Goal: Book appointment/travel/reservation

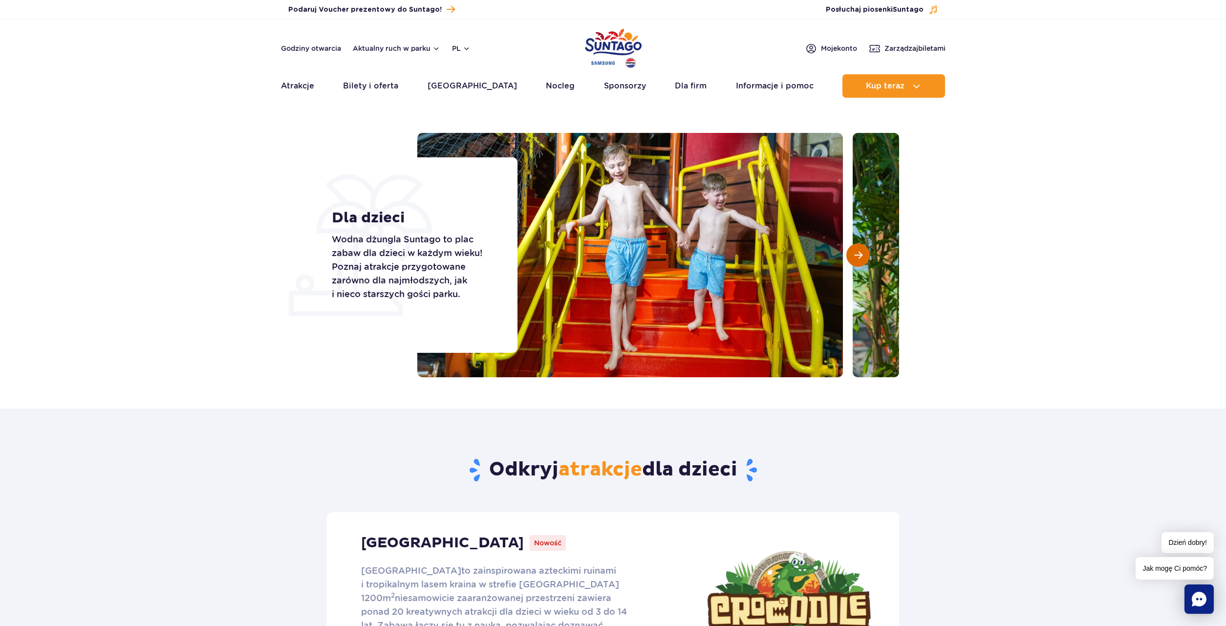
click at [856, 250] on button "Następny slajd" at bounding box center [857, 254] width 23 height 23
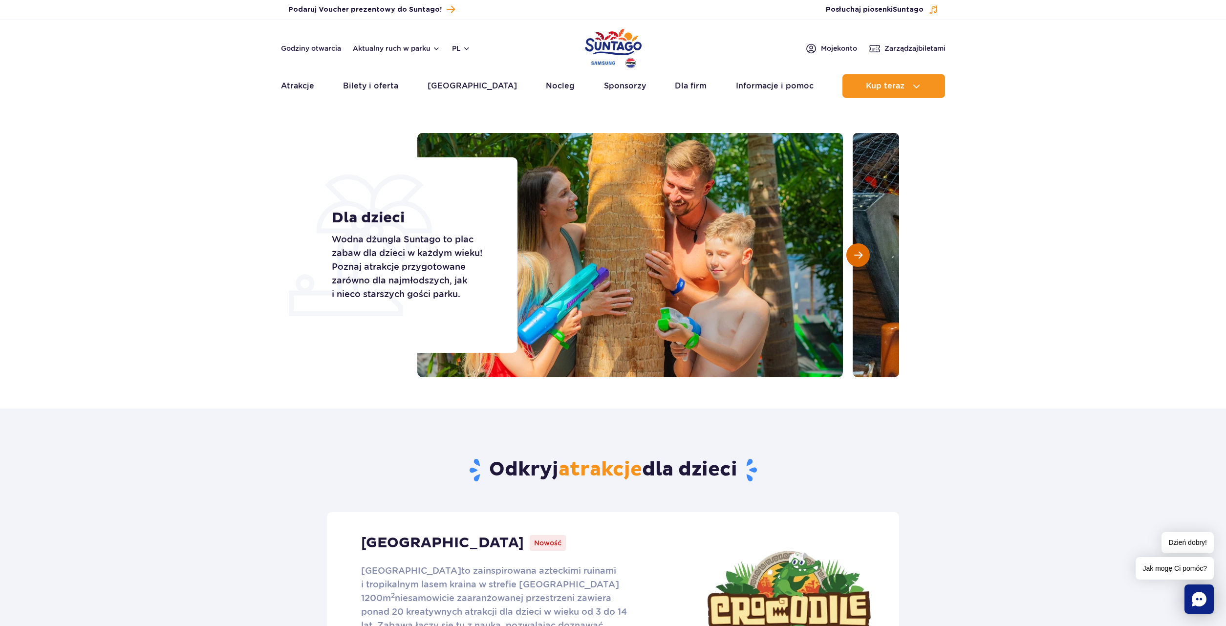
click at [856, 250] on button "Następny slajd" at bounding box center [857, 254] width 23 height 23
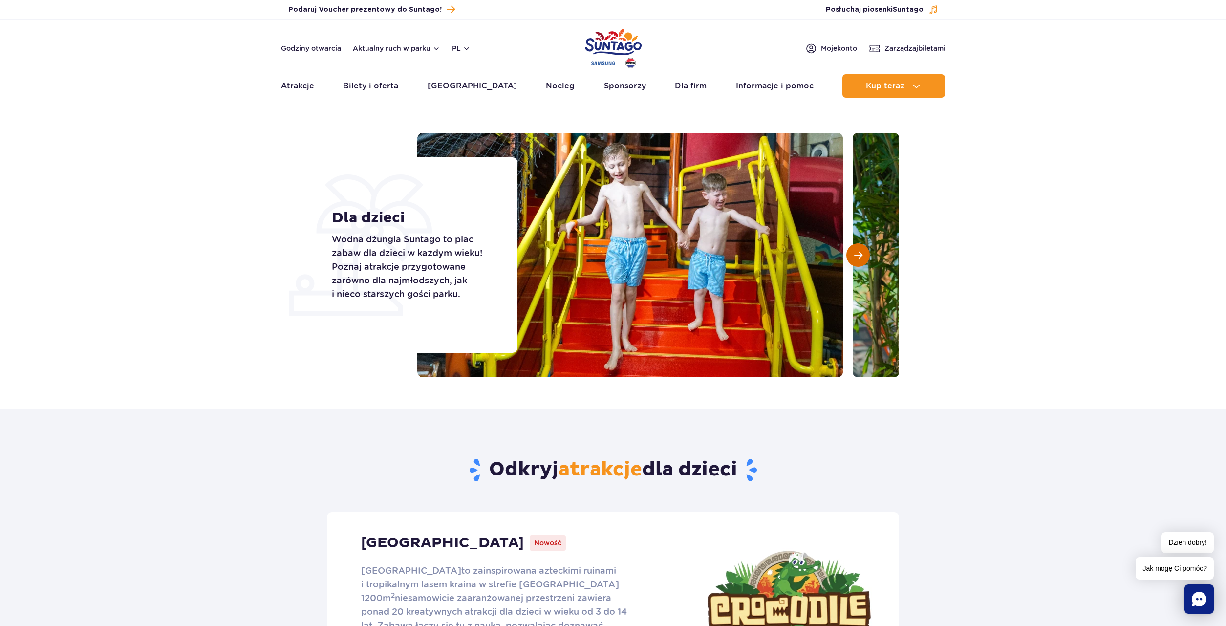
click at [856, 251] on span "Następny slajd" at bounding box center [858, 255] width 8 height 9
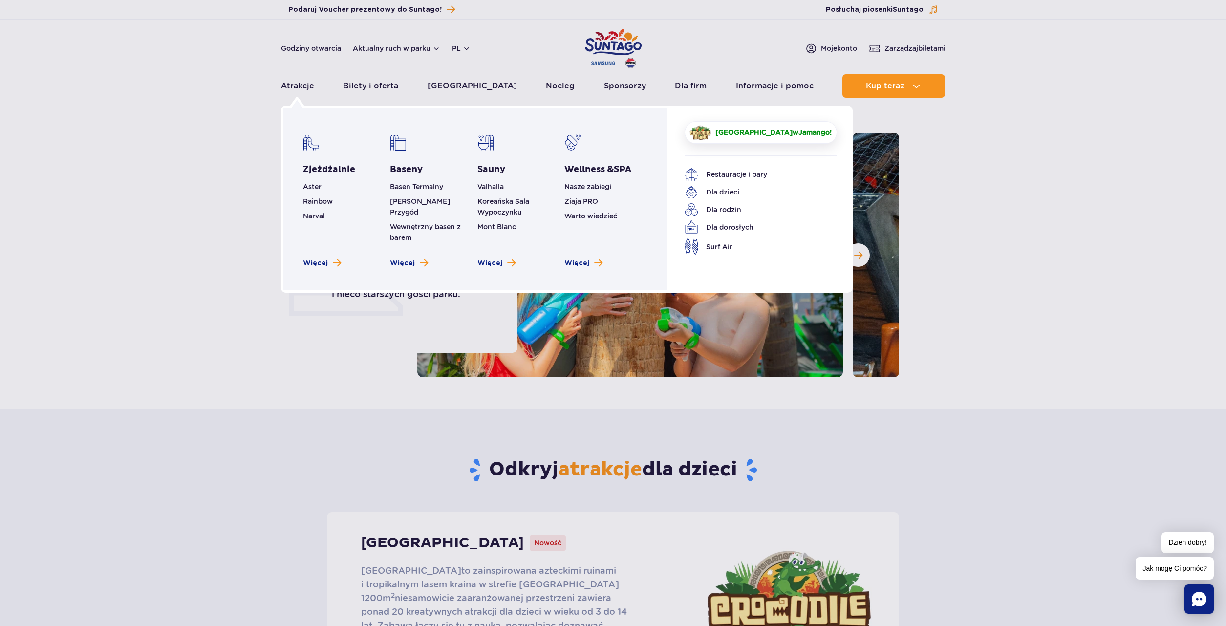
click at [808, 133] on span "Crocodile Island w Jamango !" at bounding box center [774, 133] width 116 height 10
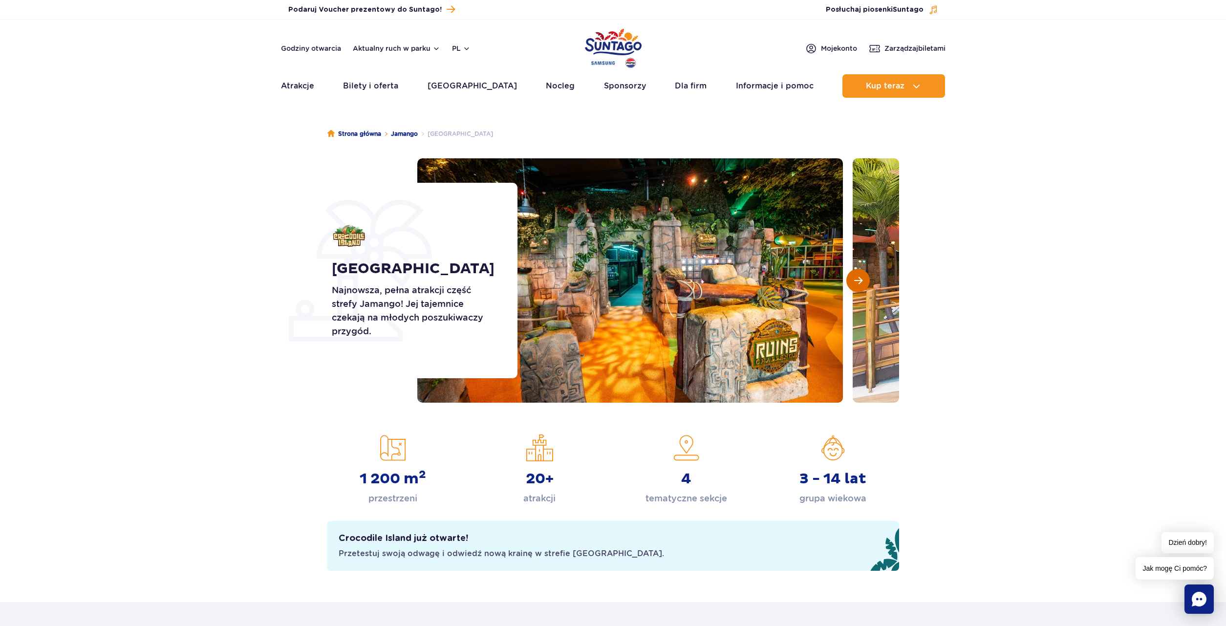
click at [863, 285] on button "Następny slajd" at bounding box center [857, 280] width 23 height 23
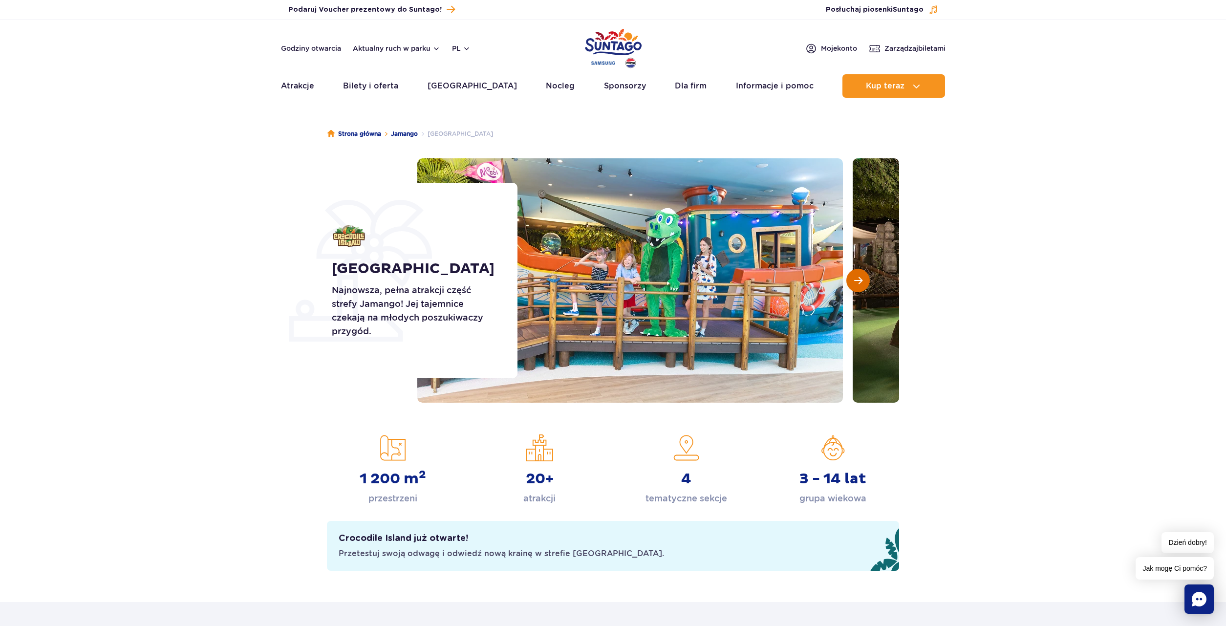
click at [860, 283] on span "Następny slajd" at bounding box center [858, 280] width 8 height 9
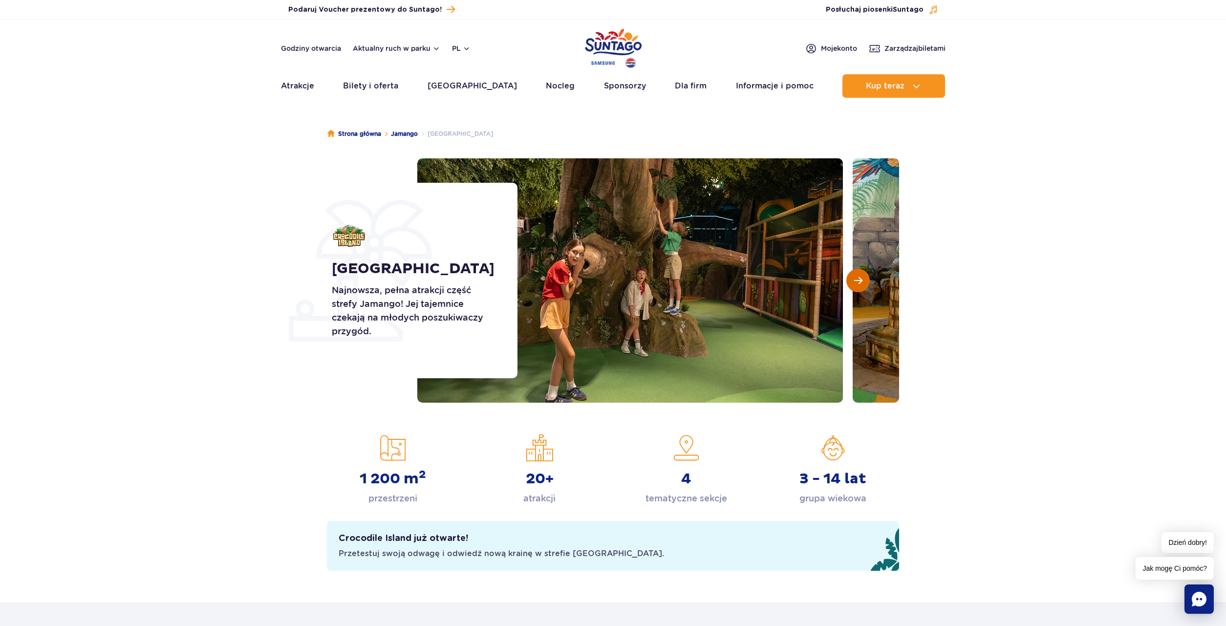
click at [858, 280] on span "Następny slajd" at bounding box center [858, 280] width 8 height 9
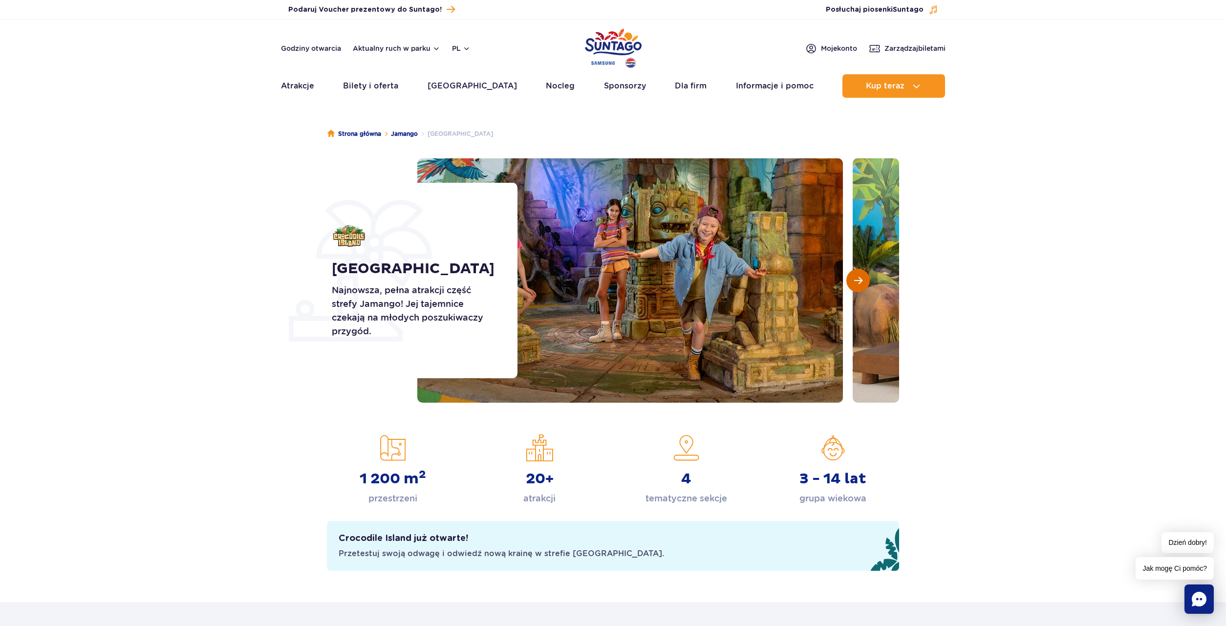
click at [857, 277] on span "Następny slajd" at bounding box center [858, 280] width 8 height 9
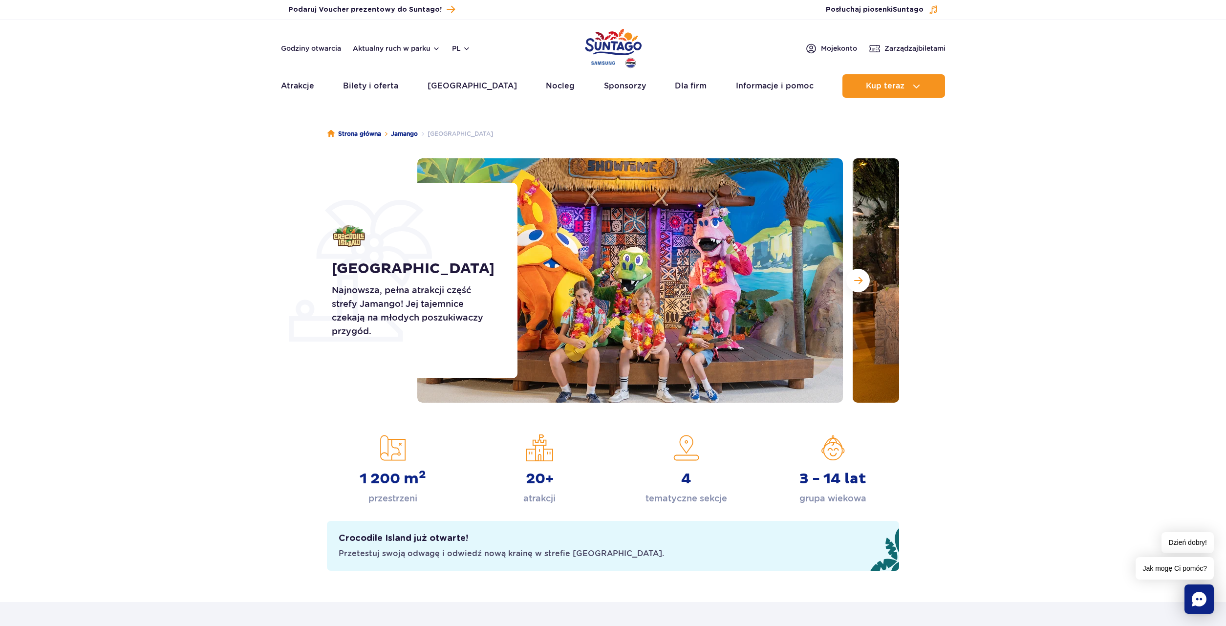
click at [844, 272] on div at bounding box center [658, 280] width 482 height 244
click at [854, 287] on button "Następny slajd" at bounding box center [857, 280] width 23 height 23
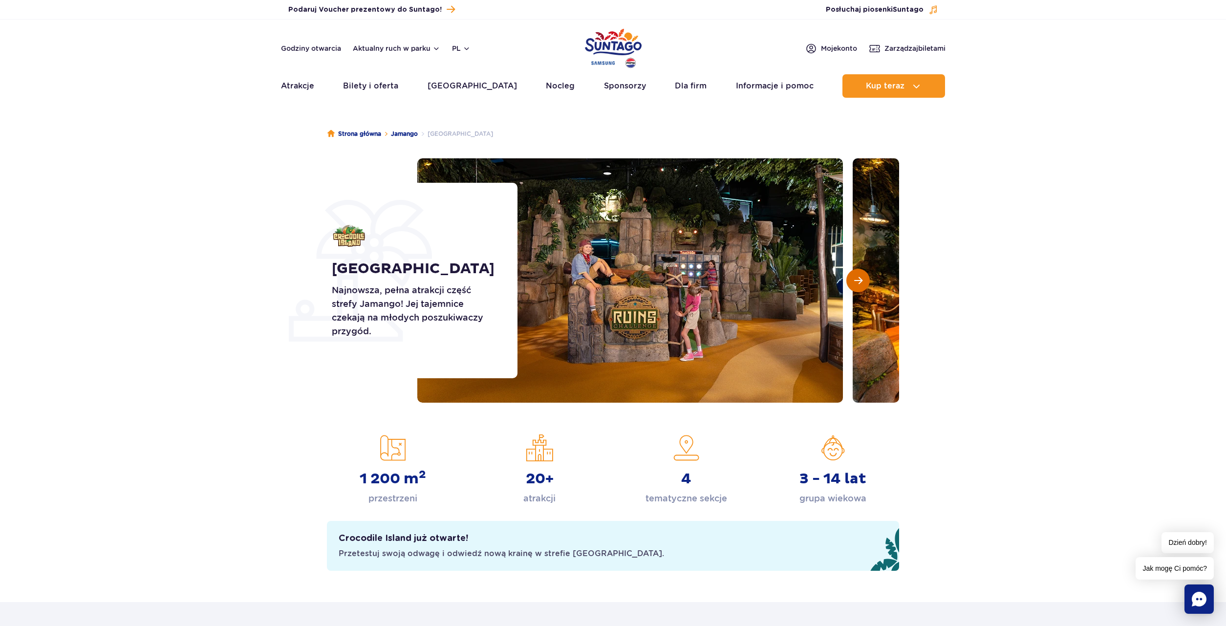
click at [852, 288] on button "Następny slajd" at bounding box center [857, 280] width 23 height 23
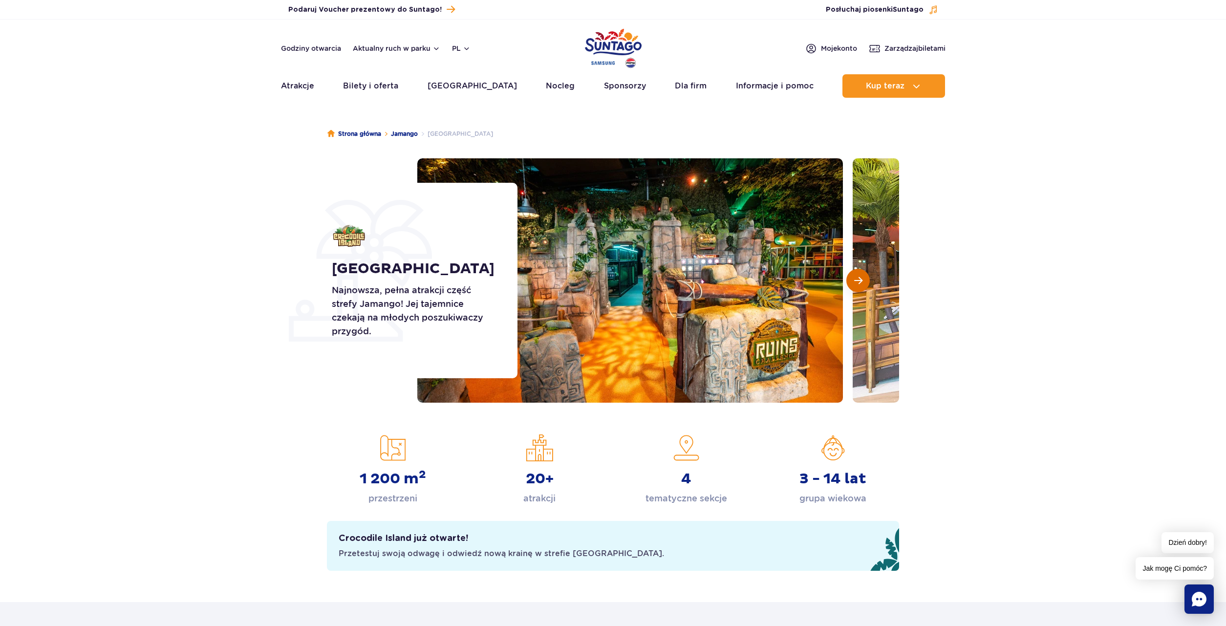
click at [852, 288] on button "Następny slajd" at bounding box center [857, 280] width 23 height 23
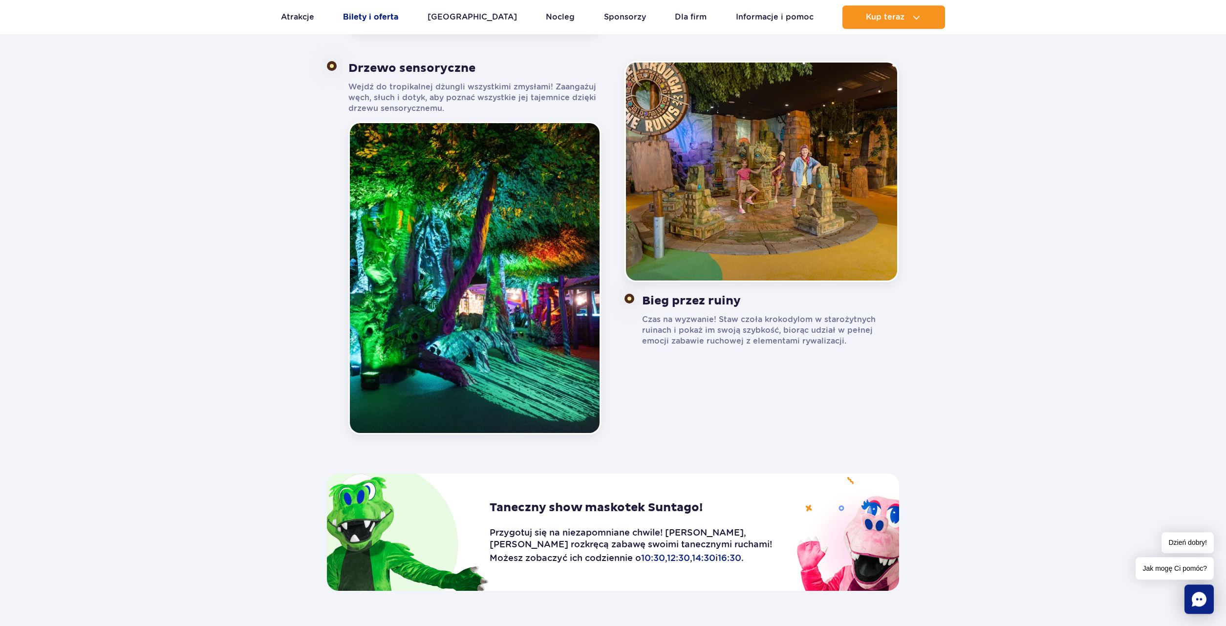
scroll to position [947, 0]
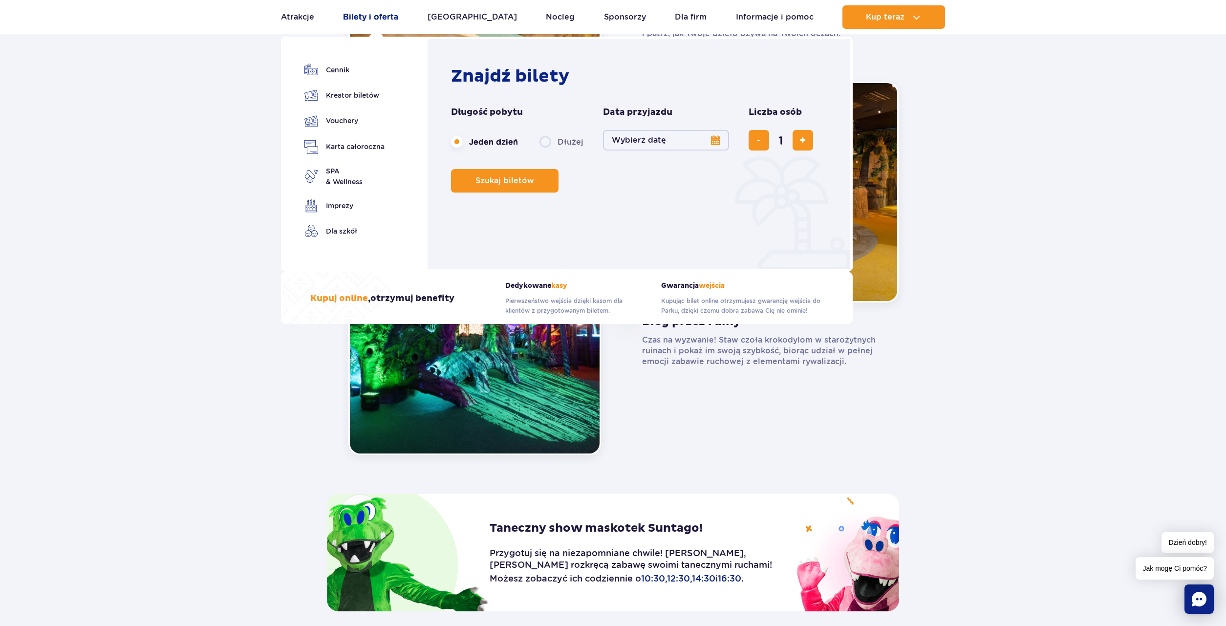
click at [358, 17] on link "Bilety i oferta" at bounding box center [370, 16] width 55 height 23
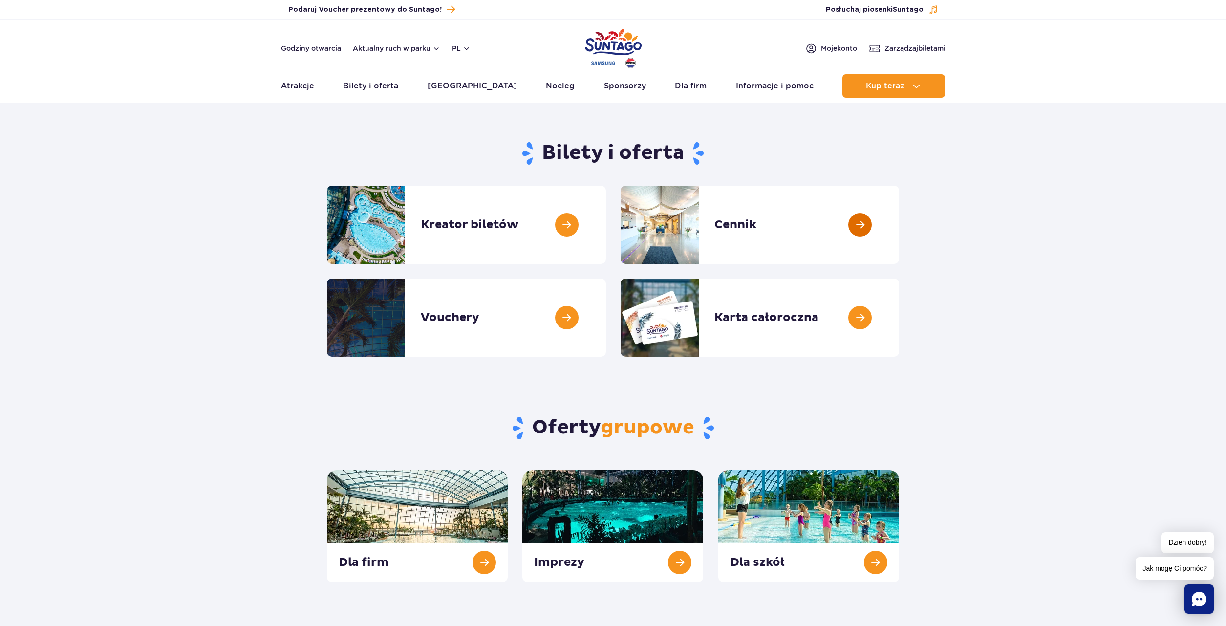
click at [899, 224] on link at bounding box center [899, 225] width 0 height 78
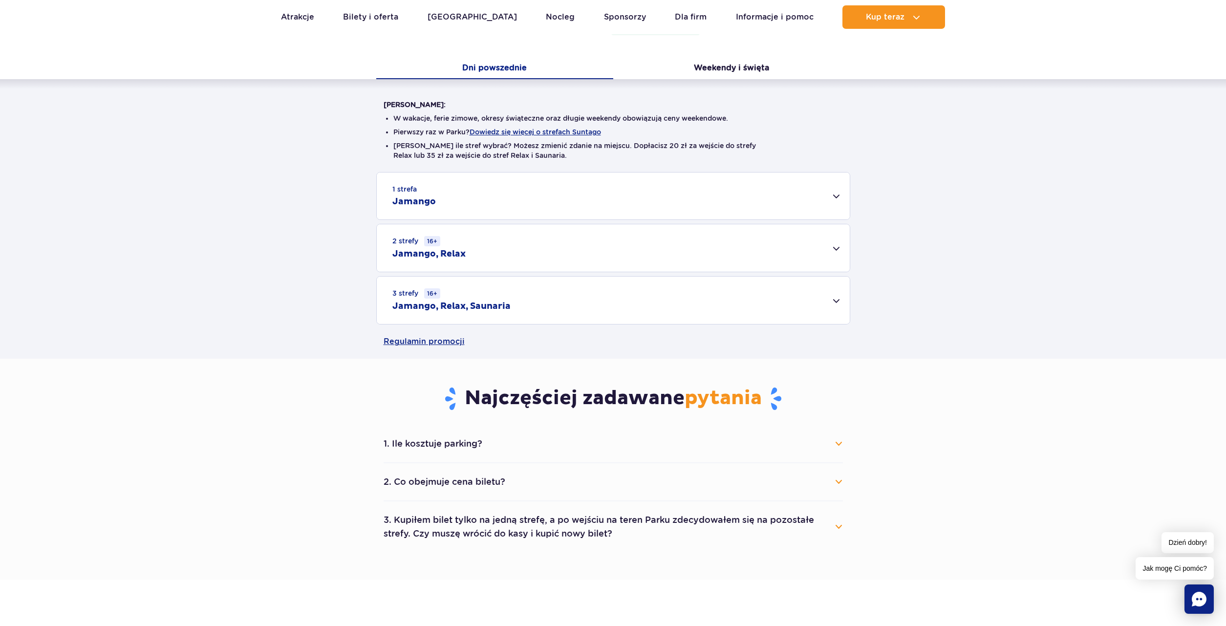
scroll to position [199, 0]
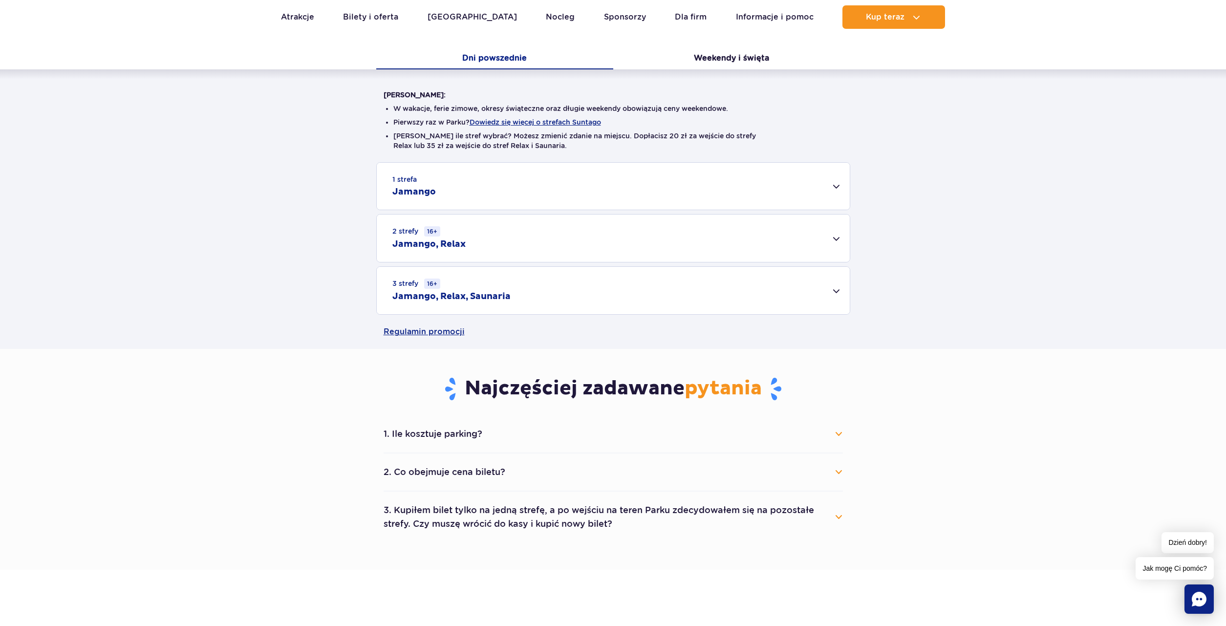
click at [650, 181] on div "1 strefa Jamango" at bounding box center [613, 186] width 473 height 47
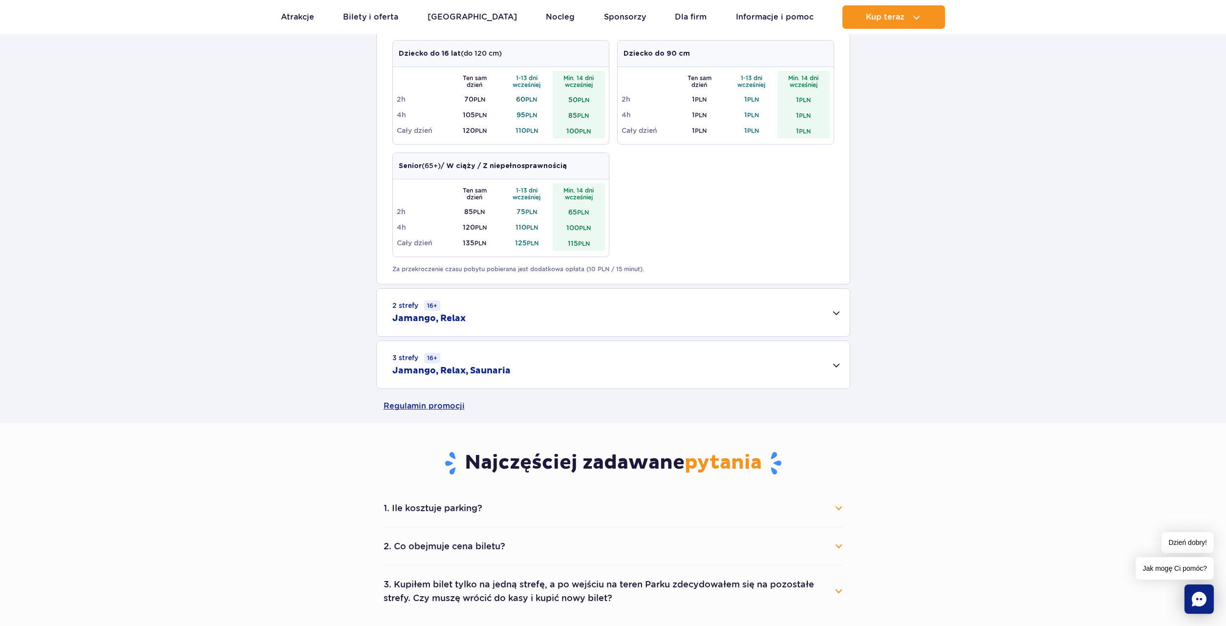
scroll to position [548, 0]
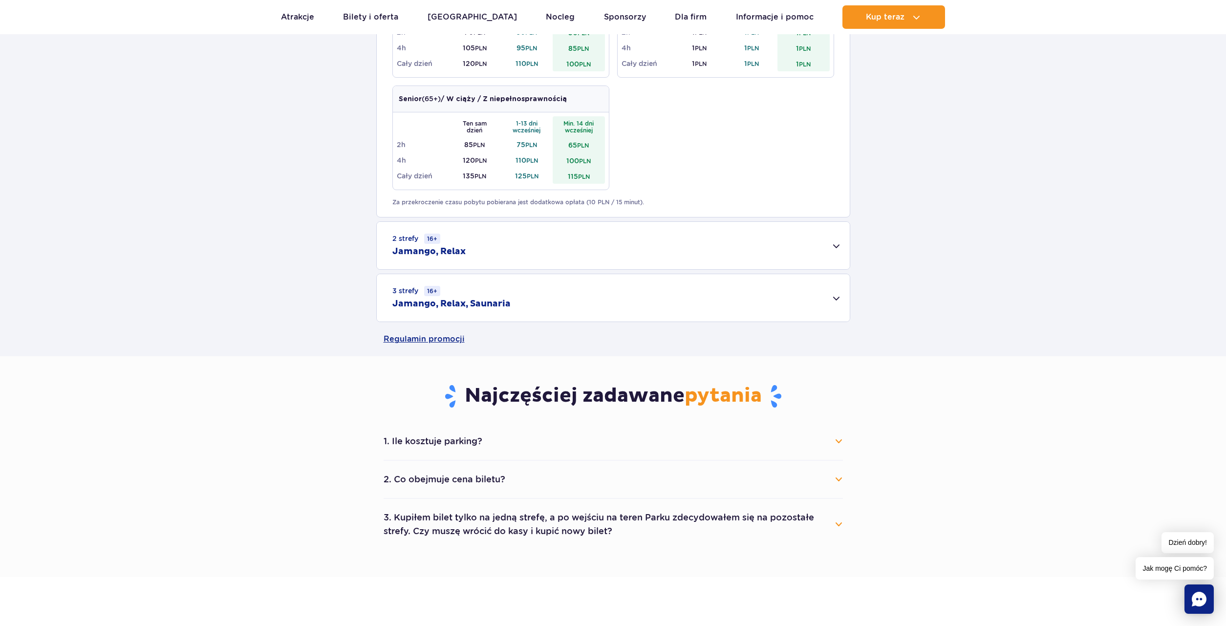
click at [579, 242] on div "2 strefy 16+ Jamango, Relax" at bounding box center [613, 245] width 473 height 47
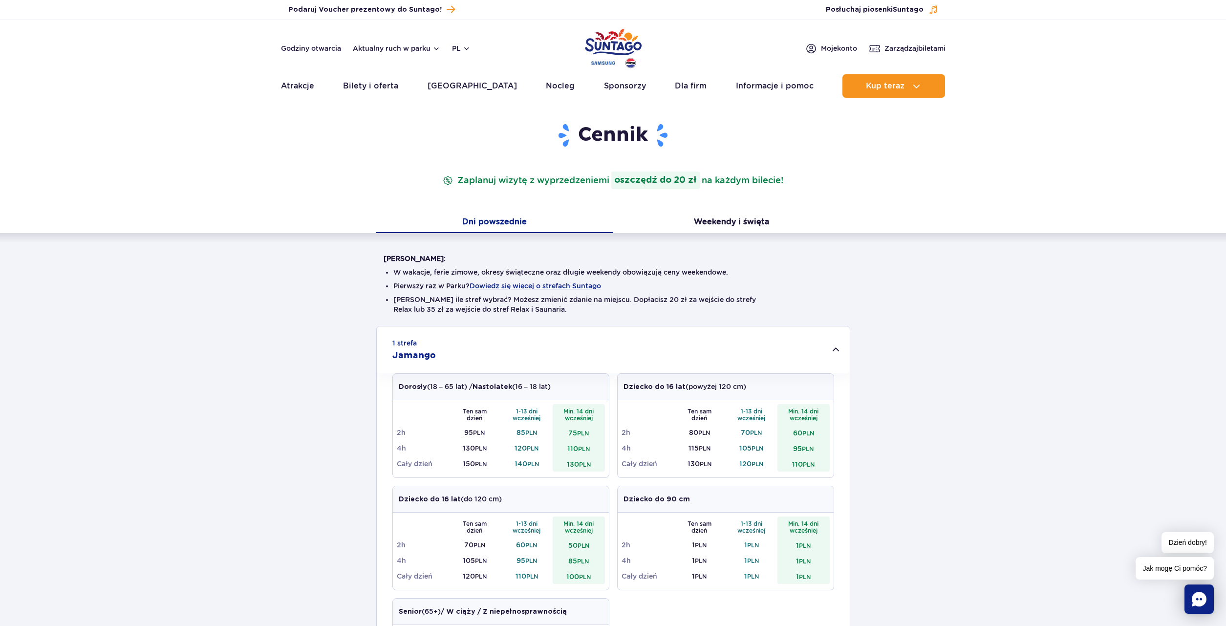
scroll to position [0, 0]
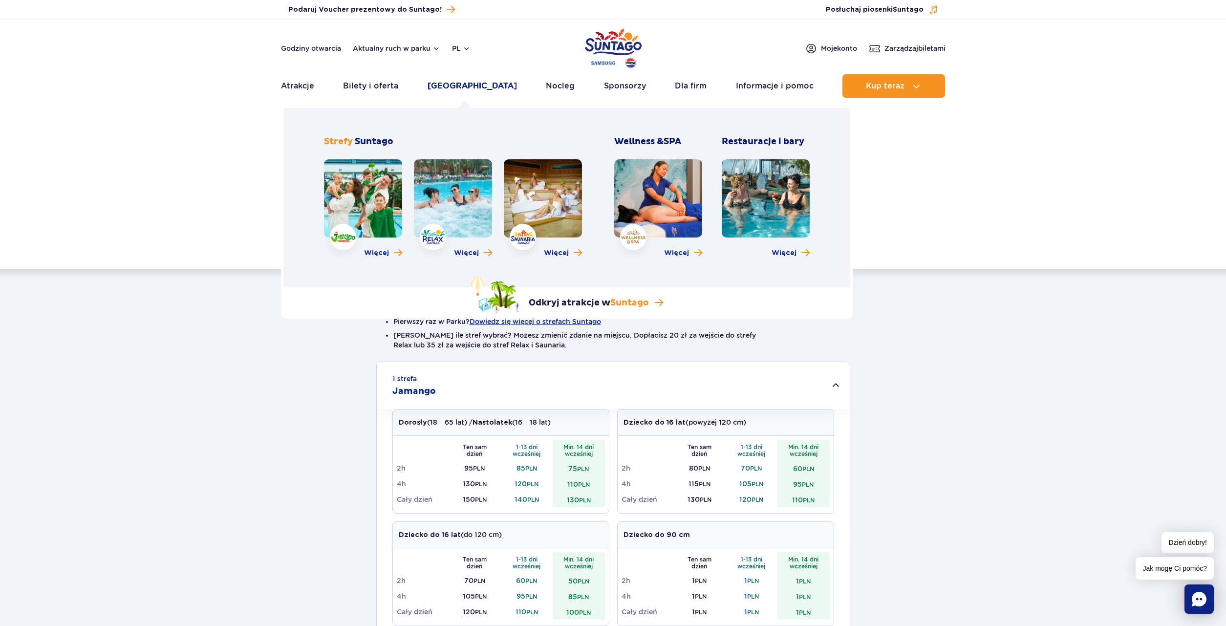
click at [476, 87] on link "[GEOGRAPHIC_DATA]" at bounding box center [471, 85] width 89 height 23
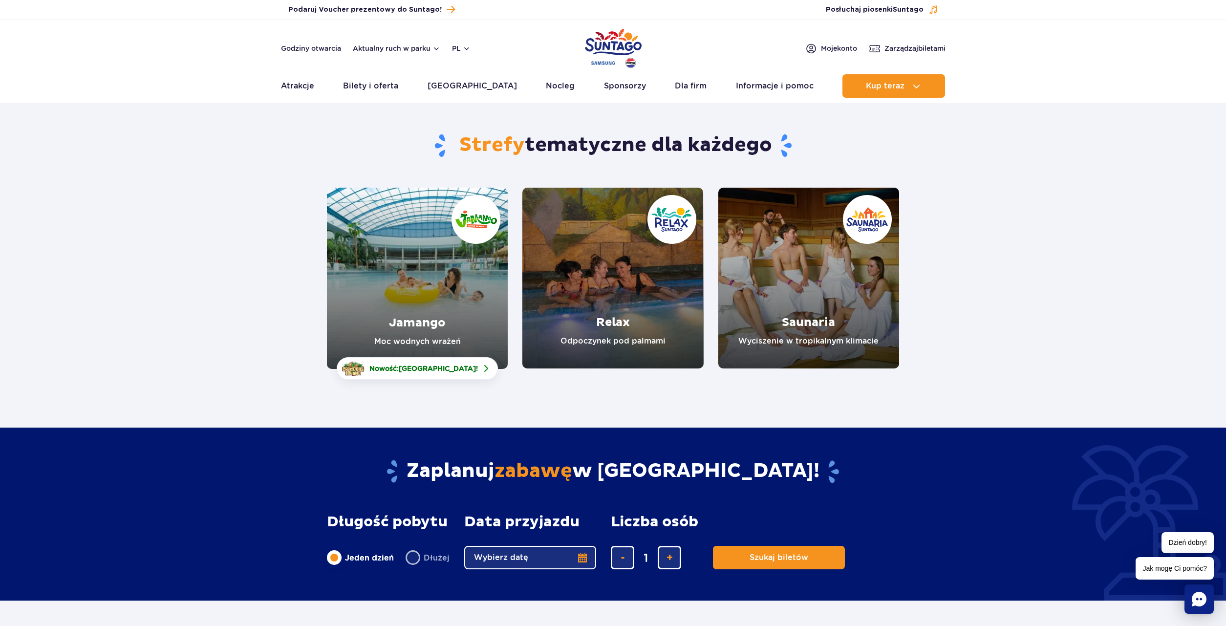
click at [439, 292] on link "Jamango" at bounding box center [417, 278] width 181 height 181
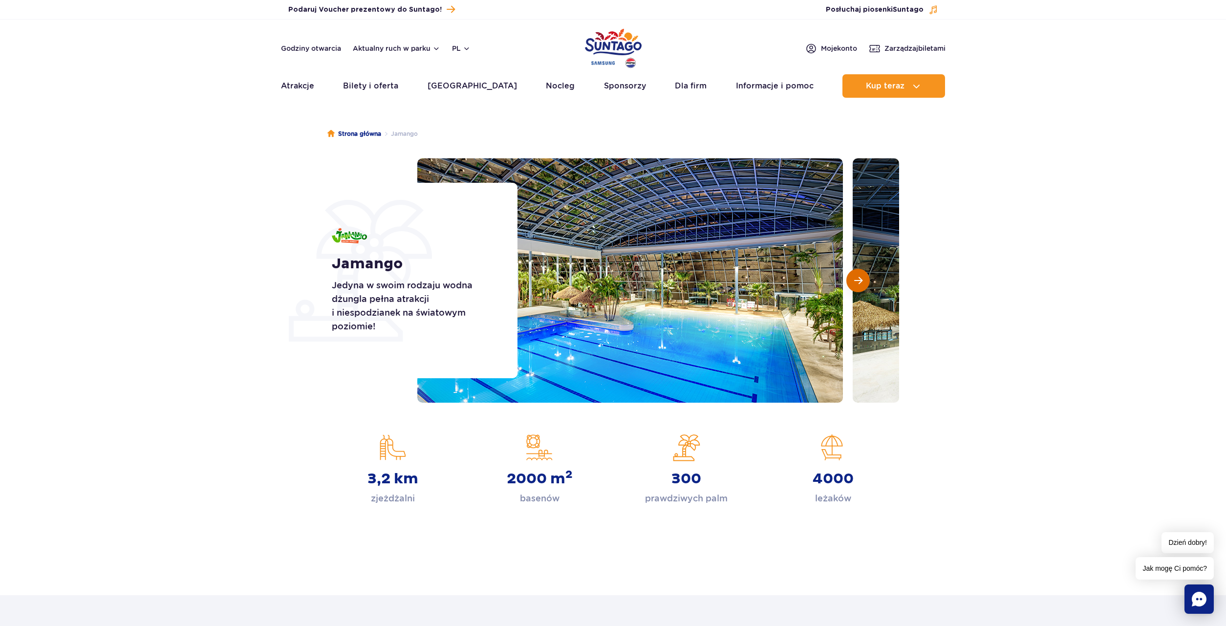
click at [860, 286] on button "Następny slajd" at bounding box center [857, 280] width 23 height 23
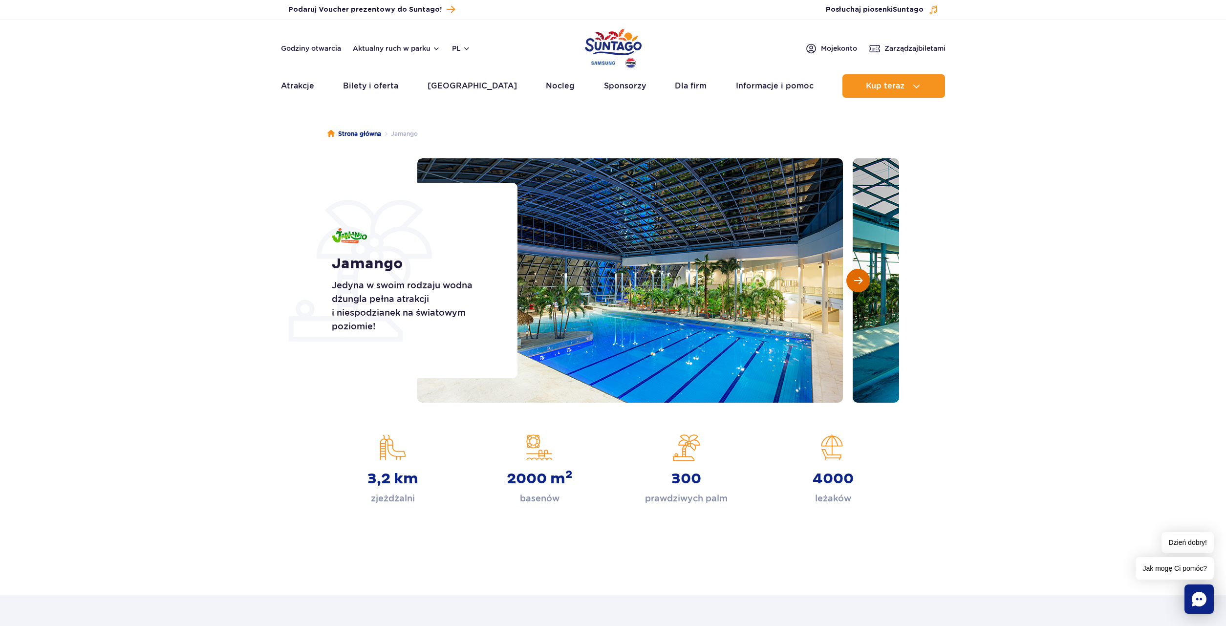
click at [860, 286] on button "Następny slajd" at bounding box center [857, 280] width 23 height 23
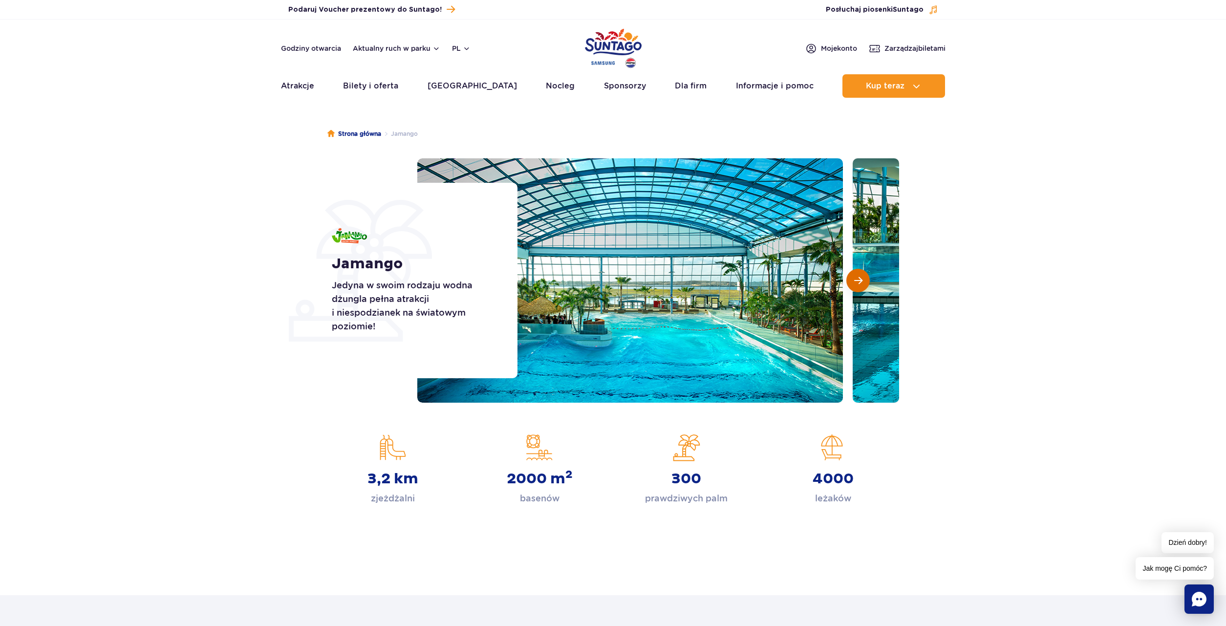
click at [861, 286] on button "Następny slajd" at bounding box center [857, 280] width 23 height 23
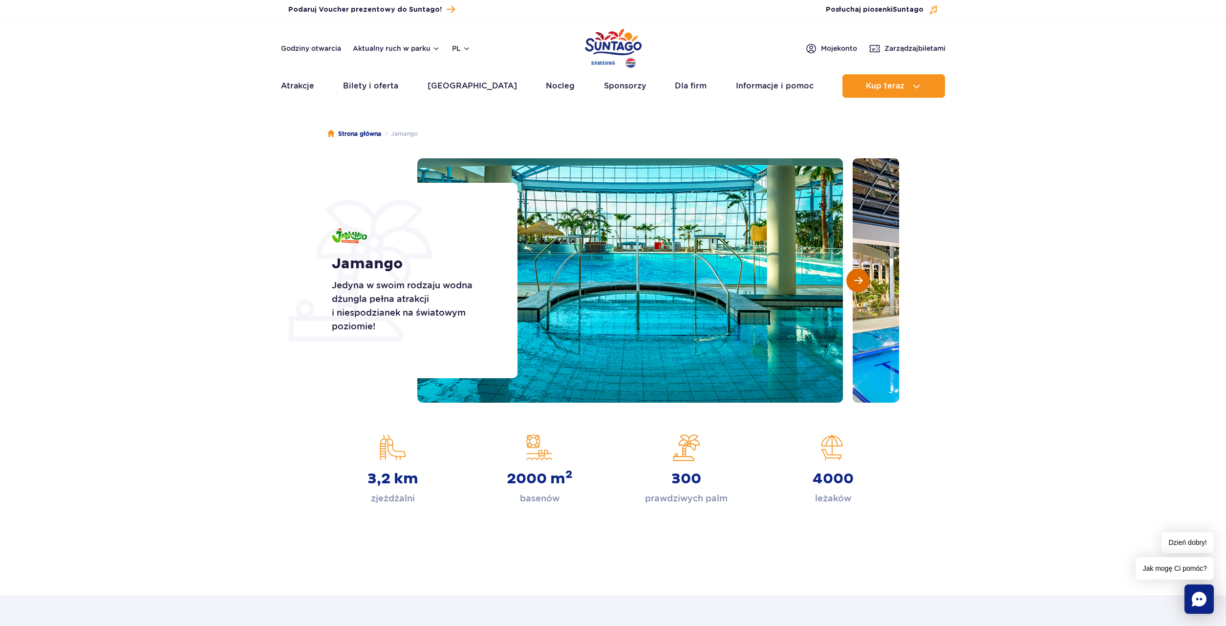
click at [861, 285] on span "Następny slajd" at bounding box center [858, 280] width 8 height 9
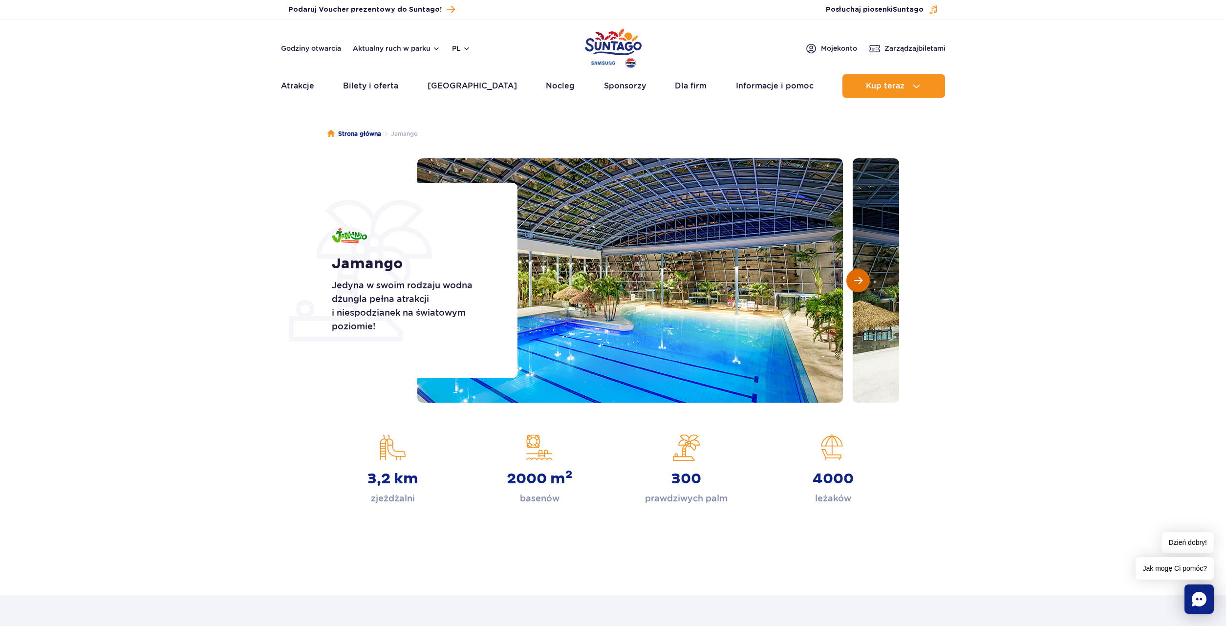
click at [861, 284] on span "Następny slajd" at bounding box center [858, 280] width 8 height 9
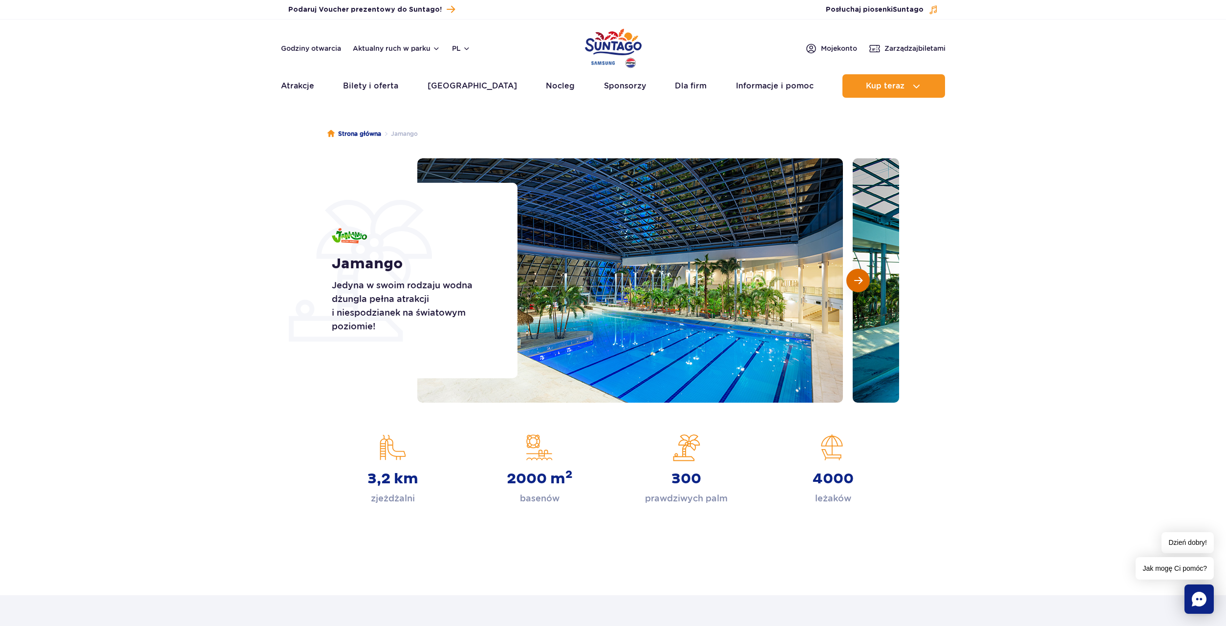
click at [861, 284] on span "Następny slajd" at bounding box center [858, 280] width 8 height 9
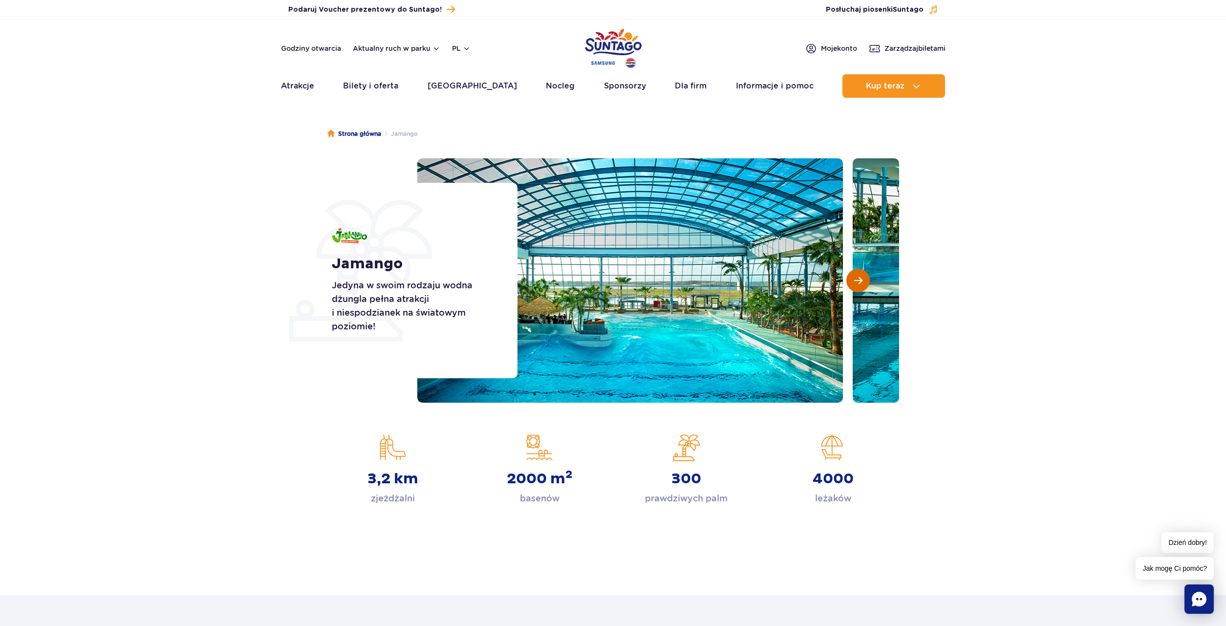
click at [861, 284] on span "Następny slajd" at bounding box center [858, 280] width 8 height 9
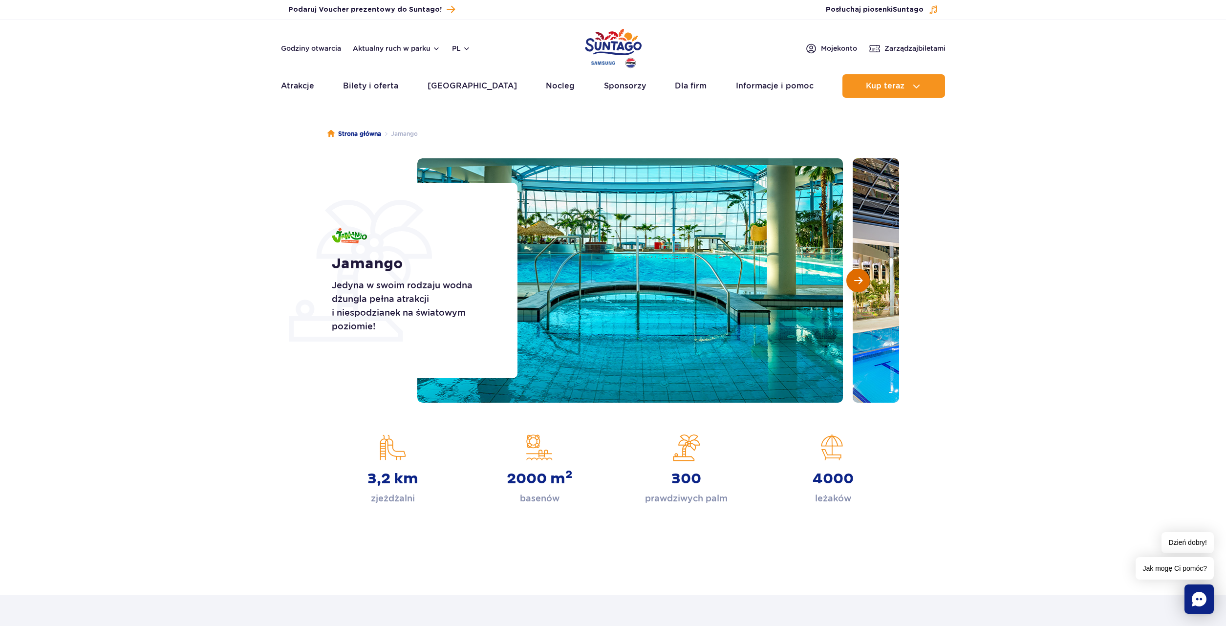
click at [861, 284] on span "Następny slajd" at bounding box center [858, 280] width 8 height 9
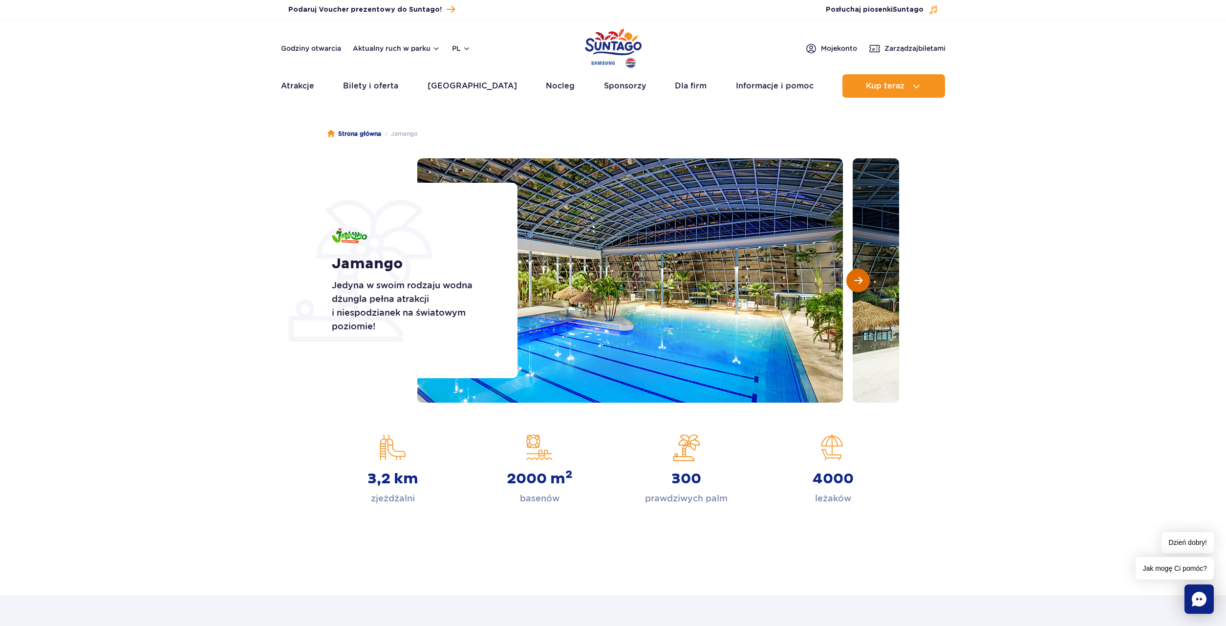
click at [861, 284] on span "Następny slajd" at bounding box center [858, 280] width 8 height 9
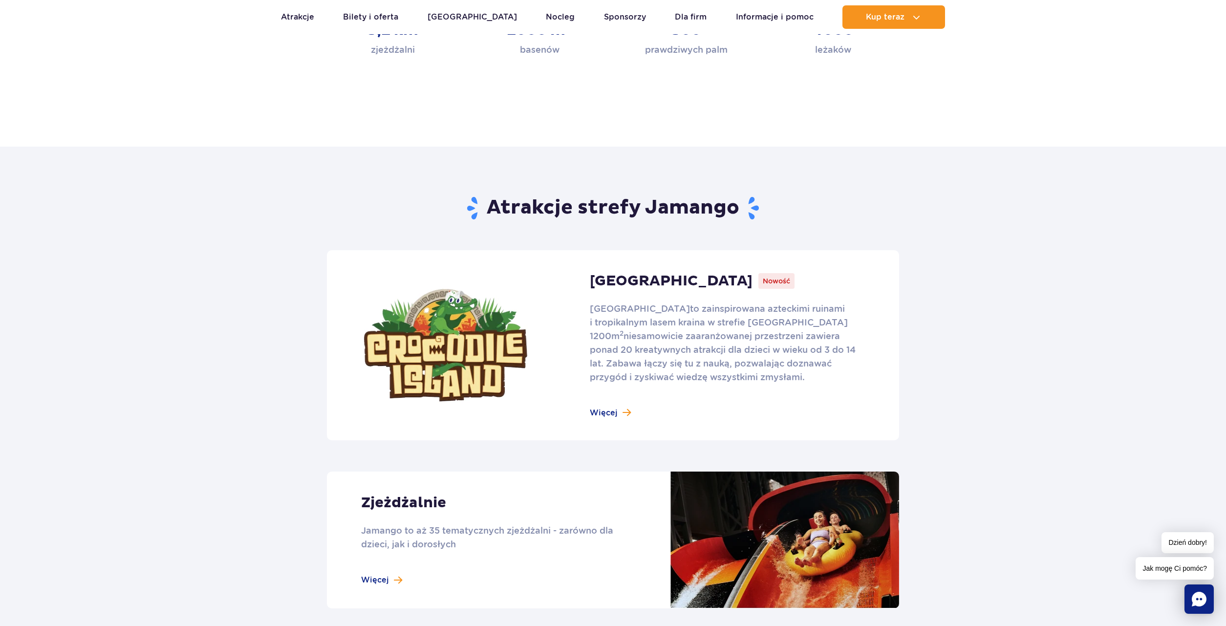
scroll to position [698, 0]
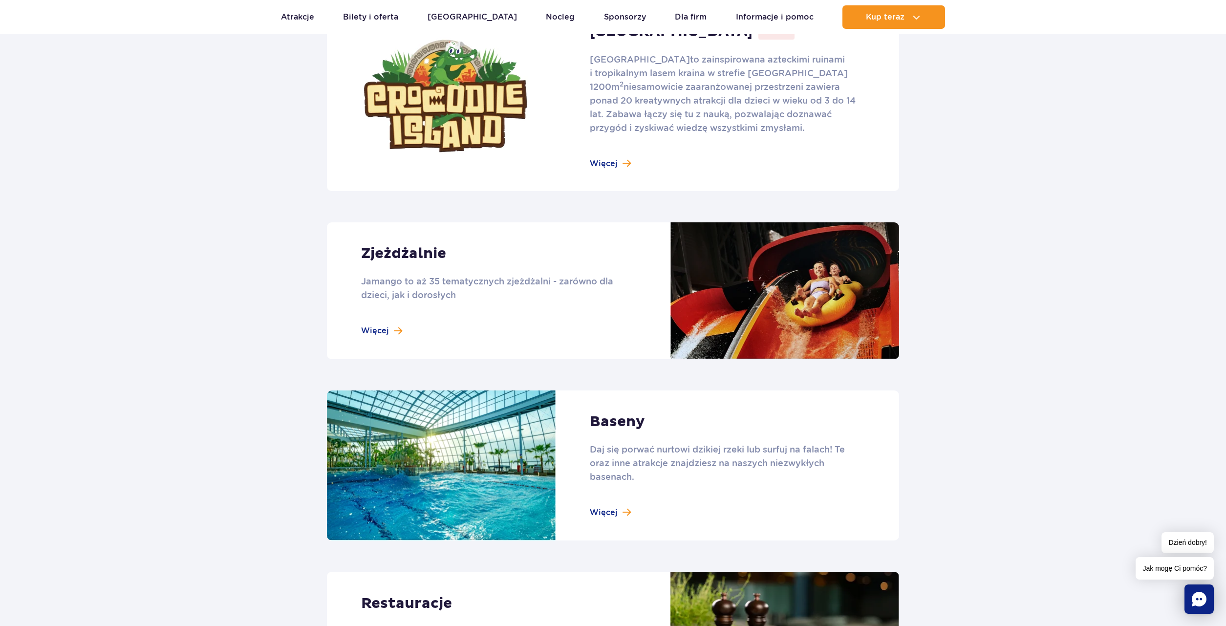
click at [389, 330] on link at bounding box center [613, 290] width 572 height 137
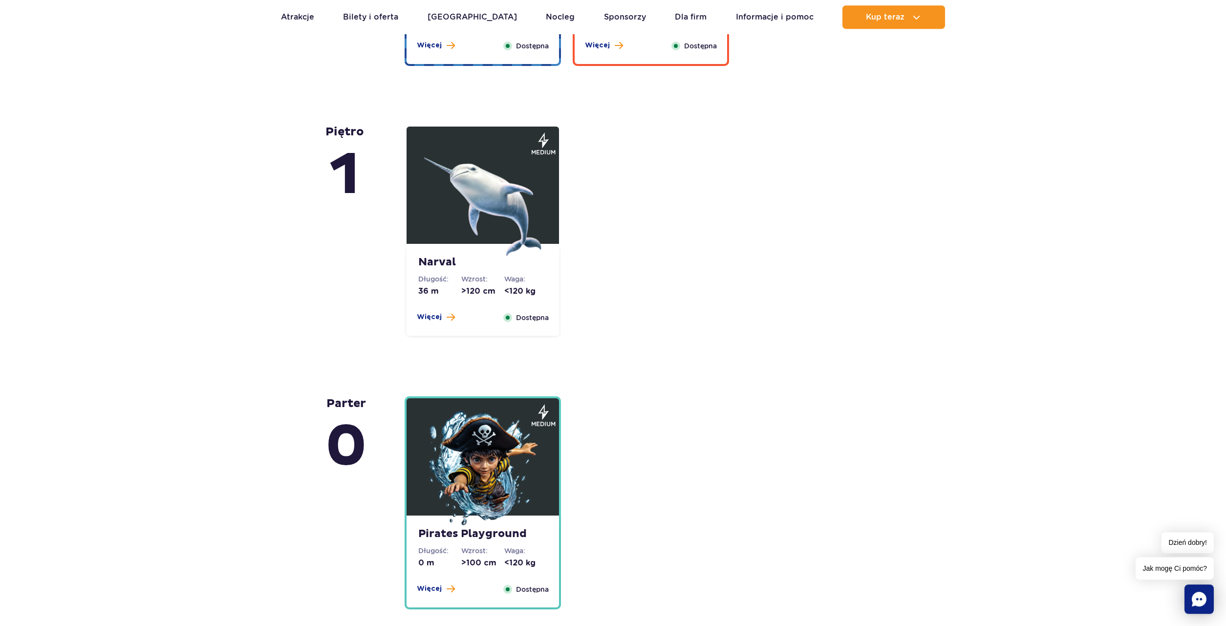
scroll to position [2143, 0]
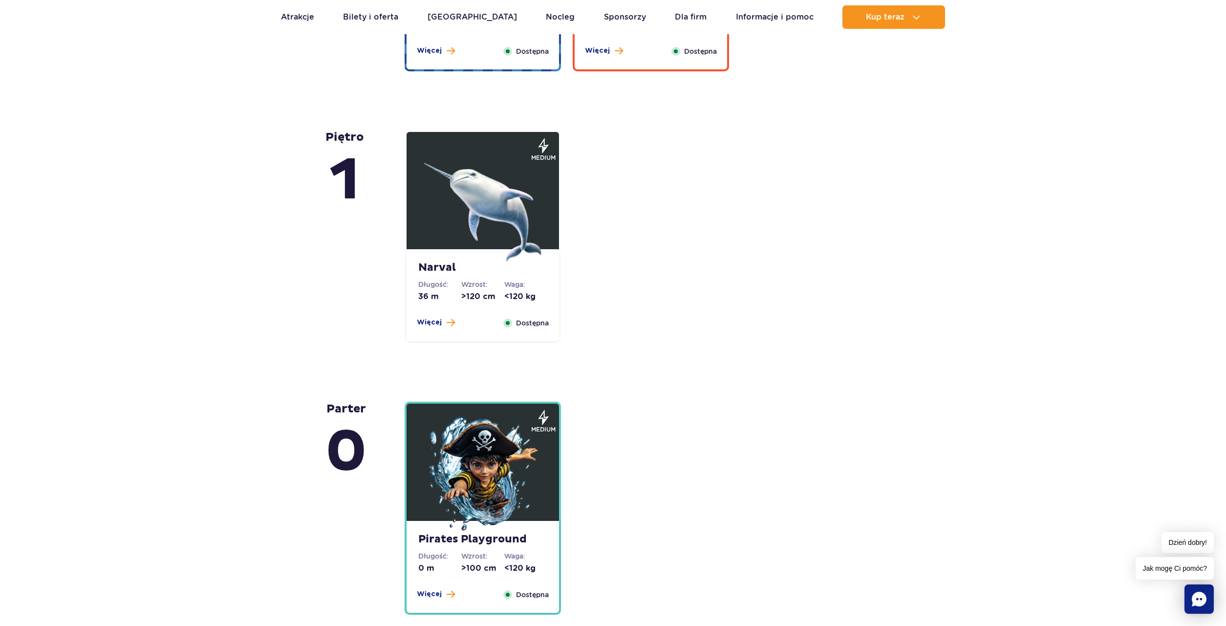
click at [513, 481] on img at bounding box center [482, 474] width 117 height 117
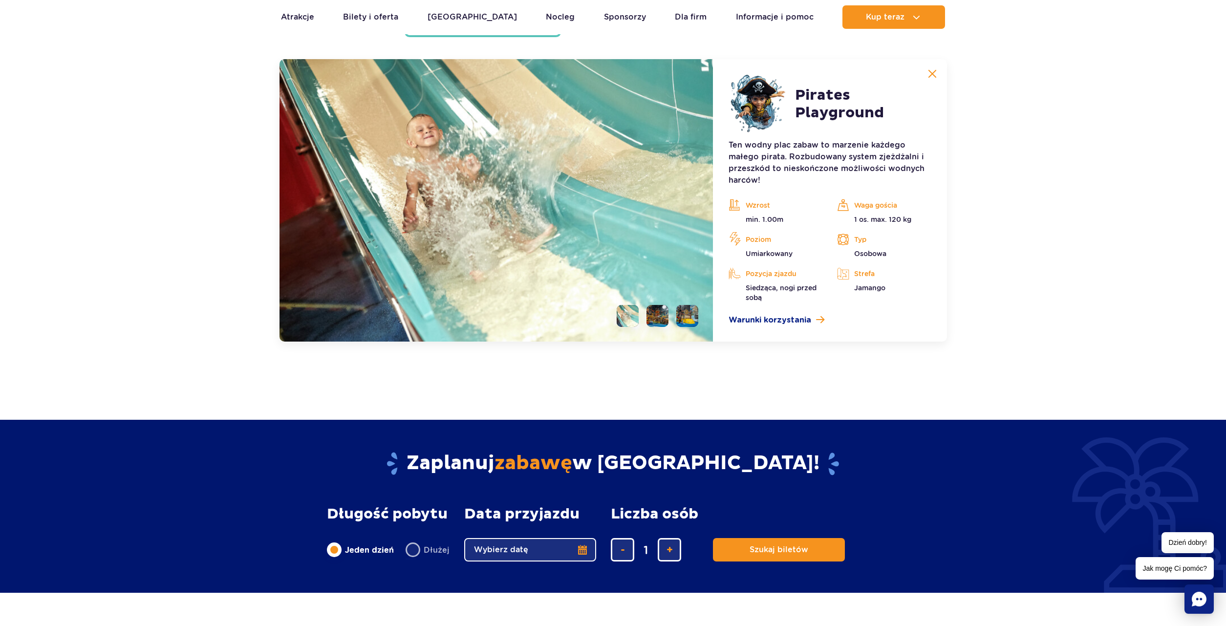
scroll to position [2721, 0]
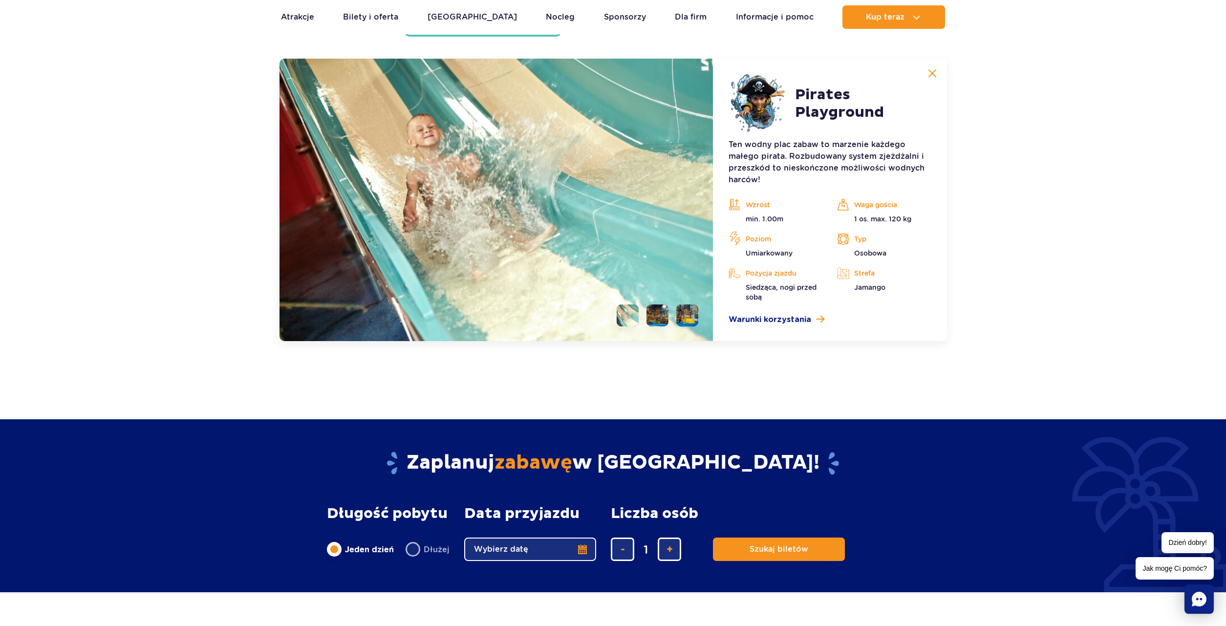
click at [659, 308] on li at bounding box center [657, 315] width 22 height 22
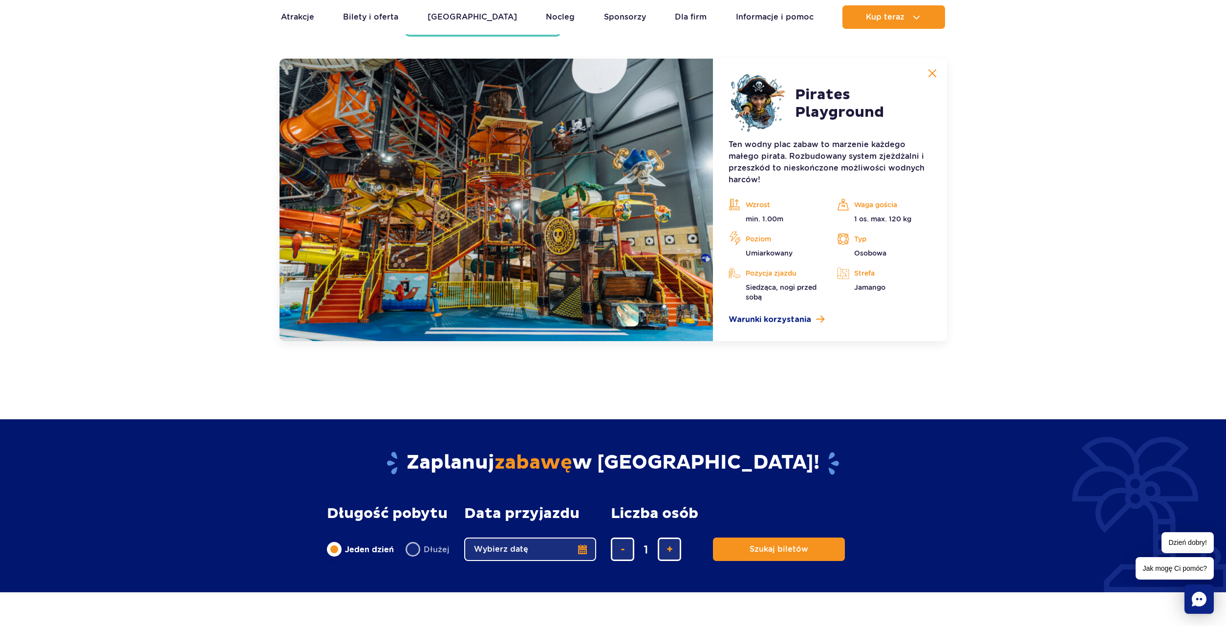
click at [692, 314] on li at bounding box center [687, 315] width 22 height 22
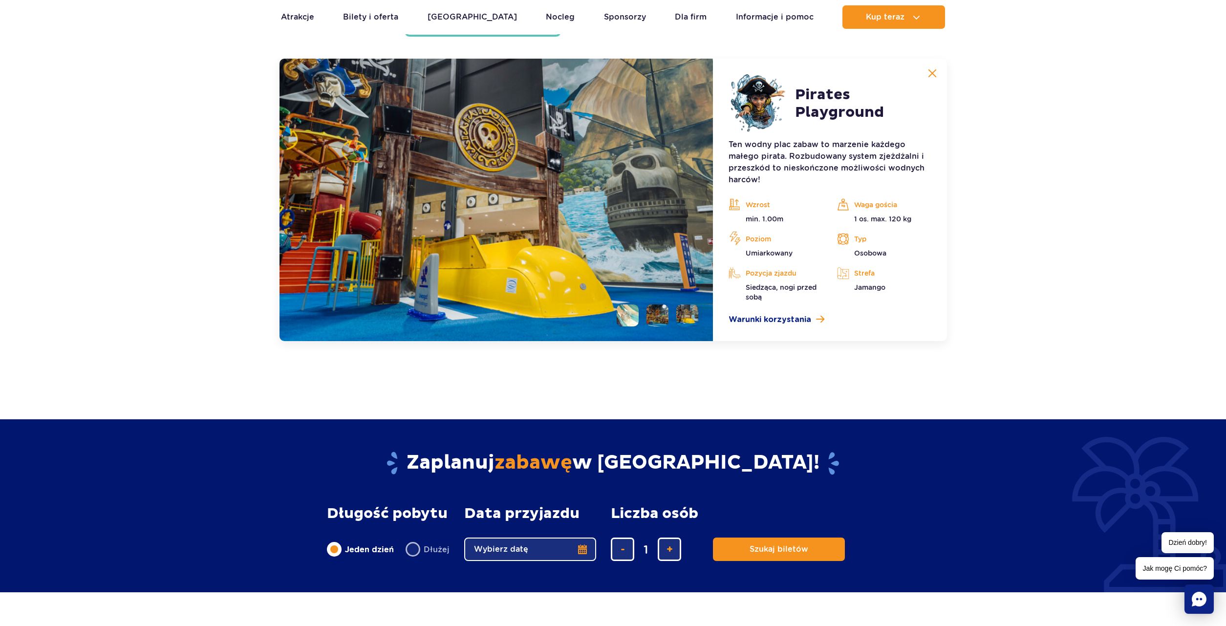
click at [636, 316] on li at bounding box center [628, 315] width 22 height 22
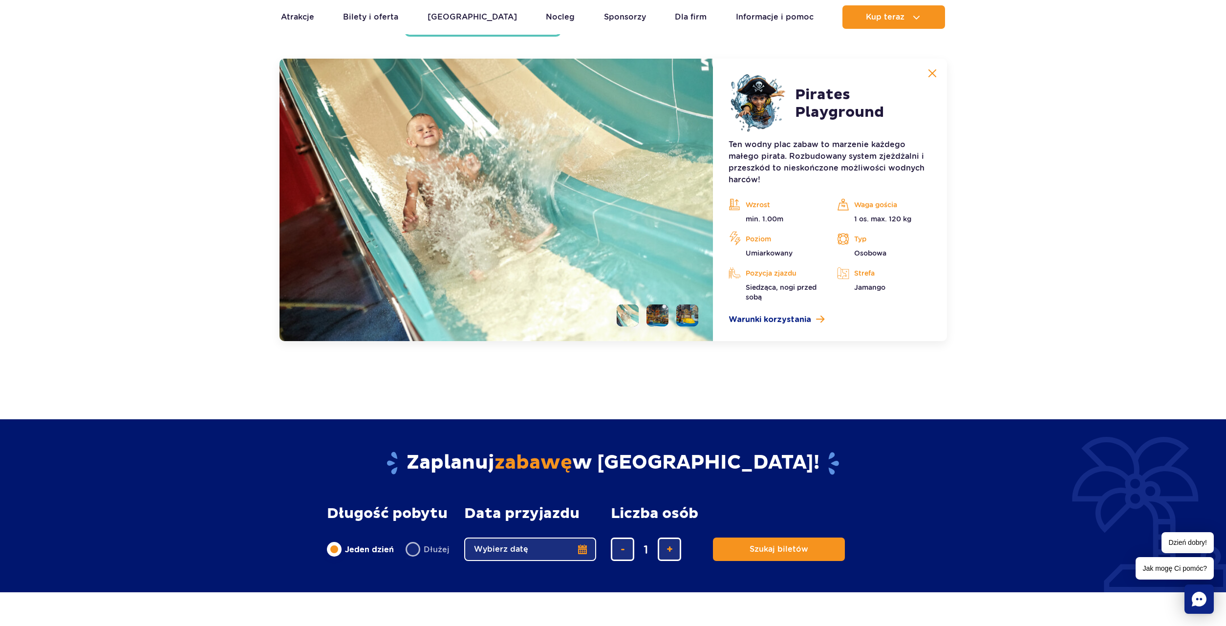
click at [929, 74] on img at bounding box center [932, 73] width 9 height 9
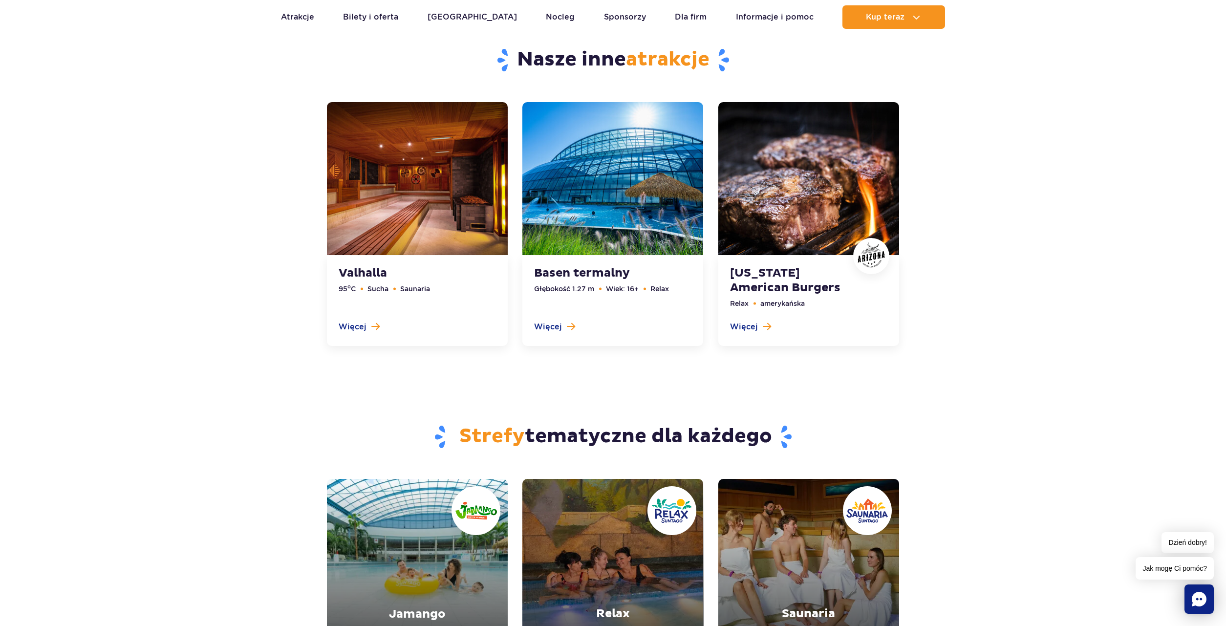
scroll to position [3368, 0]
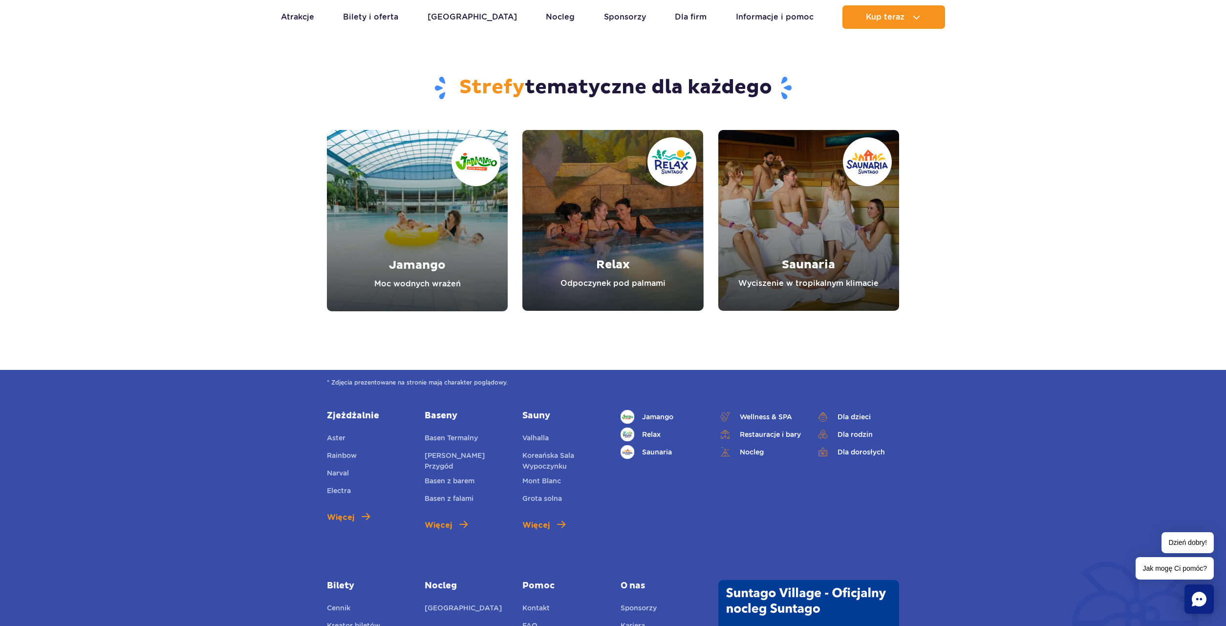
click at [428, 223] on link "Jamango" at bounding box center [417, 220] width 181 height 181
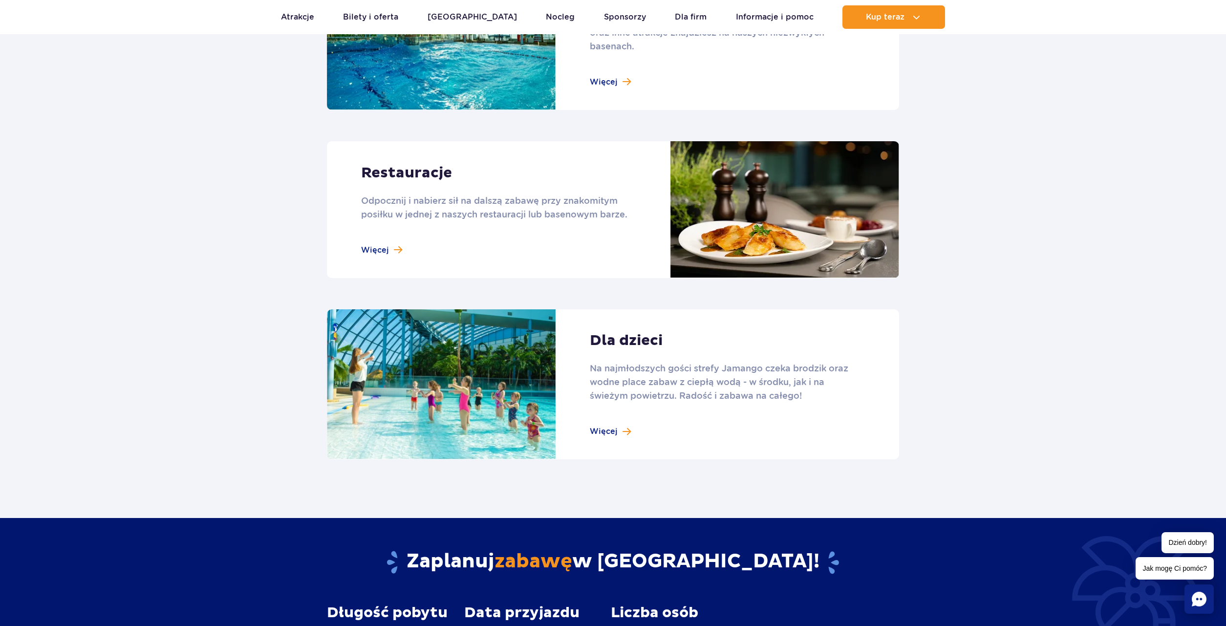
scroll to position [1246, 0]
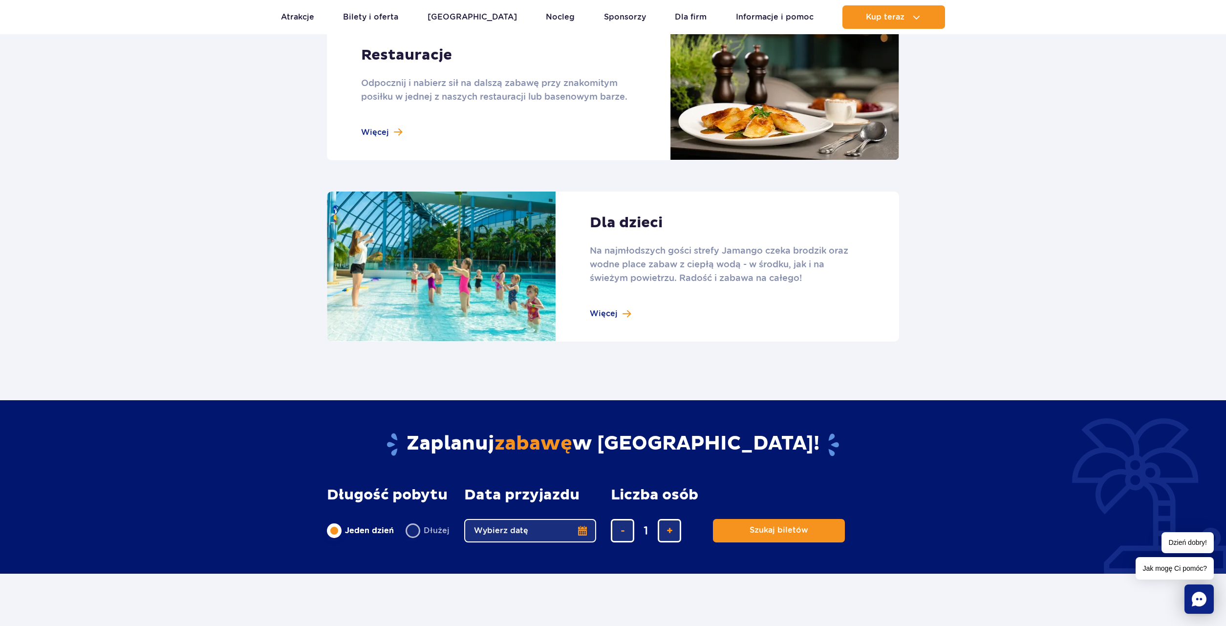
click at [604, 311] on link at bounding box center [613, 266] width 572 height 150
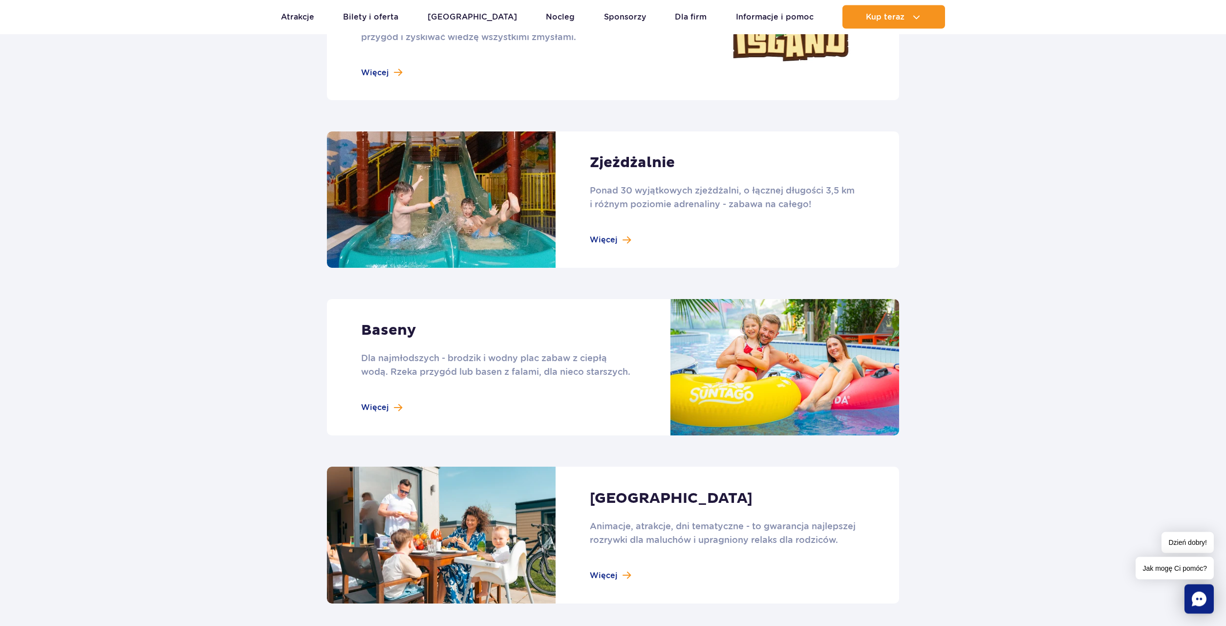
scroll to position [522, 0]
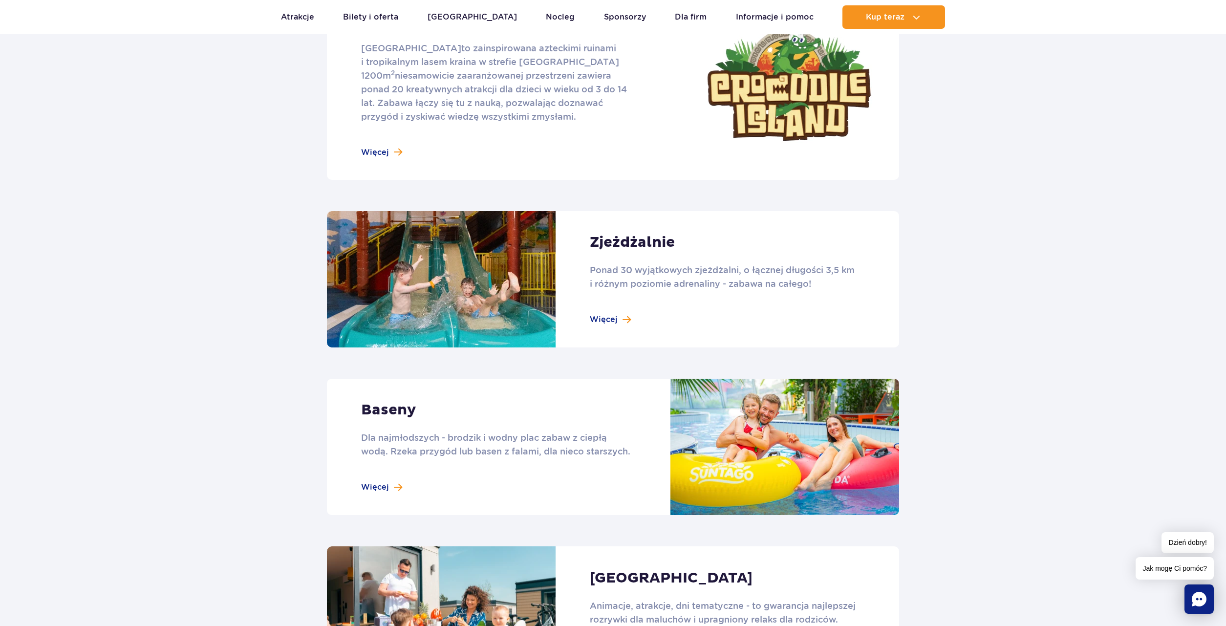
click at [714, 276] on link at bounding box center [613, 279] width 572 height 136
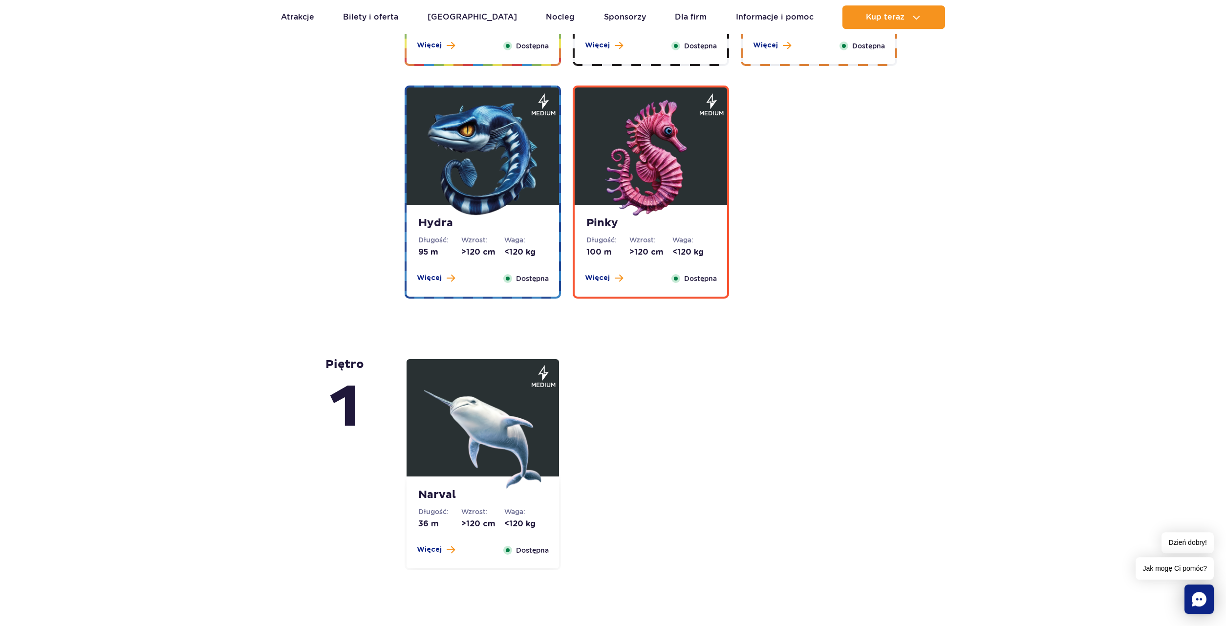
scroll to position [2043, 0]
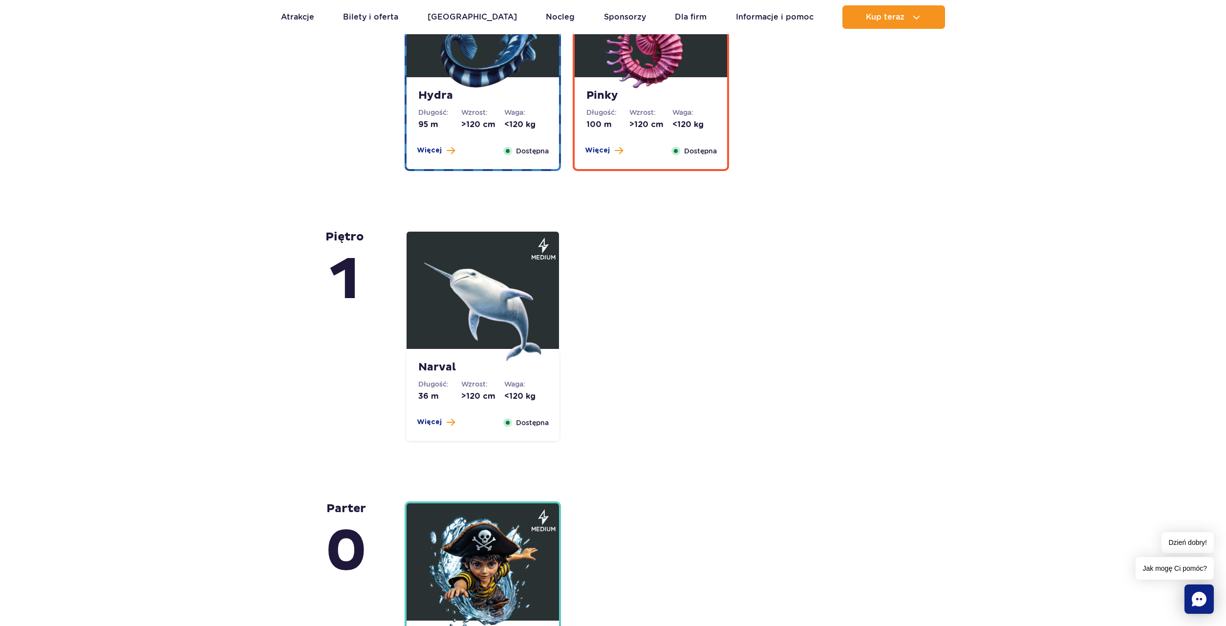
click at [512, 338] on img at bounding box center [482, 302] width 117 height 117
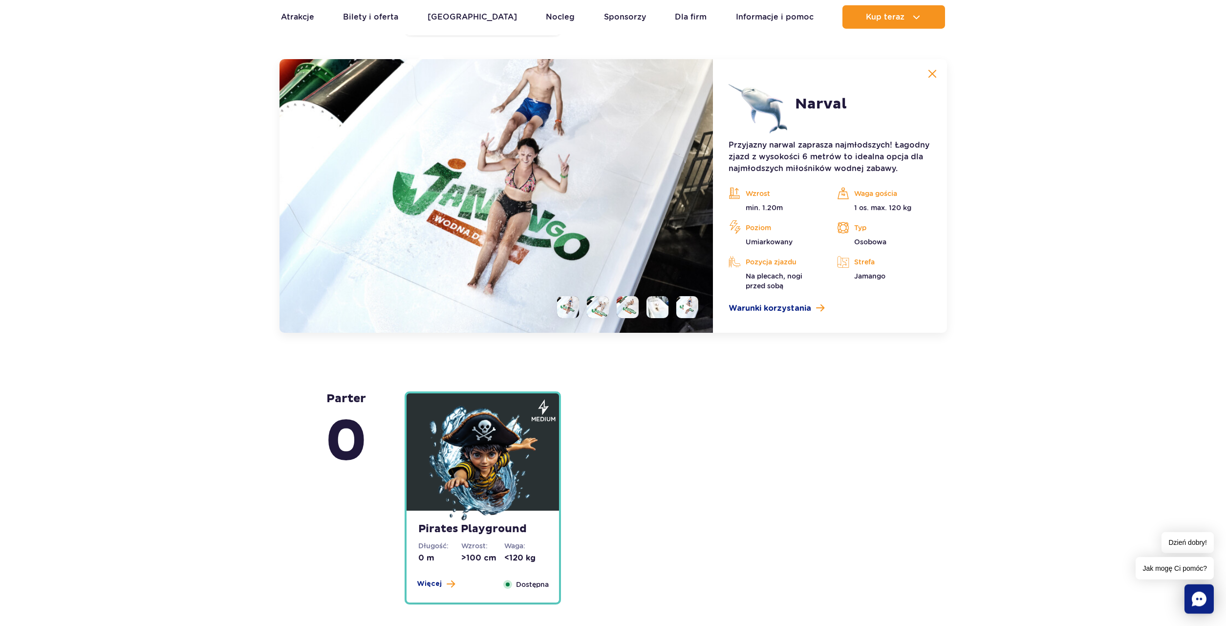
scroll to position [2449, 0]
click at [571, 314] on li at bounding box center [568, 307] width 22 height 22
click at [603, 310] on li at bounding box center [598, 307] width 22 height 22
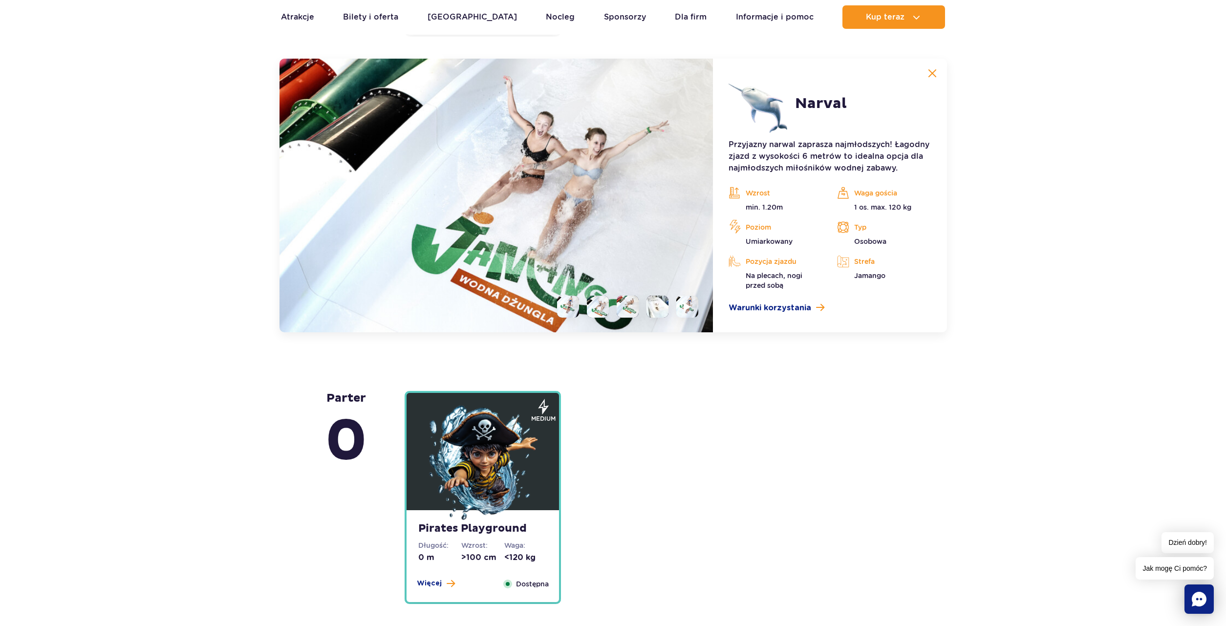
click at [629, 311] on li at bounding box center [628, 307] width 22 height 22
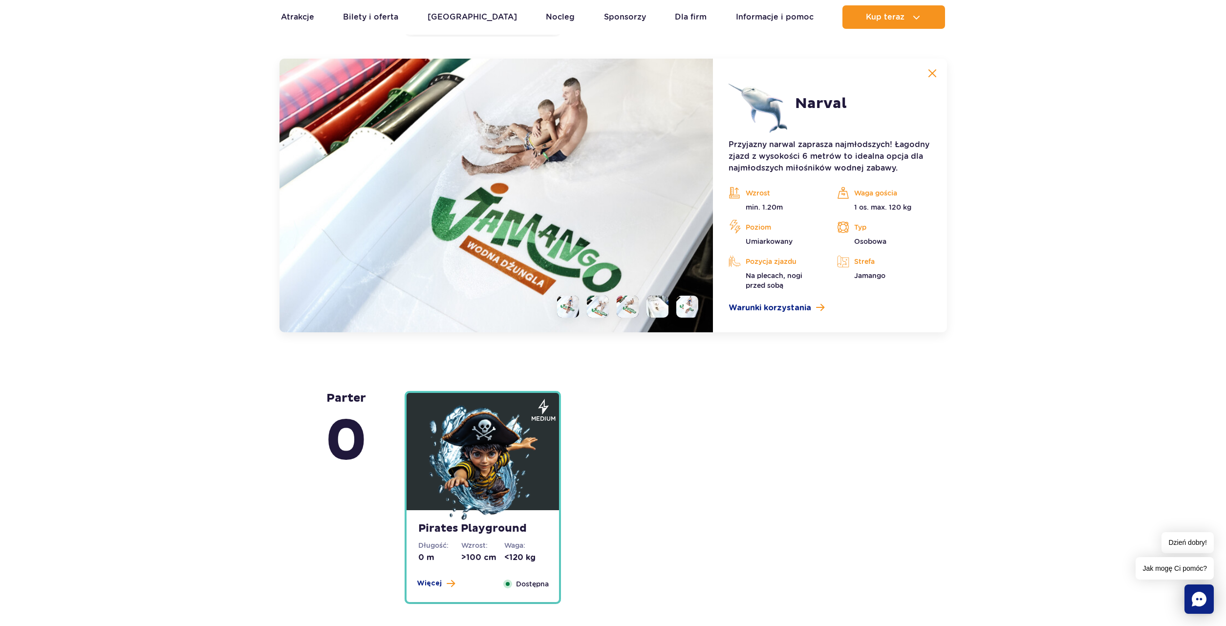
click at [655, 308] on li at bounding box center [657, 307] width 22 height 22
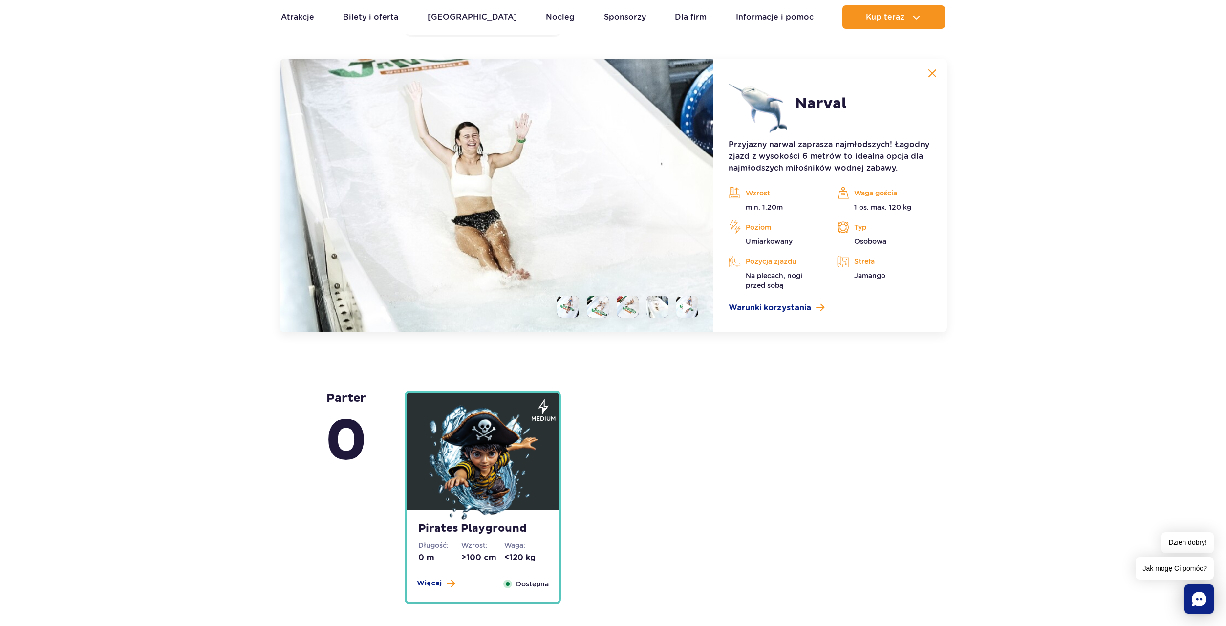
click at [691, 308] on img at bounding box center [687, 306] width 9 height 11
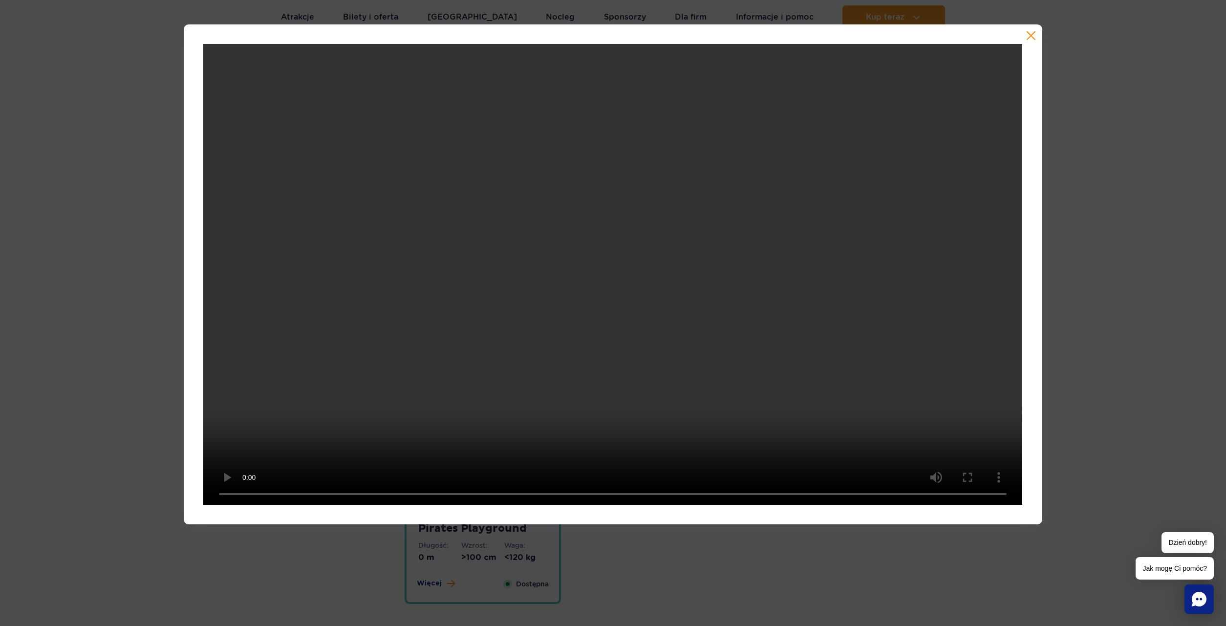
click at [1190, 280] on div at bounding box center [613, 274] width 1226 height 500
click at [1032, 34] on button "button" at bounding box center [1031, 36] width 10 height 10
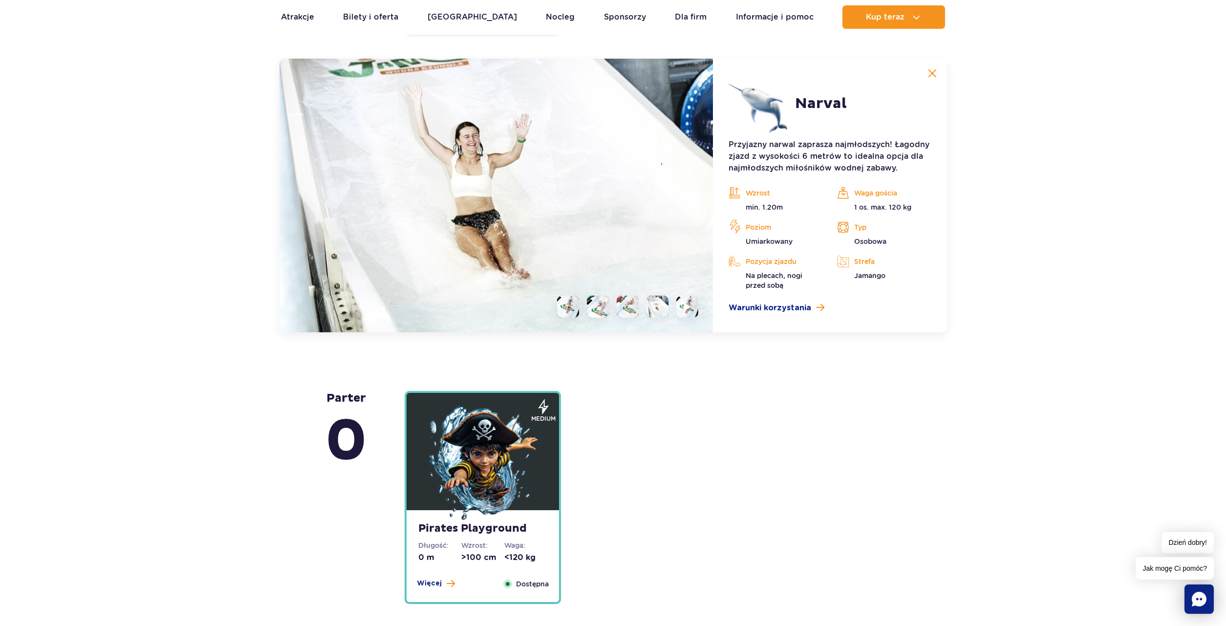
click at [932, 72] on img at bounding box center [932, 73] width 9 height 9
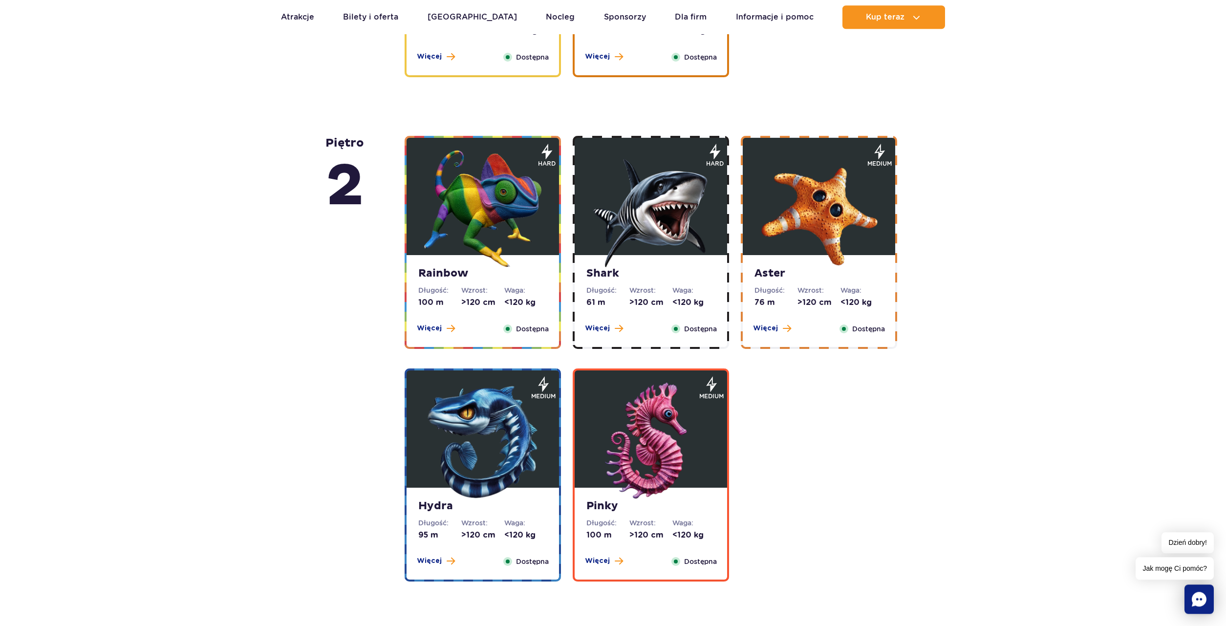
scroll to position [1652, 0]
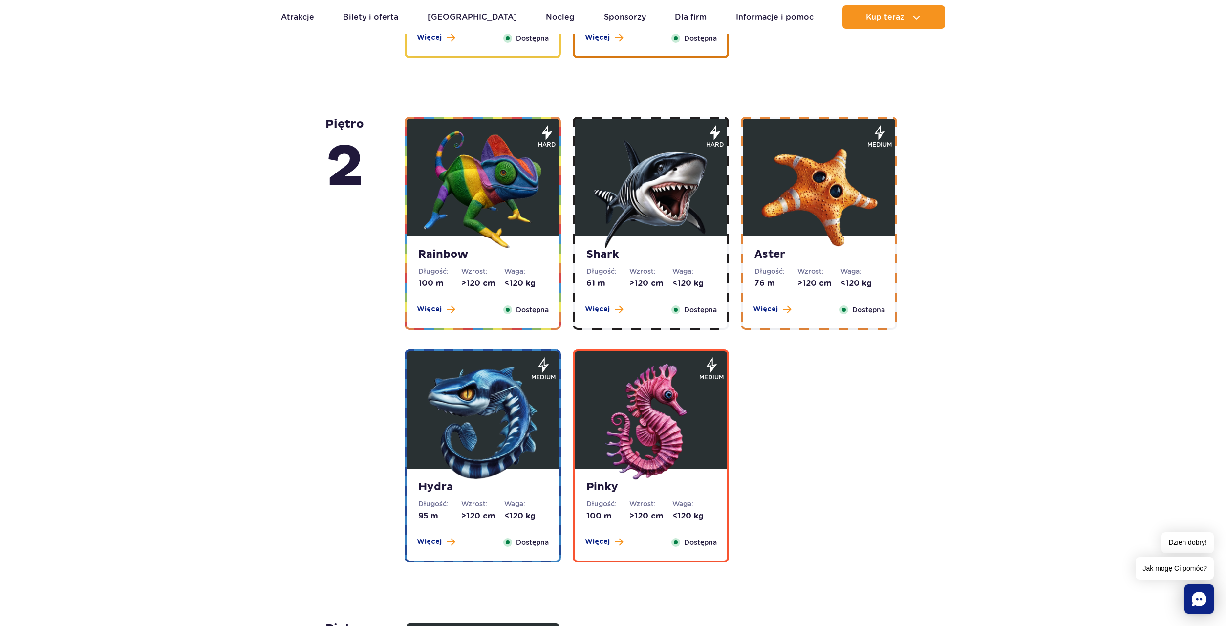
click at [487, 220] on img at bounding box center [482, 189] width 117 height 117
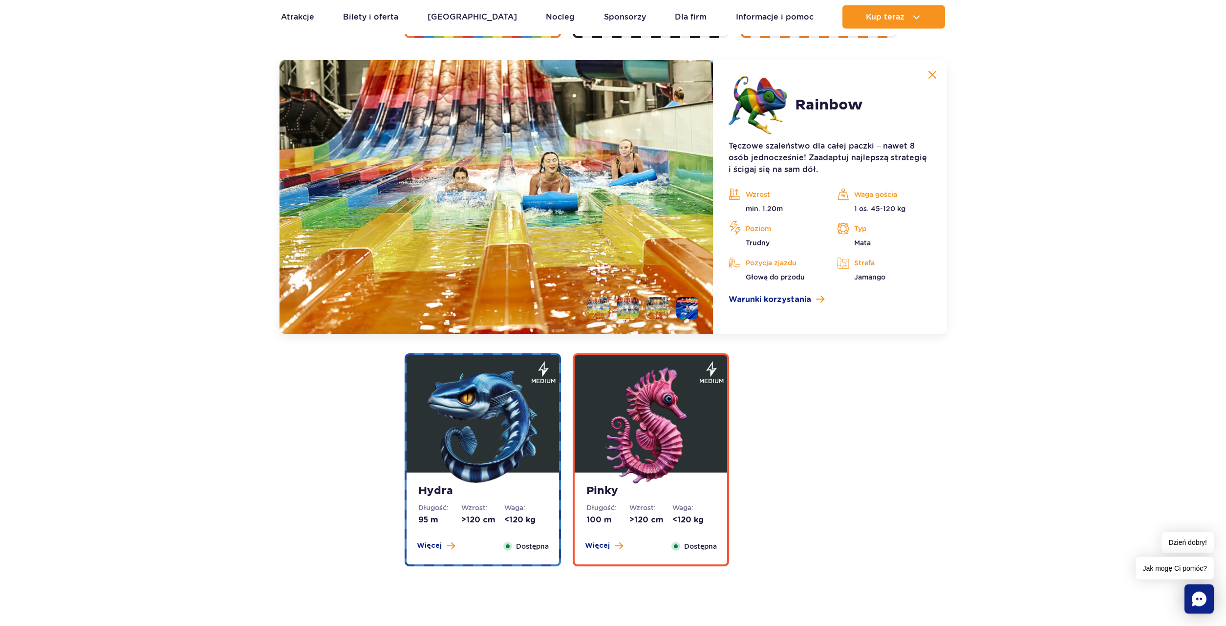
scroll to position [1945, 0]
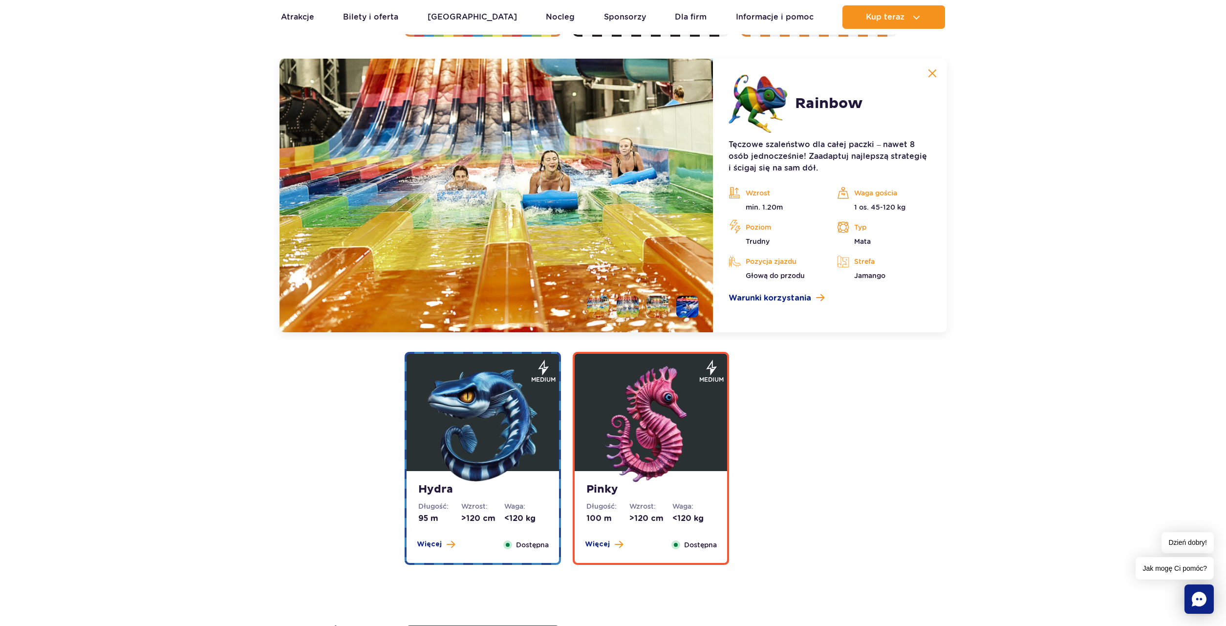
click at [598, 301] on li at bounding box center [598, 307] width 22 height 22
click at [633, 305] on li at bounding box center [628, 307] width 22 height 22
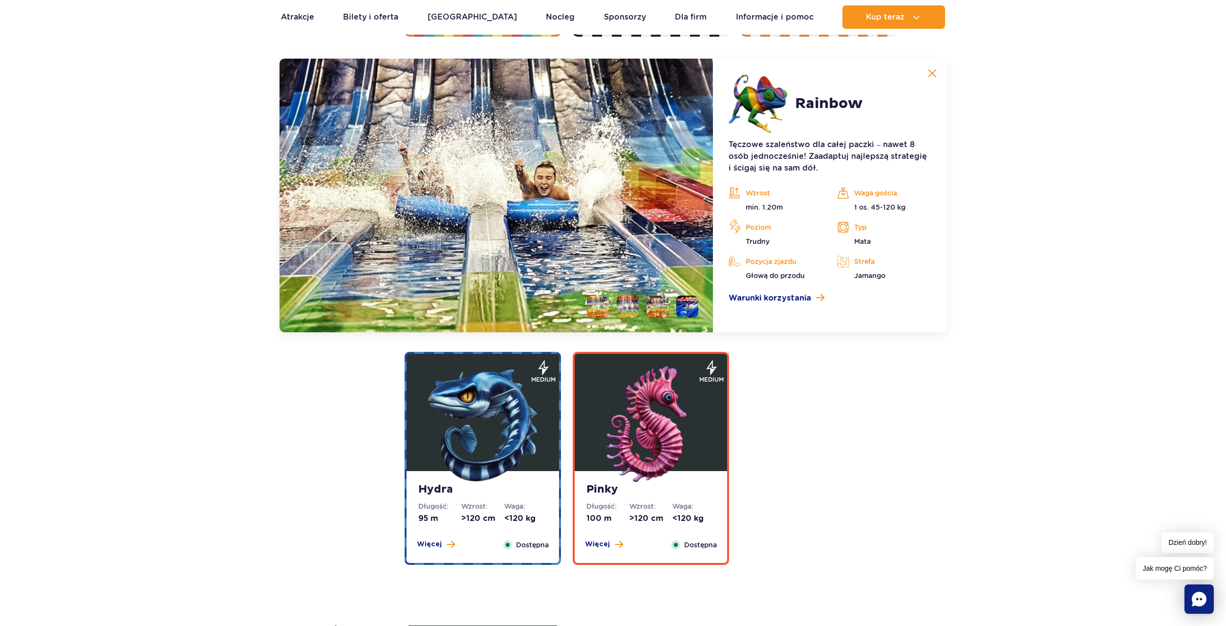
click at [658, 308] on li at bounding box center [657, 307] width 22 height 22
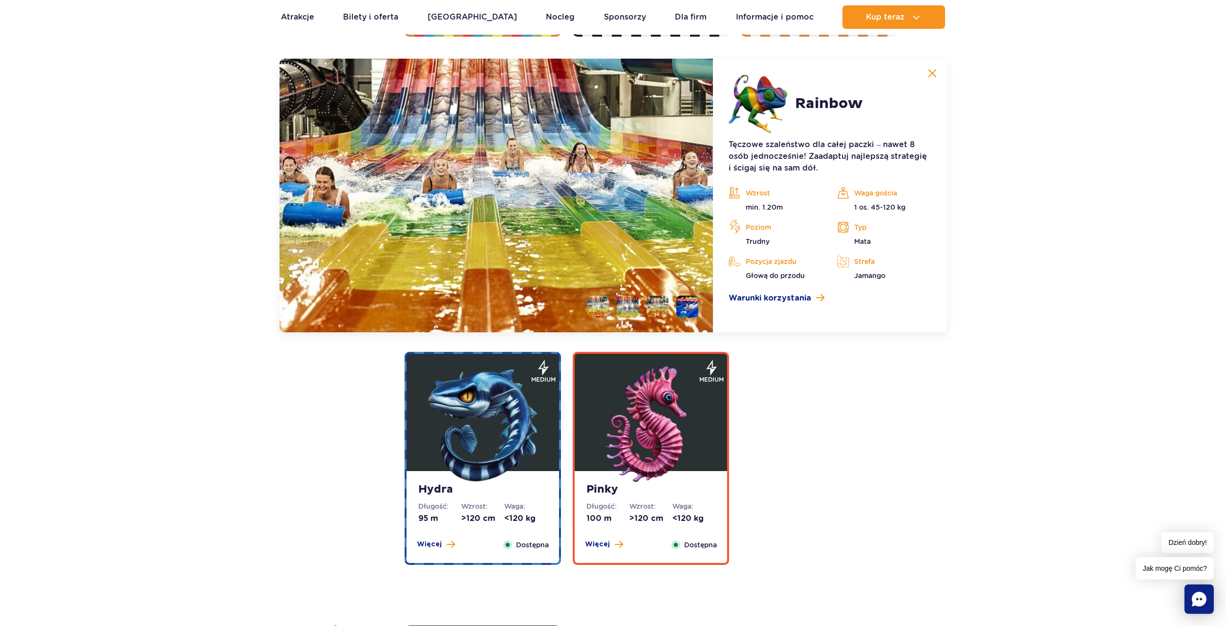
click at [682, 311] on li at bounding box center [687, 307] width 22 height 22
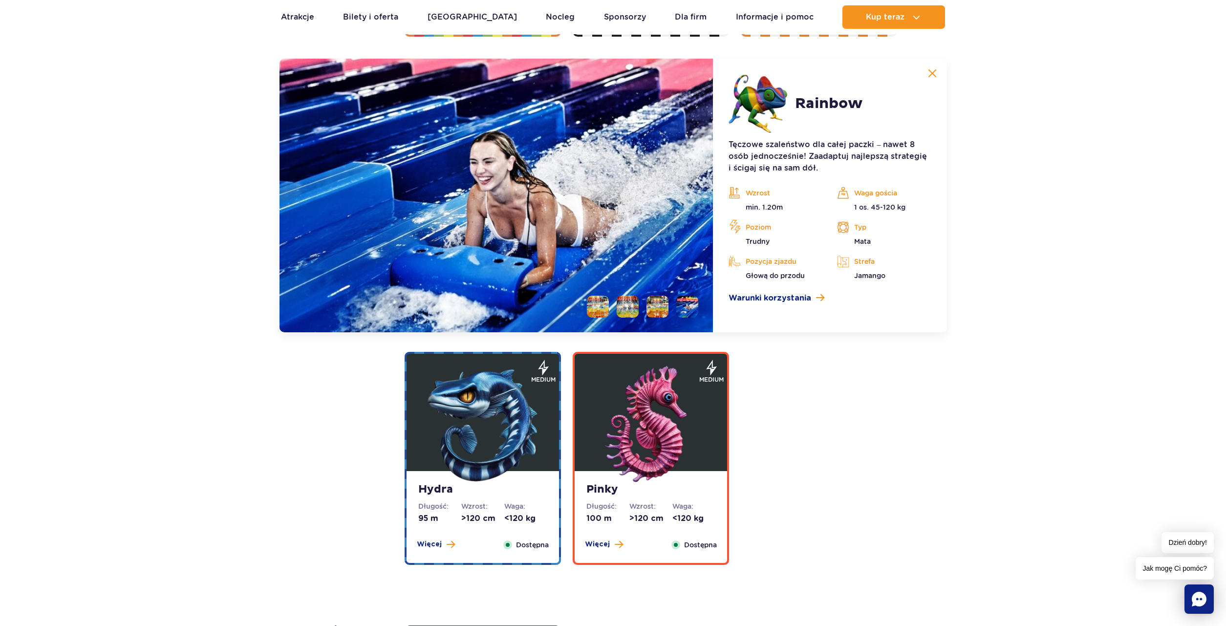
click at [603, 308] on li at bounding box center [598, 307] width 22 height 22
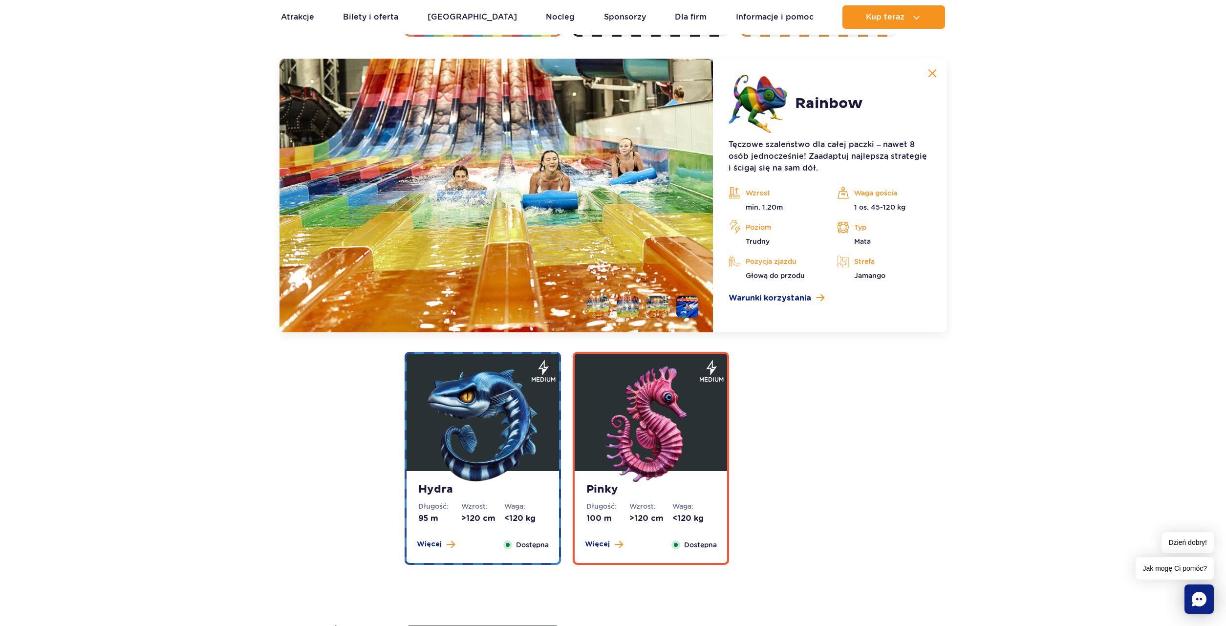
click at [503, 460] on img at bounding box center [482, 424] width 117 height 117
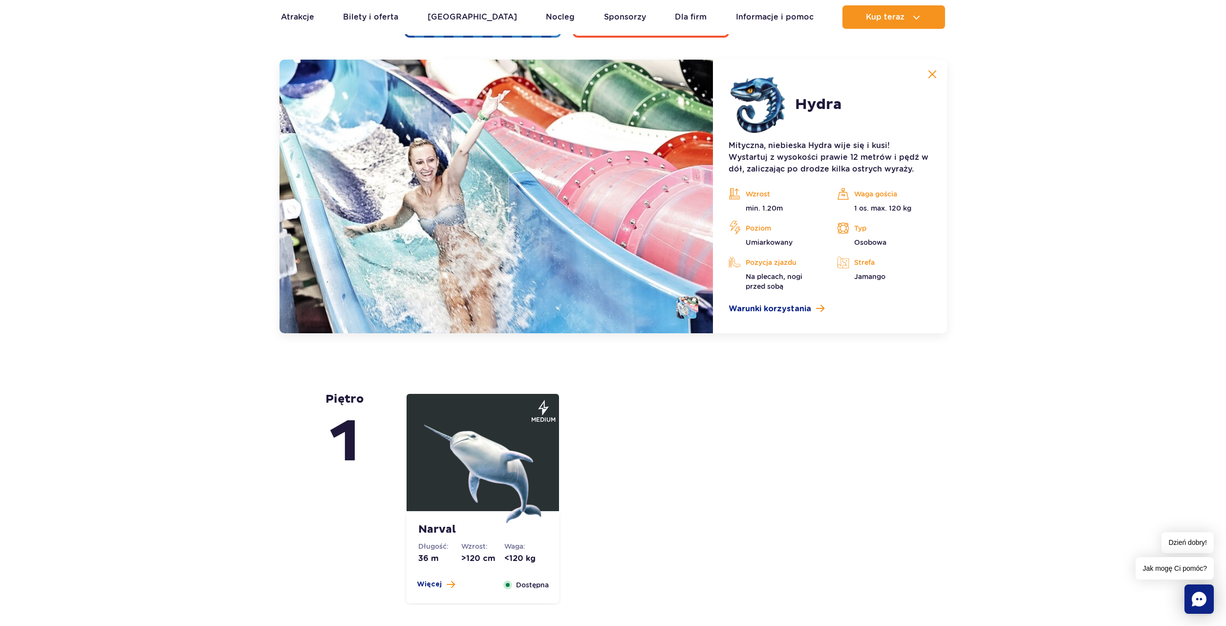
scroll to position [2177, 0]
click at [932, 72] on img at bounding box center [932, 73] width 9 height 9
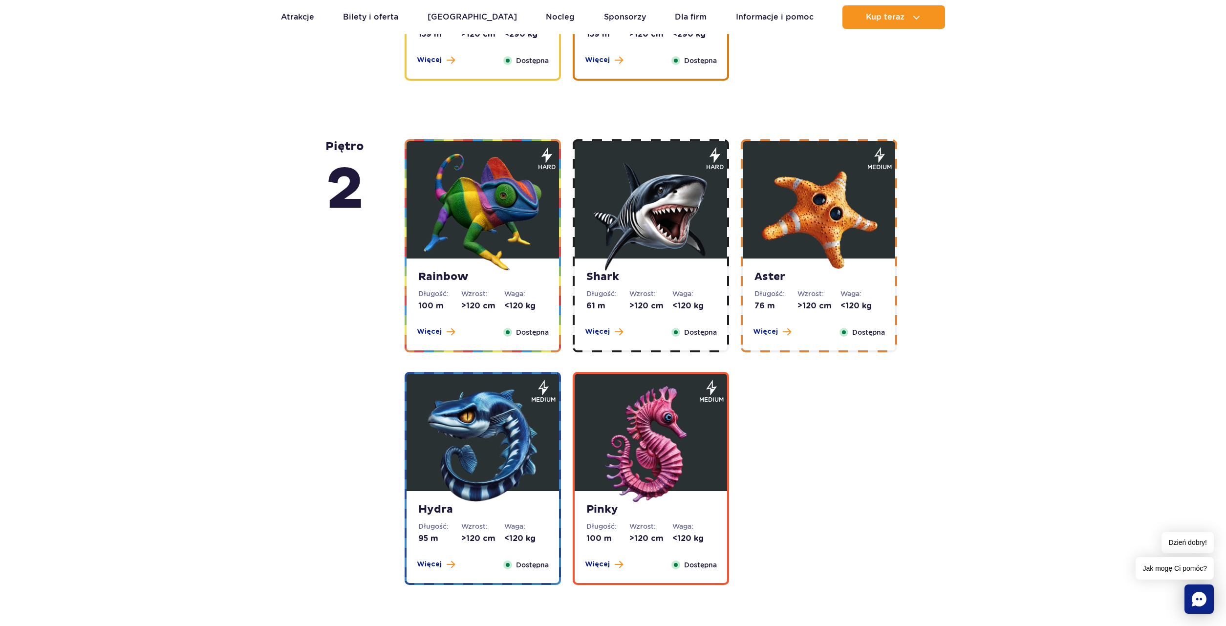
click at [686, 499] on img at bounding box center [650, 444] width 117 height 117
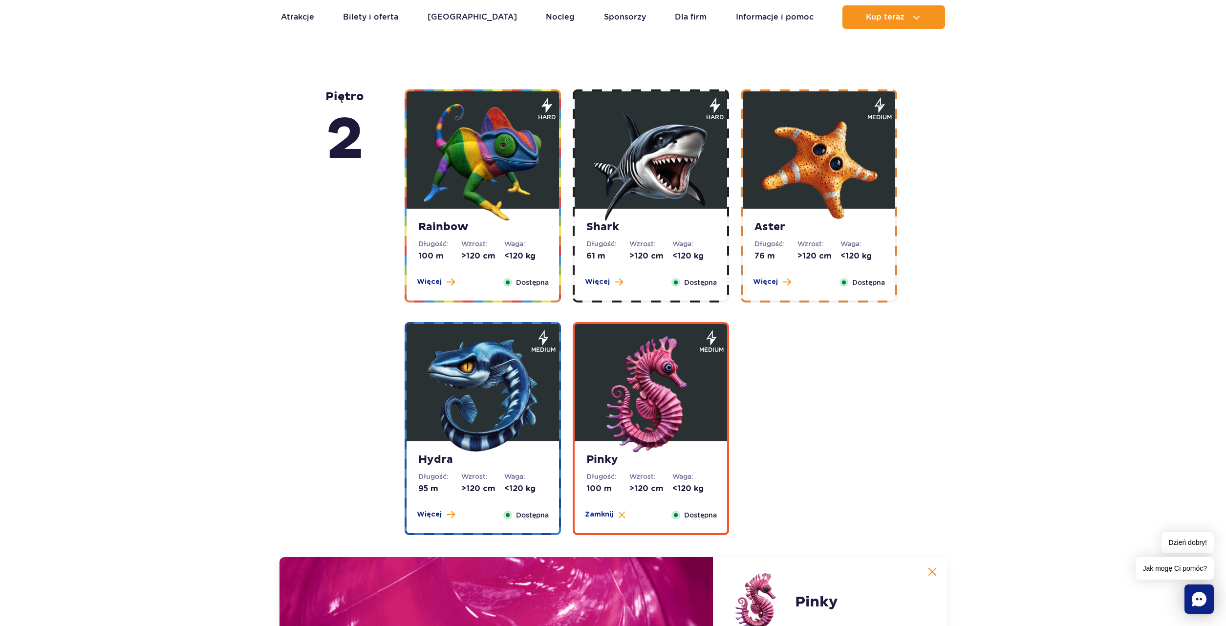
click at [808, 249] on dl "Wzrost: >120 cm" at bounding box center [818, 250] width 43 height 22
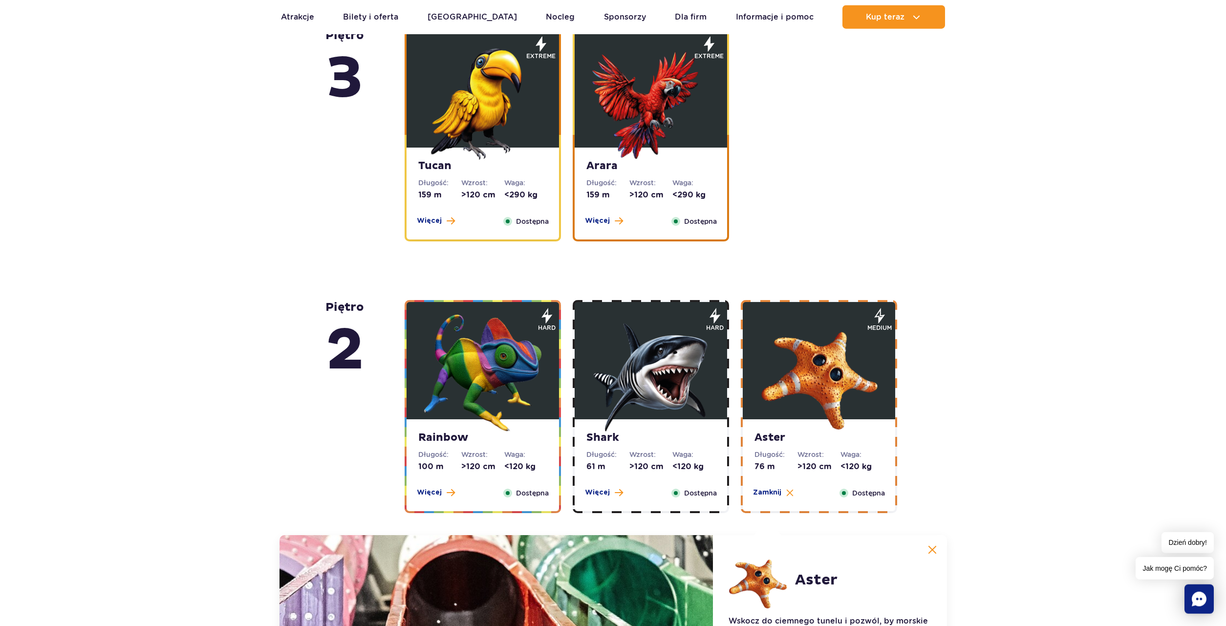
scroll to position [1397, 0]
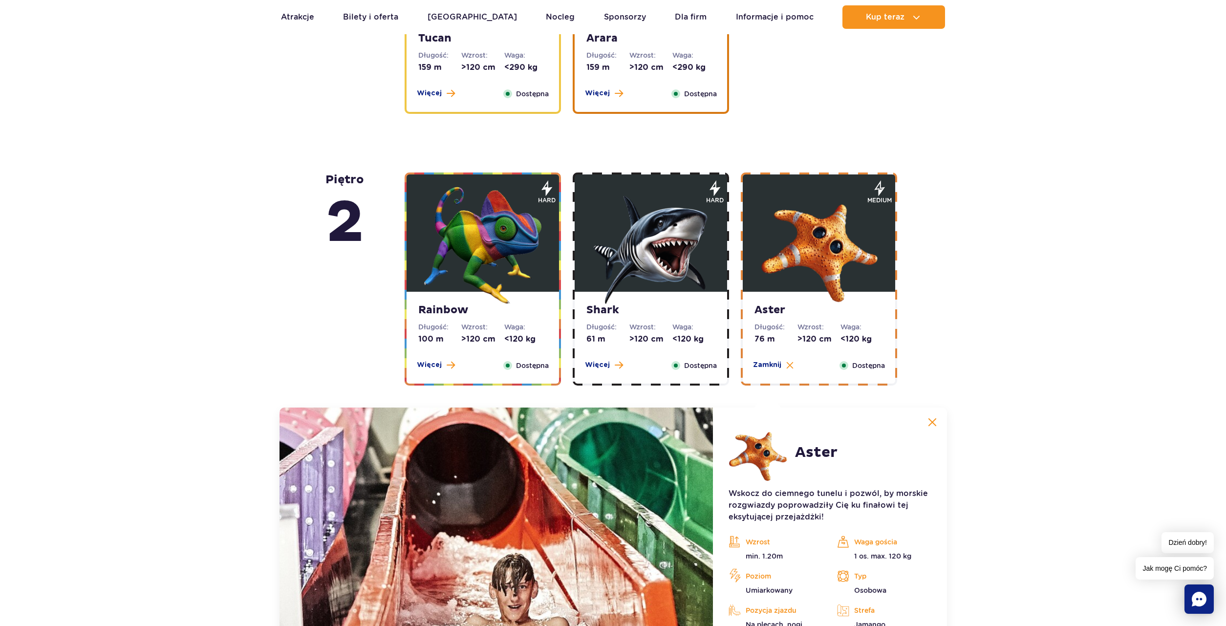
click at [645, 288] on img at bounding box center [650, 245] width 117 height 117
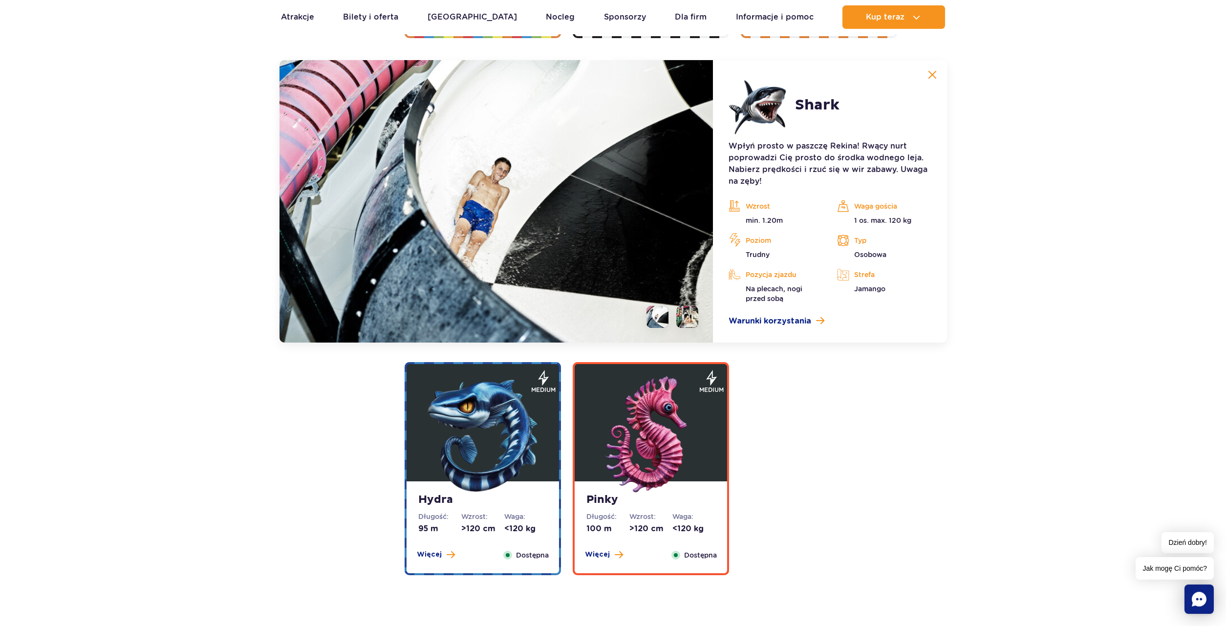
scroll to position [1945, 0]
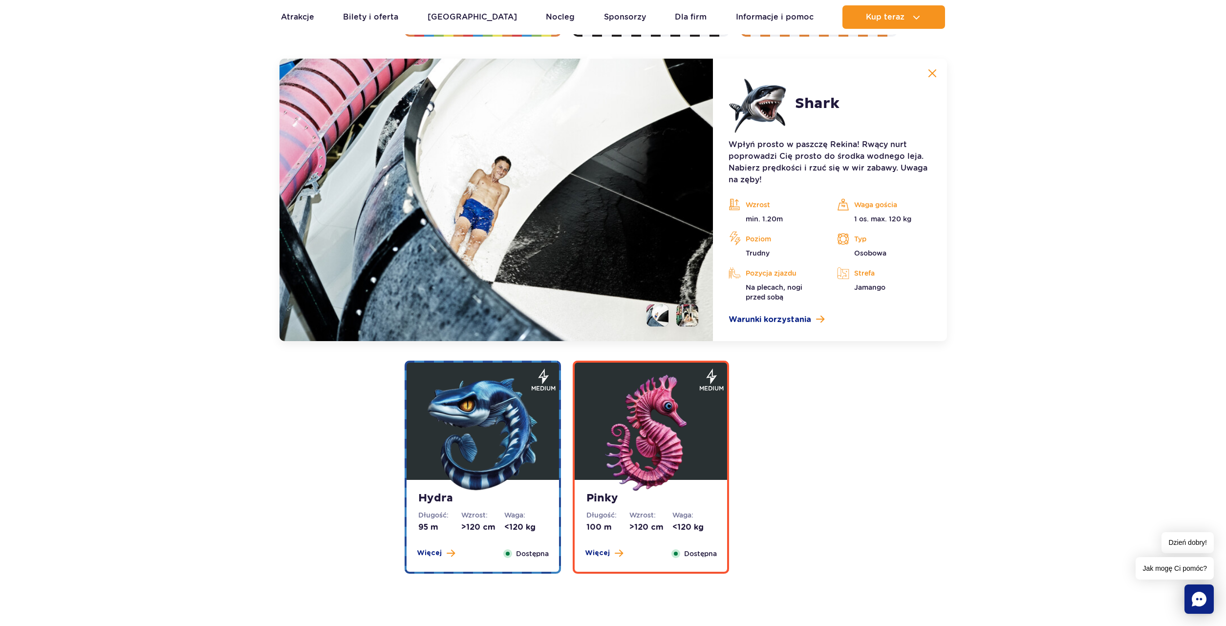
click at [688, 320] on li at bounding box center [687, 315] width 22 height 22
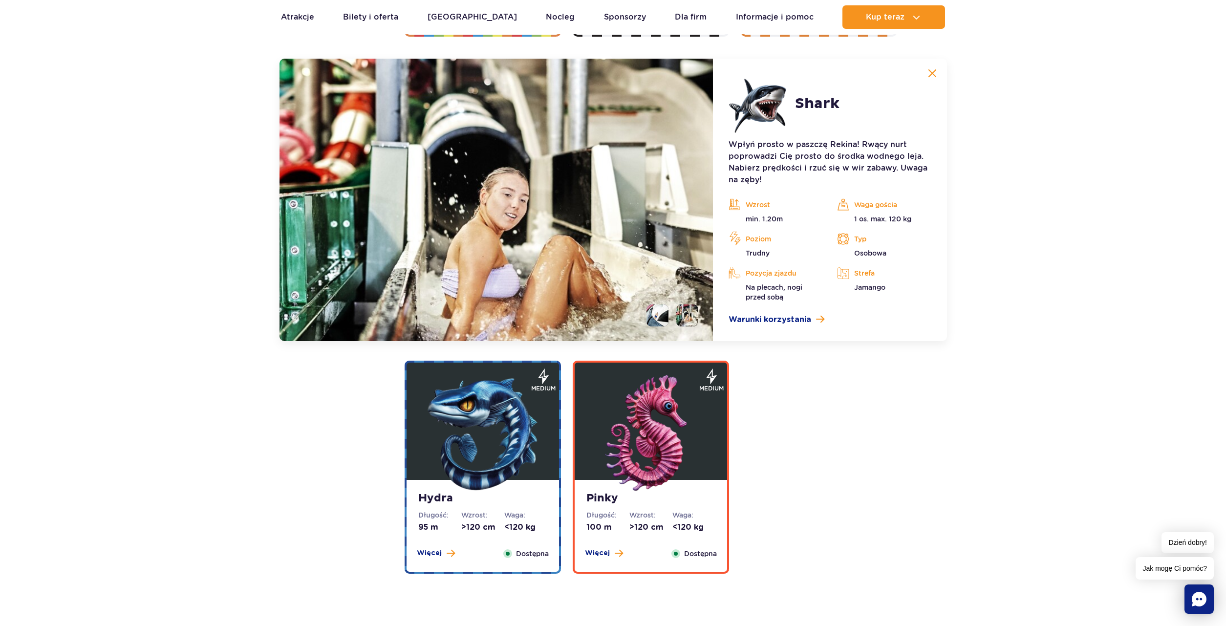
click at [934, 70] on img at bounding box center [932, 73] width 9 height 9
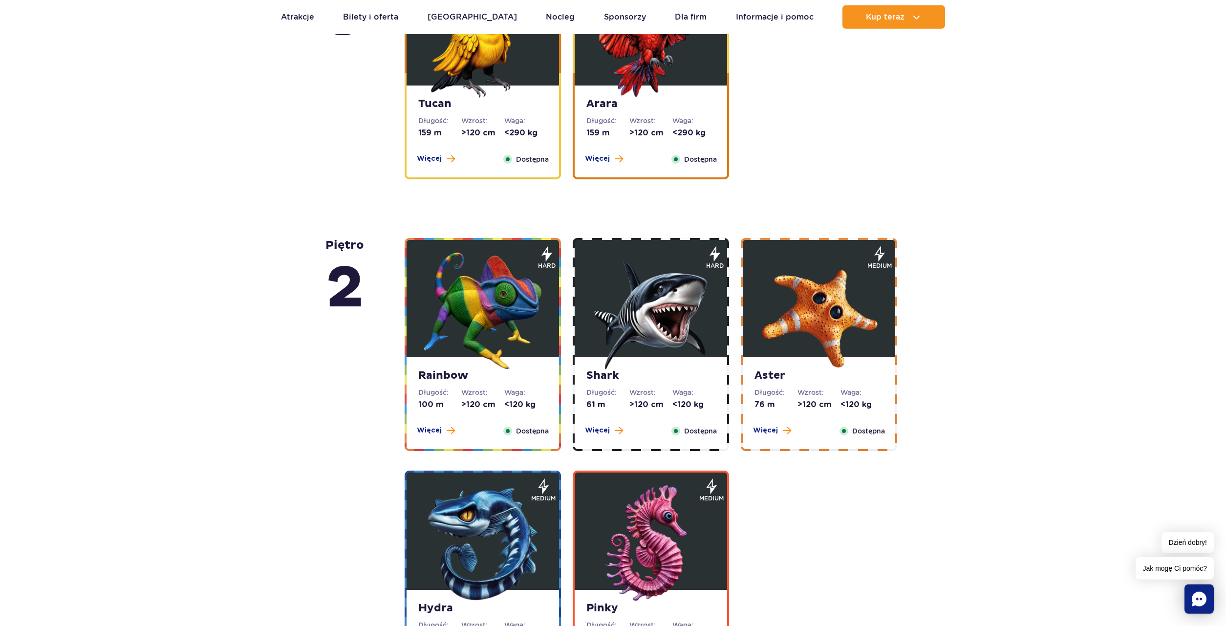
scroll to position [1496, 0]
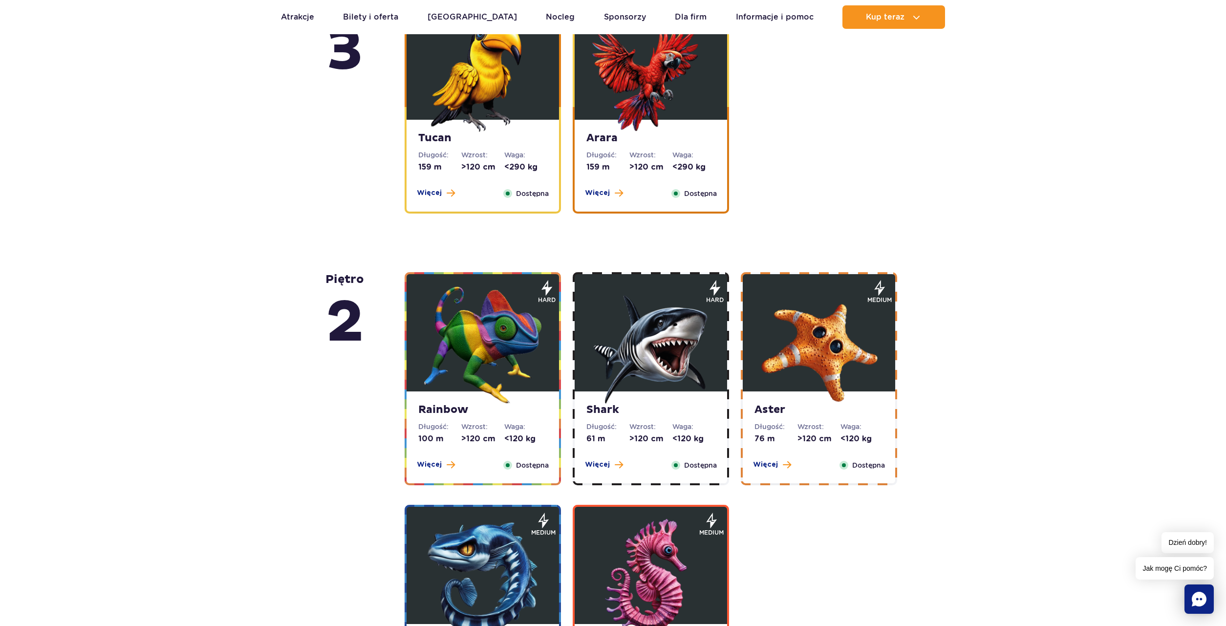
click at [499, 347] on img at bounding box center [482, 344] width 117 height 117
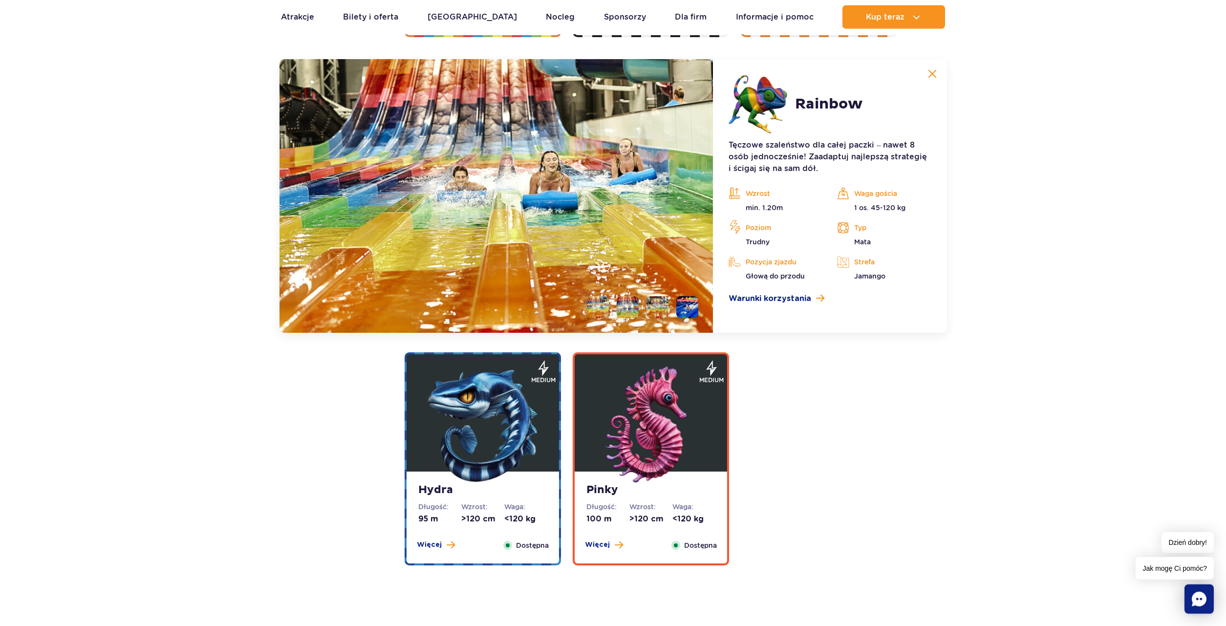
scroll to position [1945, 0]
click at [933, 71] on img at bounding box center [932, 73] width 9 height 9
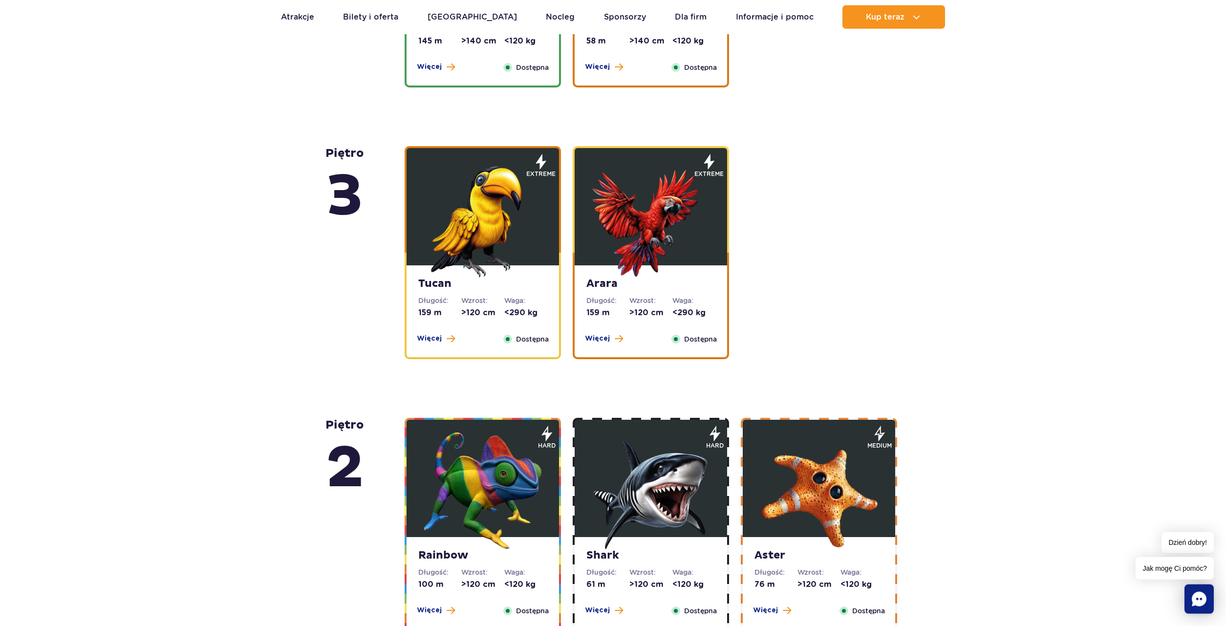
scroll to position [1297, 0]
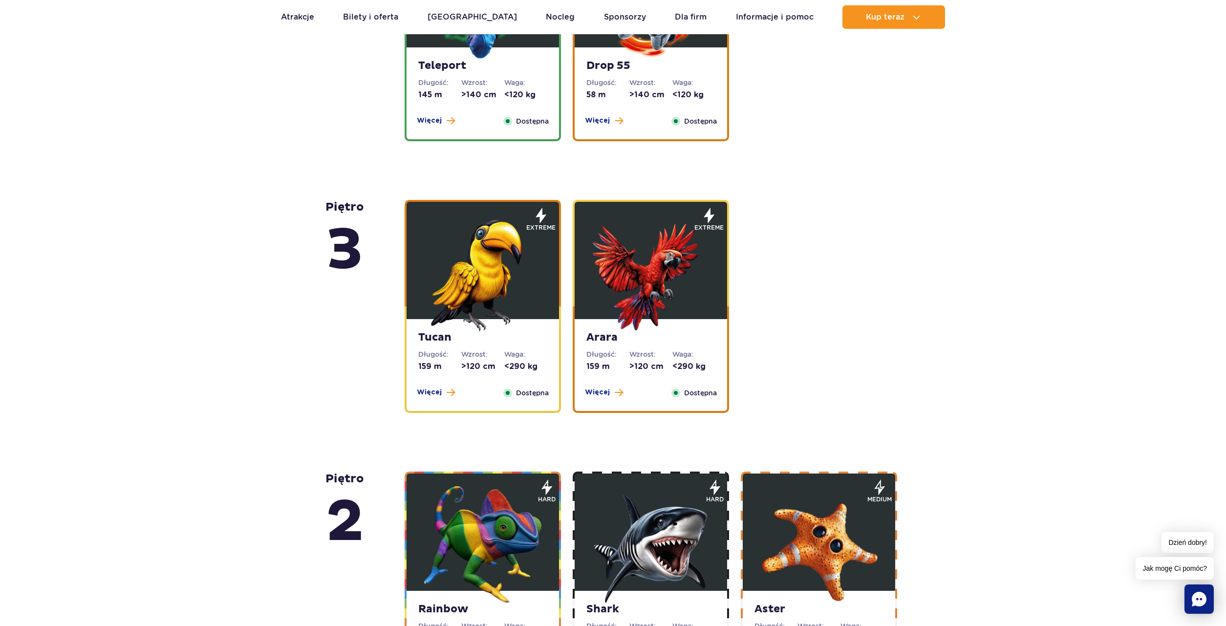
click at [514, 309] on img at bounding box center [482, 272] width 117 height 117
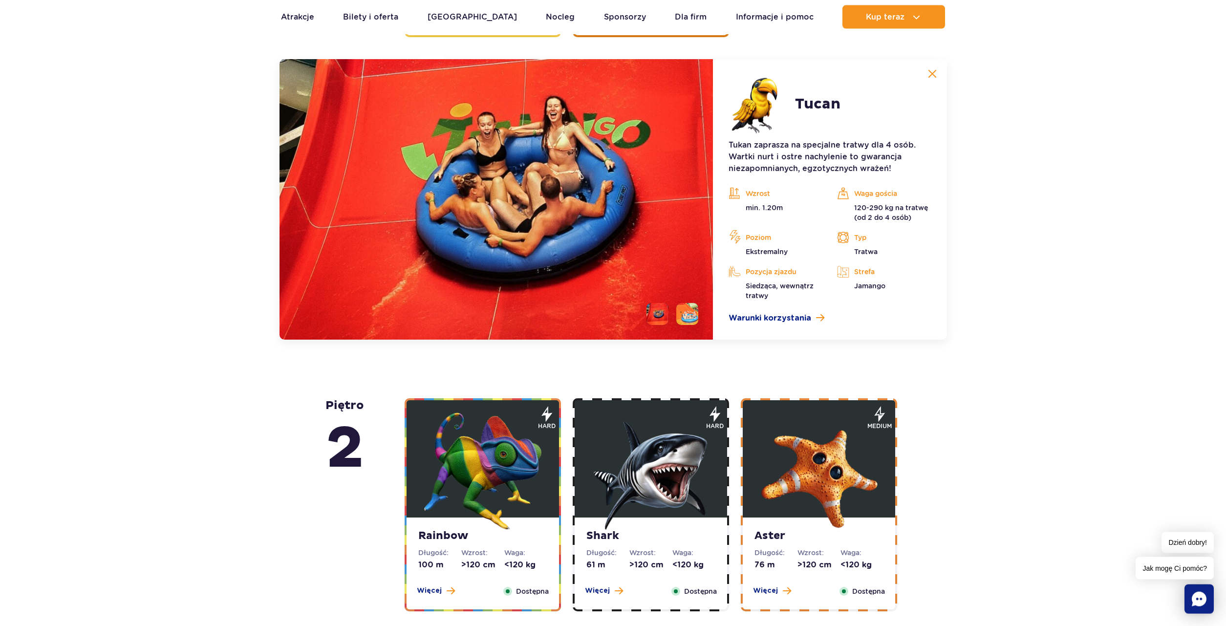
scroll to position [1673, 0]
click at [685, 319] on li at bounding box center [687, 313] width 22 height 22
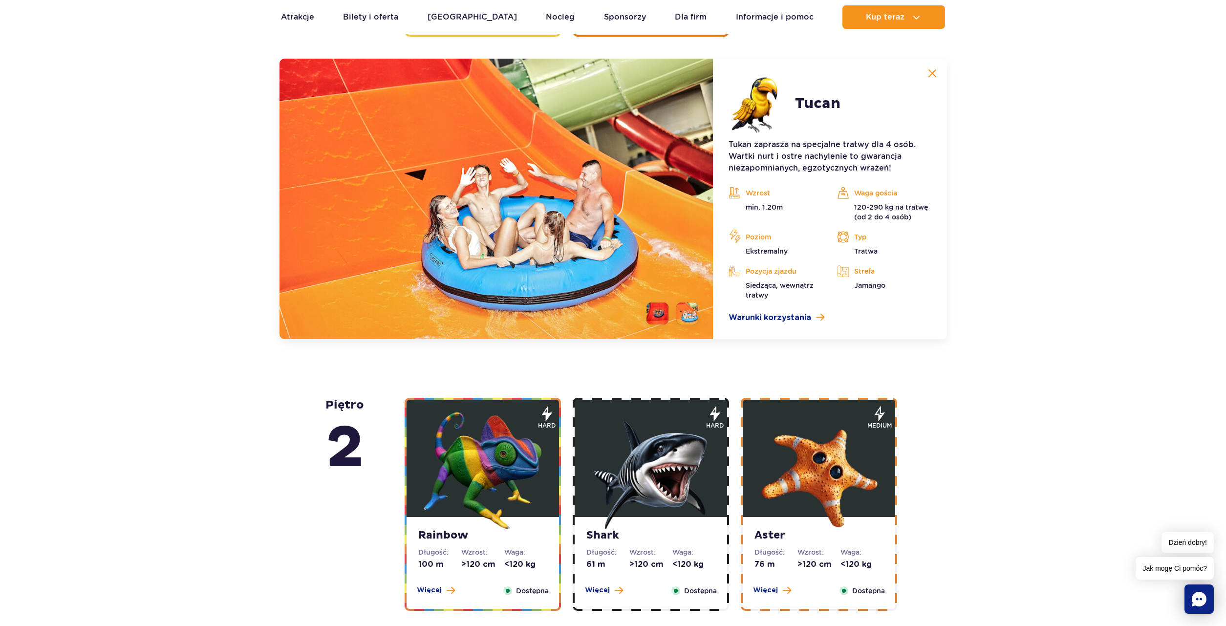
click at [662, 316] on li at bounding box center [657, 313] width 22 height 22
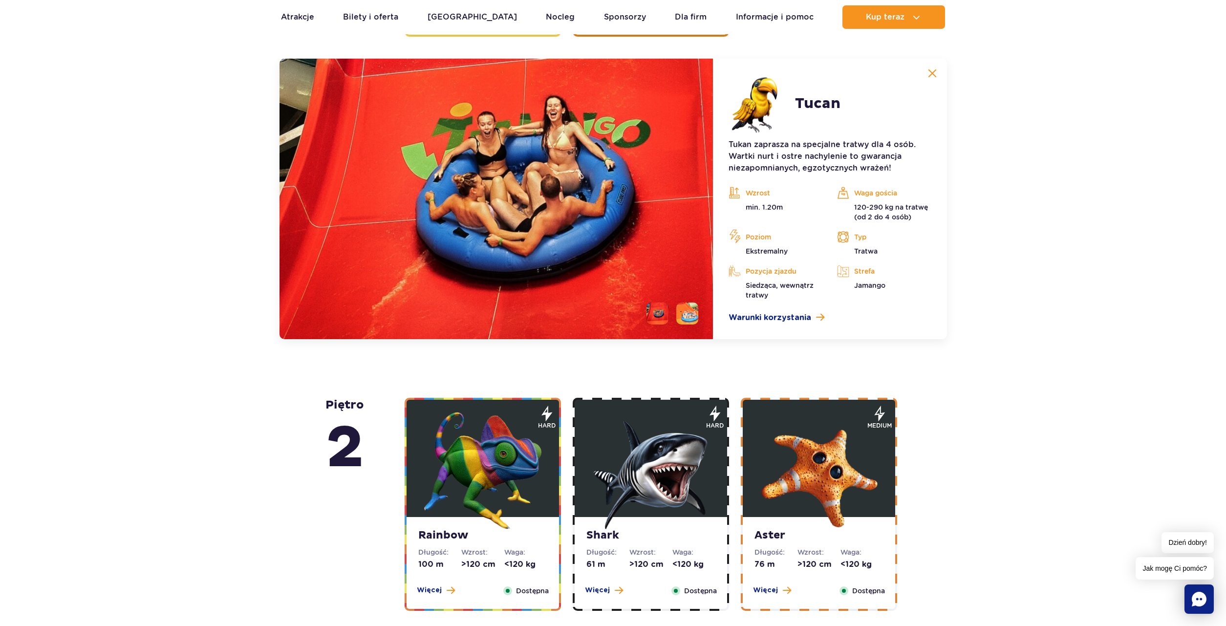
click at [674, 315] on ul at bounding box center [668, 313] width 60 height 22
click at [790, 318] on span "Warunki korzystania" at bounding box center [769, 318] width 83 height 12
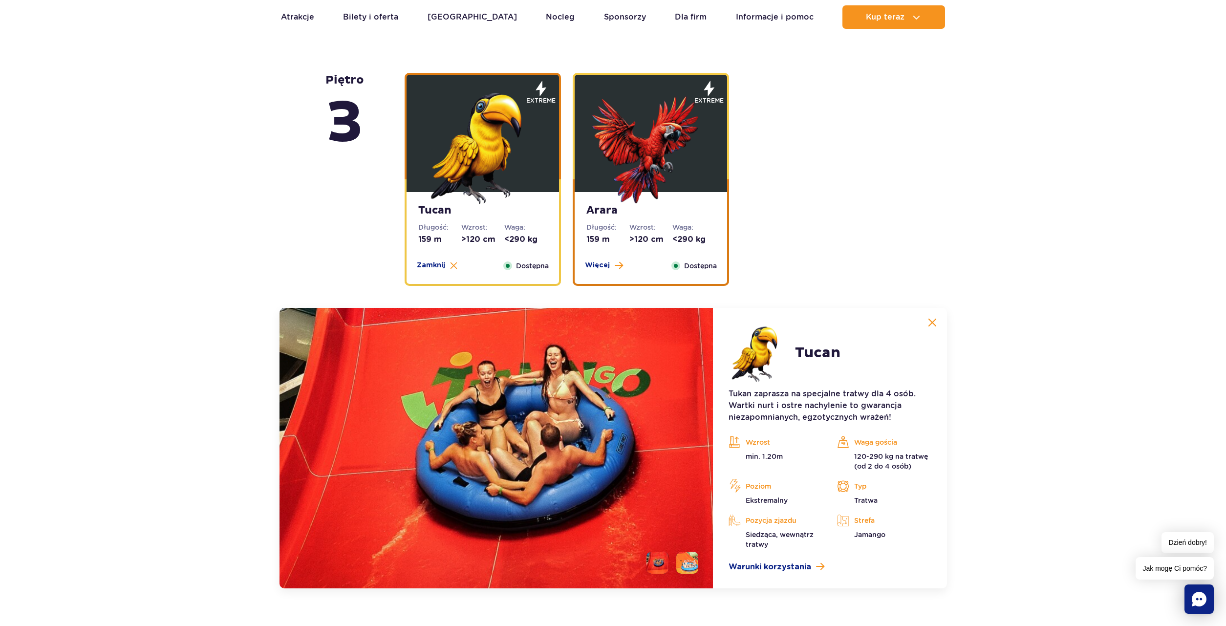
click at [652, 192] on img at bounding box center [650, 145] width 117 height 117
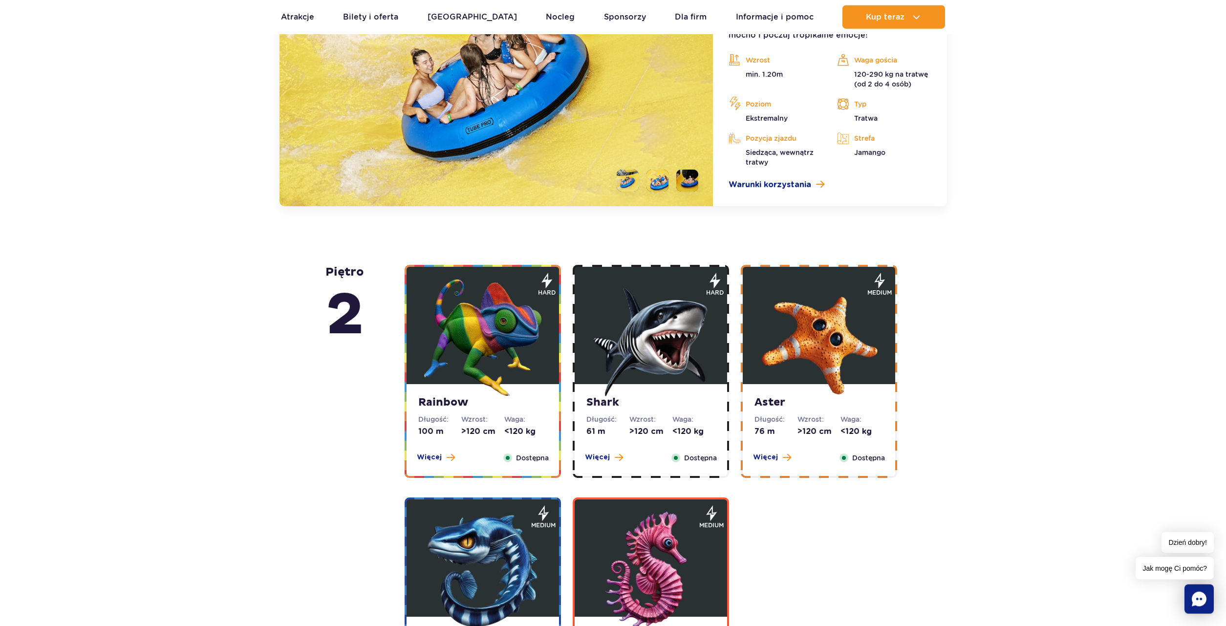
scroll to position [1823, 0]
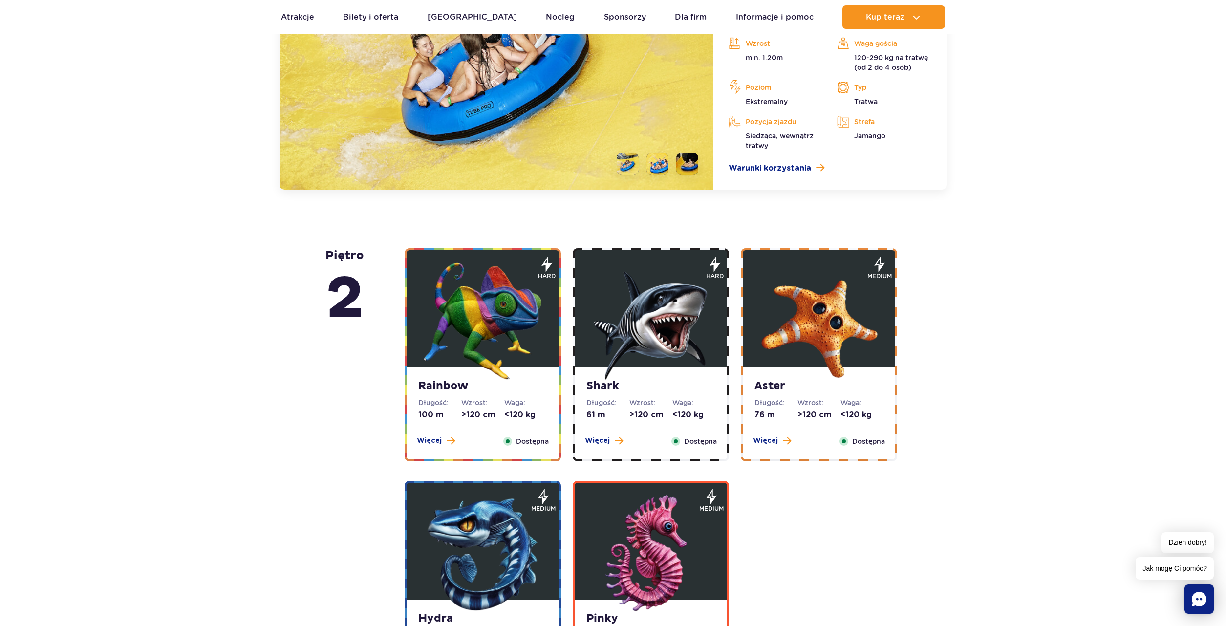
click at [649, 167] on li at bounding box center [657, 164] width 22 height 22
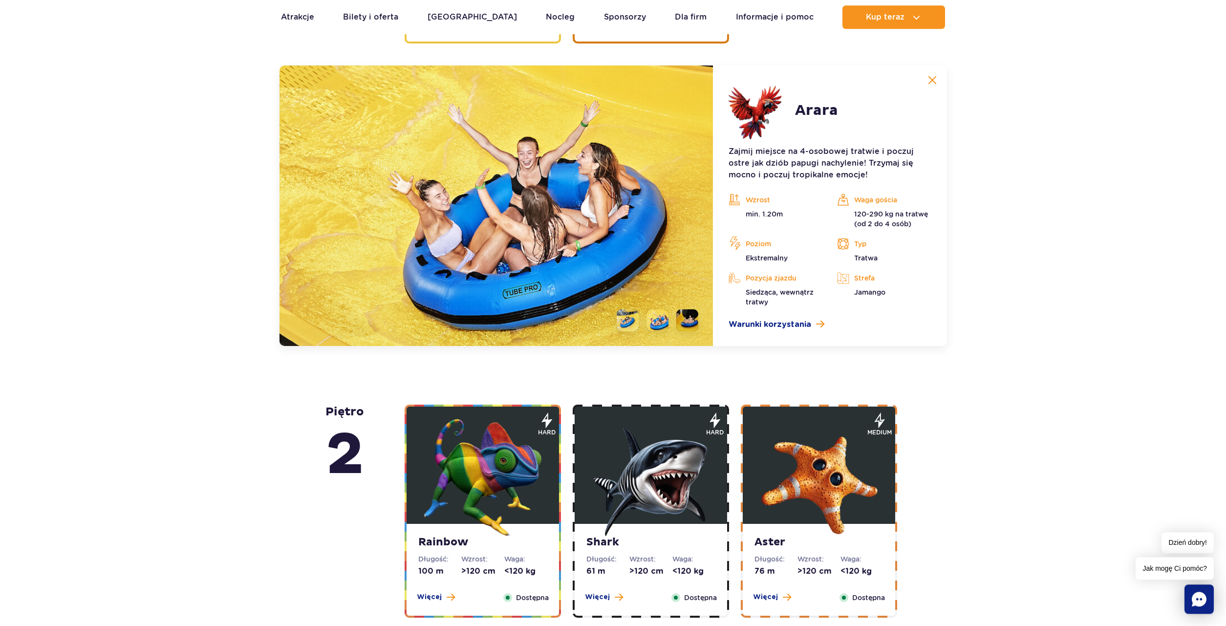
scroll to position [1524, 0]
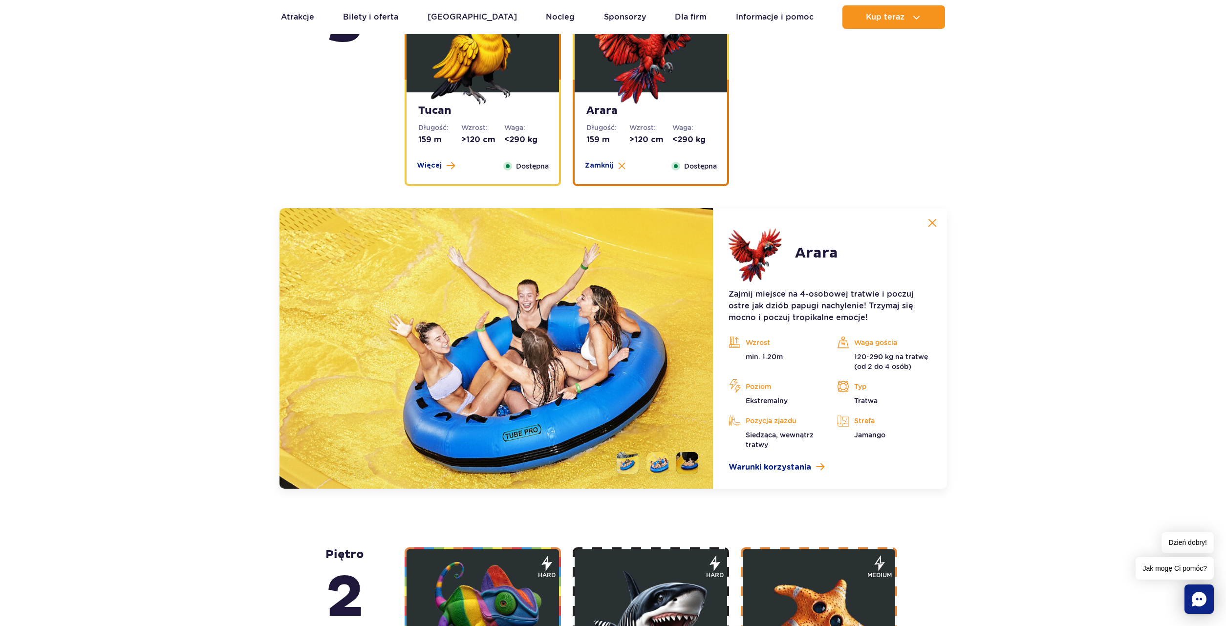
click at [627, 458] on li at bounding box center [628, 463] width 22 height 22
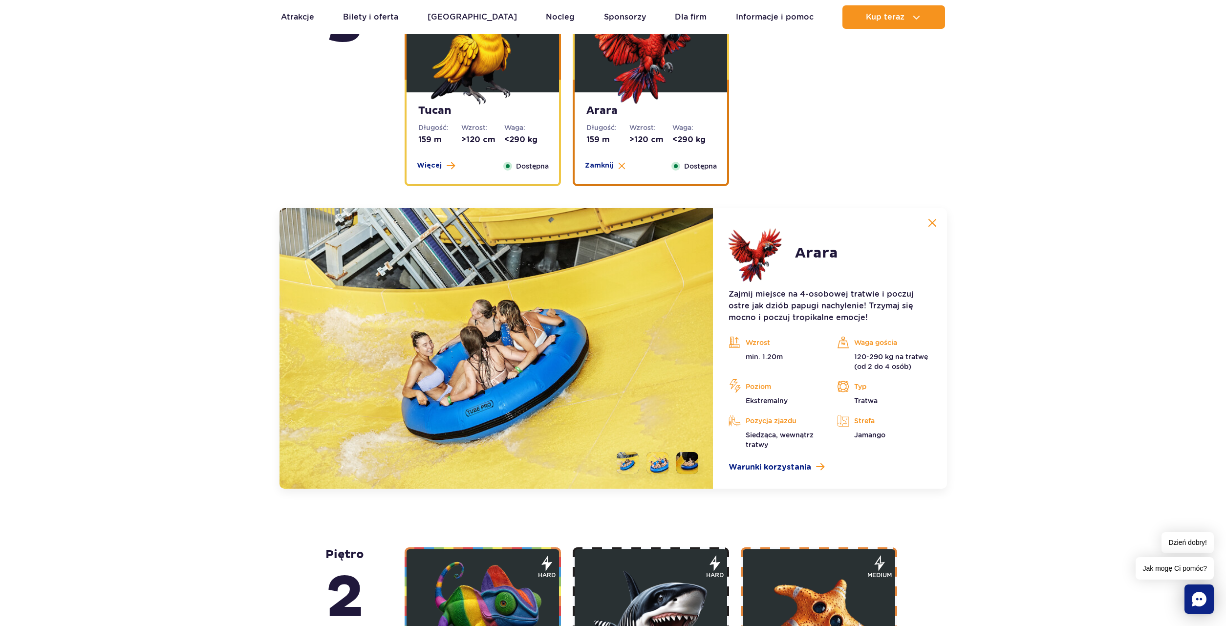
click at [689, 462] on li at bounding box center [687, 463] width 22 height 22
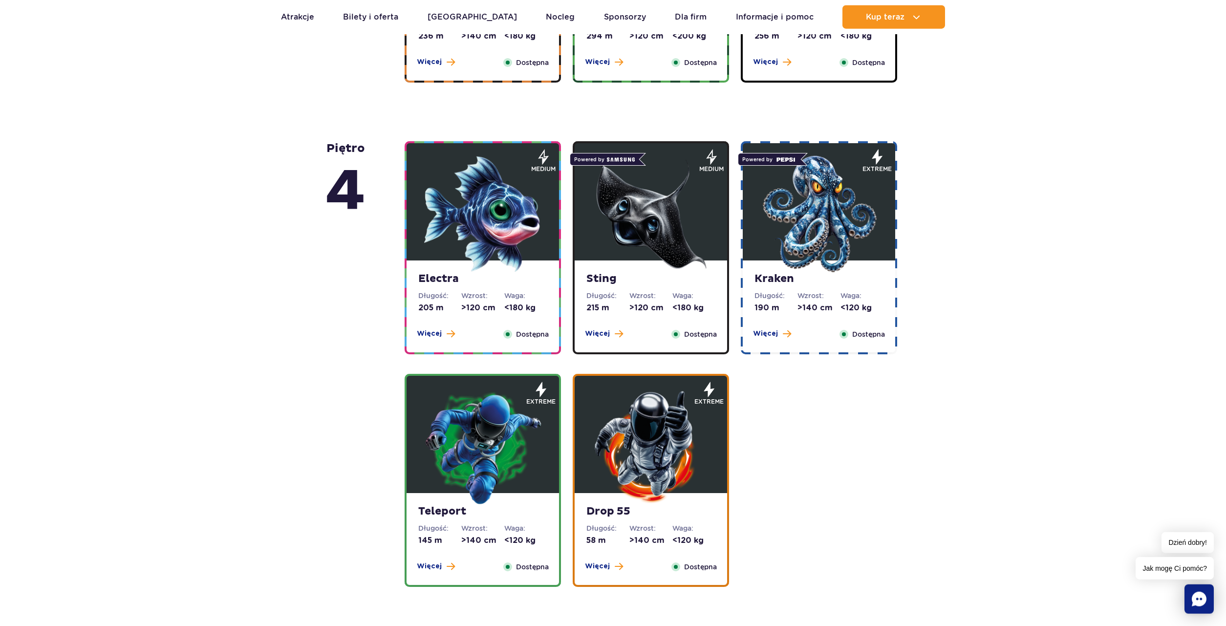
scroll to position [826, 0]
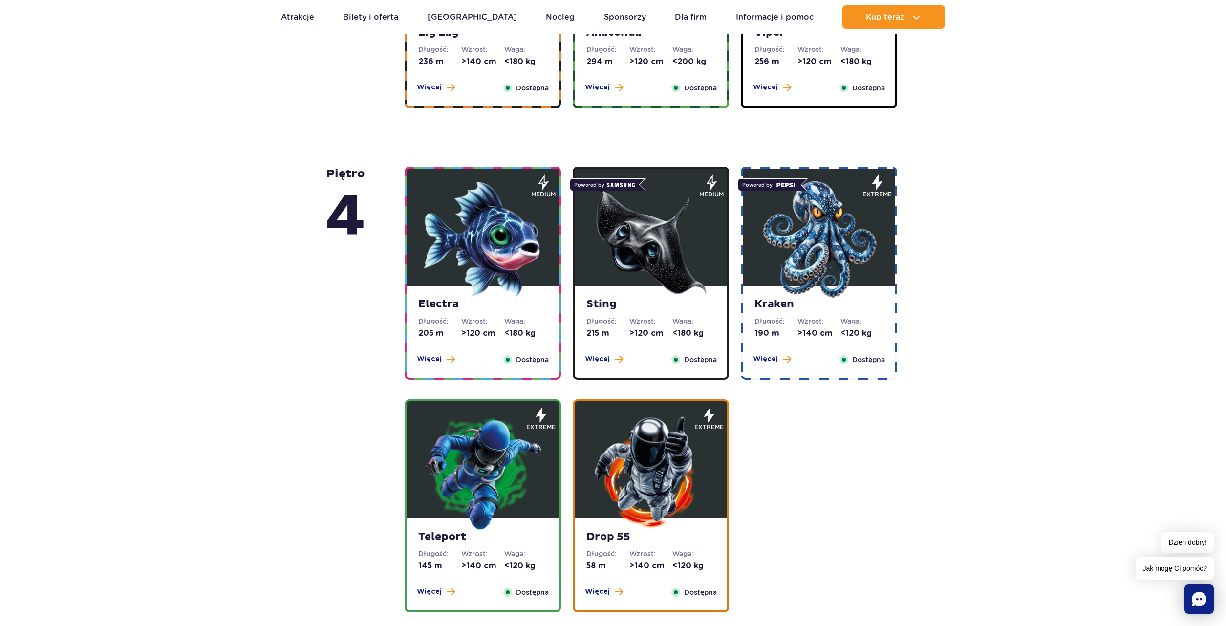
click at [507, 222] on img at bounding box center [482, 239] width 117 height 117
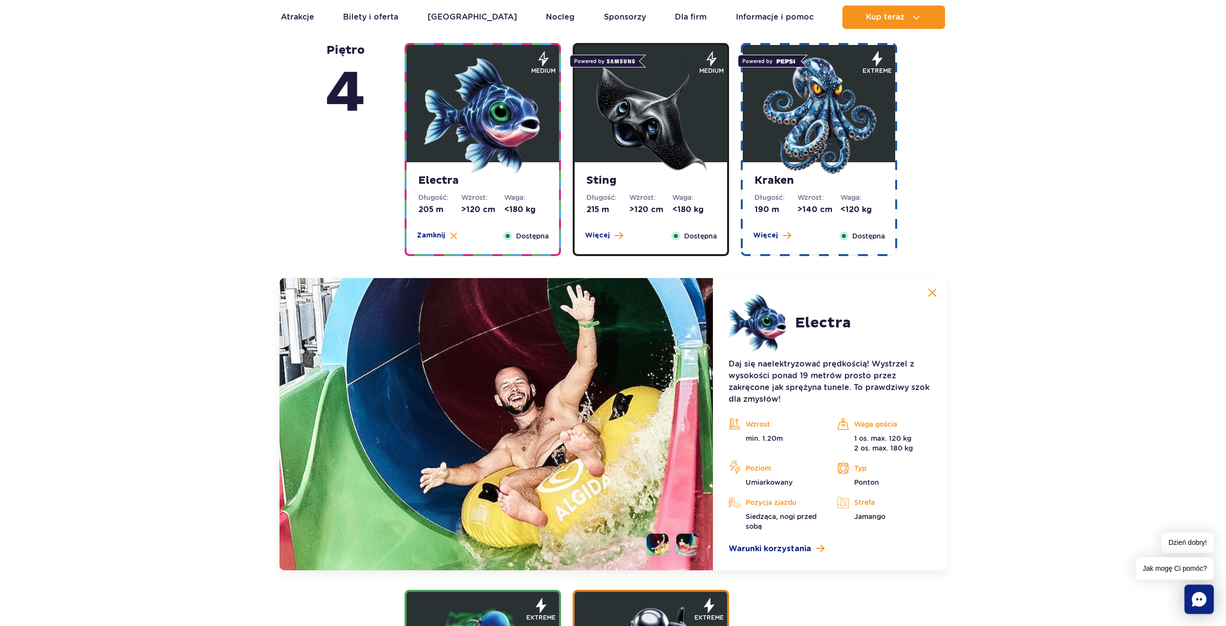
scroll to position [920, 0]
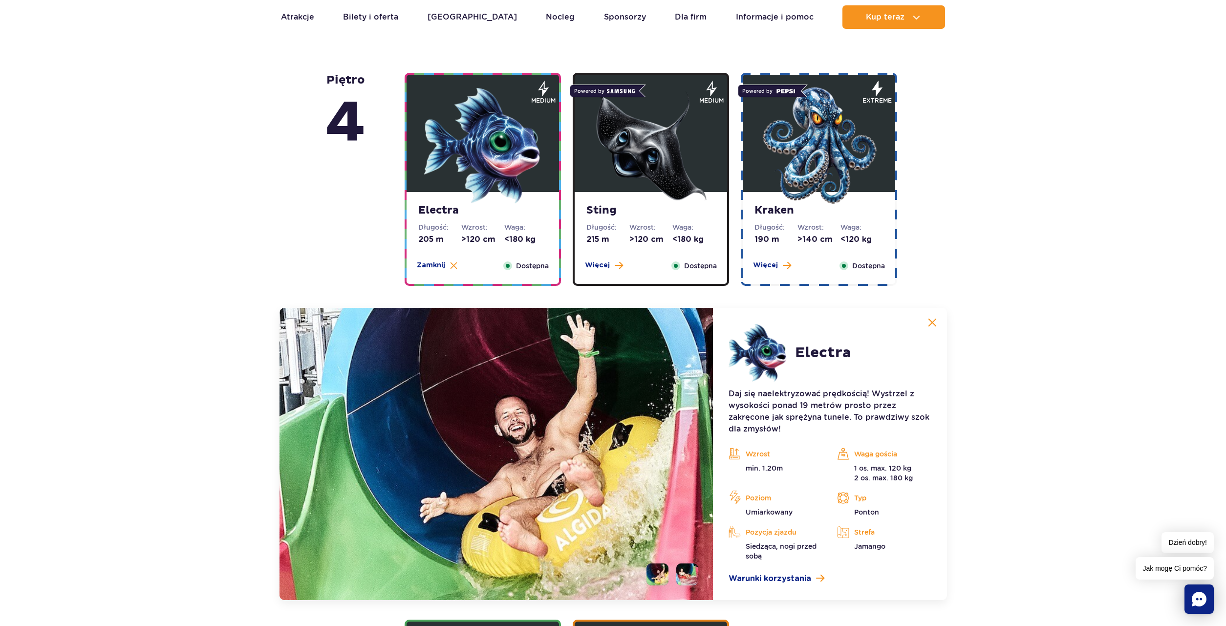
click at [660, 173] on img at bounding box center [650, 145] width 117 height 117
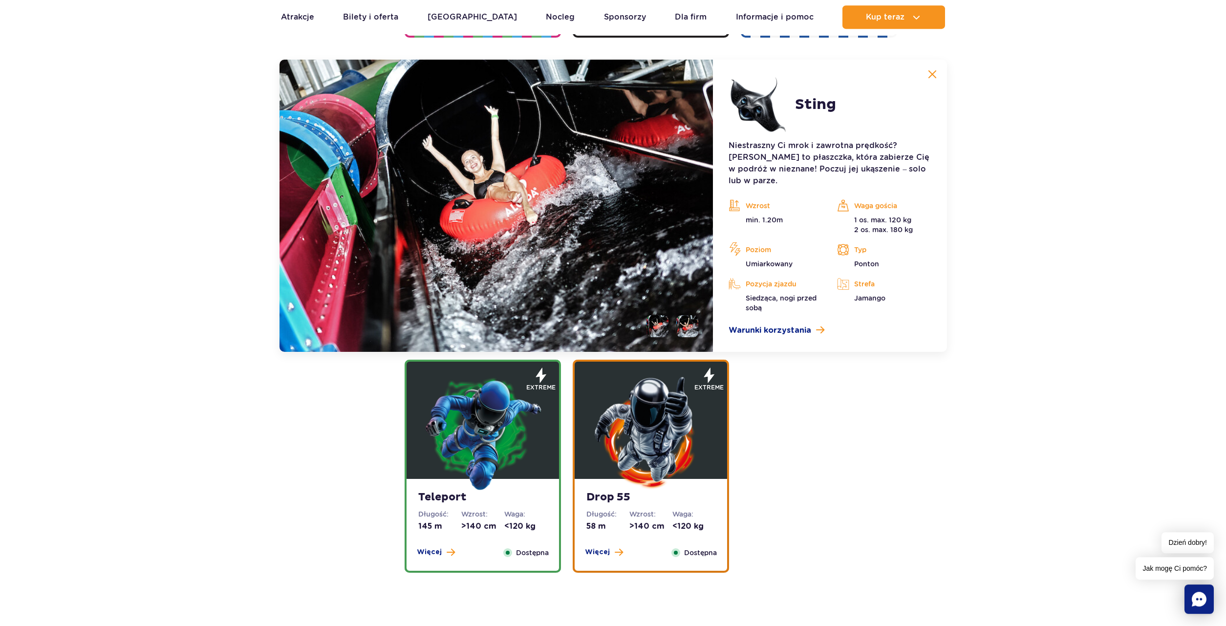
scroll to position [1169, 0]
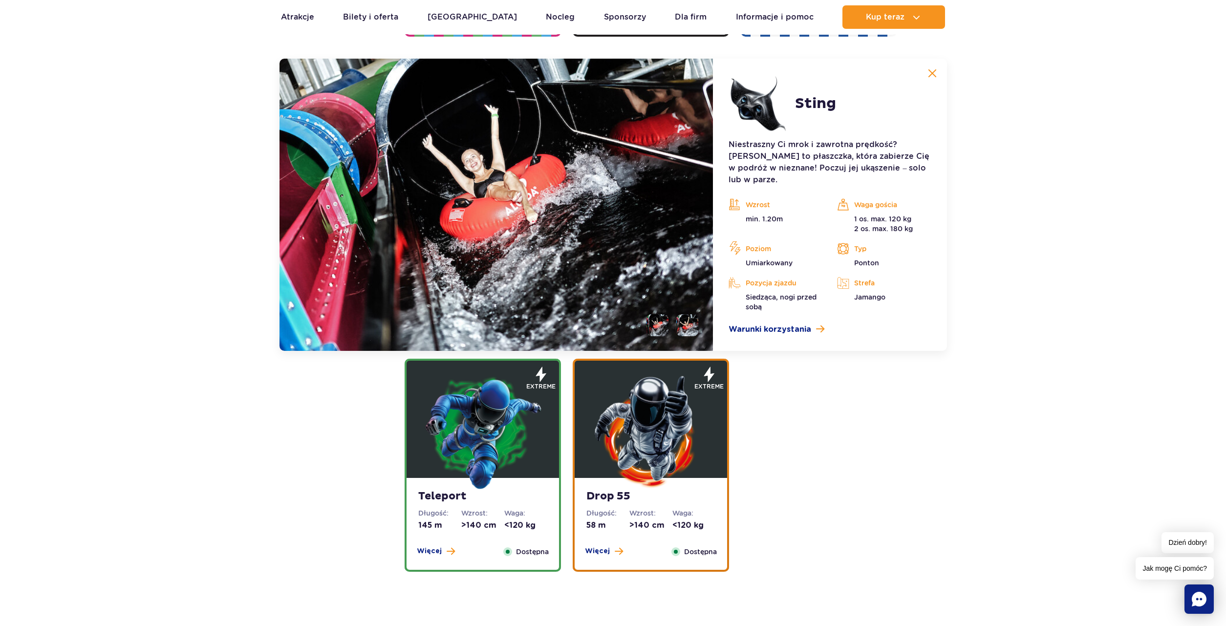
click at [690, 314] on li at bounding box center [687, 325] width 22 height 22
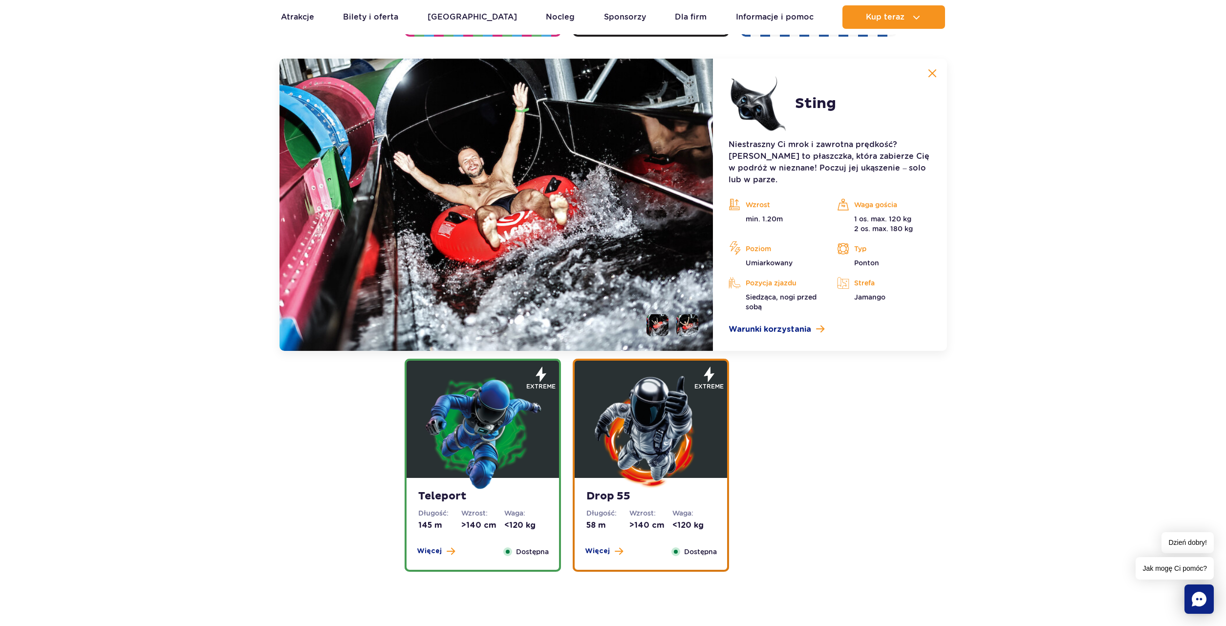
click at [660, 314] on li at bounding box center [657, 325] width 22 height 22
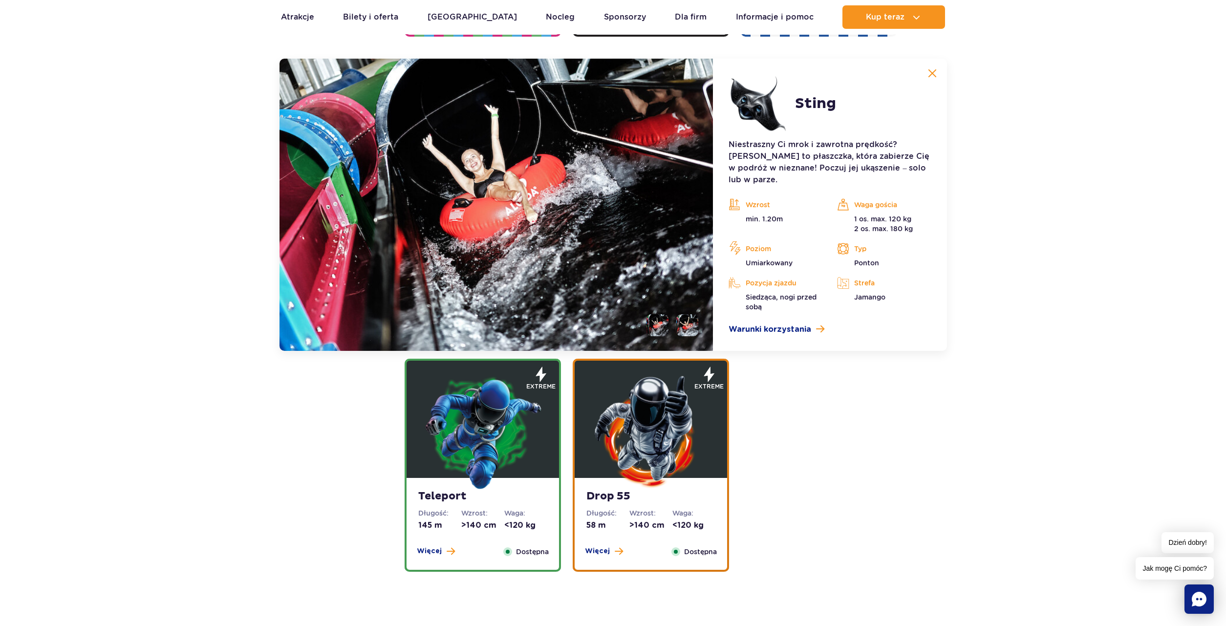
click at [690, 314] on li at bounding box center [687, 325] width 22 height 22
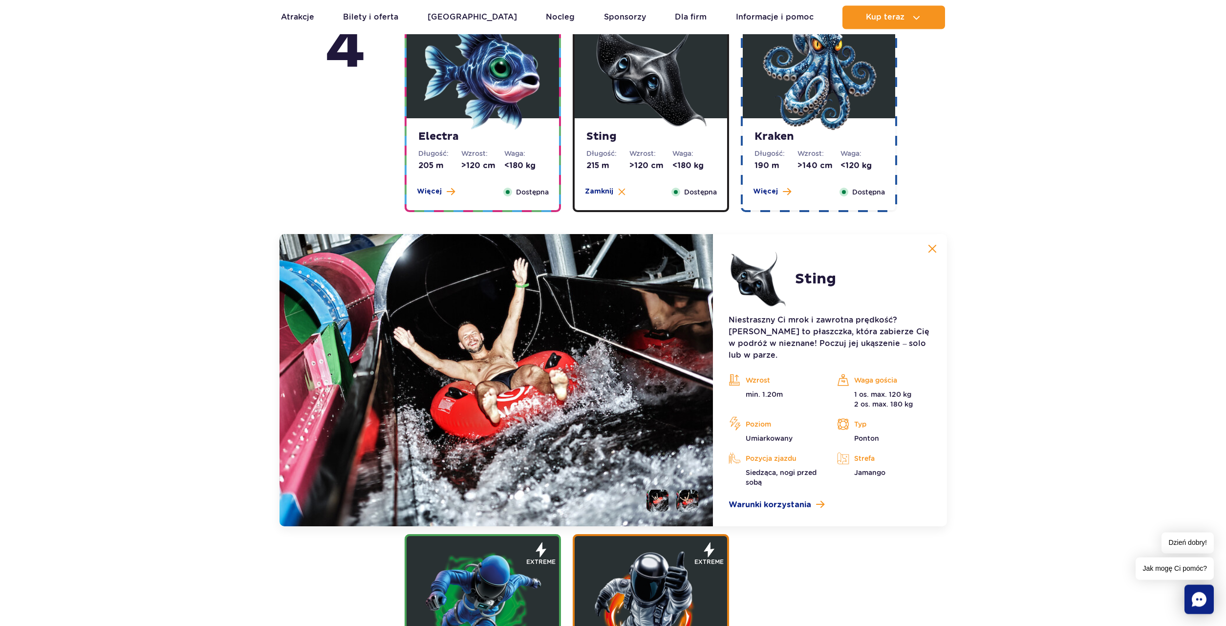
scroll to position [920, 0]
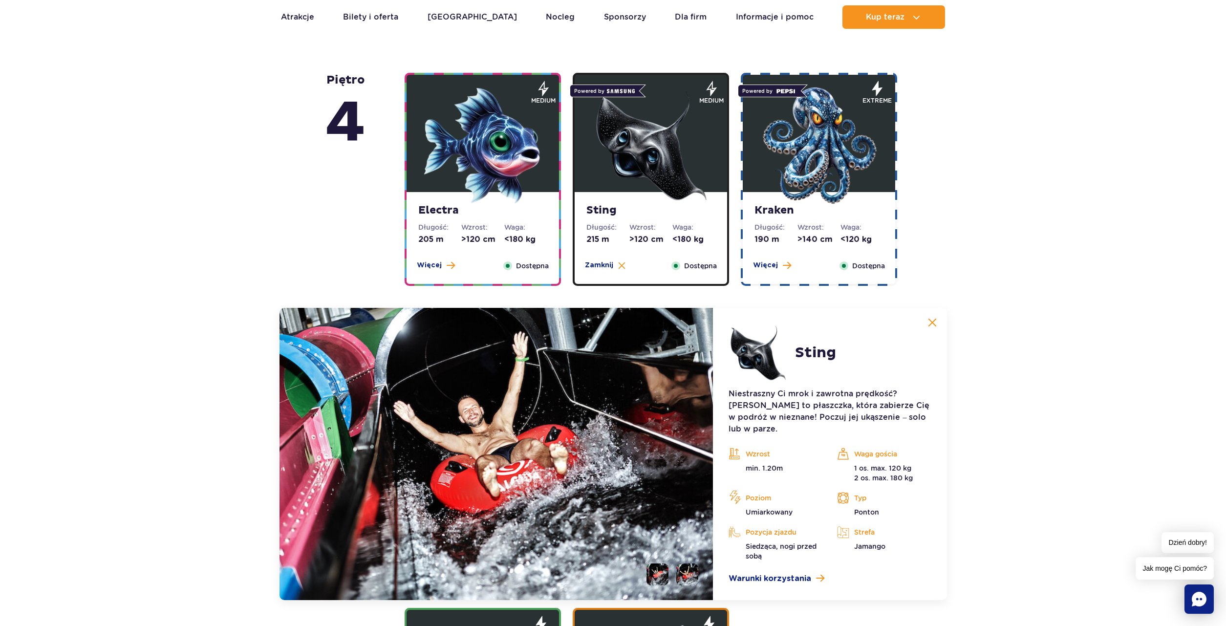
click at [815, 158] on img at bounding box center [818, 145] width 117 height 117
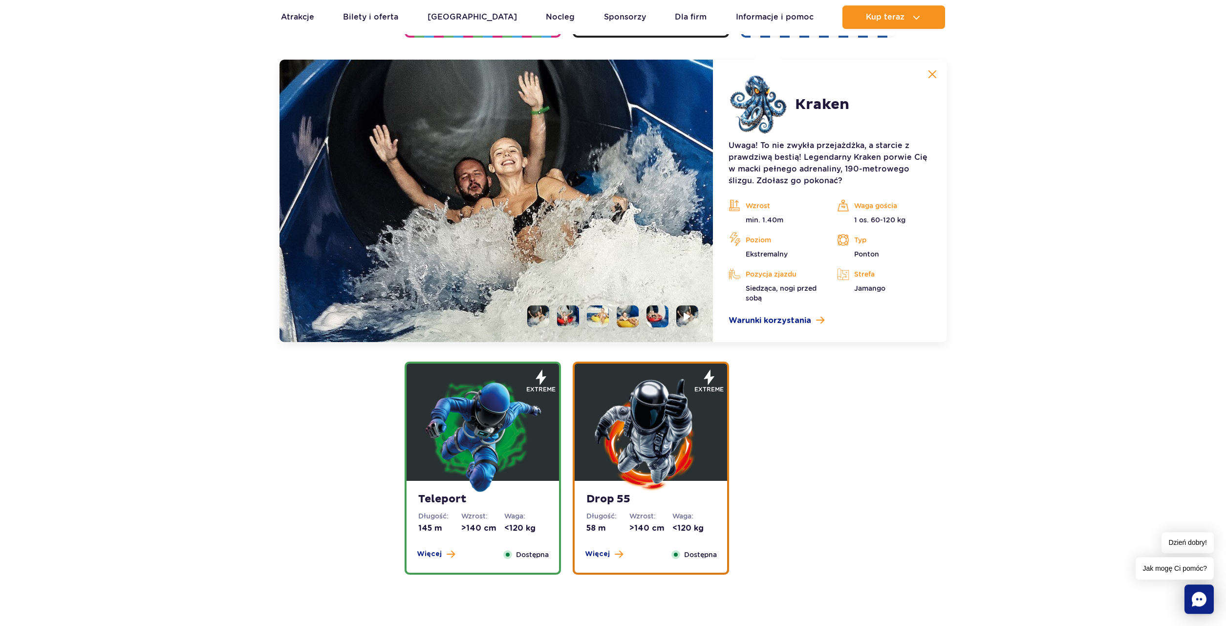
scroll to position [1169, 0]
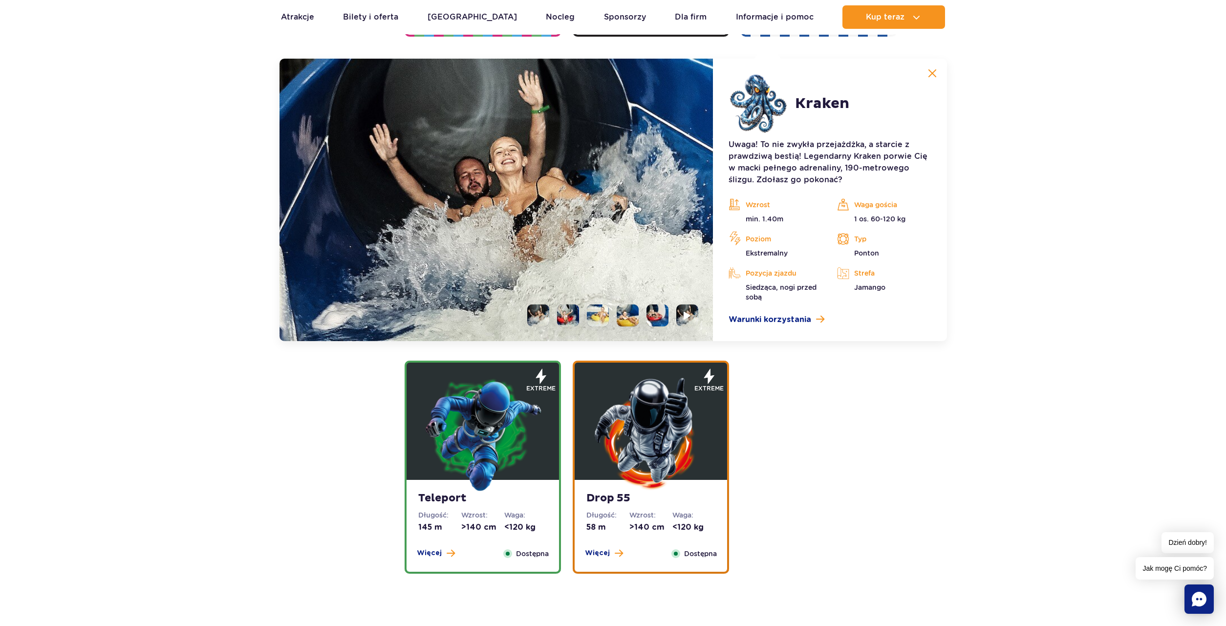
click at [569, 315] on li at bounding box center [568, 315] width 22 height 22
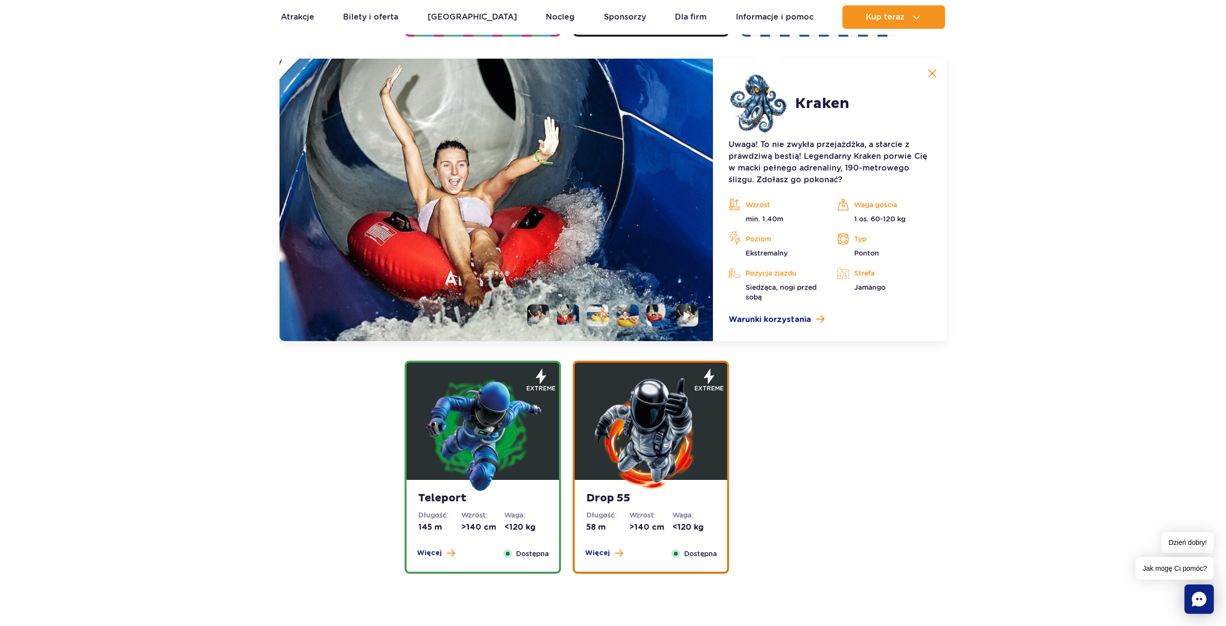
click at [600, 319] on li at bounding box center [598, 315] width 22 height 22
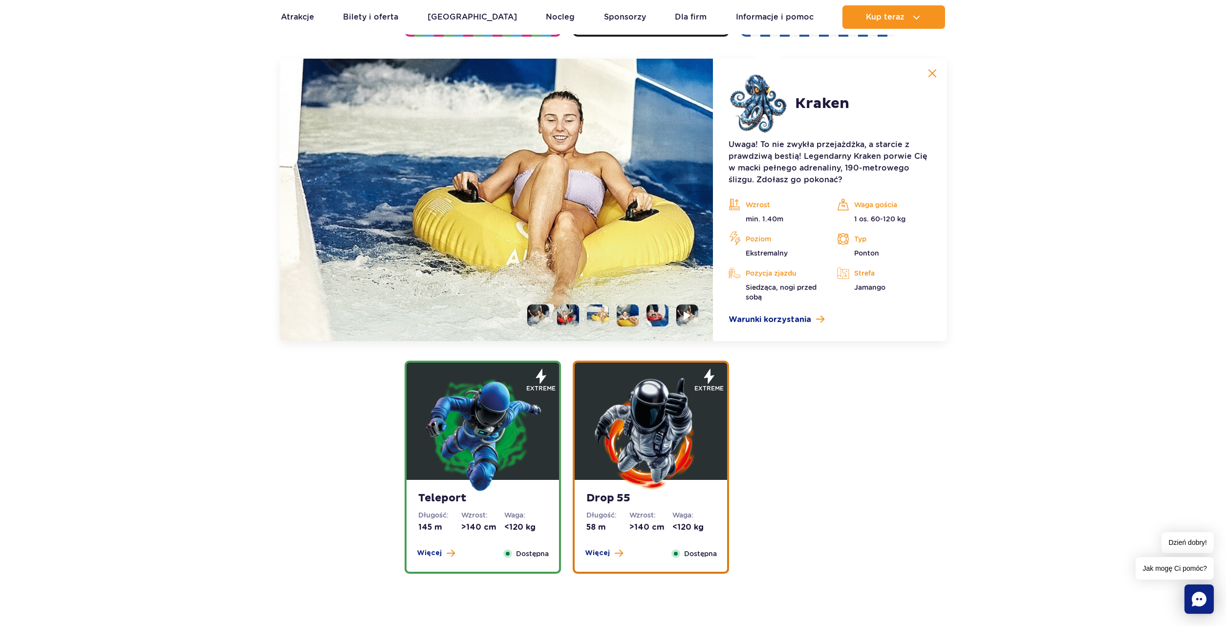
click at [625, 319] on li at bounding box center [628, 315] width 22 height 22
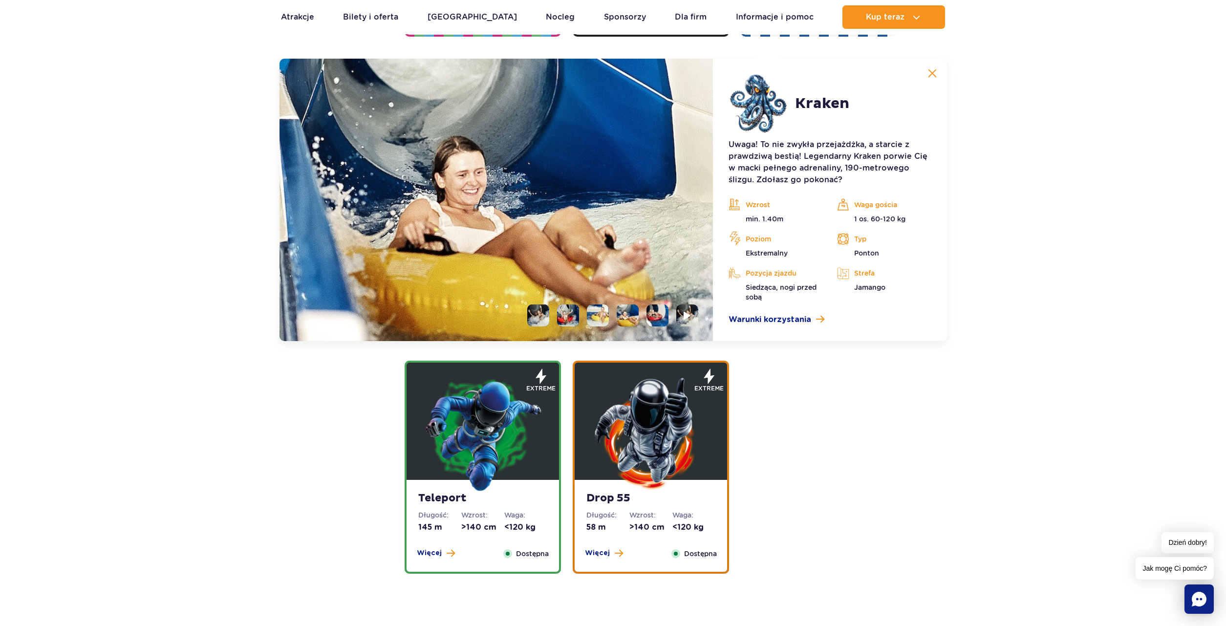
click at [650, 317] on li at bounding box center [657, 315] width 22 height 22
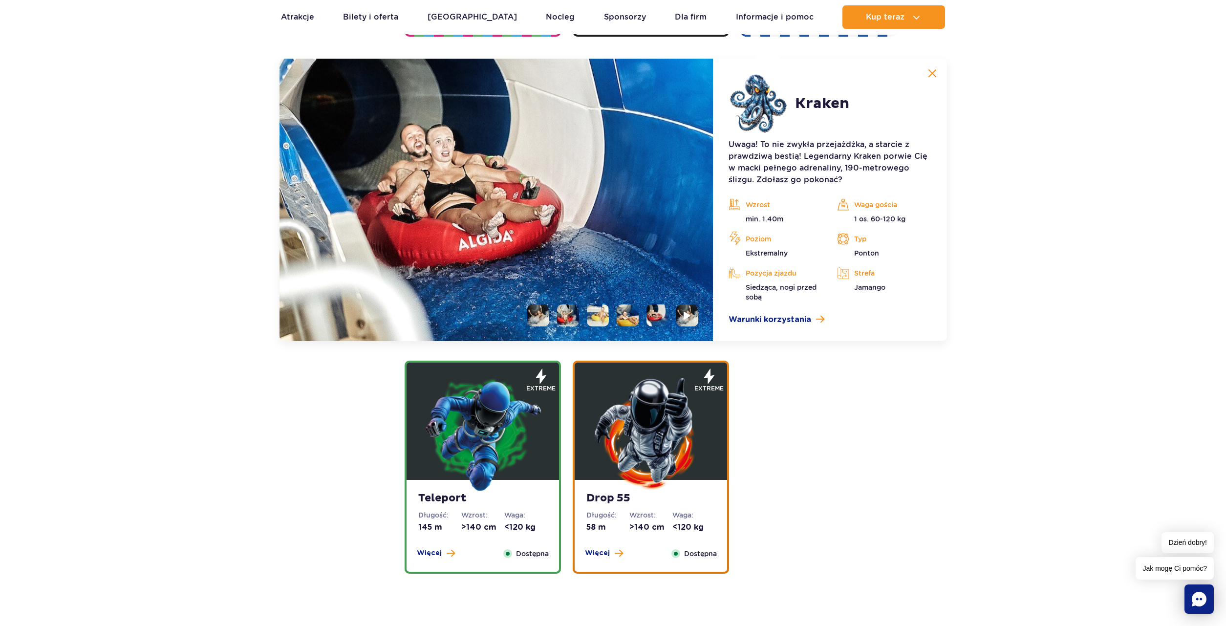
click at [659, 317] on img at bounding box center [657, 315] width 22 height 22
click at [682, 319] on li at bounding box center [687, 315] width 22 height 22
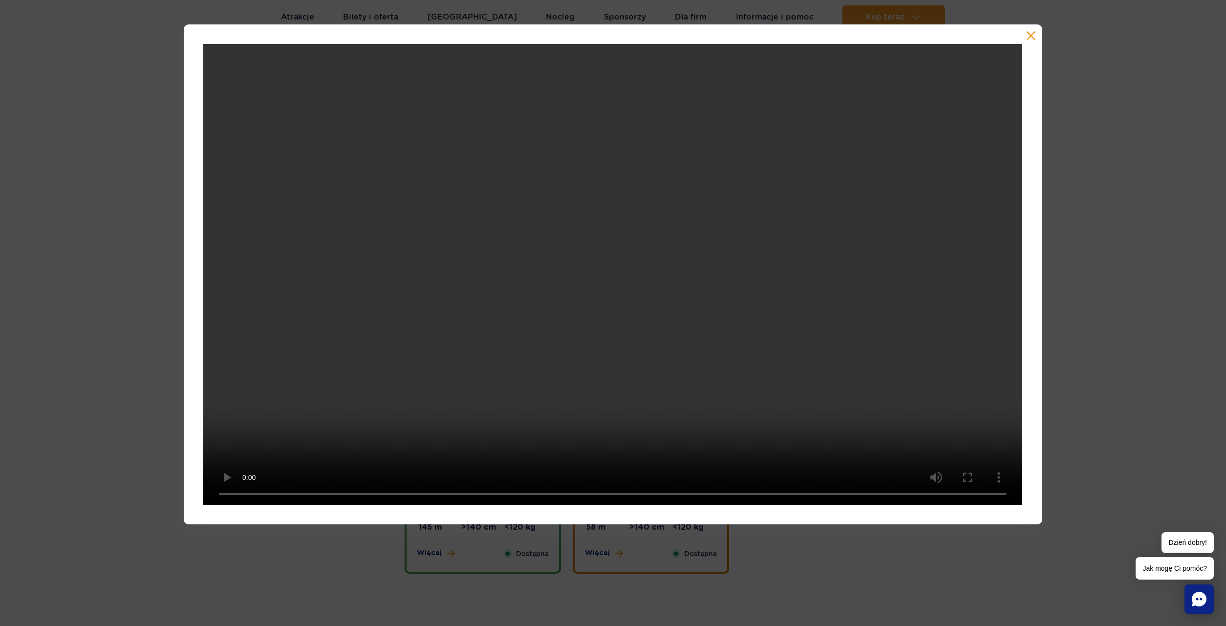
click at [1037, 40] on div at bounding box center [613, 274] width 858 height 500
click at [1025, 36] on div at bounding box center [613, 274] width 858 height 500
click at [1033, 37] on button "button" at bounding box center [1031, 36] width 10 height 10
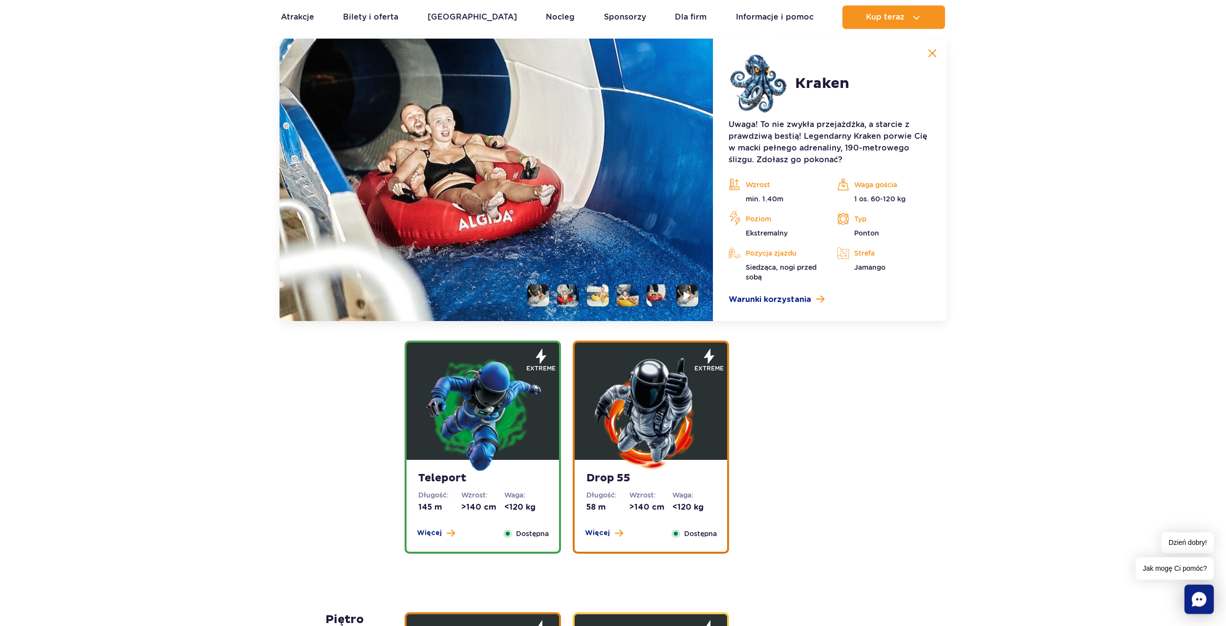
scroll to position [1219, 0]
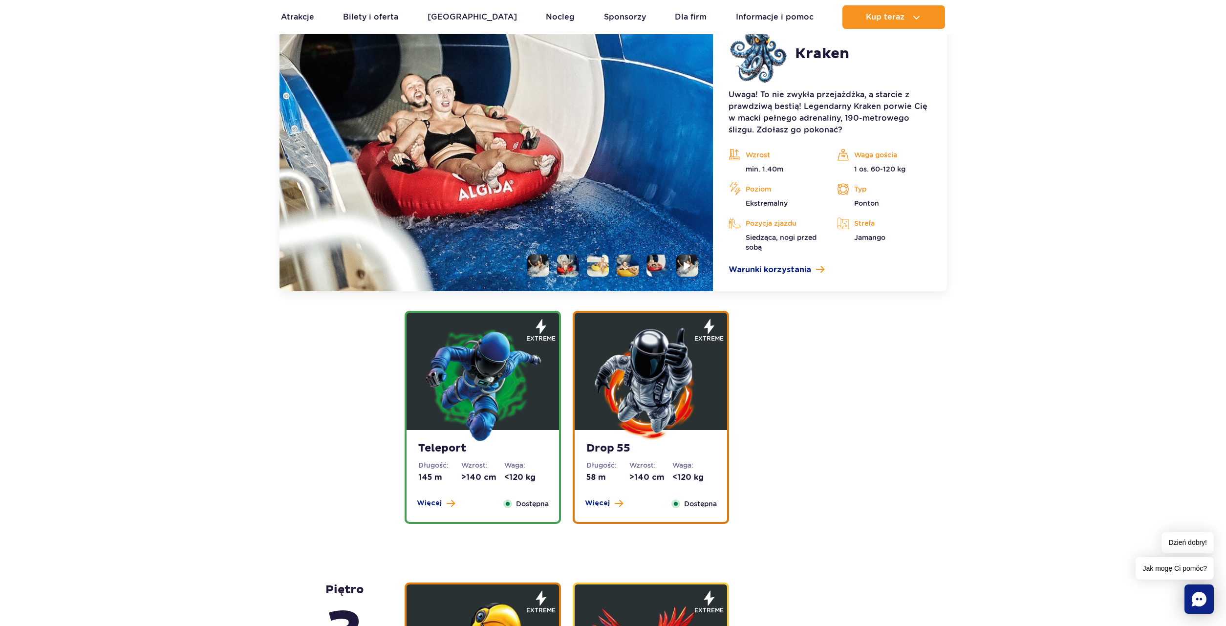
click at [553, 395] on figure at bounding box center [482, 371] width 152 height 117
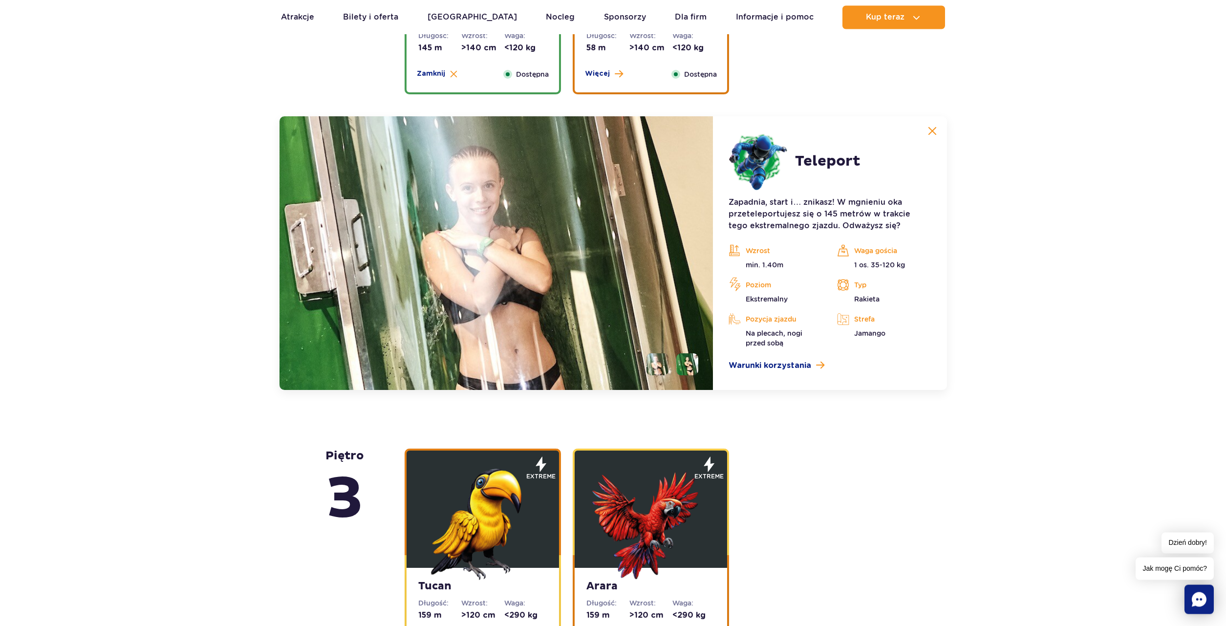
scroll to position [1302, 0]
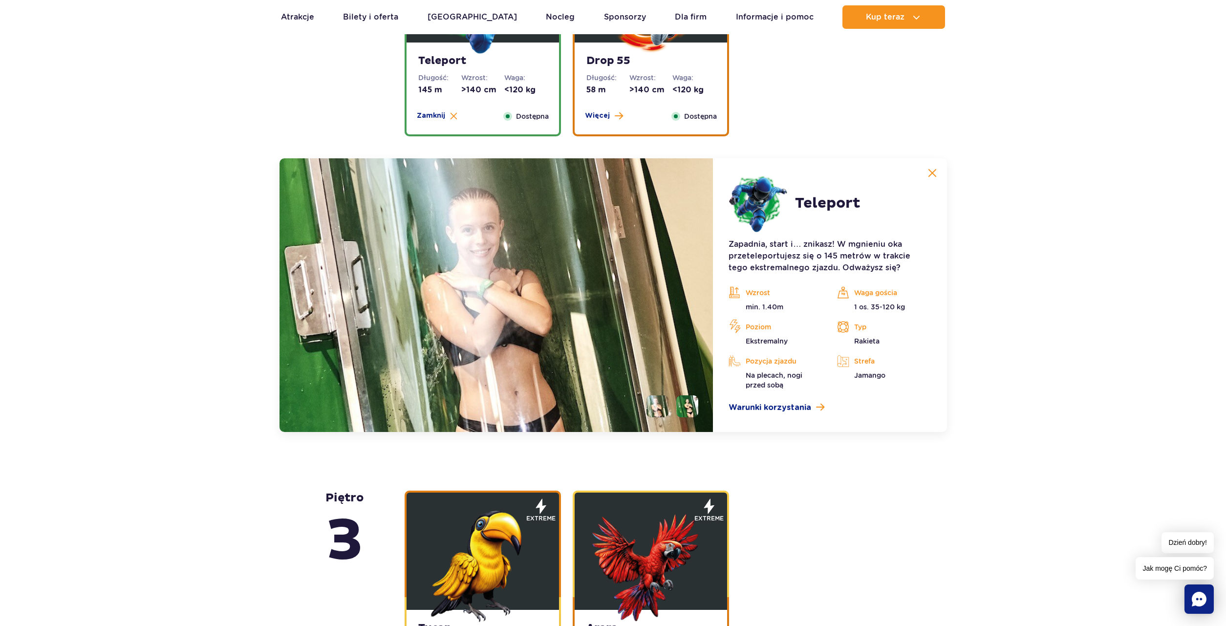
click at [658, 401] on li at bounding box center [657, 406] width 22 height 22
click at [690, 404] on li at bounding box center [687, 406] width 22 height 22
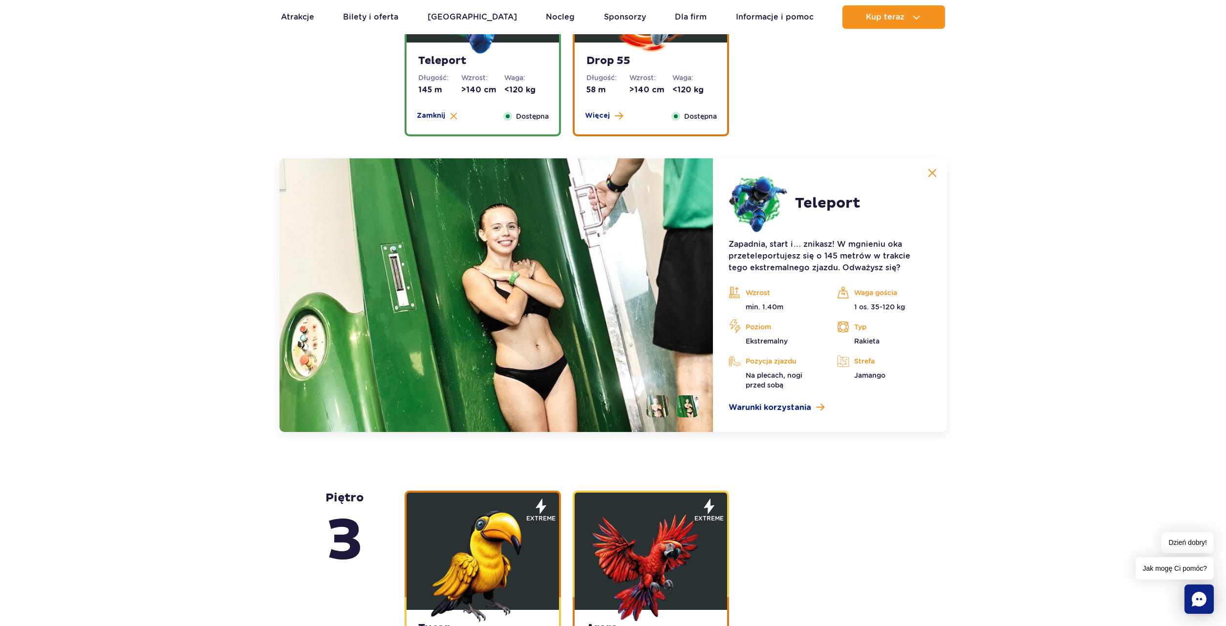
click at [654, 402] on li at bounding box center [657, 406] width 22 height 22
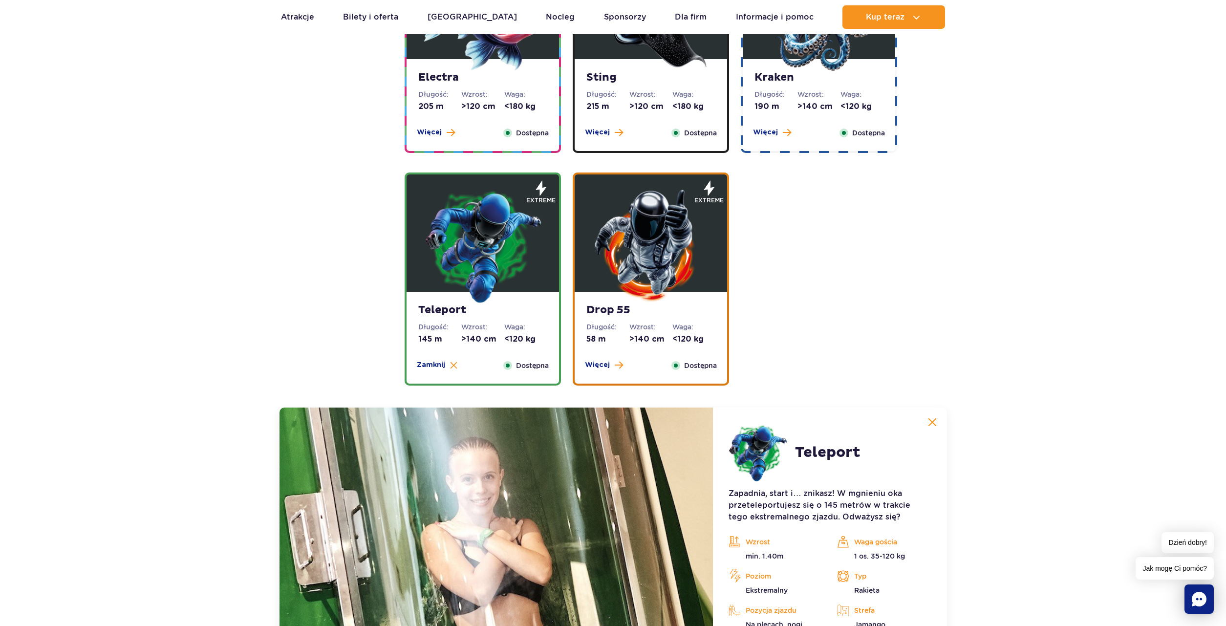
click at [689, 284] on img at bounding box center [650, 245] width 117 height 117
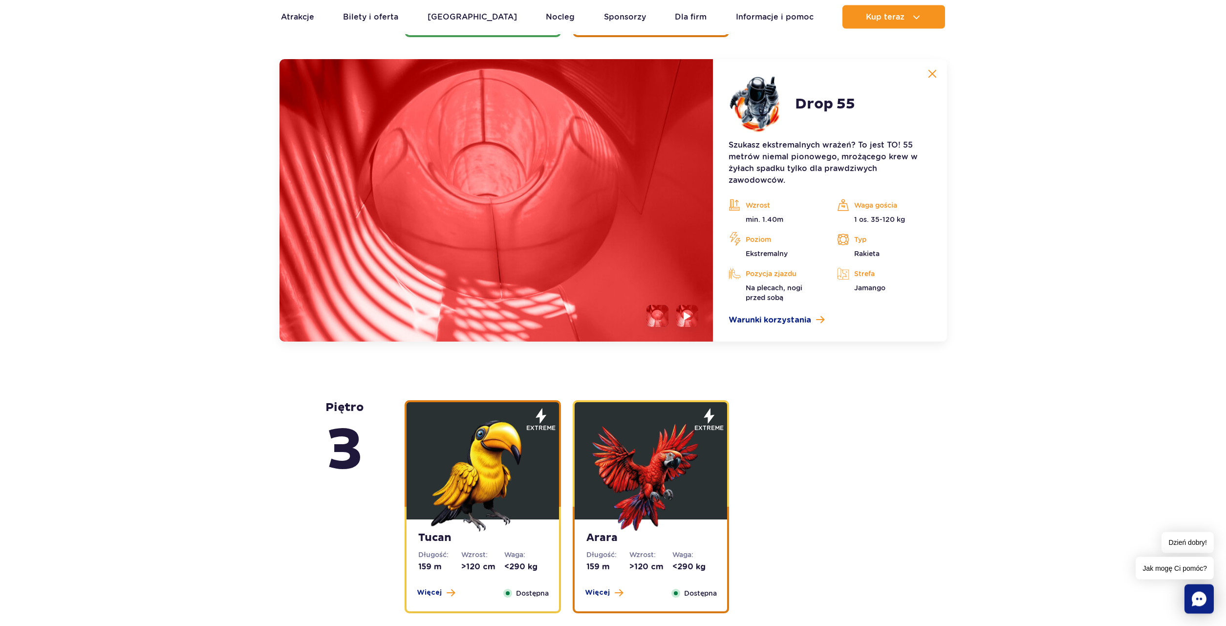
scroll to position [1402, 0]
click at [688, 317] on img at bounding box center [686, 315] width 7 height 9
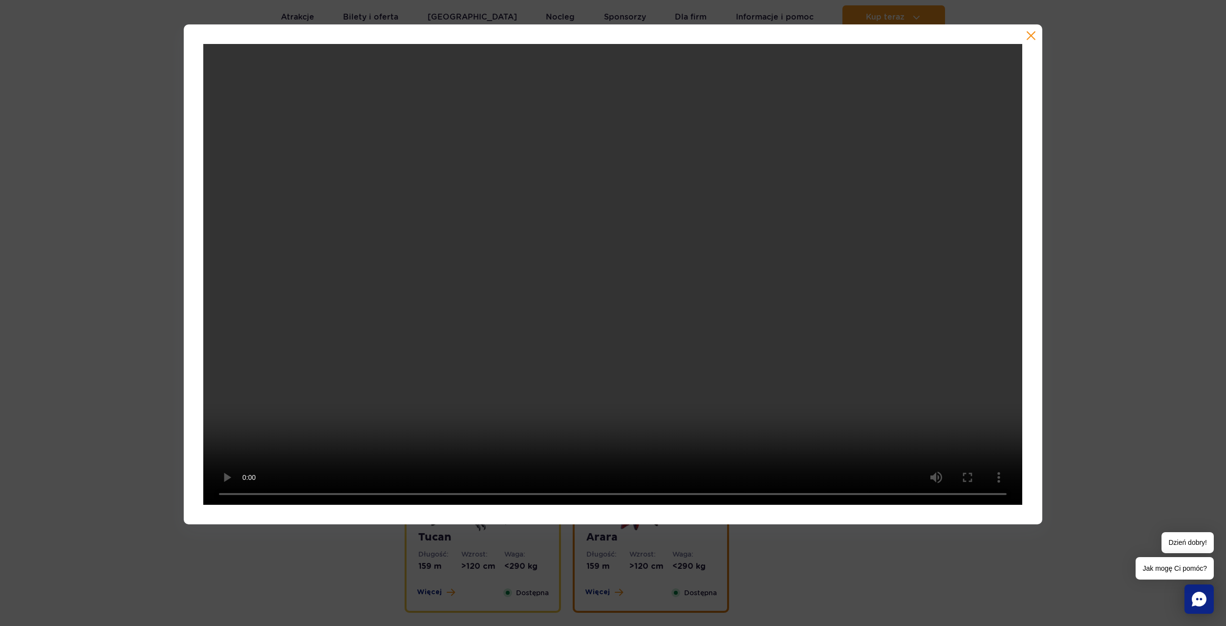
click at [1034, 42] on div at bounding box center [613, 274] width 858 height 500
click at [1033, 30] on div at bounding box center [613, 274] width 858 height 500
click at [1029, 38] on button "button" at bounding box center [1031, 36] width 10 height 10
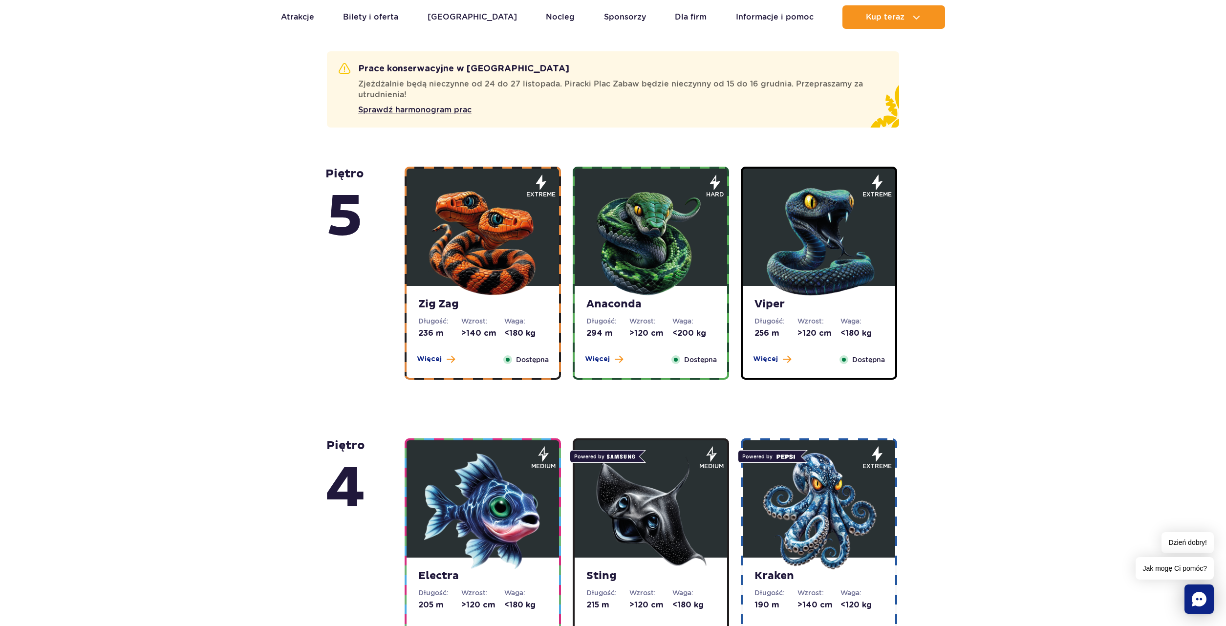
scroll to position [505, 0]
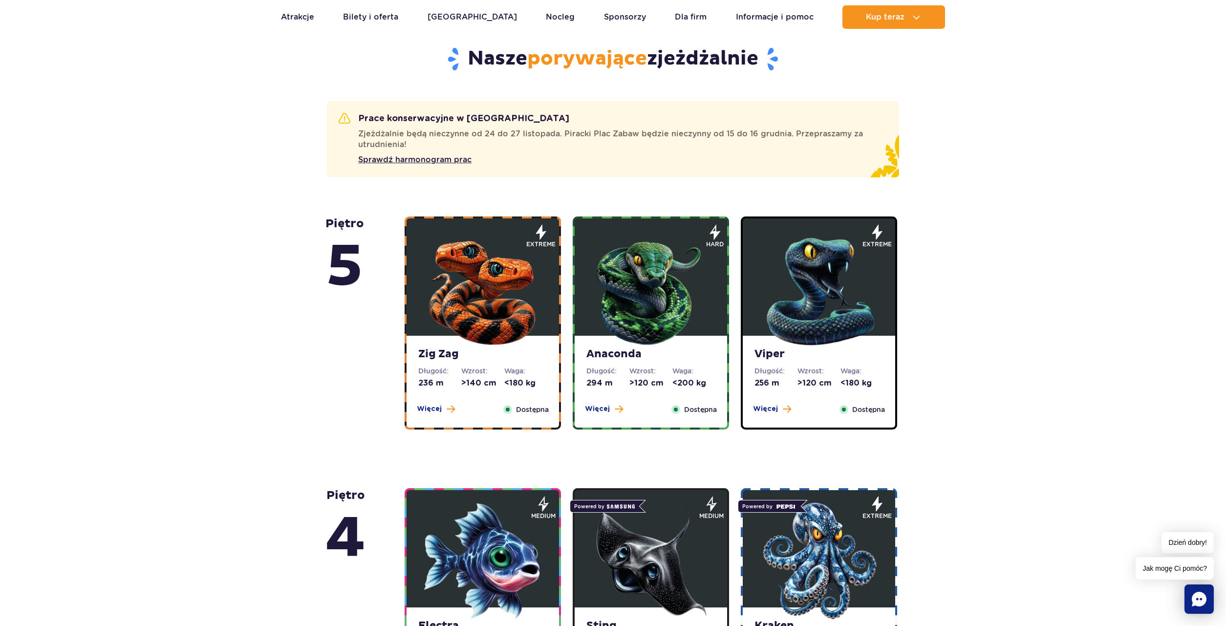
click at [513, 316] on img at bounding box center [482, 289] width 117 height 117
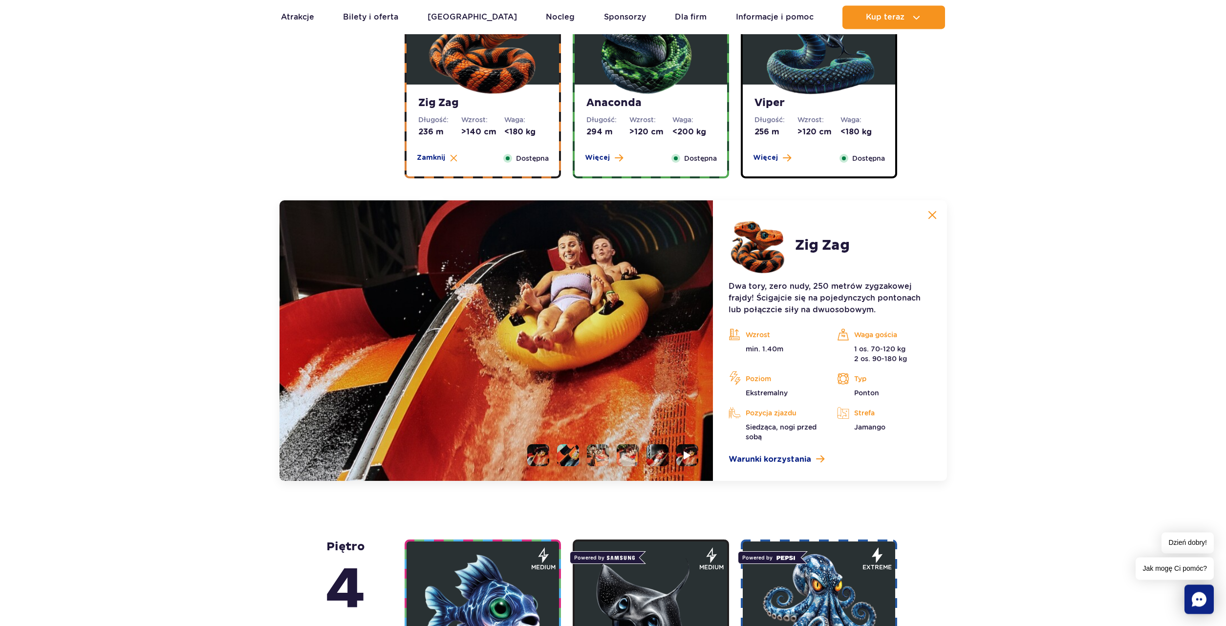
scroll to position [748, 0]
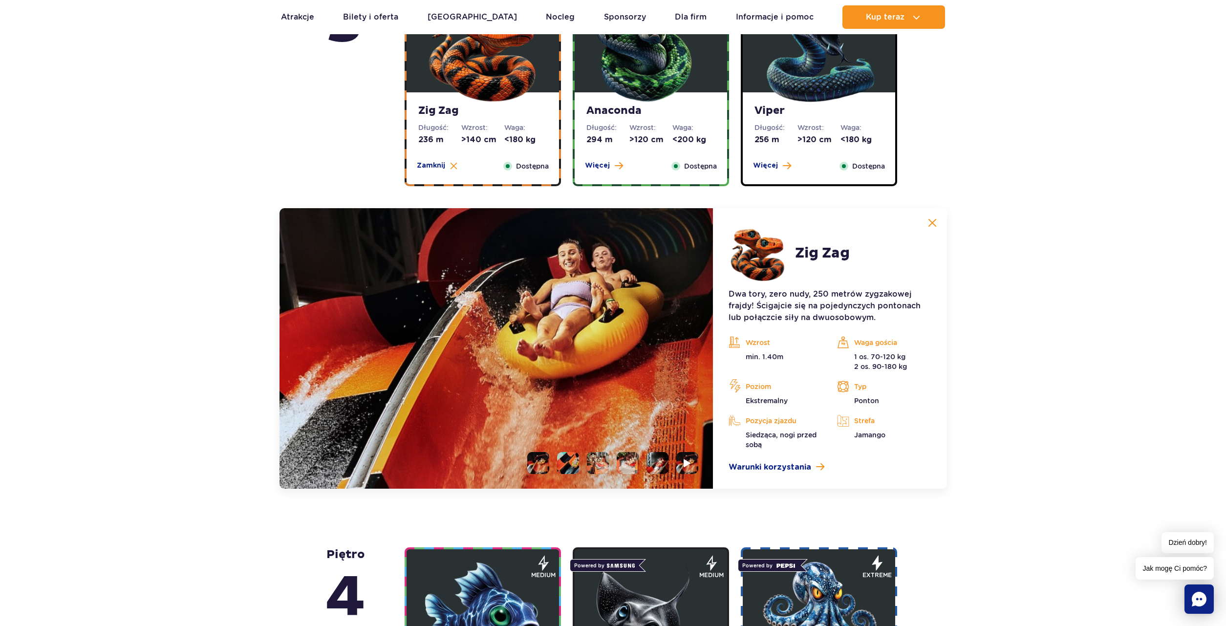
click at [539, 465] on li at bounding box center [538, 463] width 22 height 22
click at [568, 467] on li at bounding box center [568, 463] width 22 height 22
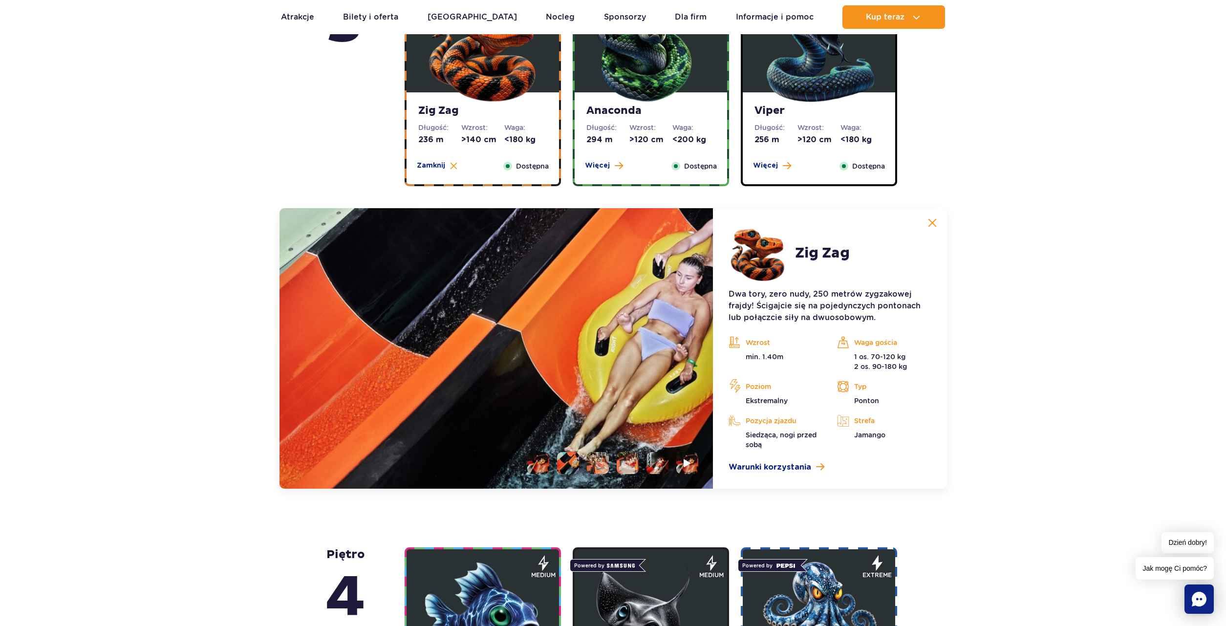
click at [600, 463] on li at bounding box center [598, 463] width 22 height 22
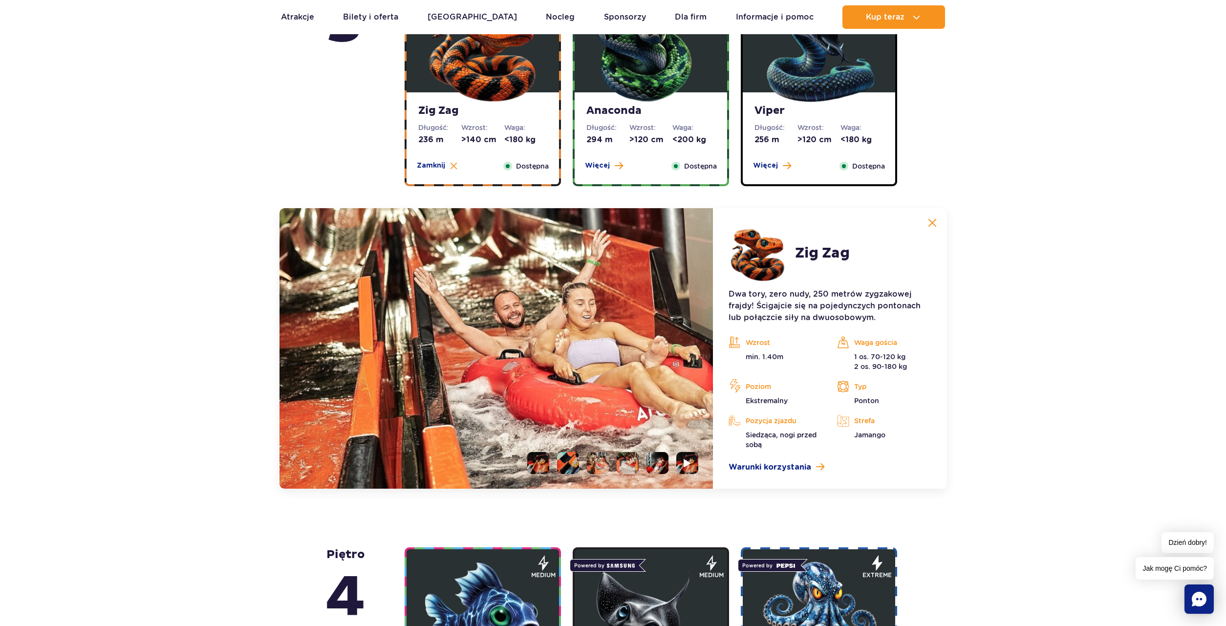
click at [629, 464] on li at bounding box center [628, 463] width 22 height 22
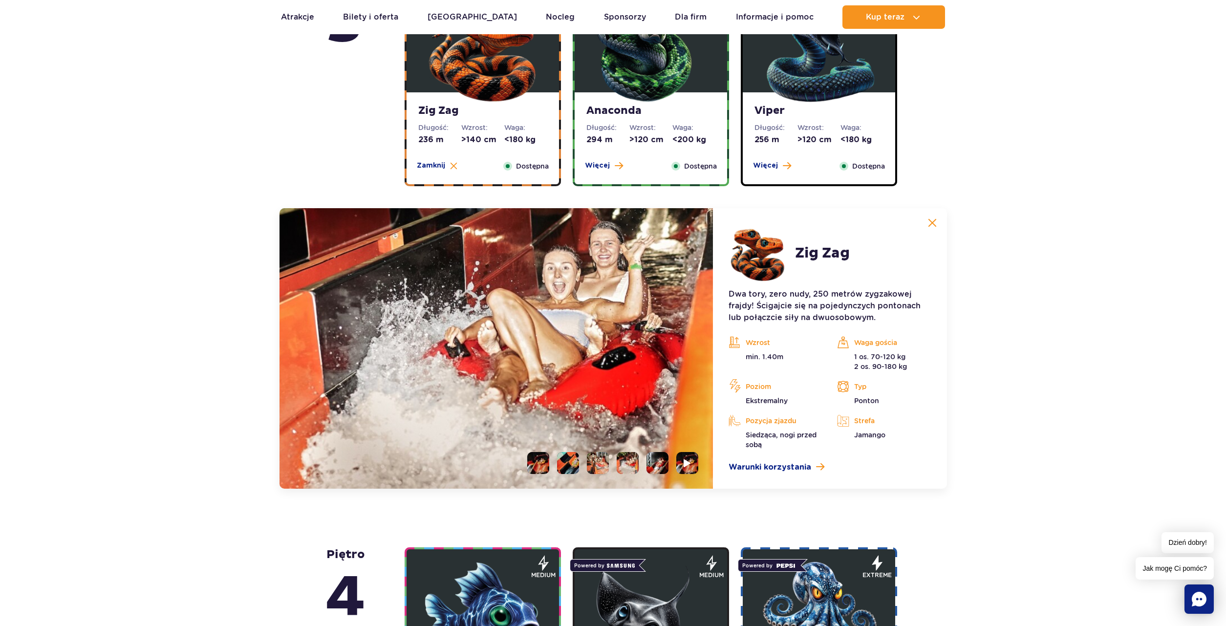
click at [573, 462] on li at bounding box center [568, 463] width 22 height 22
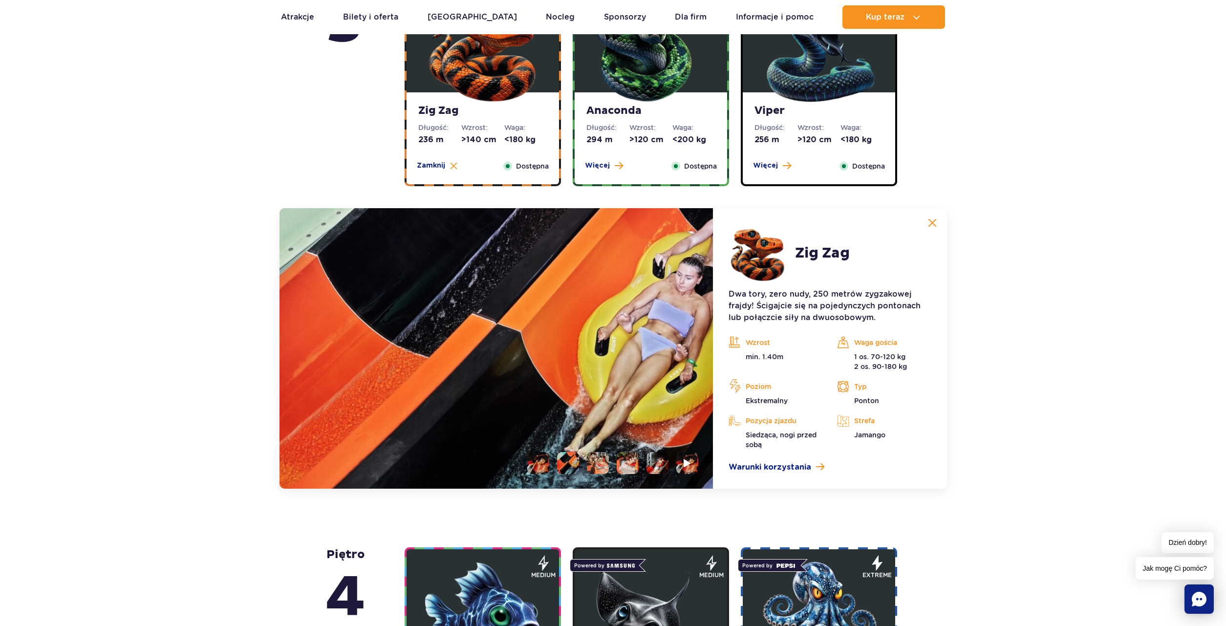
click at [539, 461] on li at bounding box center [538, 463] width 22 height 22
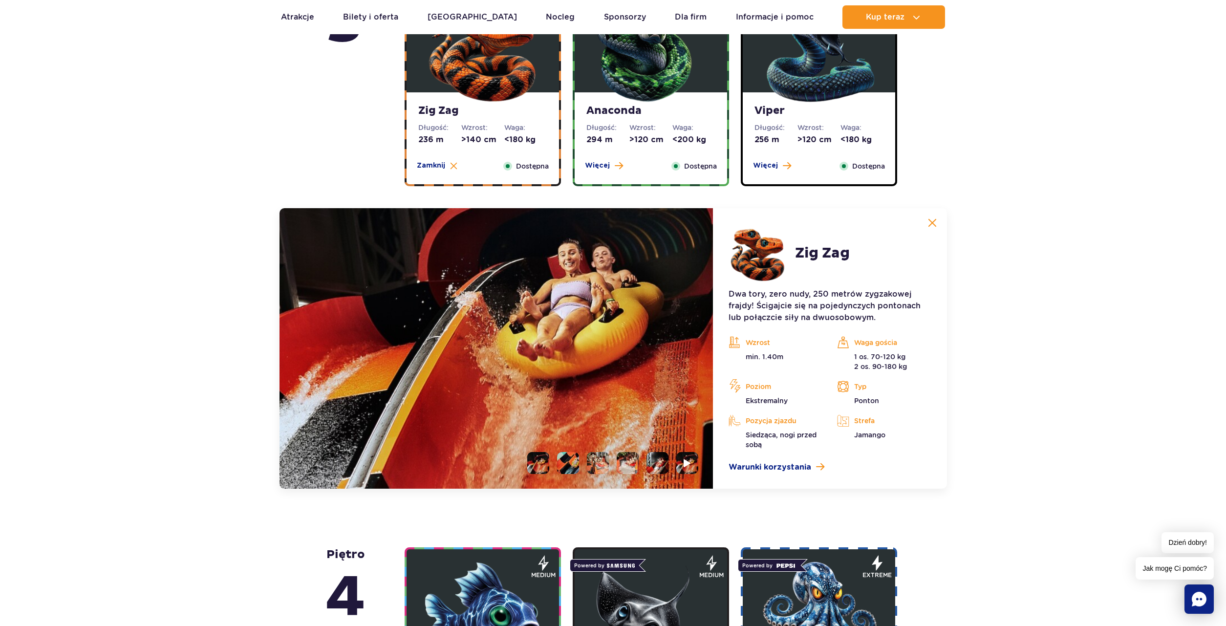
click at [626, 465] on li at bounding box center [628, 463] width 22 height 22
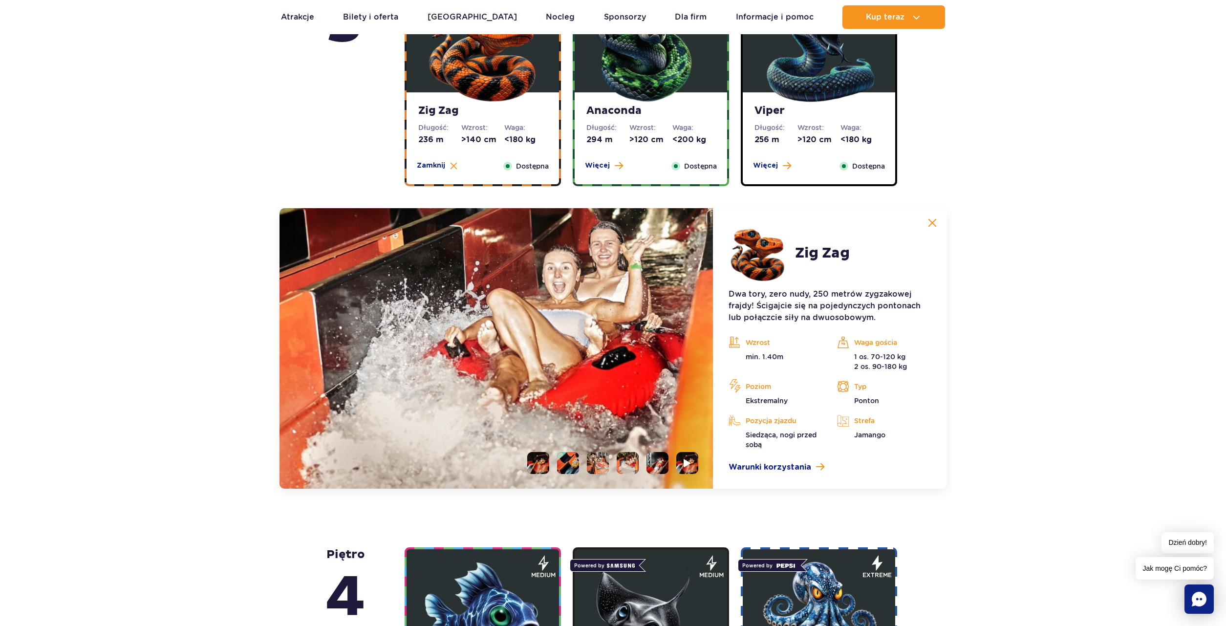
click at [655, 465] on li at bounding box center [657, 463] width 22 height 22
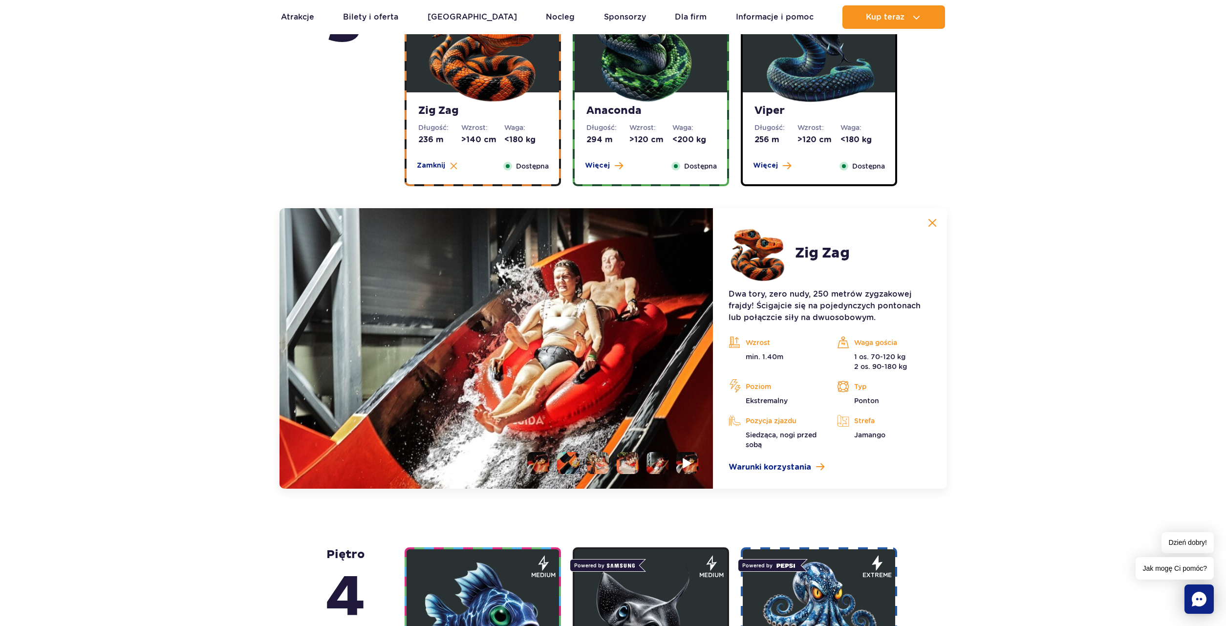
click at [687, 462] on img at bounding box center [687, 462] width 9 height 11
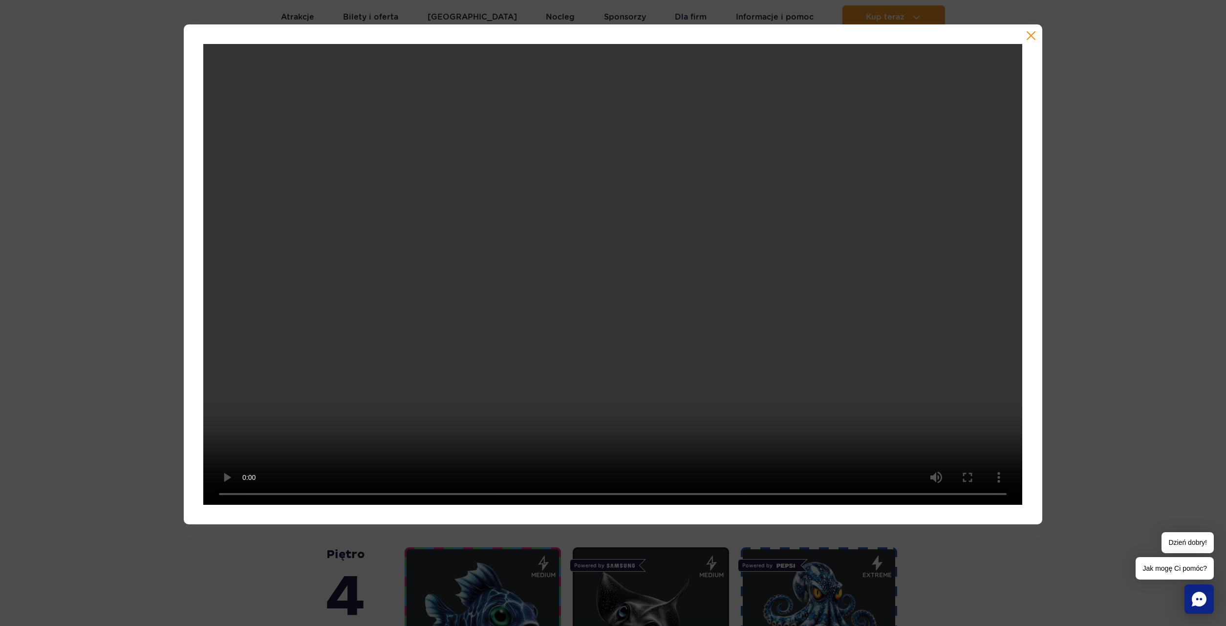
click at [1026, 35] on div at bounding box center [613, 274] width 858 height 500
click at [1029, 39] on button "button" at bounding box center [1031, 36] width 10 height 10
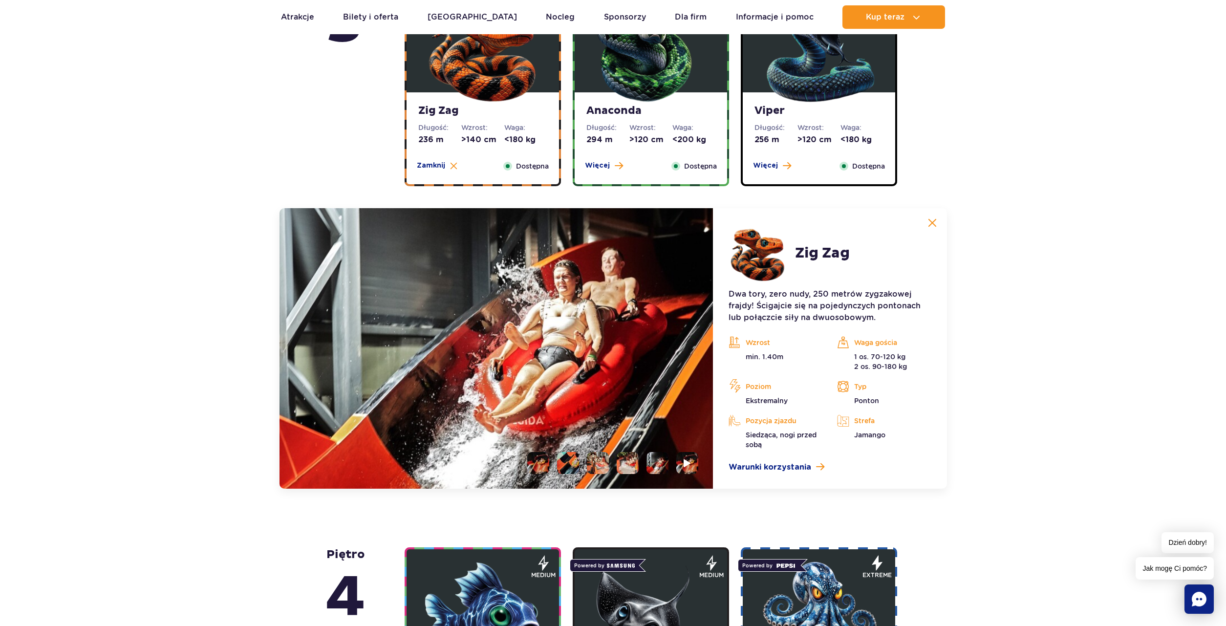
click at [641, 81] on img at bounding box center [650, 45] width 117 height 117
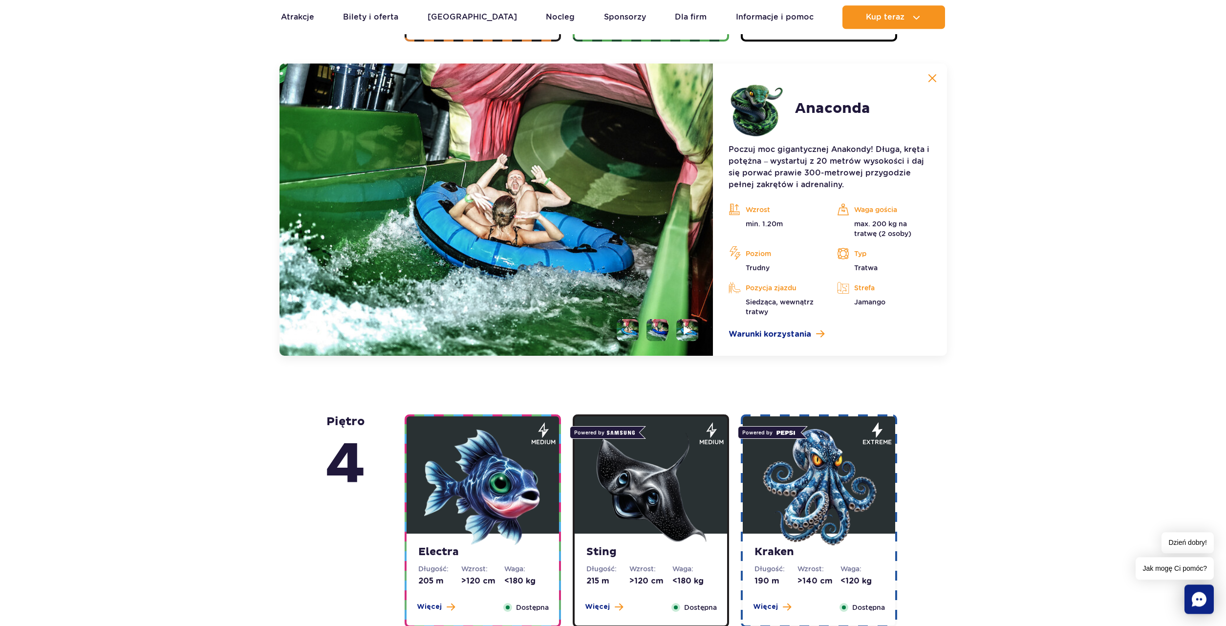
scroll to position [897, 0]
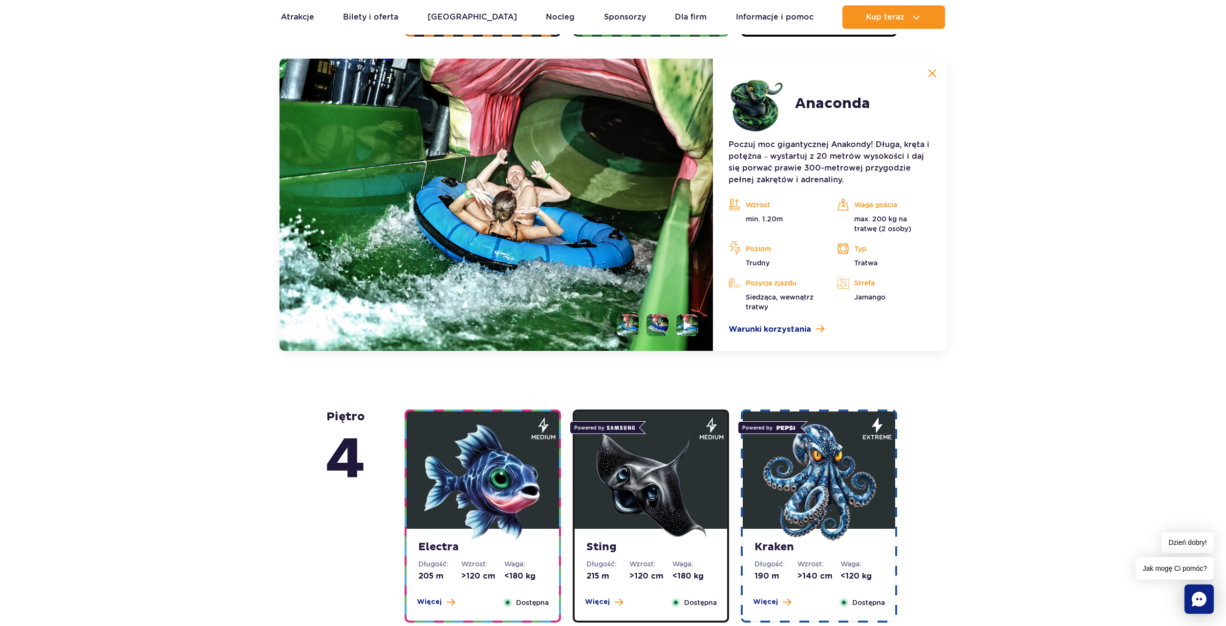
click at [652, 323] on li at bounding box center [657, 325] width 22 height 22
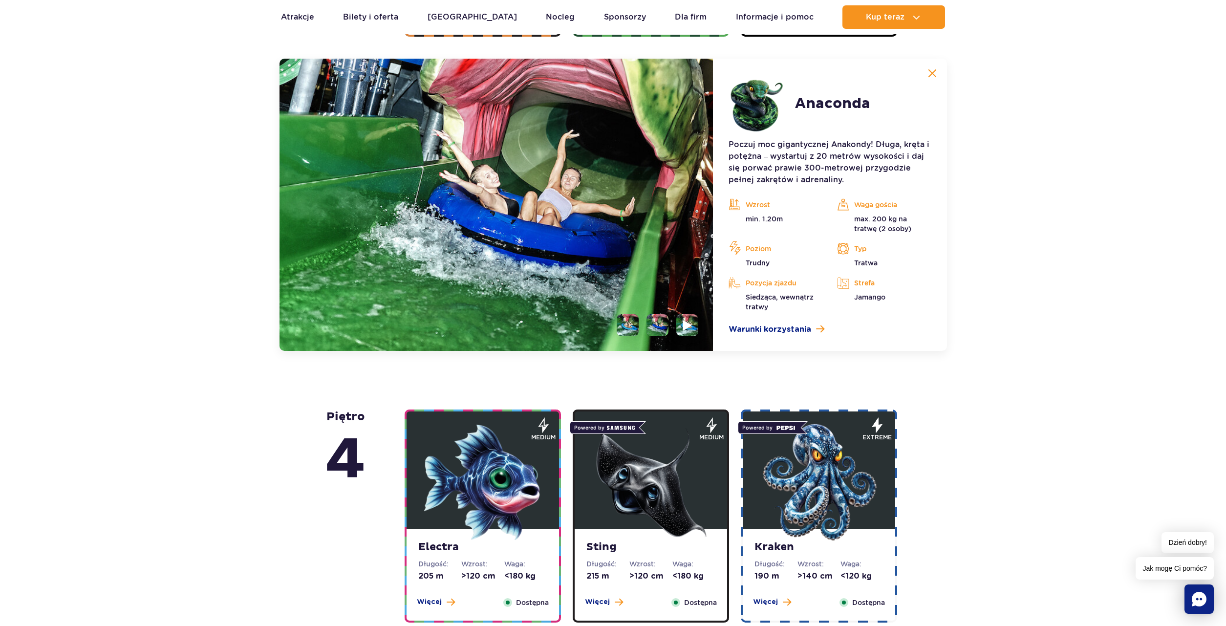
click at [682, 329] on li at bounding box center [687, 325] width 22 height 22
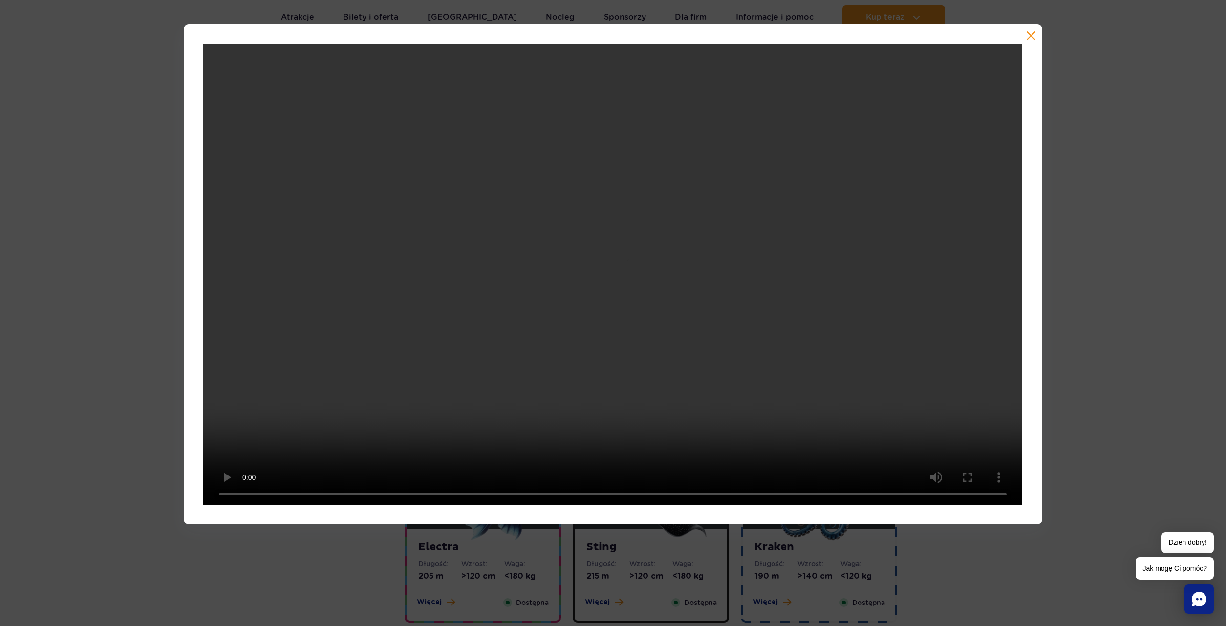
click at [1026, 35] on button "button" at bounding box center [1031, 36] width 10 height 10
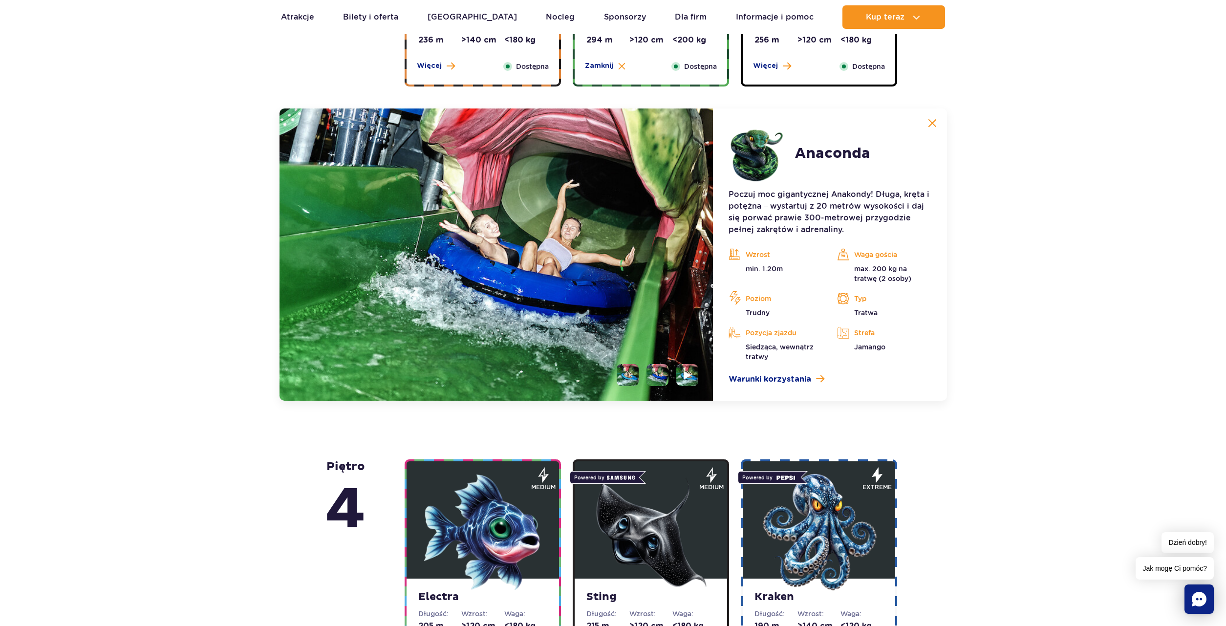
scroll to position [798, 0]
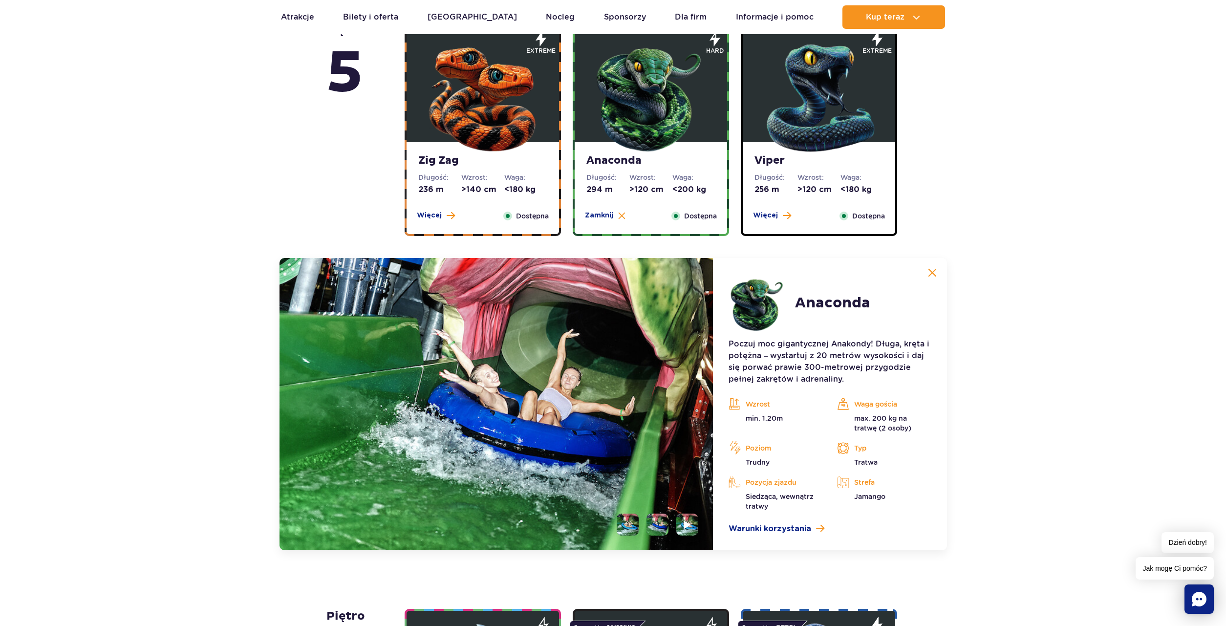
click at [810, 150] on img at bounding box center [818, 95] width 117 height 117
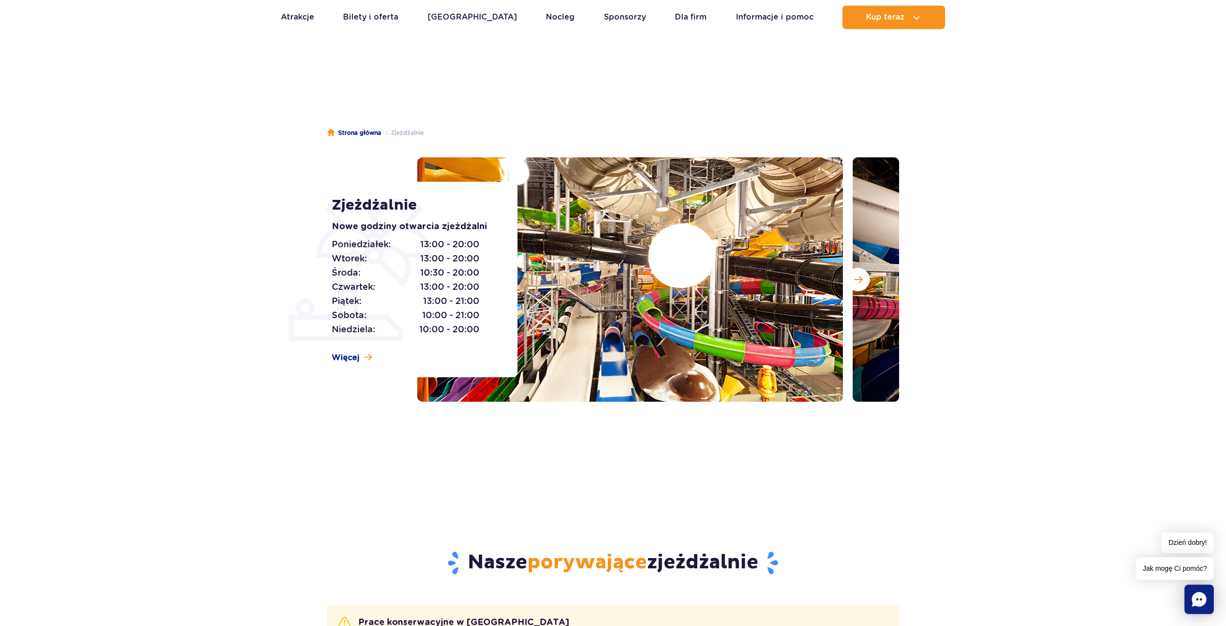
scroll to position [0, 0]
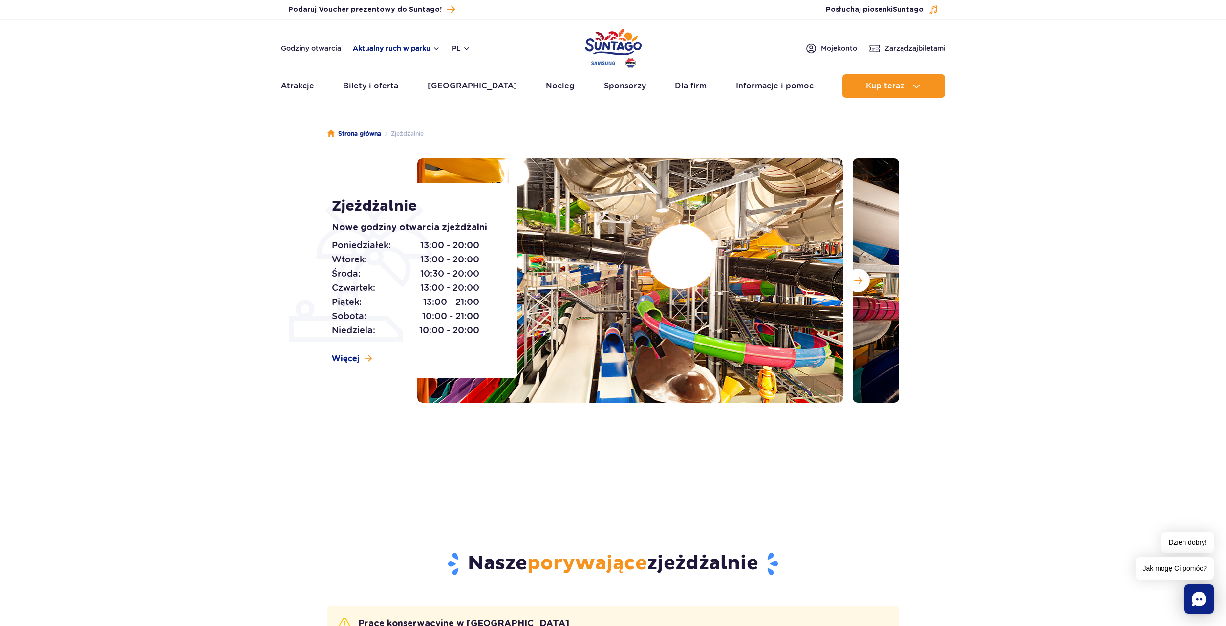
click at [434, 49] on button "Aktualny ruch w parku" at bounding box center [396, 48] width 87 height 8
click at [413, 79] on div "Jamango" at bounding box center [404, 79] width 80 height 23
click at [377, 78] on img at bounding box center [376, 80] width 19 height 8
click at [323, 51] on link "Godziny otwarcia" at bounding box center [311, 48] width 60 height 10
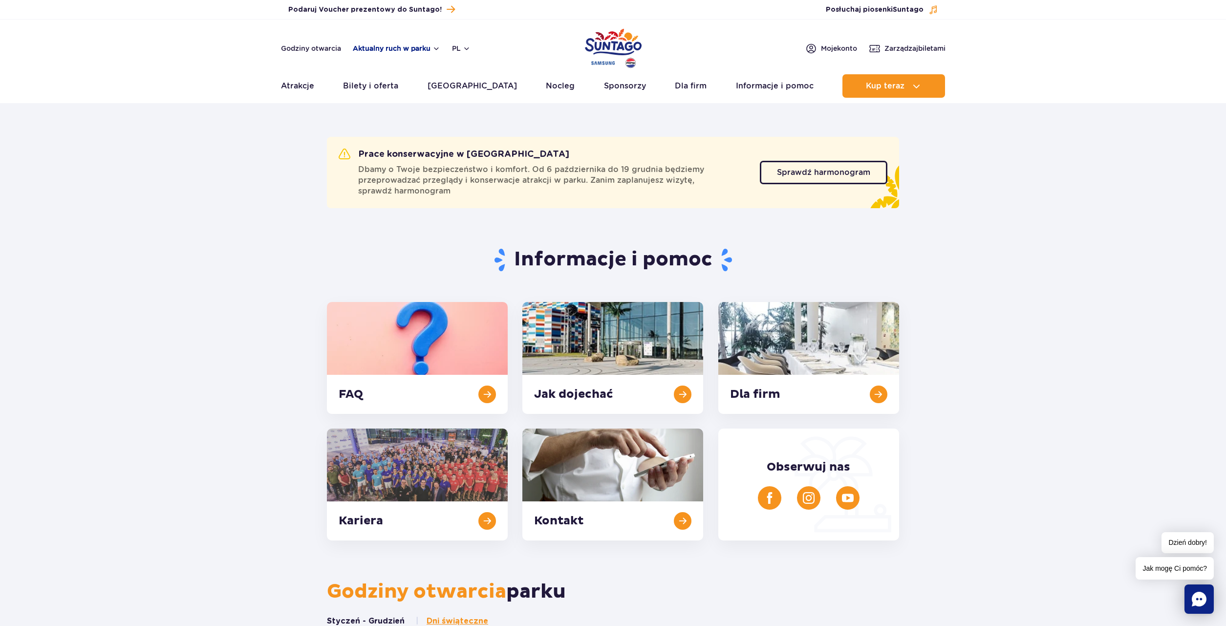
click at [436, 49] on button "Aktualny ruch w parku" at bounding box center [396, 48] width 87 height 8
click at [436, 50] on button "Aktualny ruch w parku" at bounding box center [396, 48] width 87 height 8
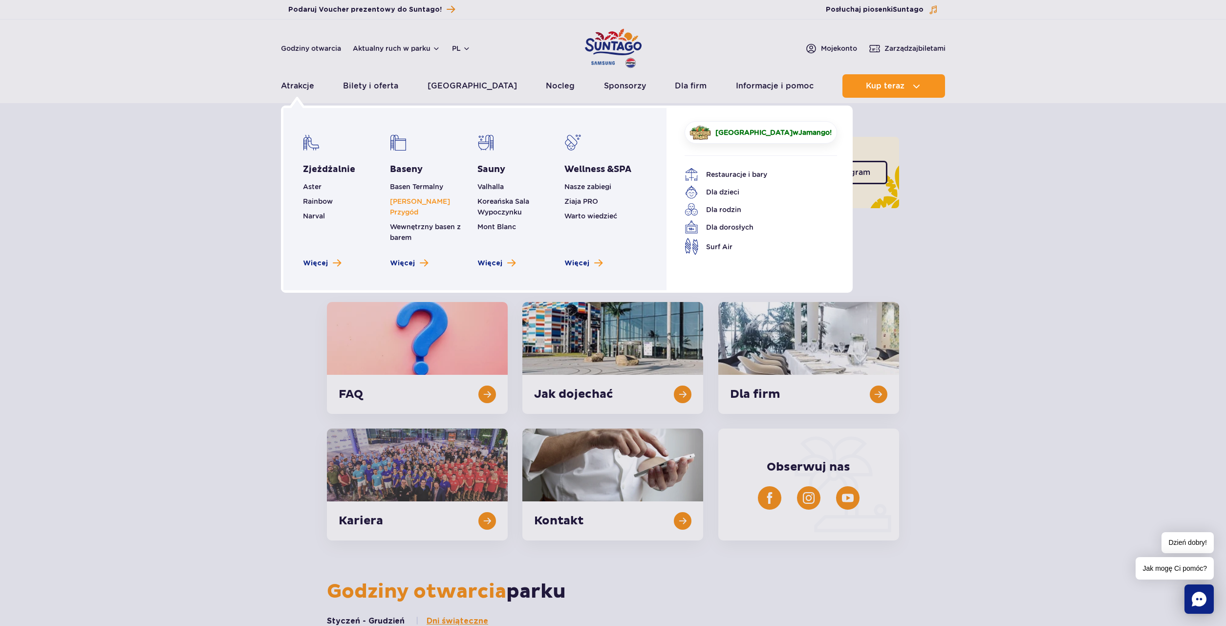
click at [409, 200] on link "[PERSON_NAME] Przygód" at bounding box center [420, 206] width 60 height 19
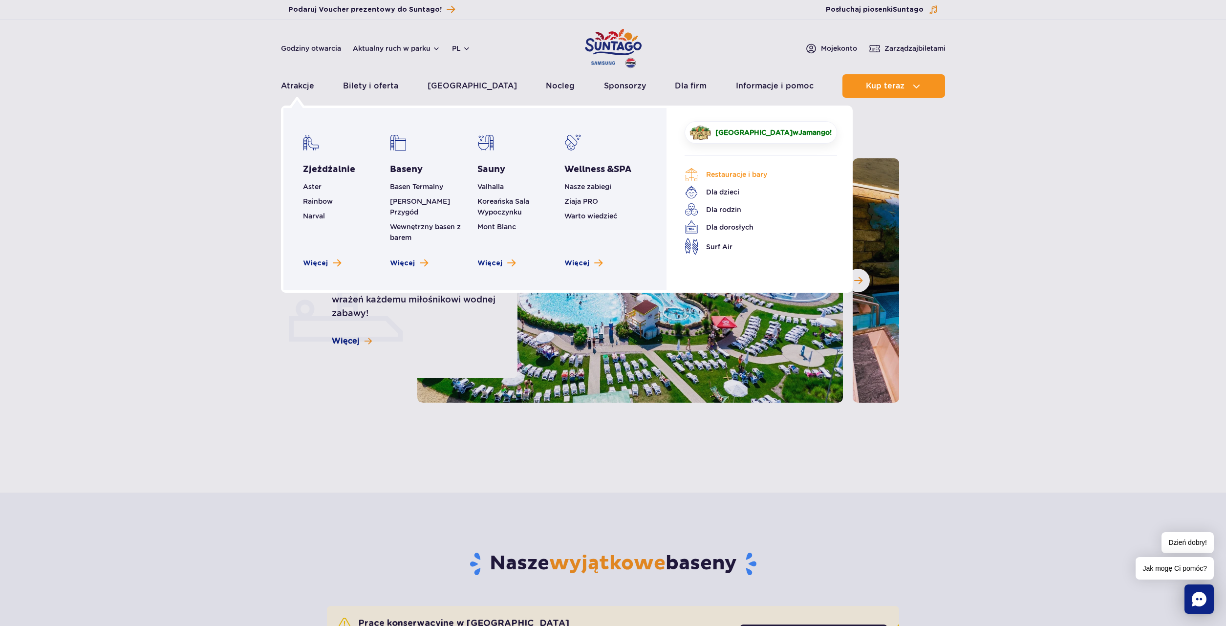
click at [729, 177] on link "Restauracje i bary" at bounding box center [753, 175] width 138 height 14
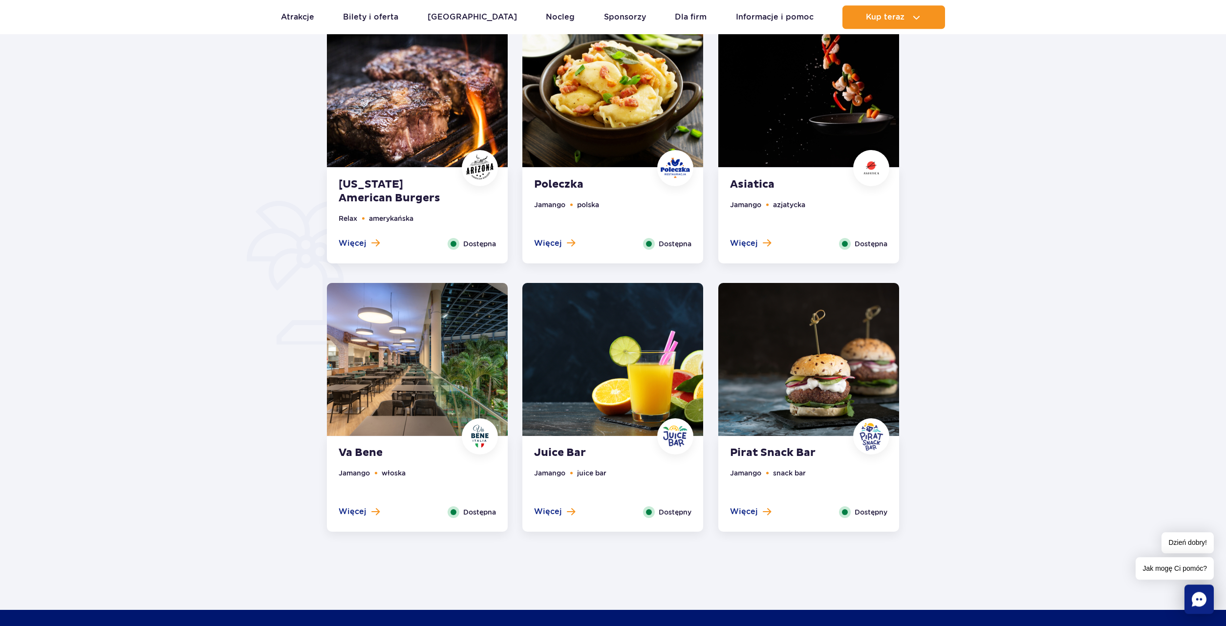
scroll to position [598, 0]
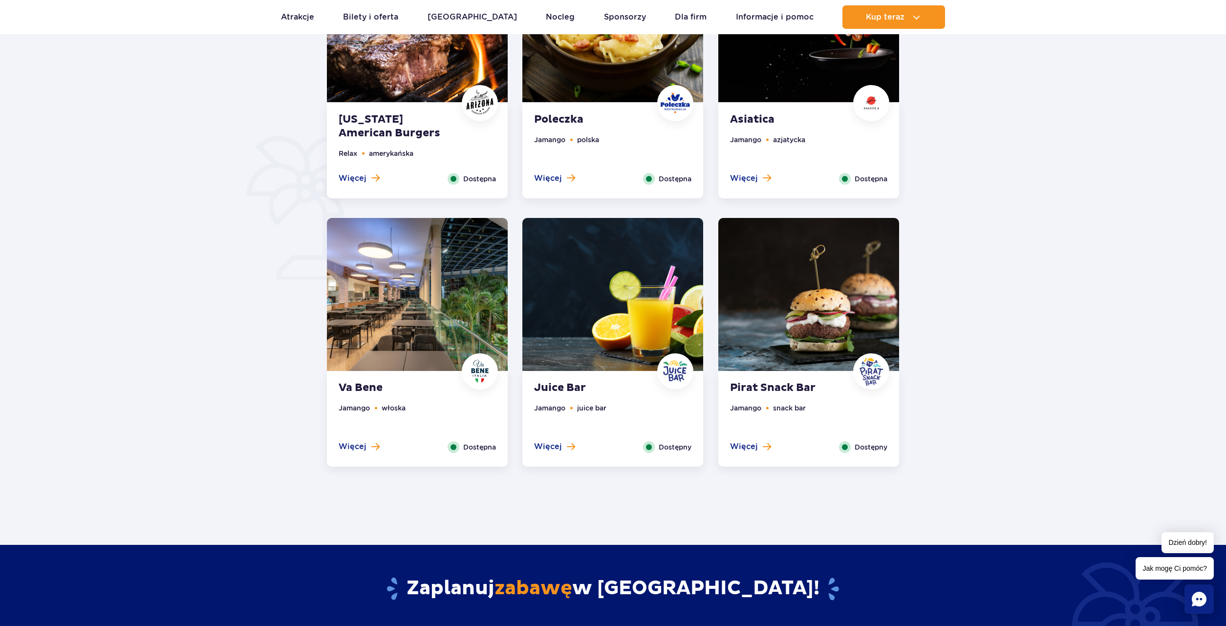
click at [819, 299] on img at bounding box center [808, 294] width 181 height 153
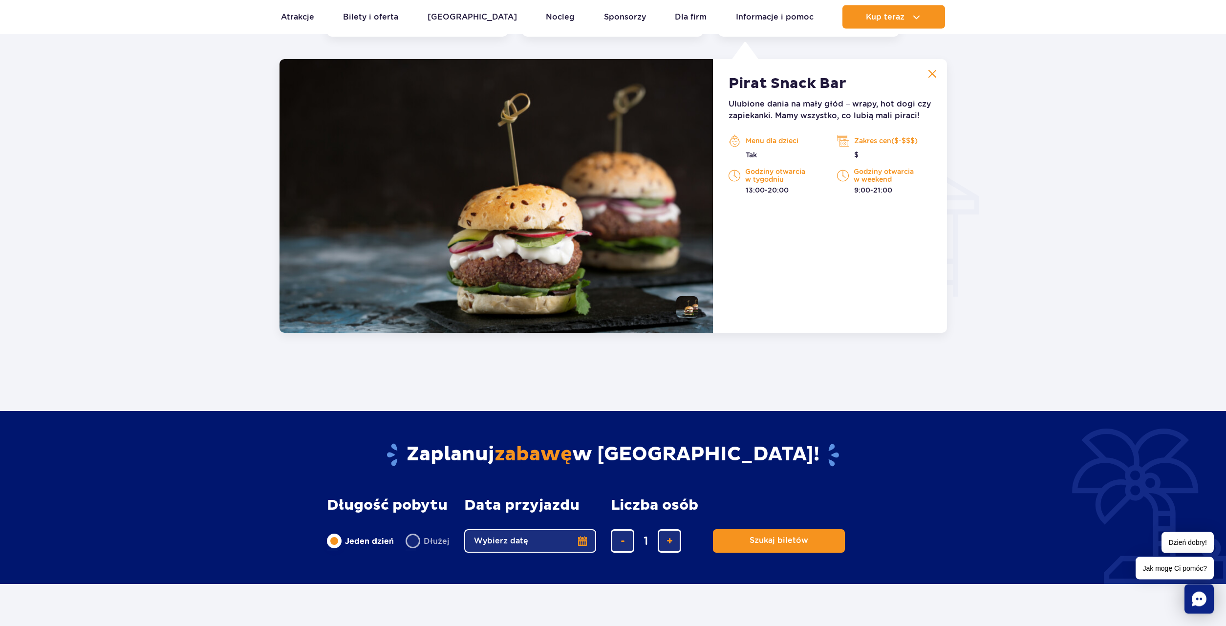
scroll to position [1028, 0]
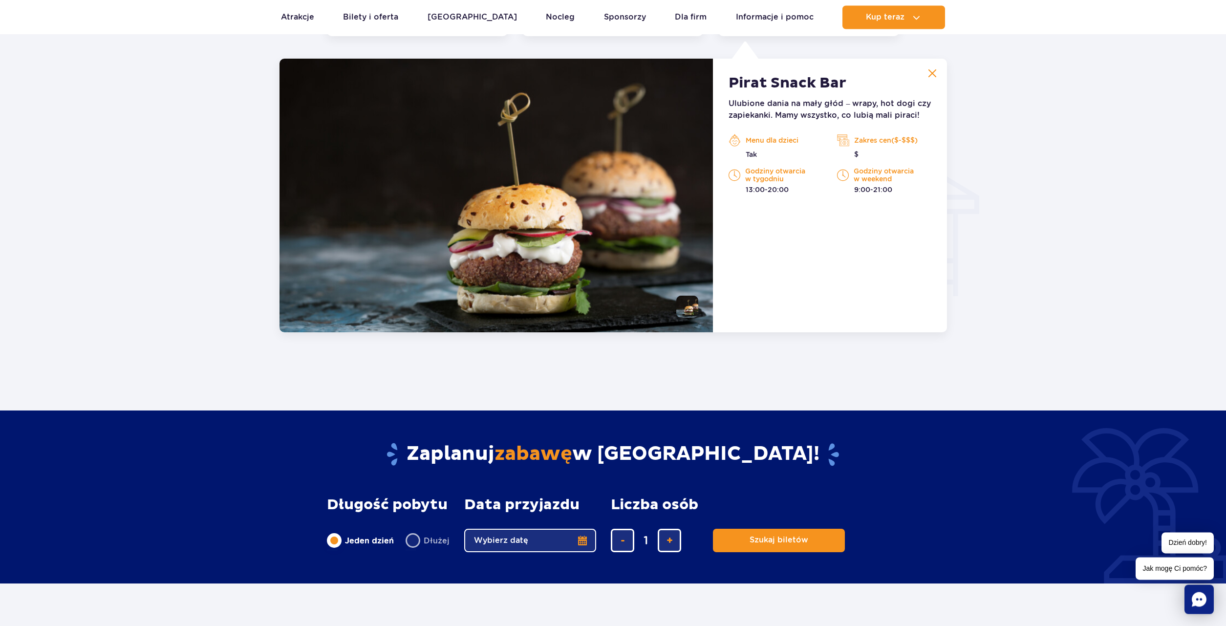
click at [935, 77] on img at bounding box center [932, 73] width 9 height 9
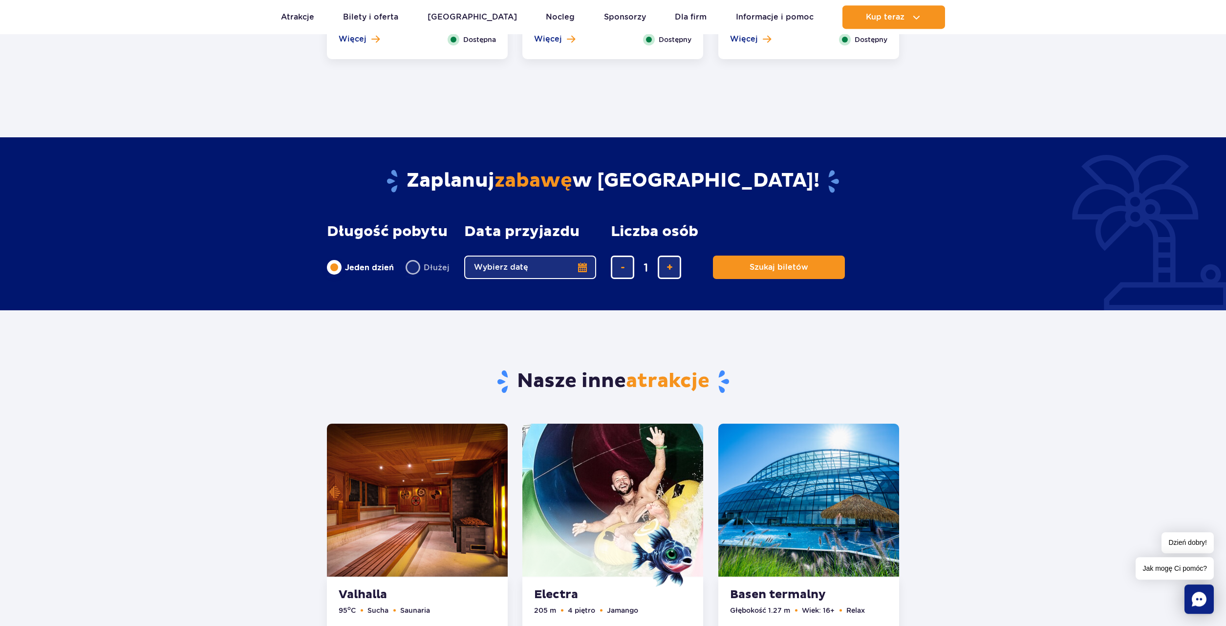
scroll to position [978, 0]
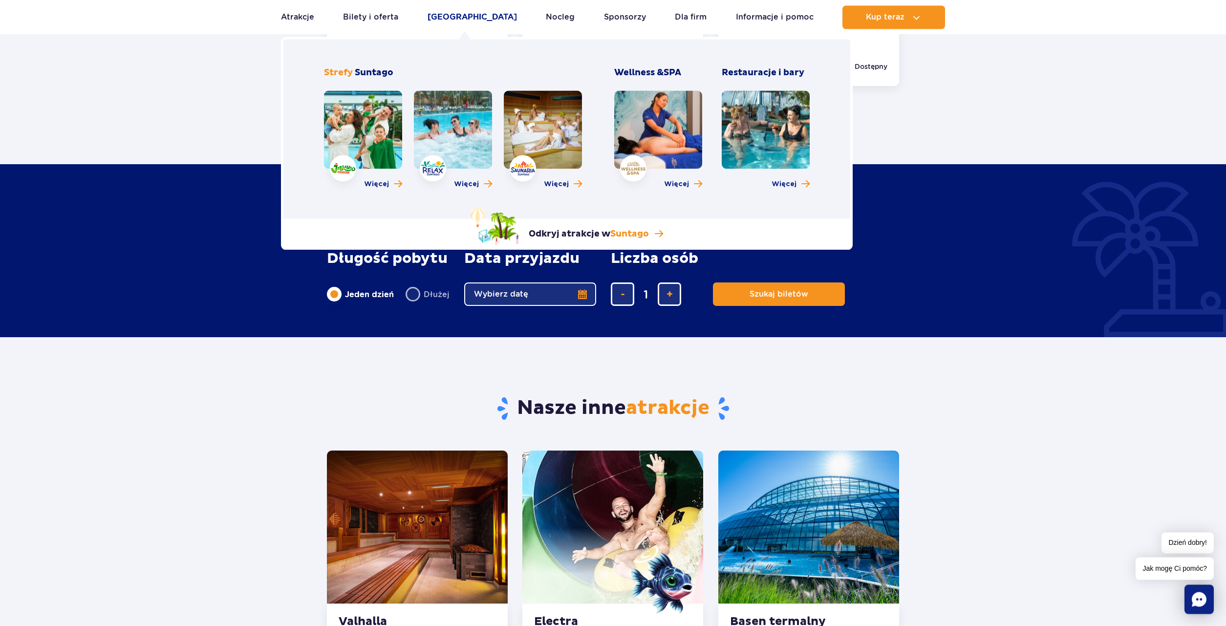
click at [466, 22] on link "[GEOGRAPHIC_DATA]" at bounding box center [471, 16] width 89 height 23
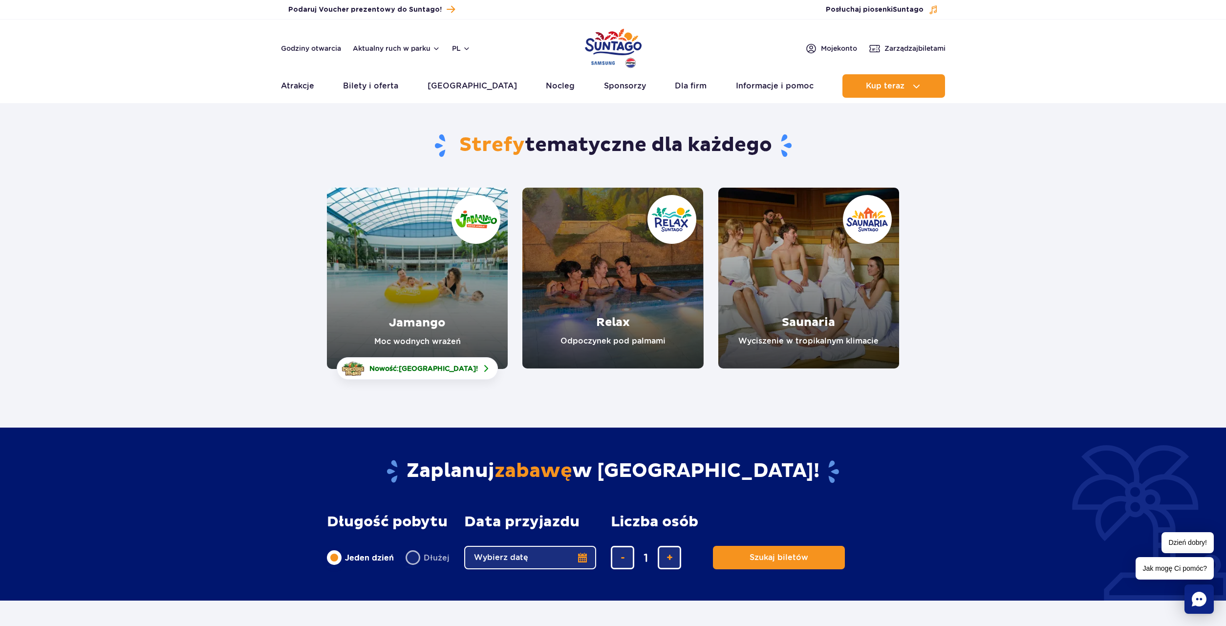
click at [458, 267] on link "Jamango" at bounding box center [417, 278] width 181 height 181
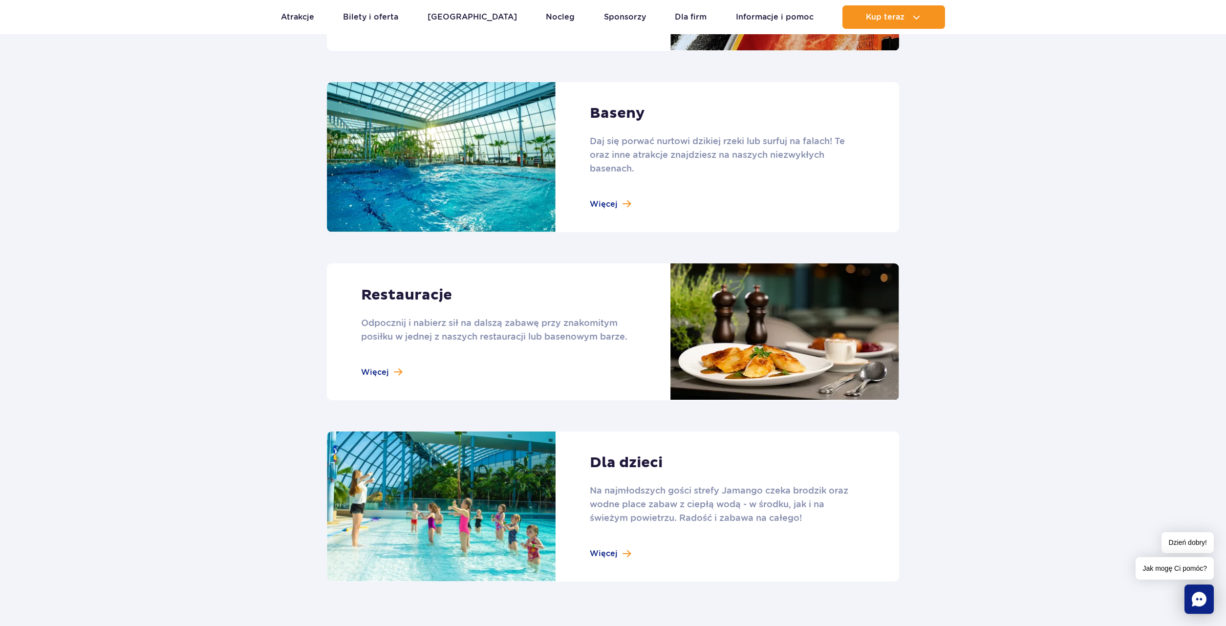
scroll to position [997, 0]
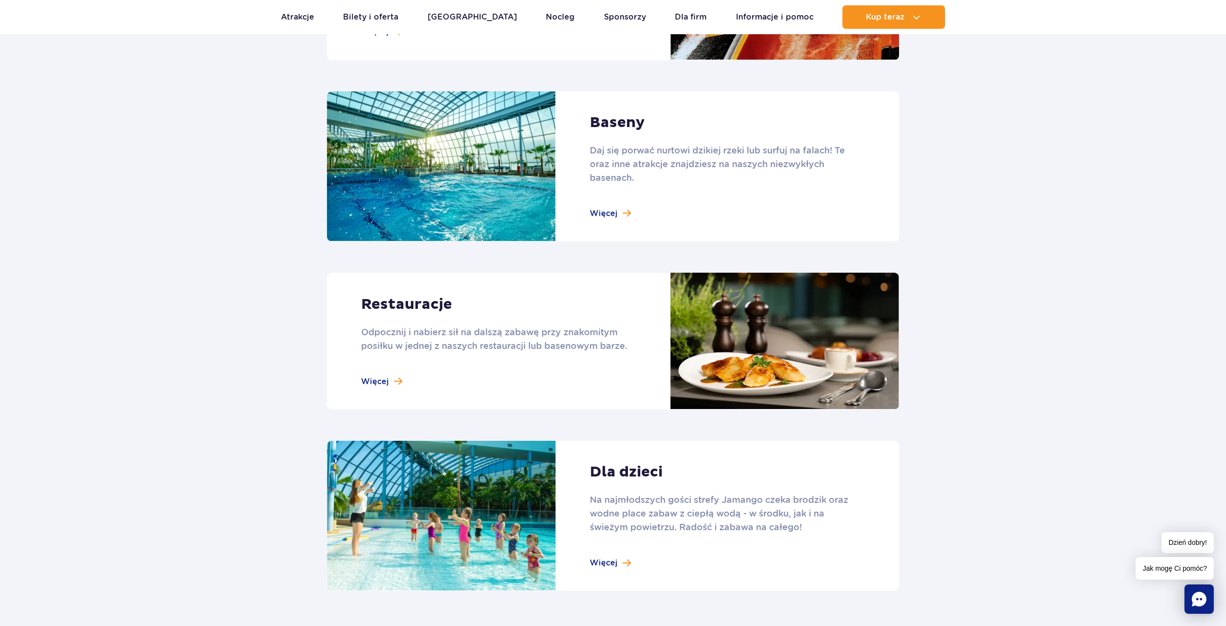
click at [388, 387] on link at bounding box center [613, 341] width 572 height 137
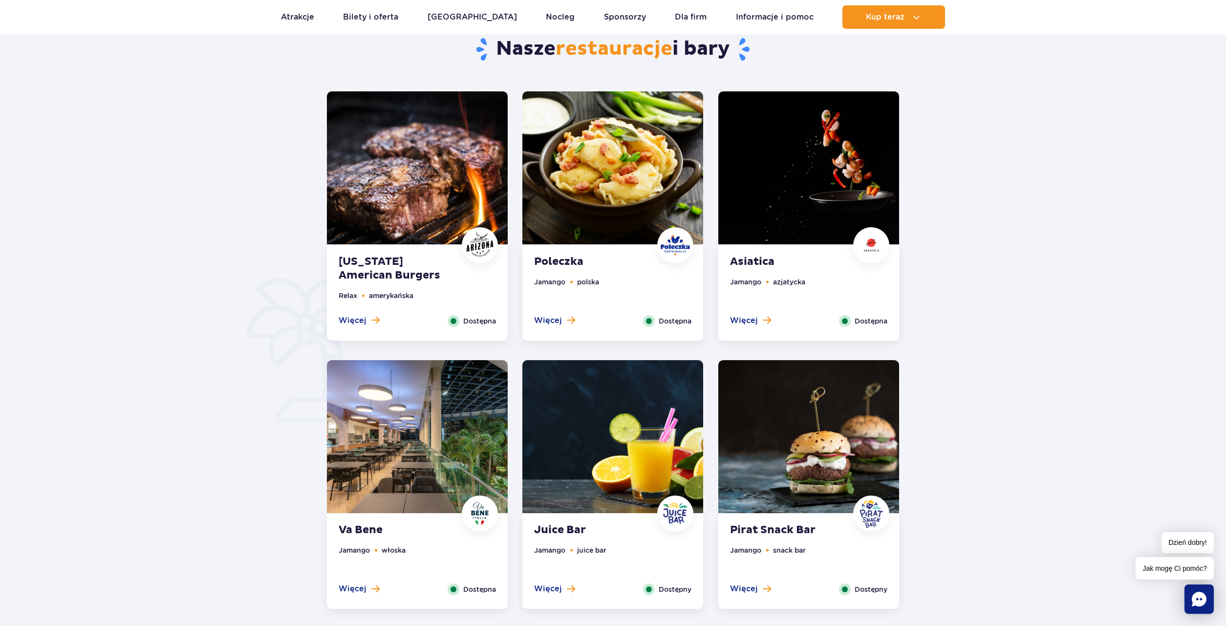
scroll to position [498, 0]
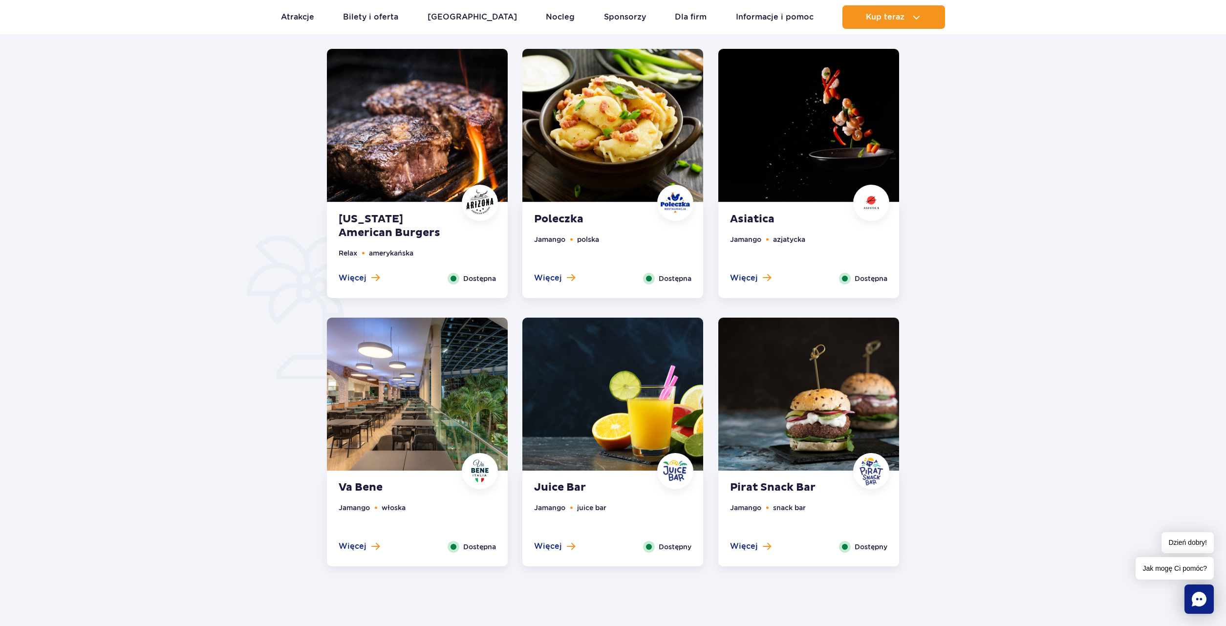
click at [625, 460] on img at bounding box center [612, 394] width 181 height 153
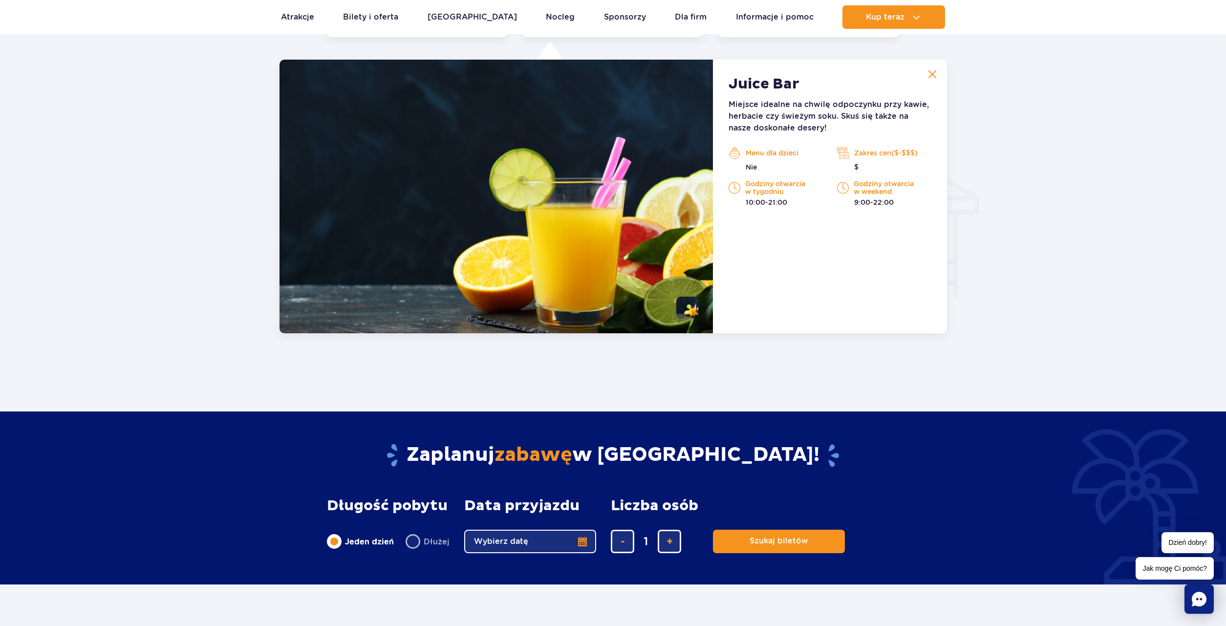
scroll to position [1028, 0]
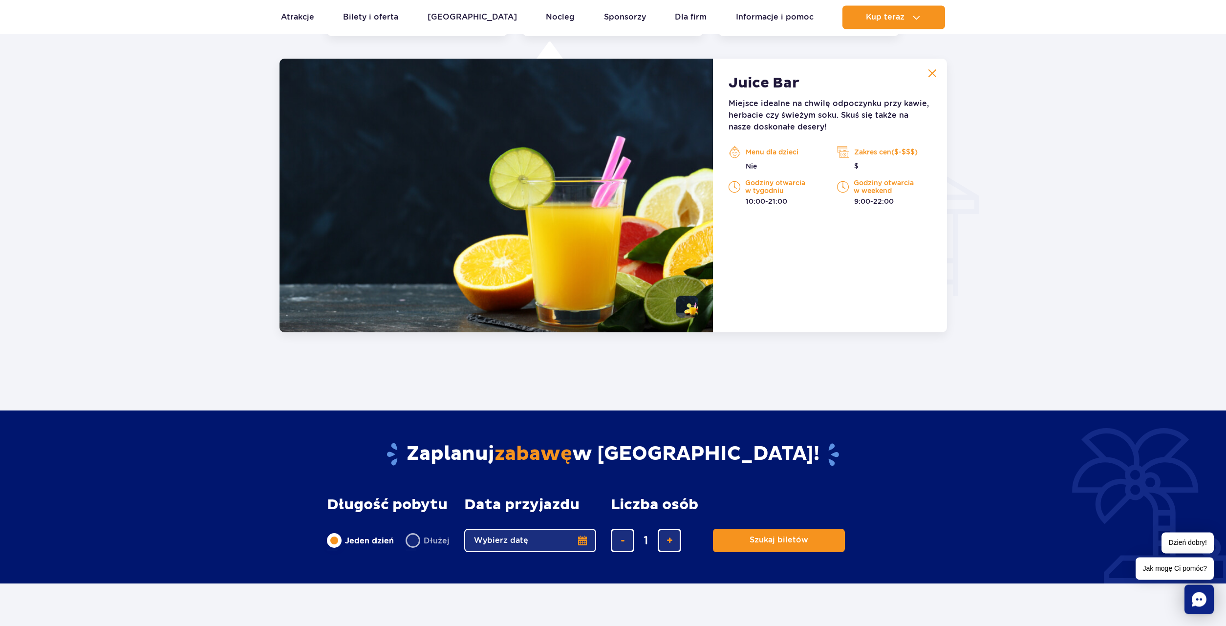
click at [929, 77] on img at bounding box center [932, 73] width 9 height 9
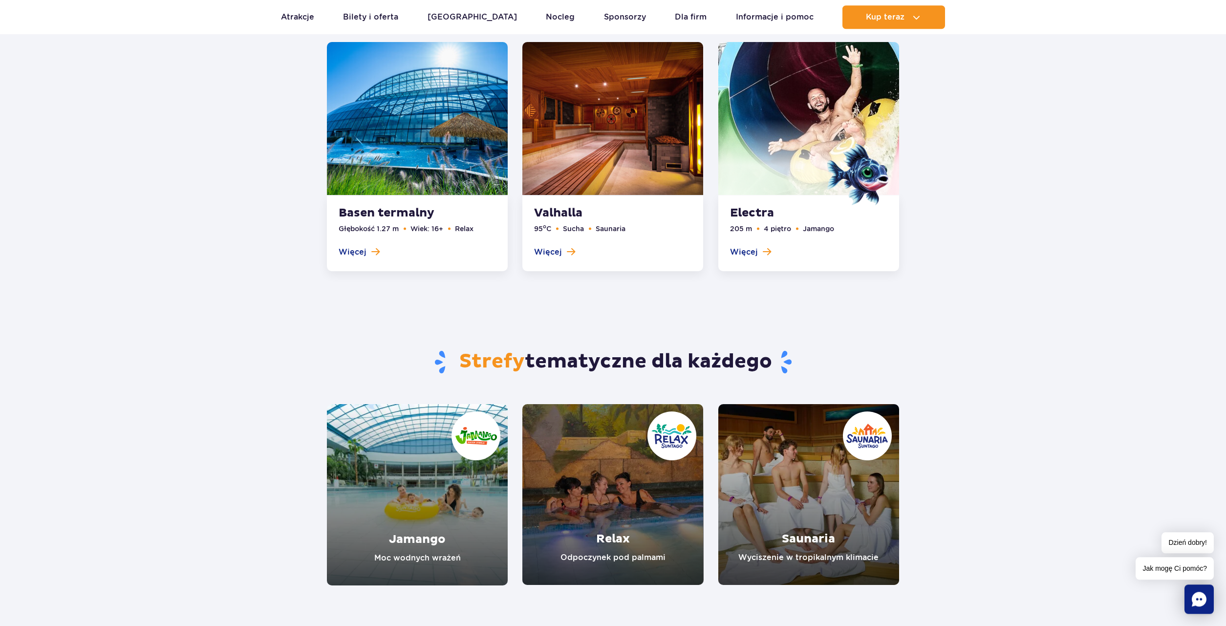
scroll to position [1477, 0]
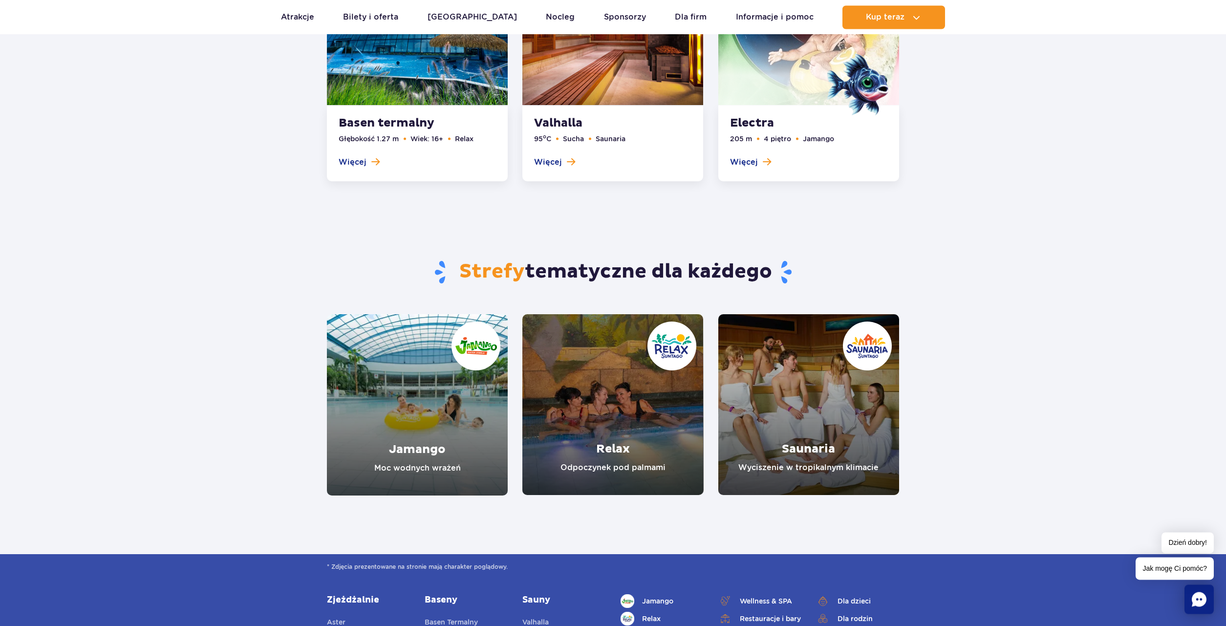
click at [495, 431] on link "Jamango" at bounding box center [417, 404] width 181 height 181
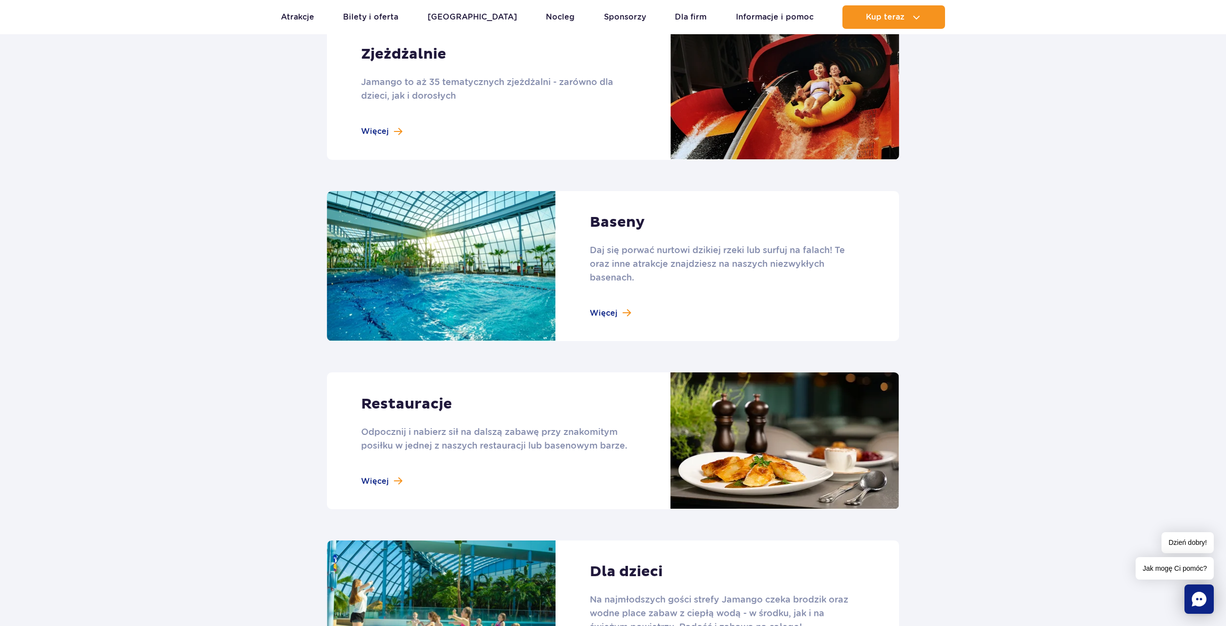
scroll to position [1046, 0]
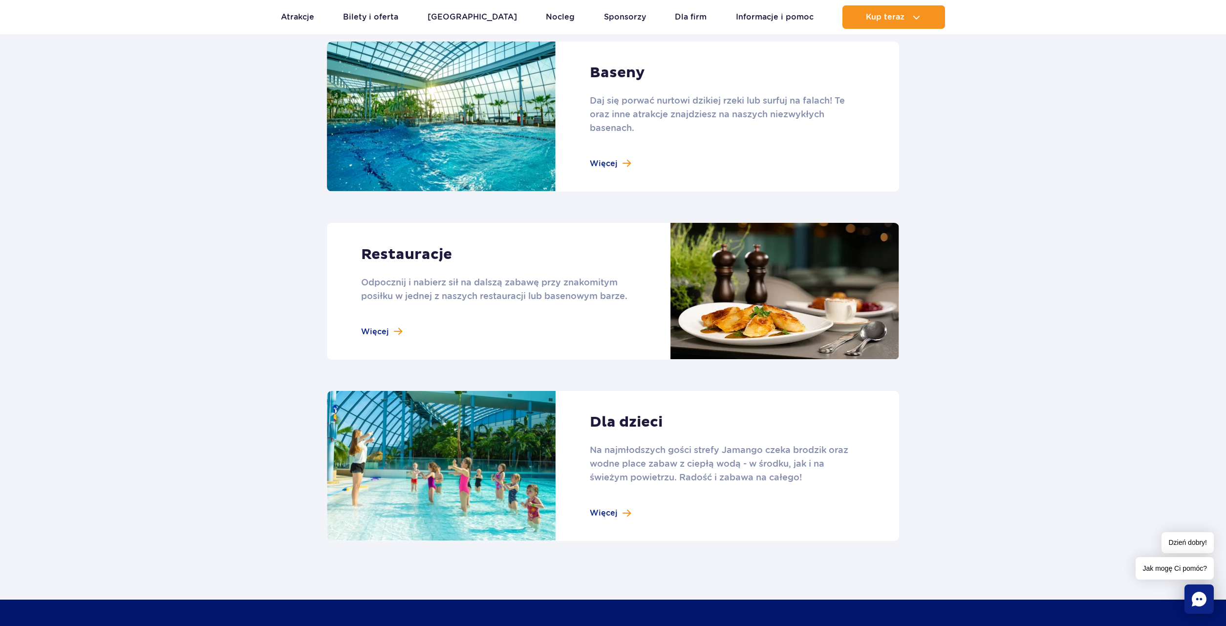
click at [672, 274] on link at bounding box center [613, 291] width 572 height 137
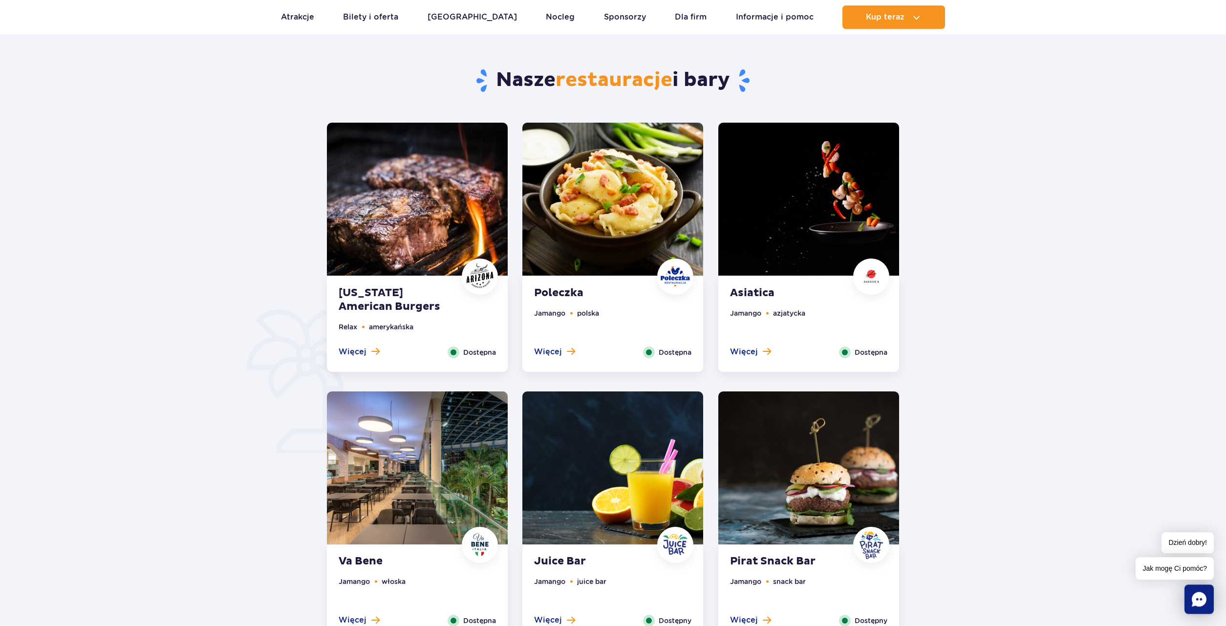
scroll to position [498, 0]
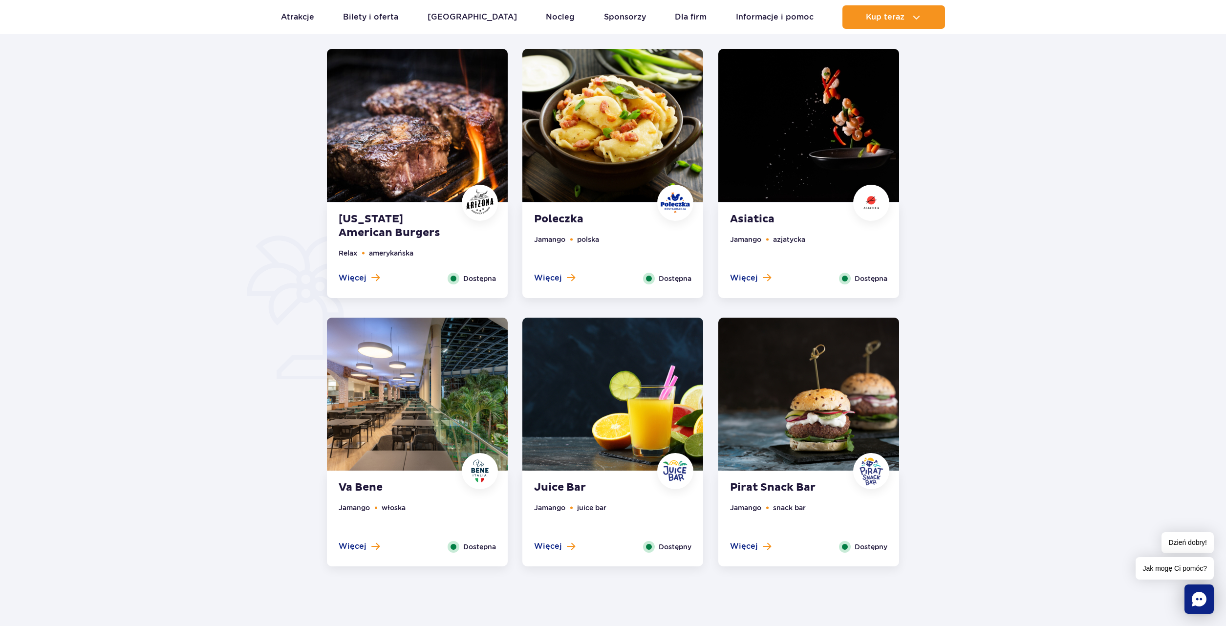
click at [429, 384] on img at bounding box center [417, 394] width 181 height 153
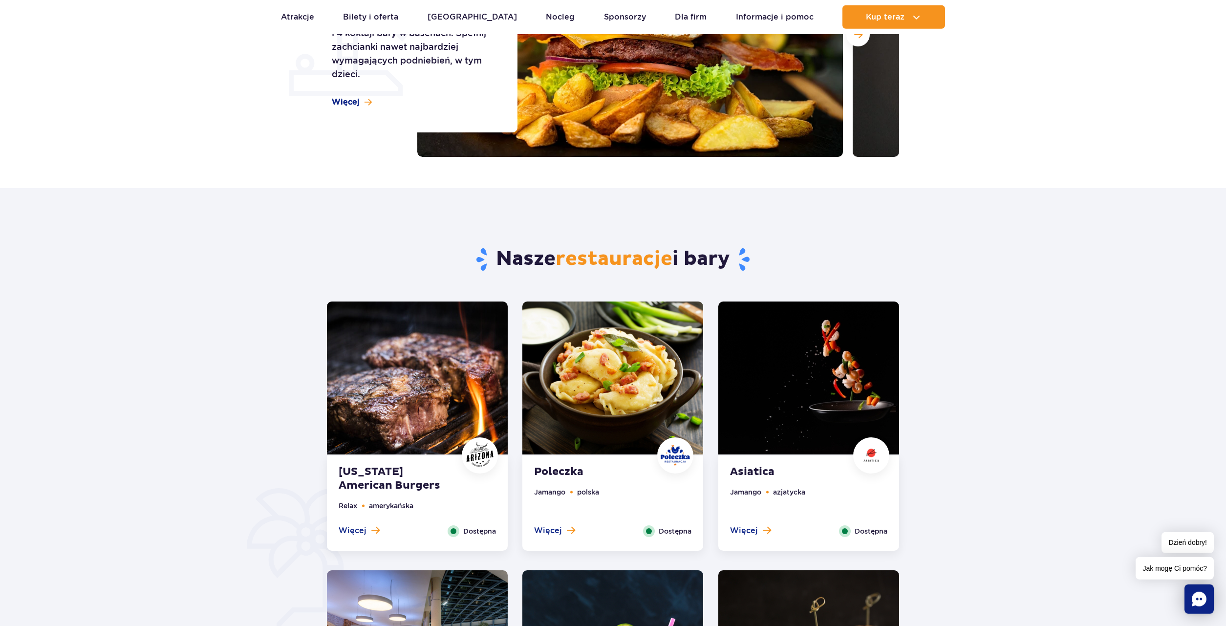
scroll to position [231, 0]
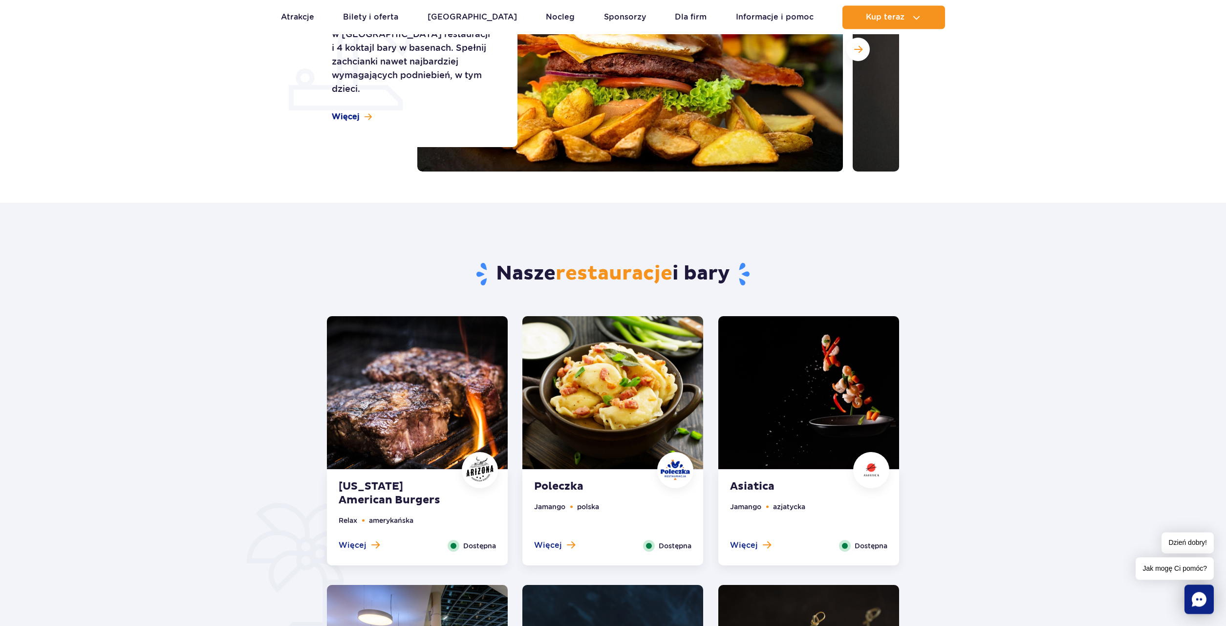
click at [419, 375] on img at bounding box center [417, 392] width 181 height 153
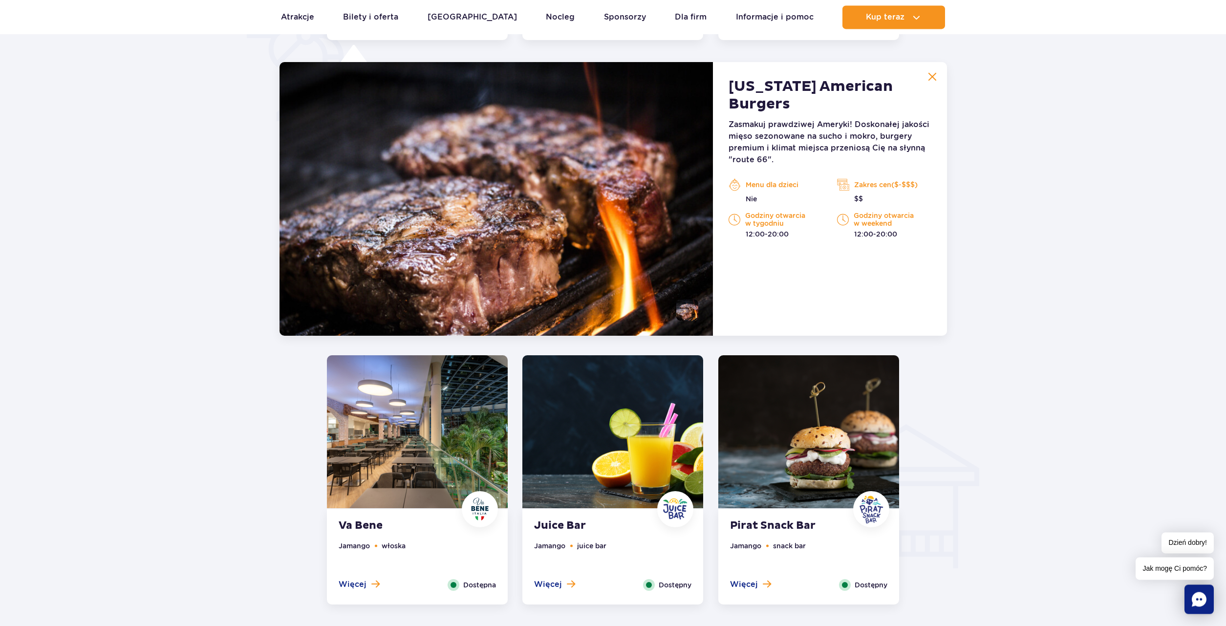
scroll to position [760, 0]
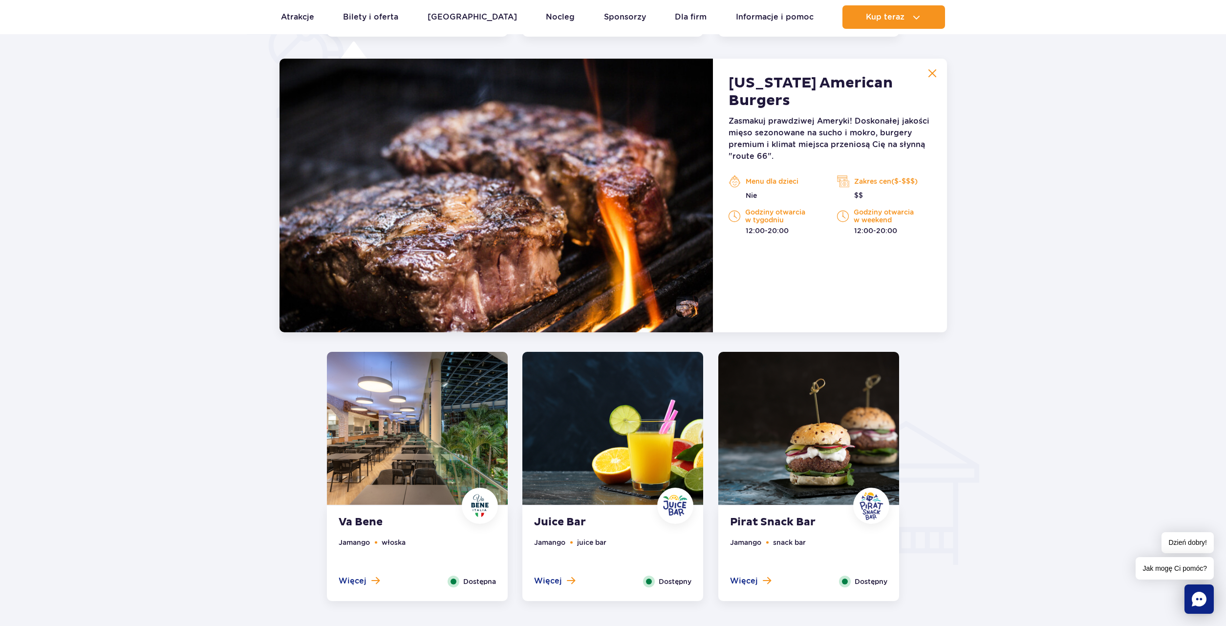
click at [935, 76] on img at bounding box center [932, 73] width 9 height 9
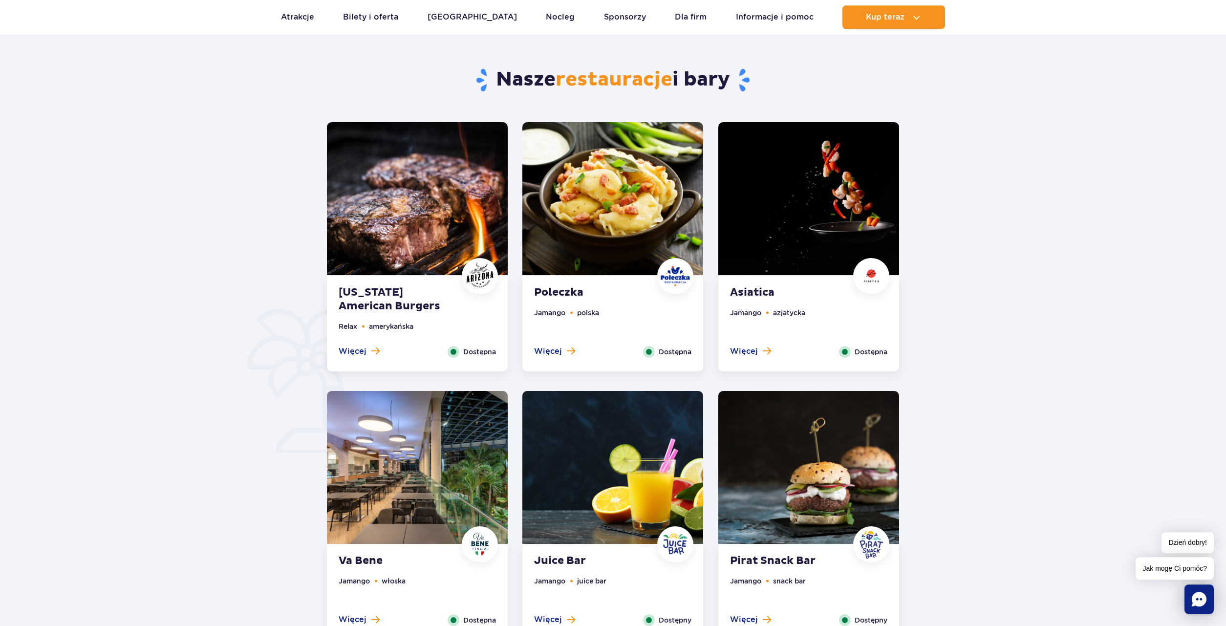
scroll to position [411, 0]
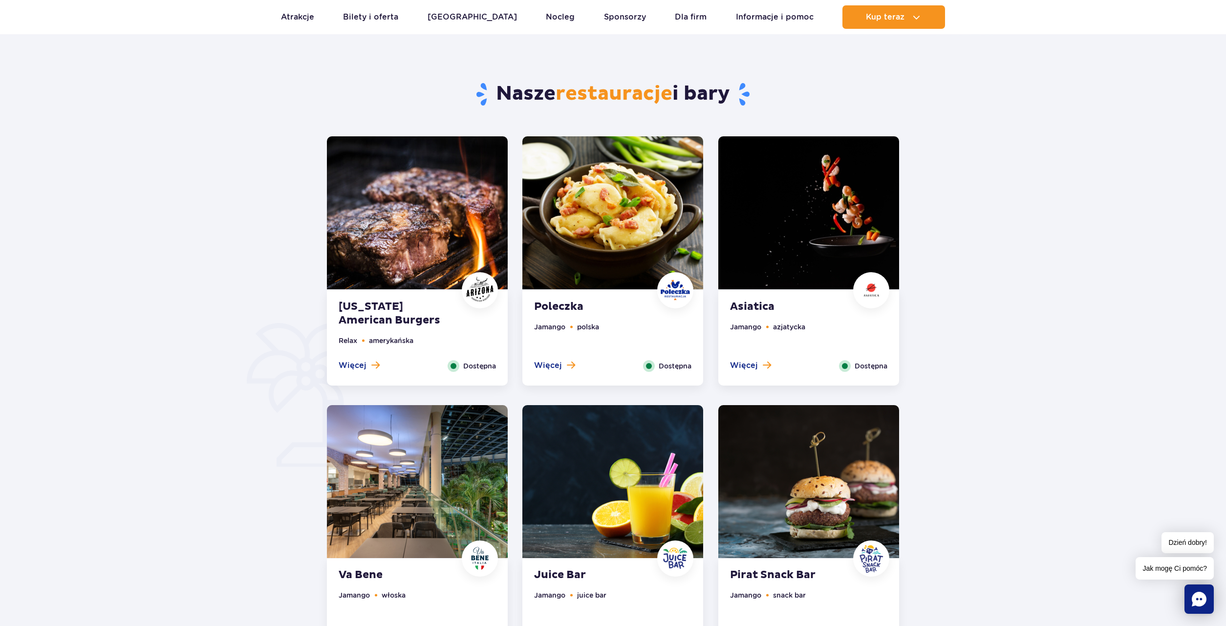
click at [845, 231] on img at bounding box center [808, 212] width 181 height 153
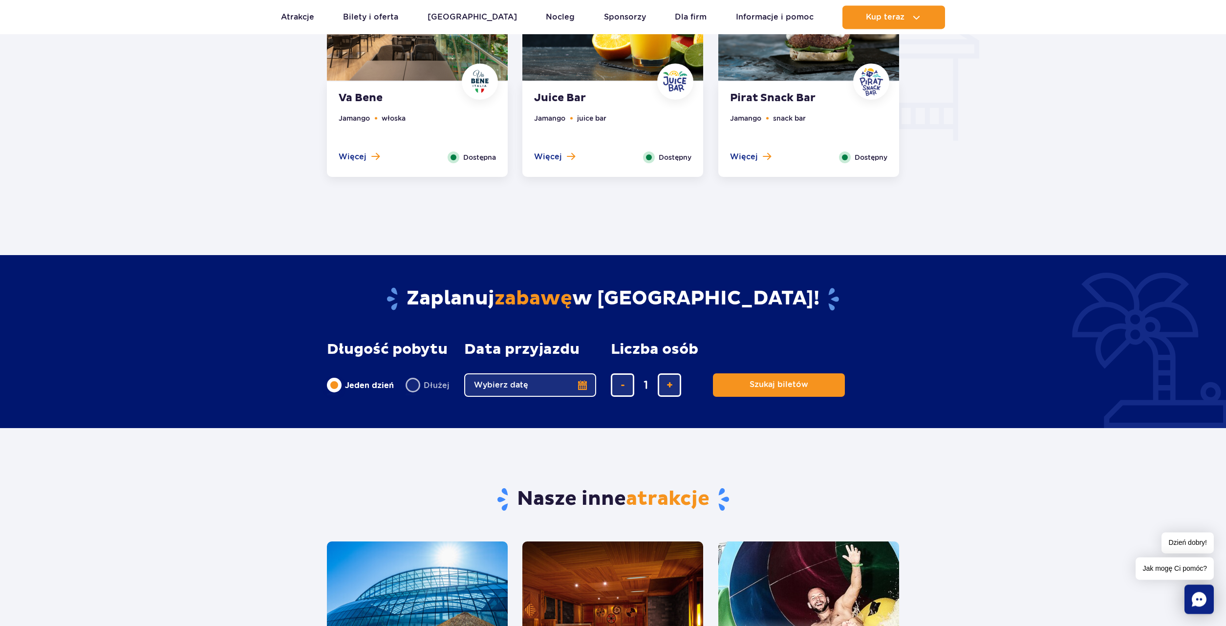
scroll to position [1108, 0]
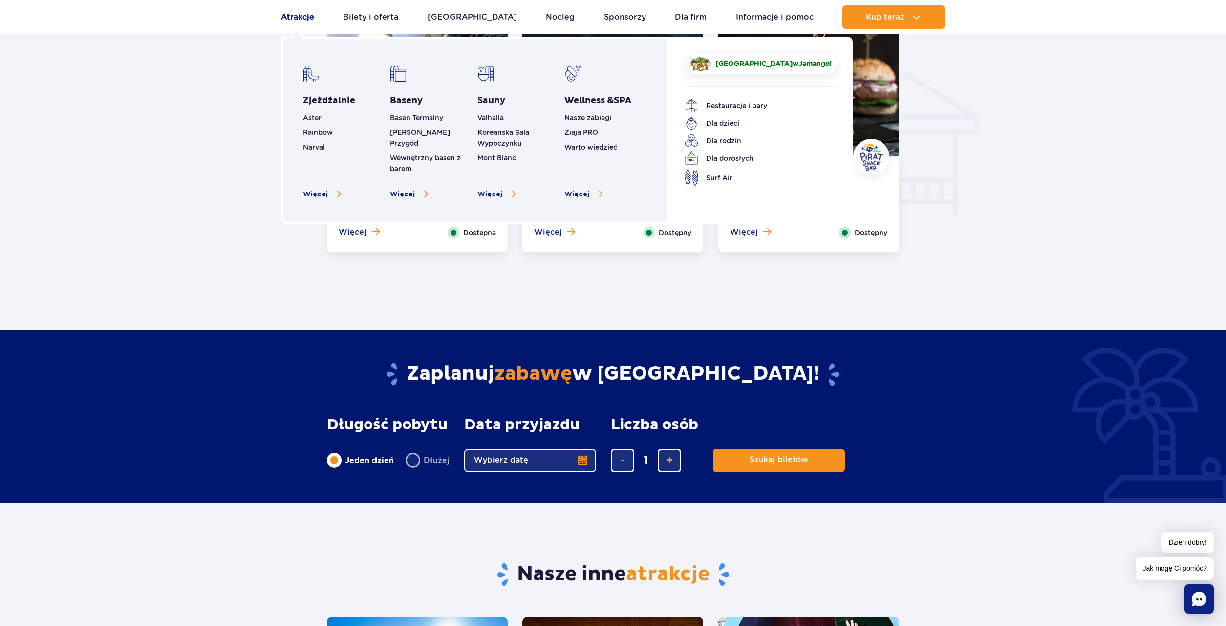
click at [292, 15] on link "Atrakcje" at bounding box center [297, 16] width 33 height 23
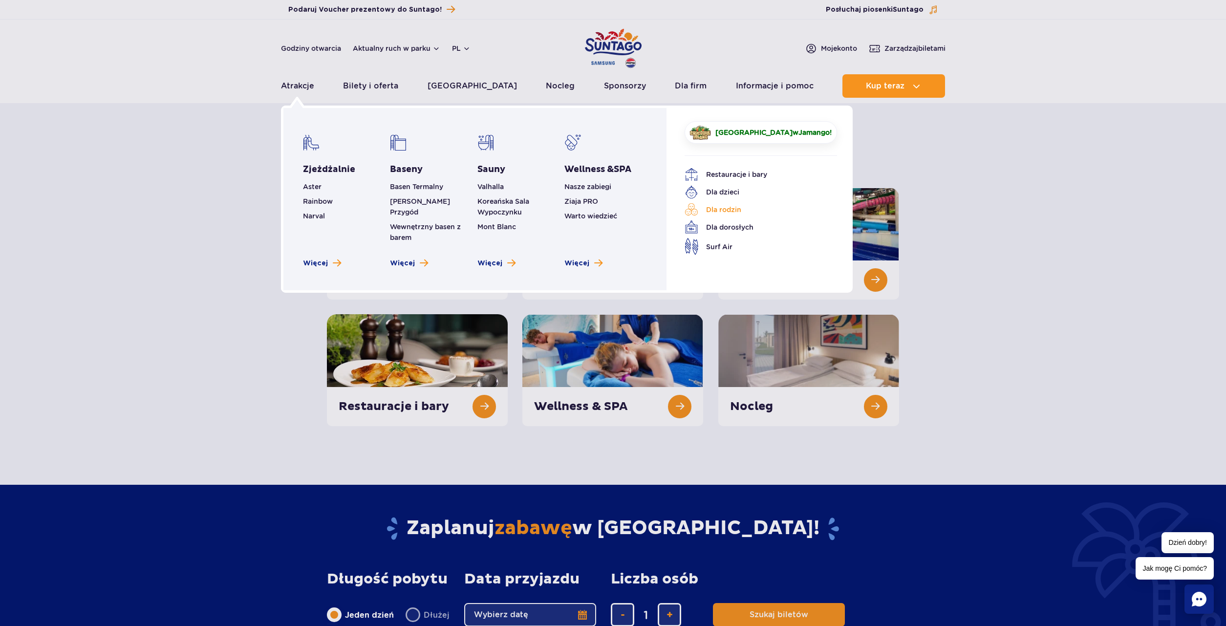
click at [723, 210] on link "Dla rodzin" at bounding box center [753, 210] width 138 height 14
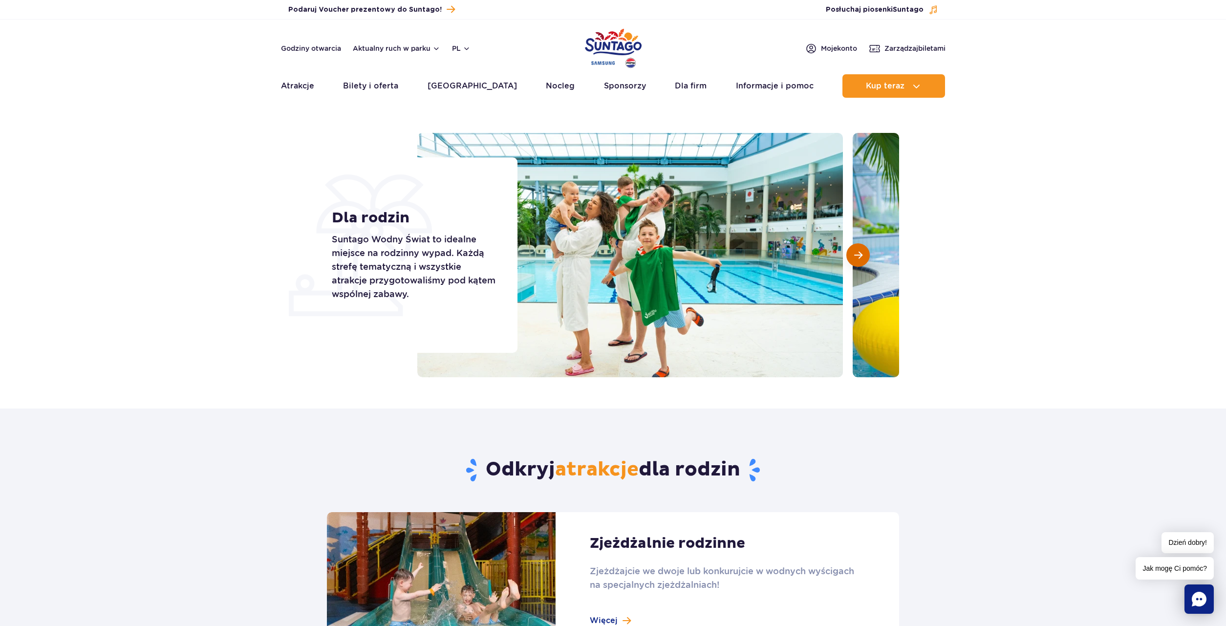
click at [857, 258] on span "Następny slajd" at bounding box center [858, 255] width 8 height 9
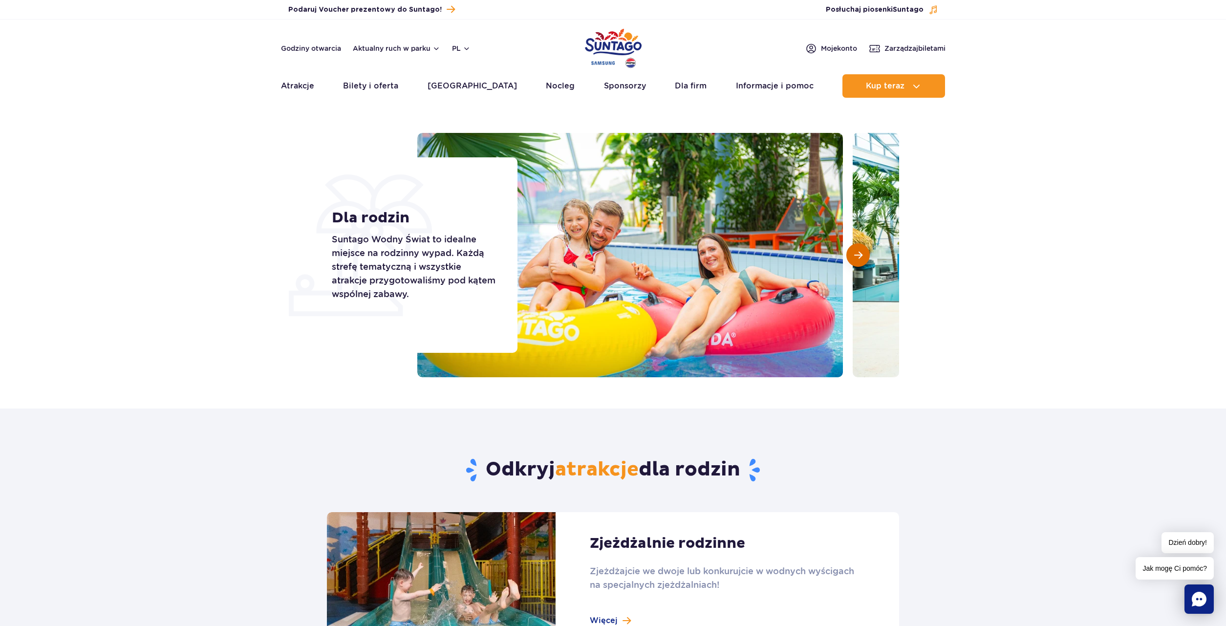
click at [858, 257] on span "Następny slajd" at bounding box center [858, 255] width 8 height 9
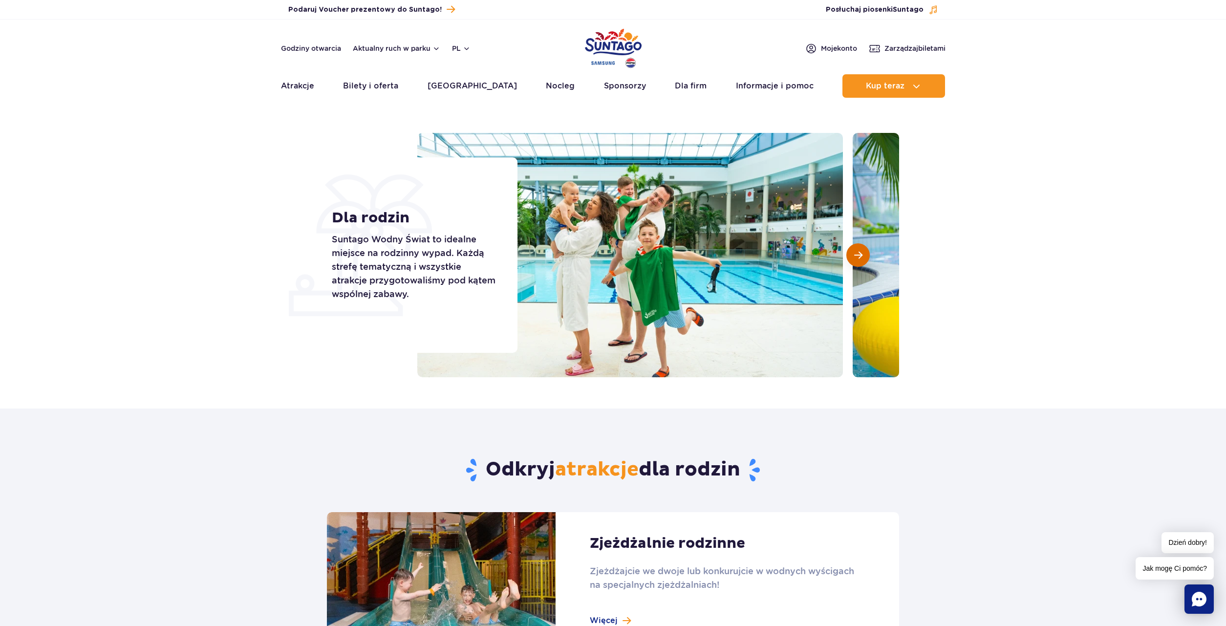
click at [858, 257] on span "Następny slajd" at bounding box center [858, 255] width 8 height 9
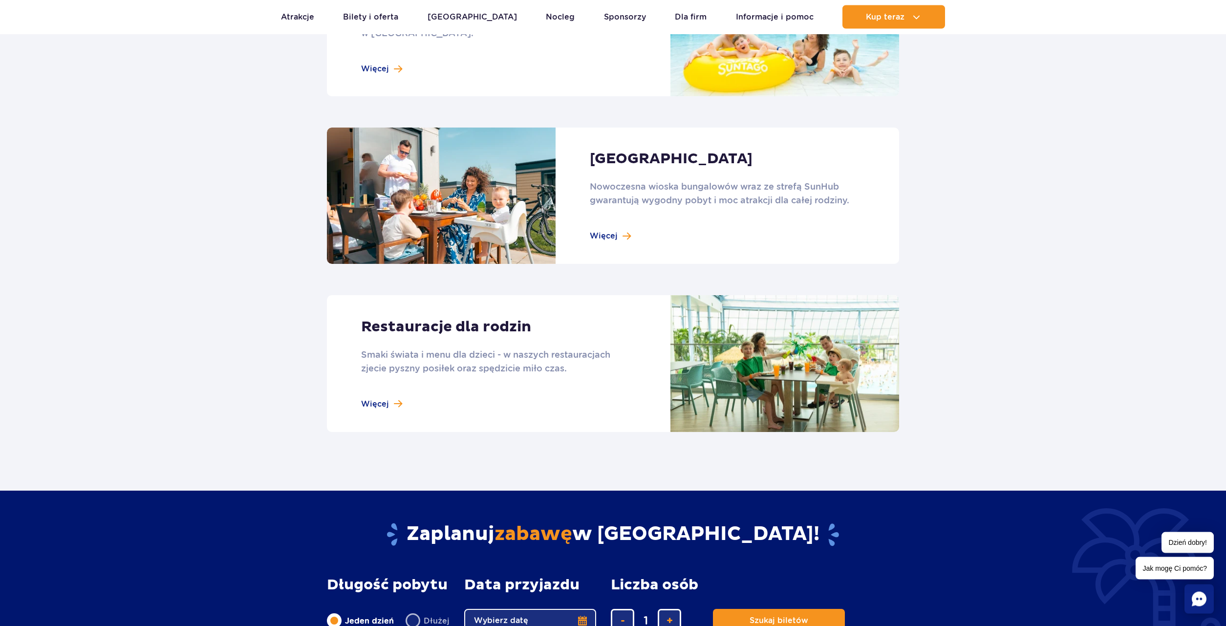
scroll to position [747, 0]
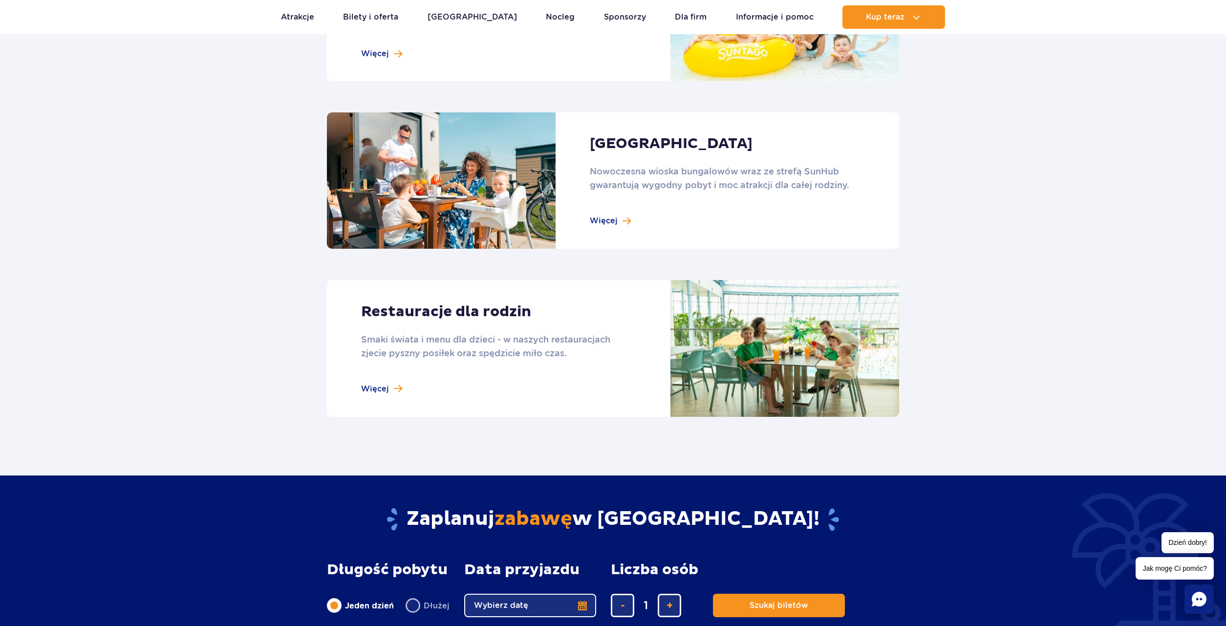
click at [378, 373] on link at bounding box center [613, 348] width 572 height 136
click at [603, 210] on link at bounding box center [613, 180] width 572 height 136
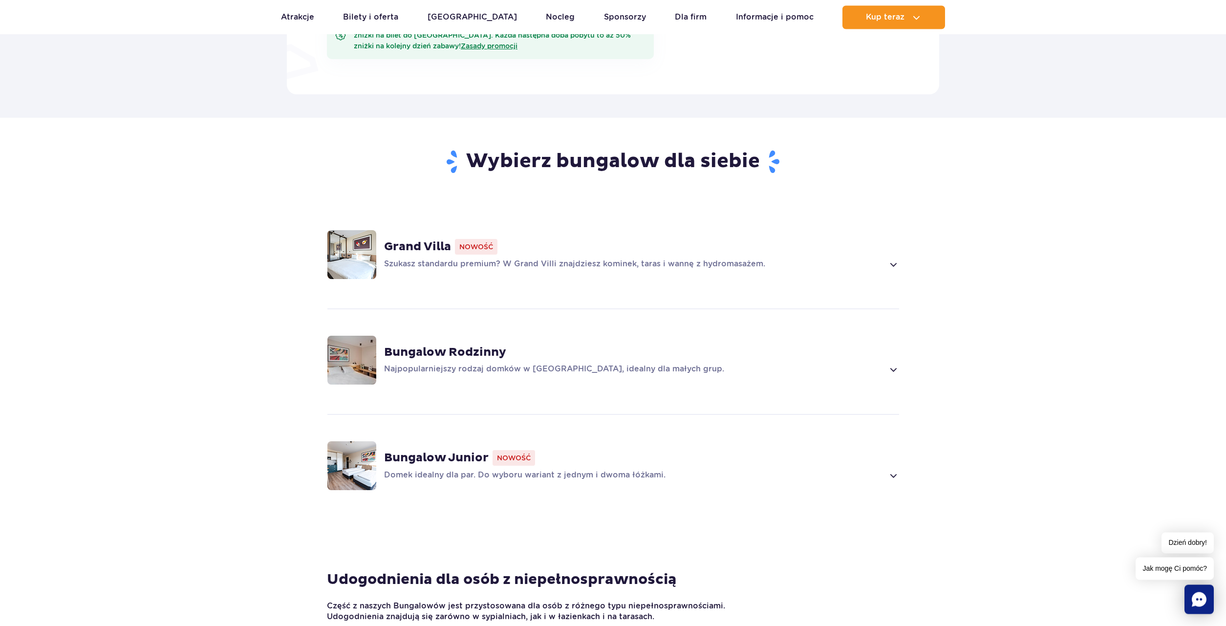
scroll to position [648, 0]
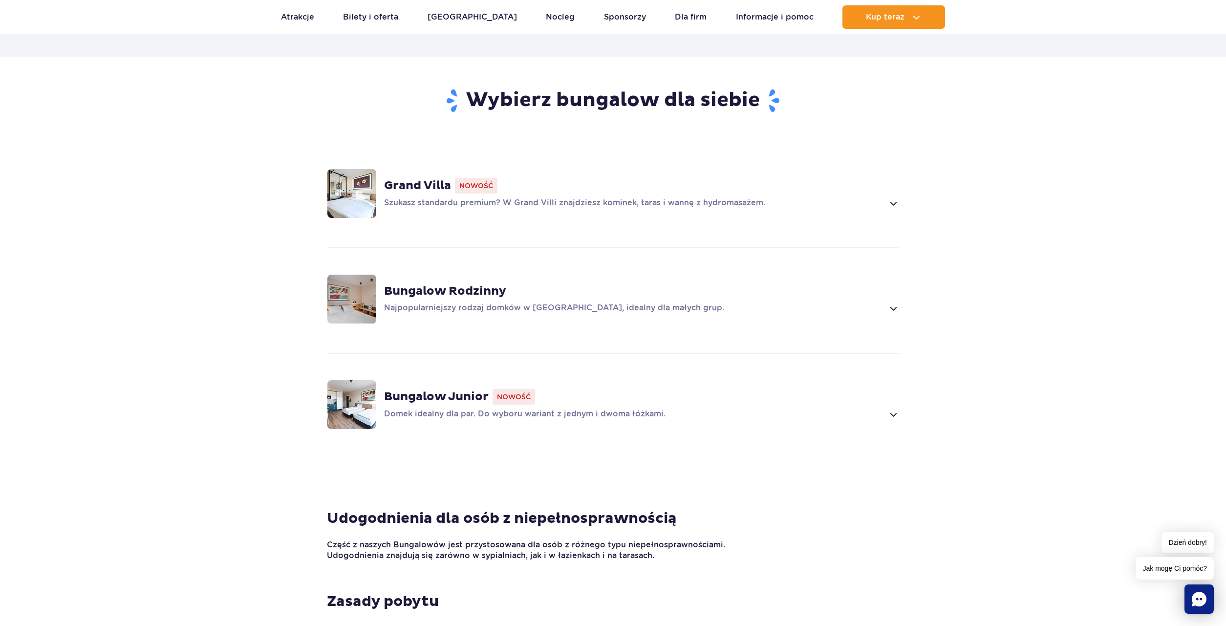
click at [833, 466] on section "Wybierz bungalow dla siebie Grand Villa Nowość Szukasz standardu premium? W Gra…" at bounding box center [613, 283] width 1226 height 452
click at [893, 302] on span at bounding box center [892, 308] width 11 height 12
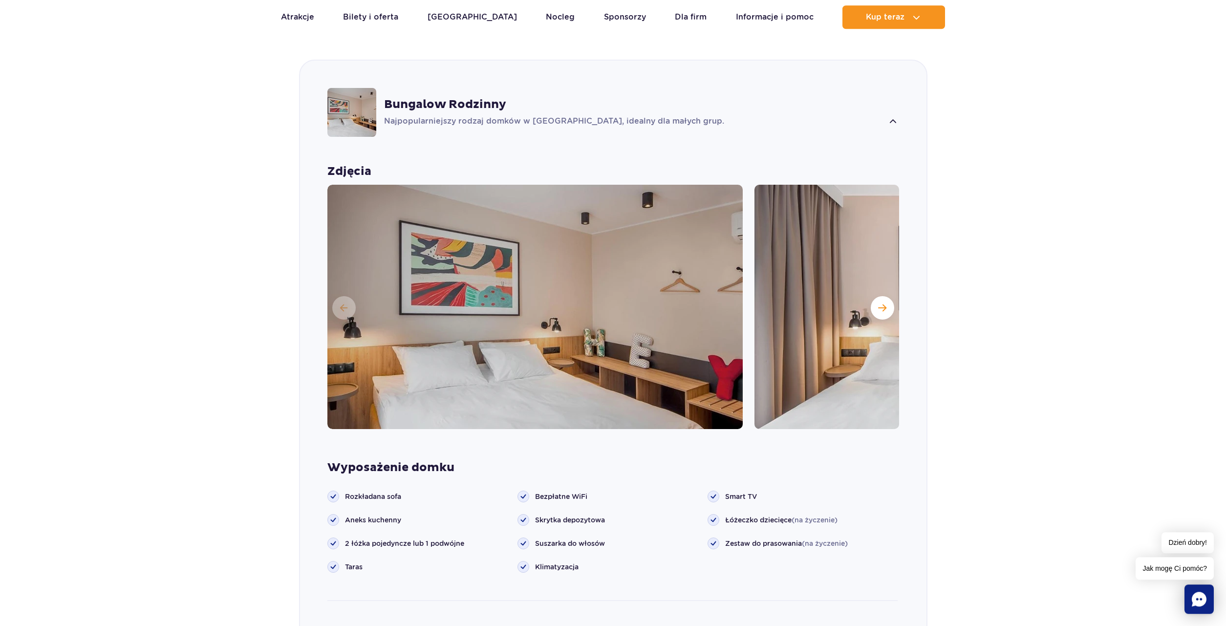
scroll to position [835, 0]
click at [888, 296] on button "Następny slajd" at bounding box center [882, 307] width 23 height 23
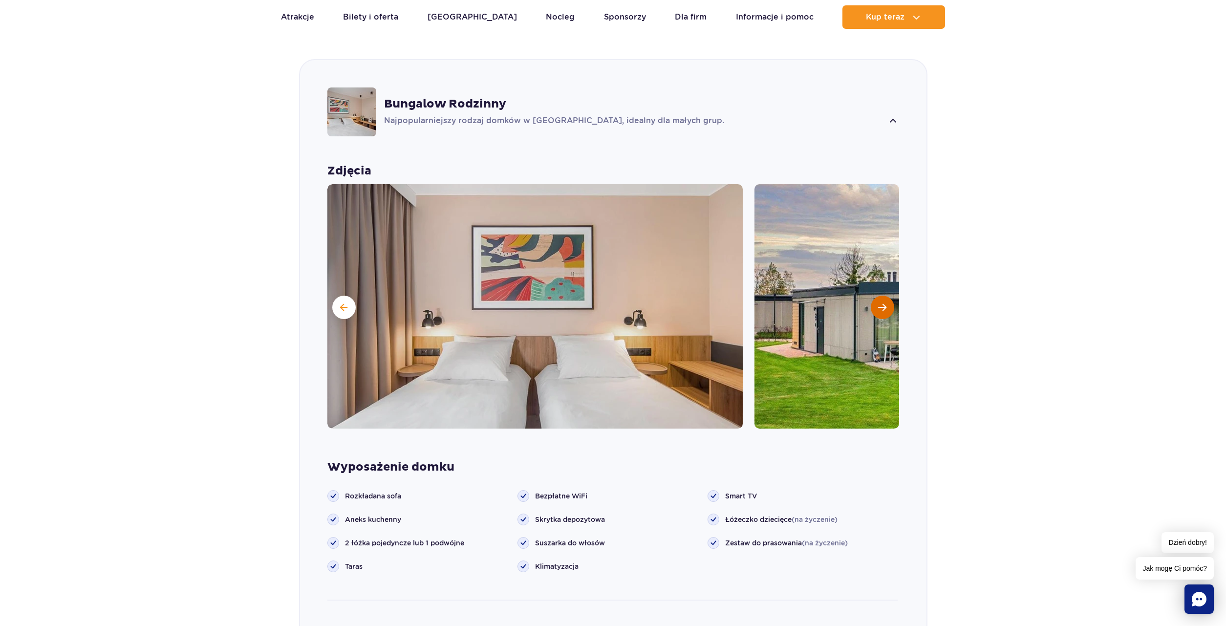
click at [888, 296] on button "Następny slajd" at bounding box center [882, 307] width 23 height 23
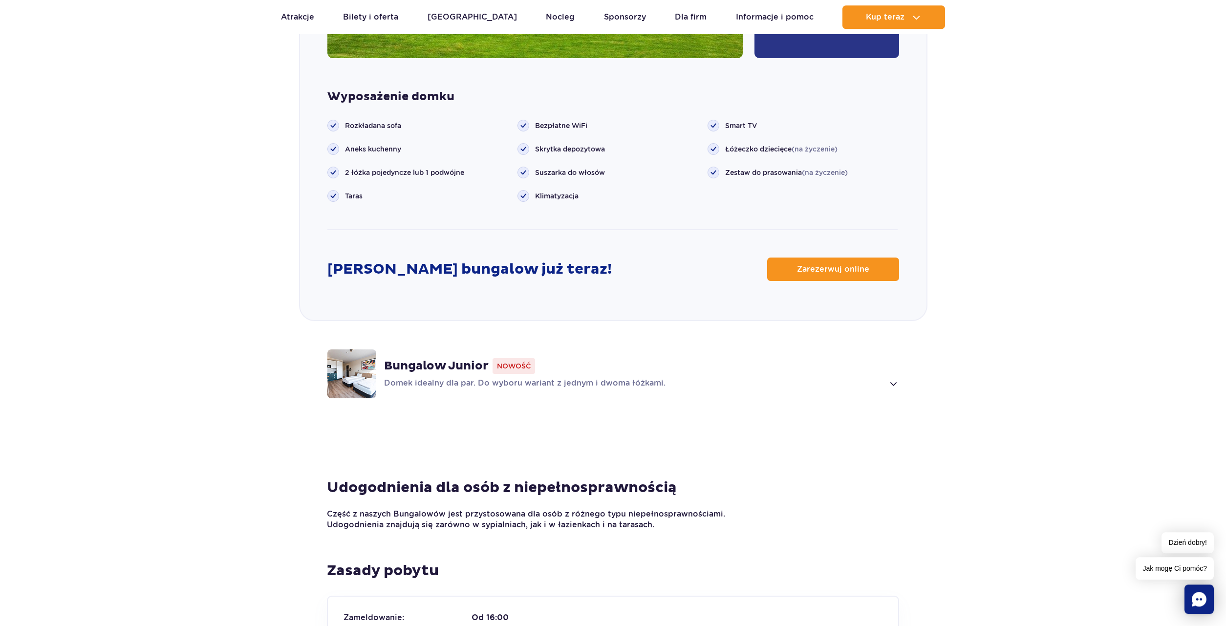
scroll to position [1333, 0]
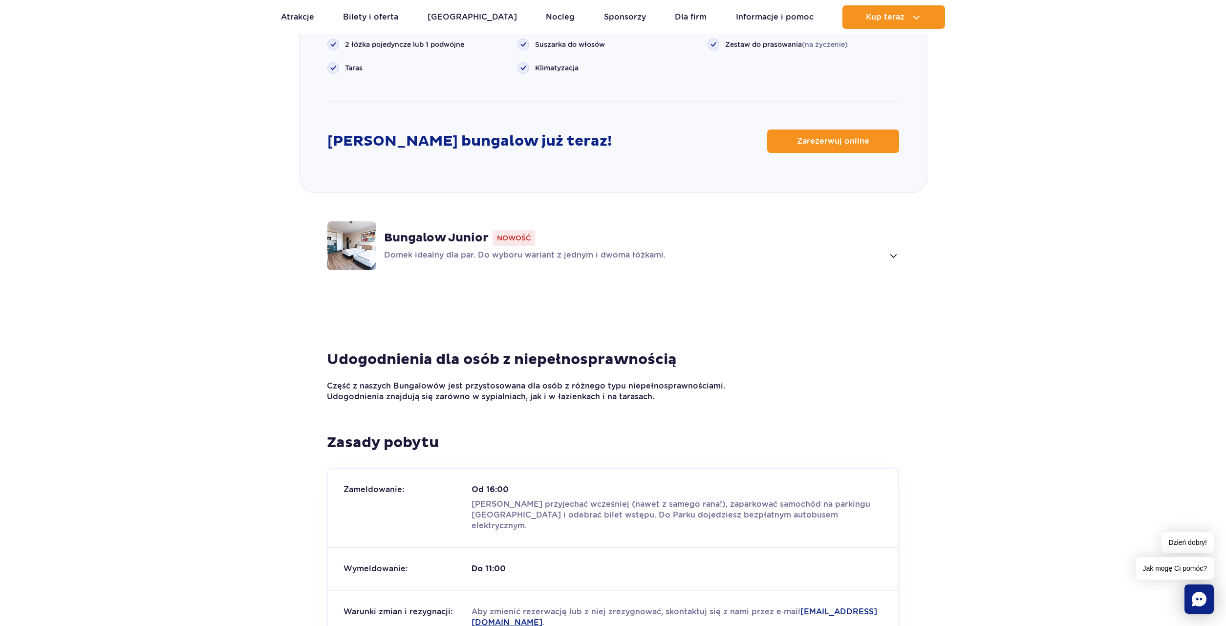
click at [360, 227] on img at bounding box center [351, 245] width 49 height 49
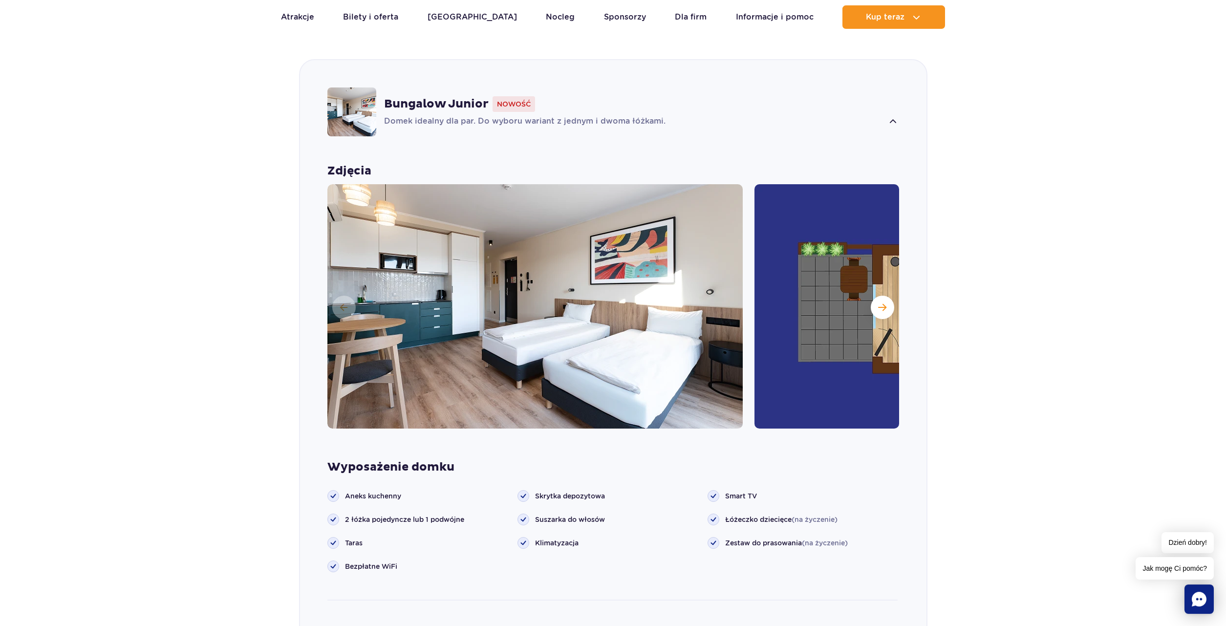
scroll to position [940, 0]
click at [882, 303] on span "Następny slajd" at bounding box center [882, 307] width 8 height 9
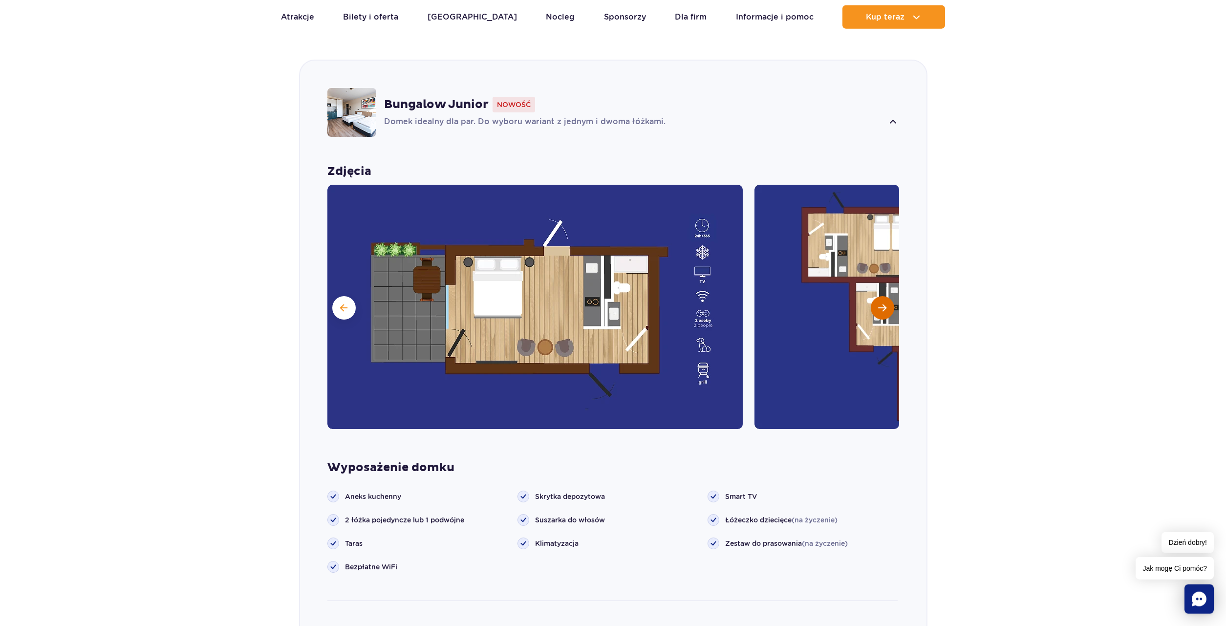
click at [882, 303] on span "Następny slajd" at bounding box center [882, 307] width 8 height 9
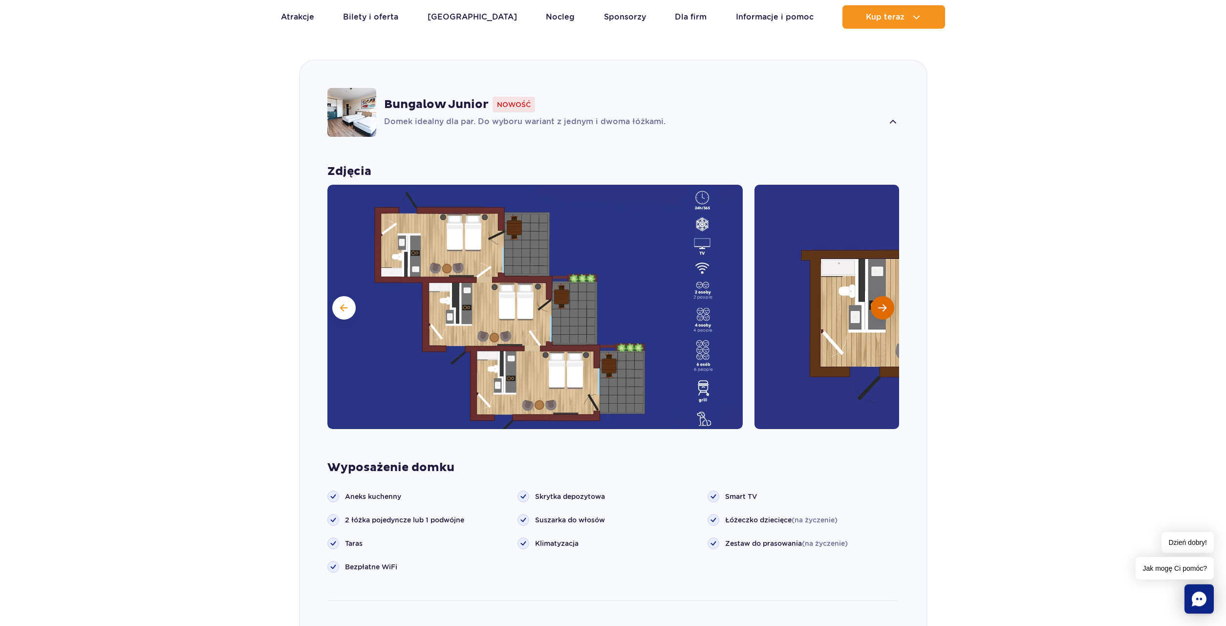
click at [882, 303] on span "Następny slajd" at bounding box center [882, 307] width 8 height 9
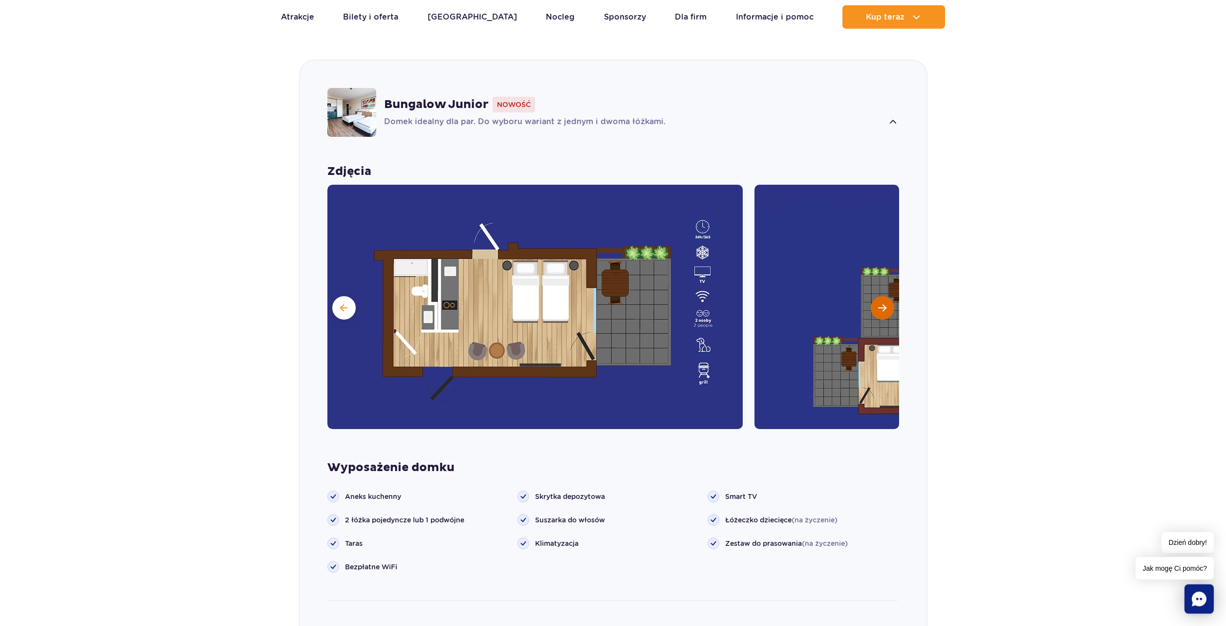
click at [882, 303] on span "Następny slajd" at bounding box center [882, 307] width 8 height 9
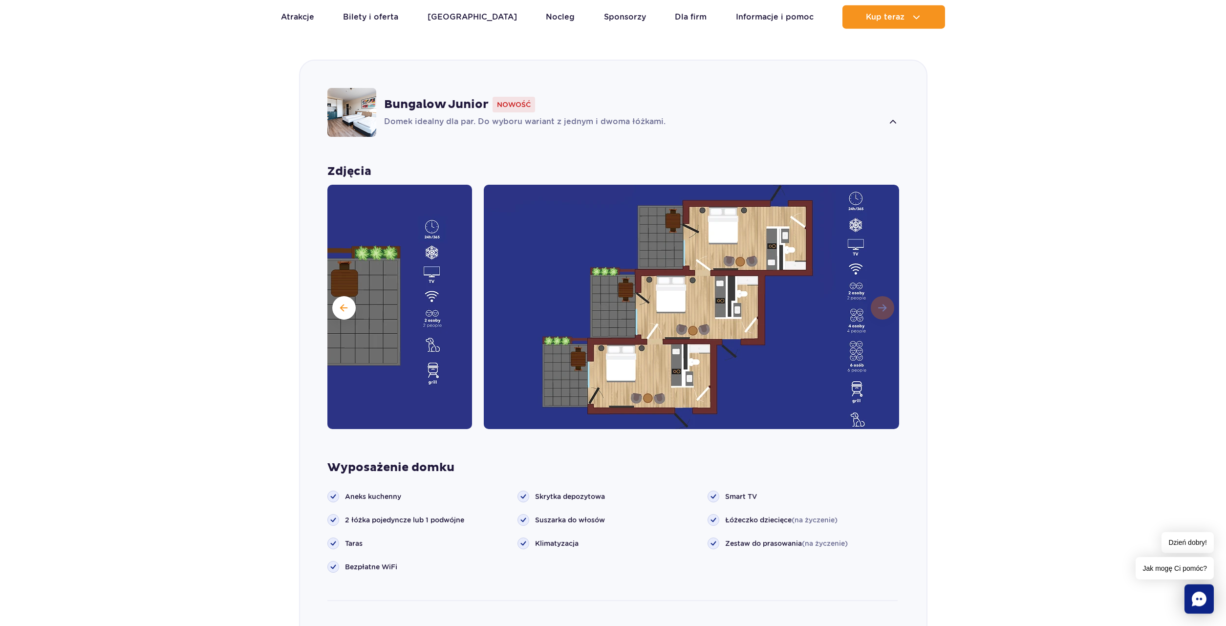
click at [882, 292] on img at bounding box center [691, 307] width 415 height 244
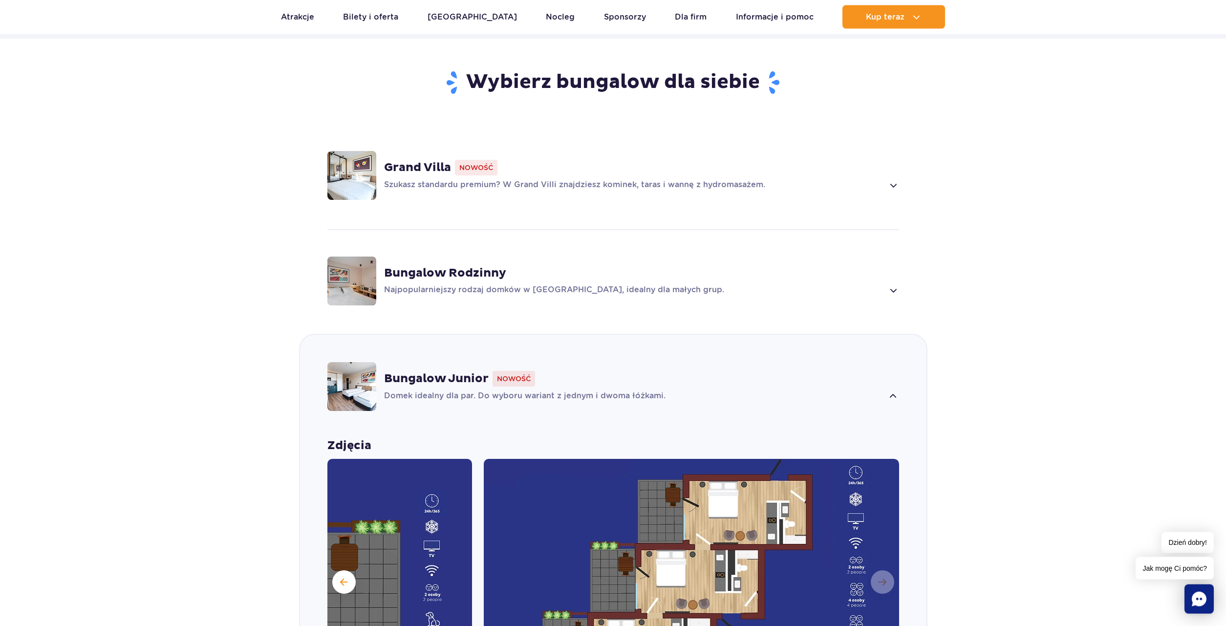
scroll to position [641, 0]
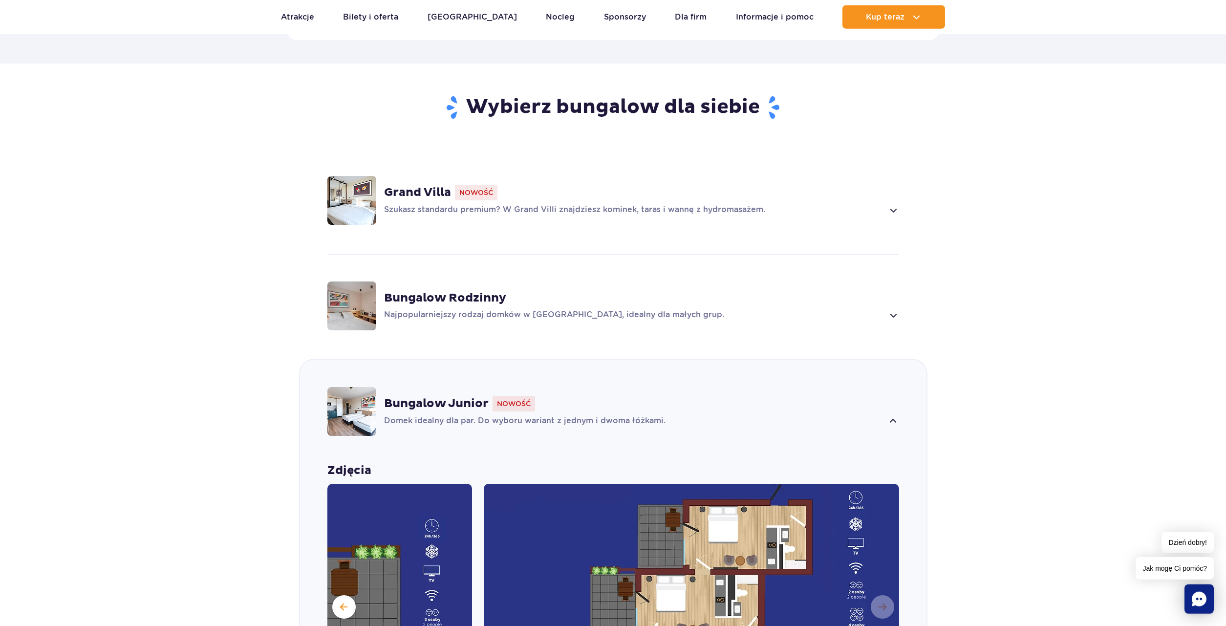
click at [640, 204] on p "Szukasz standardu premium? W Grand Villi znajdziesz kominek, taras i wannę z hy…" at bounding box center [634, 210] width 500 height 12
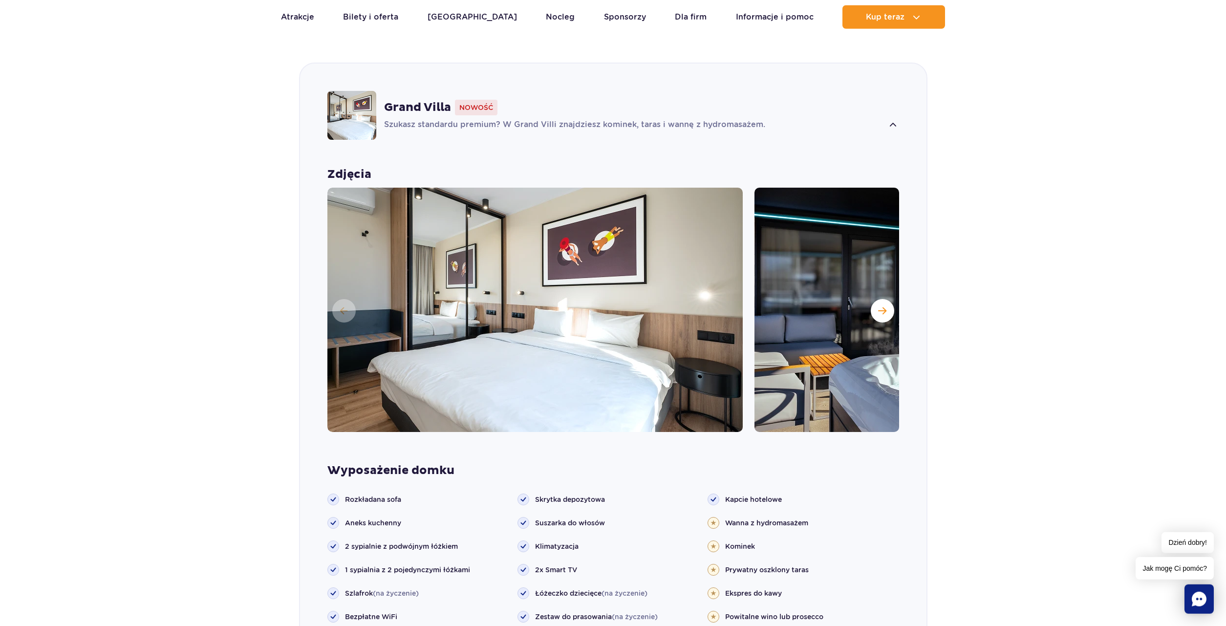
scroll to position [729, 0]
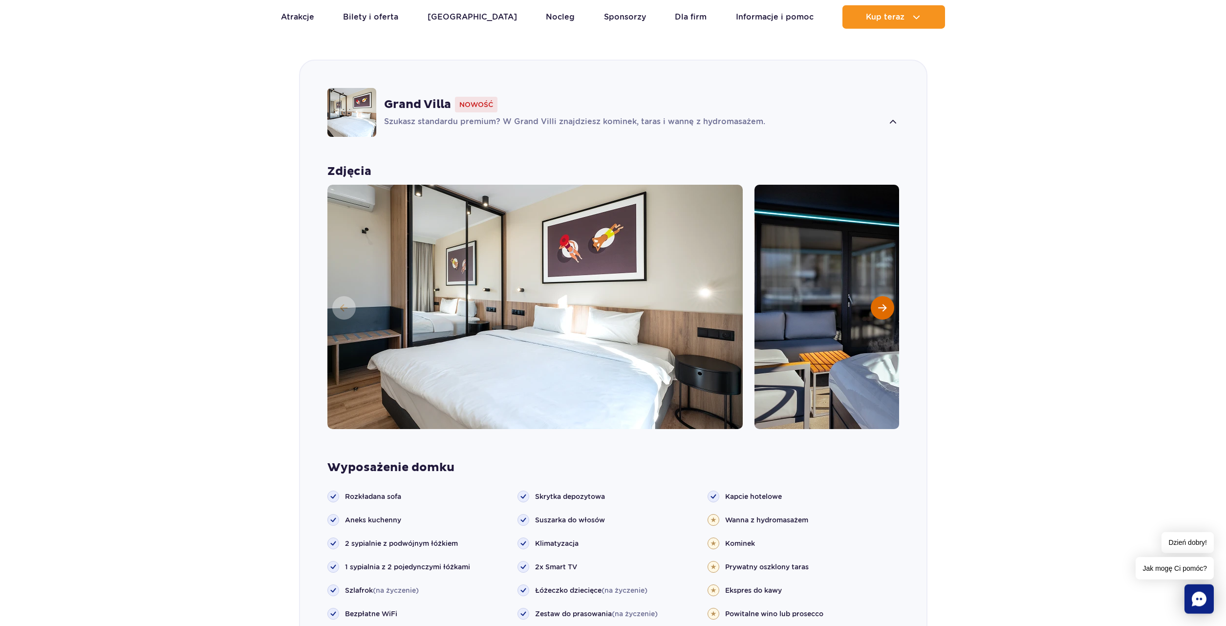
click at [876, 296] on button "Następny slajd" at bounding box center [882, 307] width 23 height 23
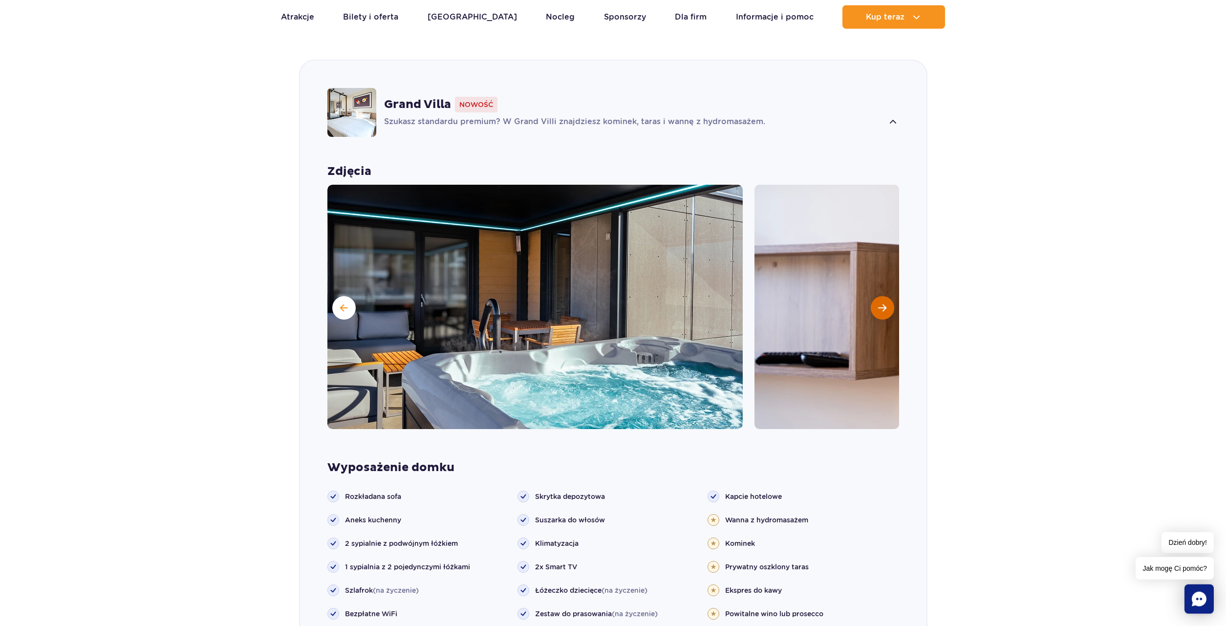
click at [876, 296] on button "Następny slajd" at bounding box center [882, 307] width 23 height 23
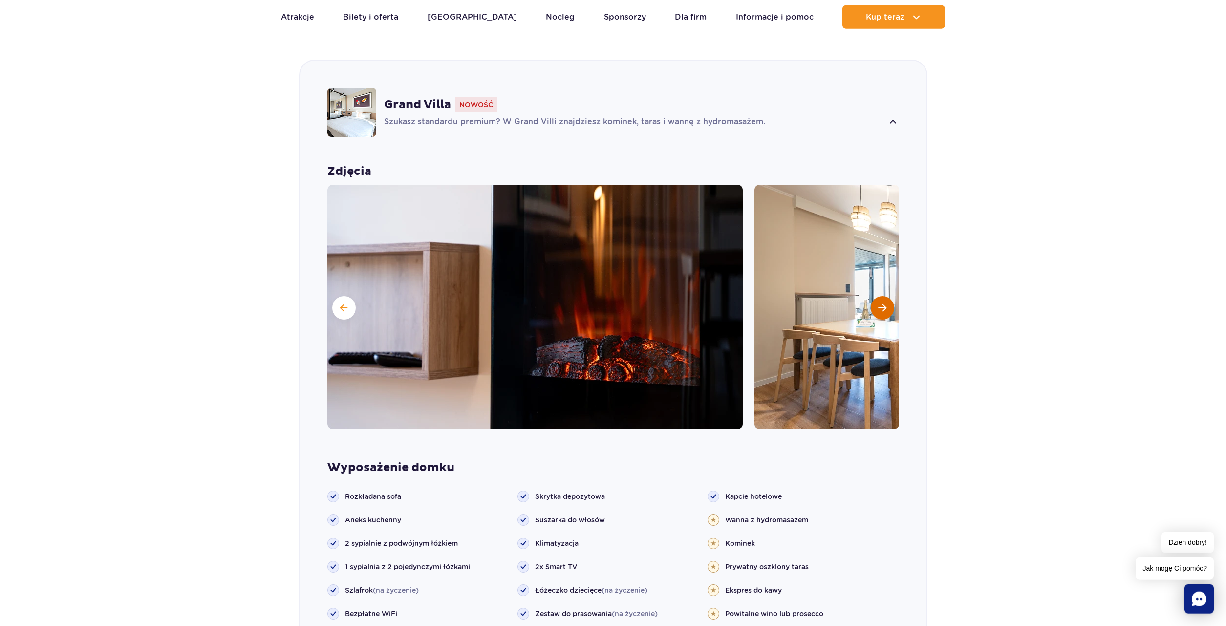
click at [876, 296] on button "Następny slajd" at bounding box center [882, 307] width 23 height 23
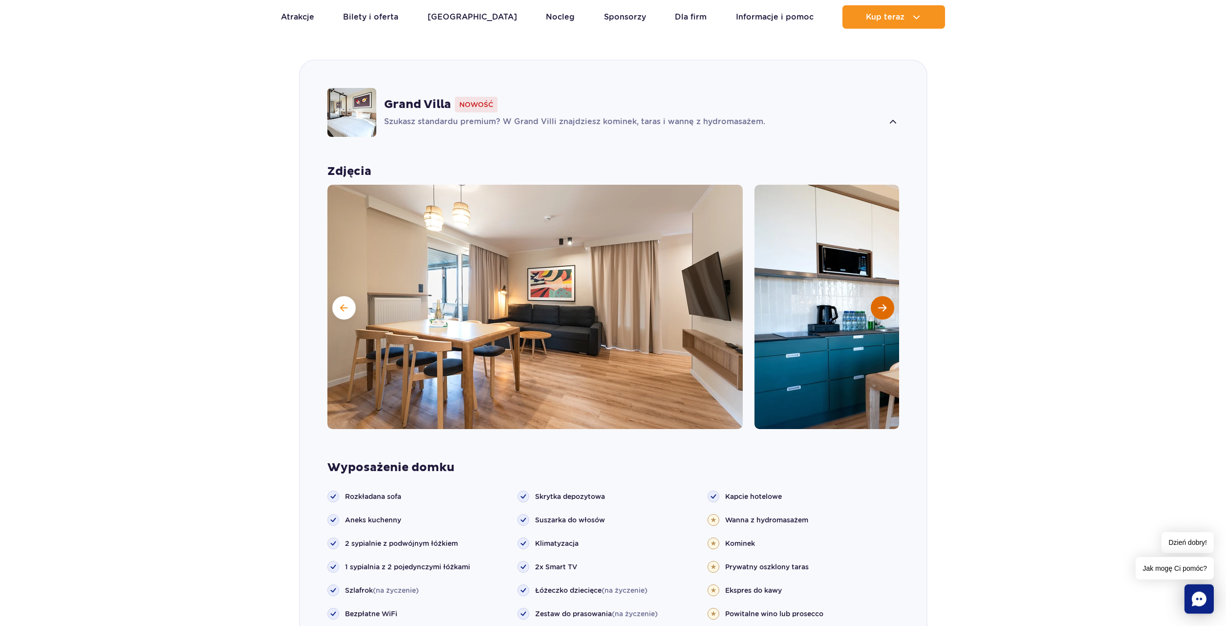
click at [876, 296] on button "Następny slajd" at bounding box center [882, 307] width 23 height 23
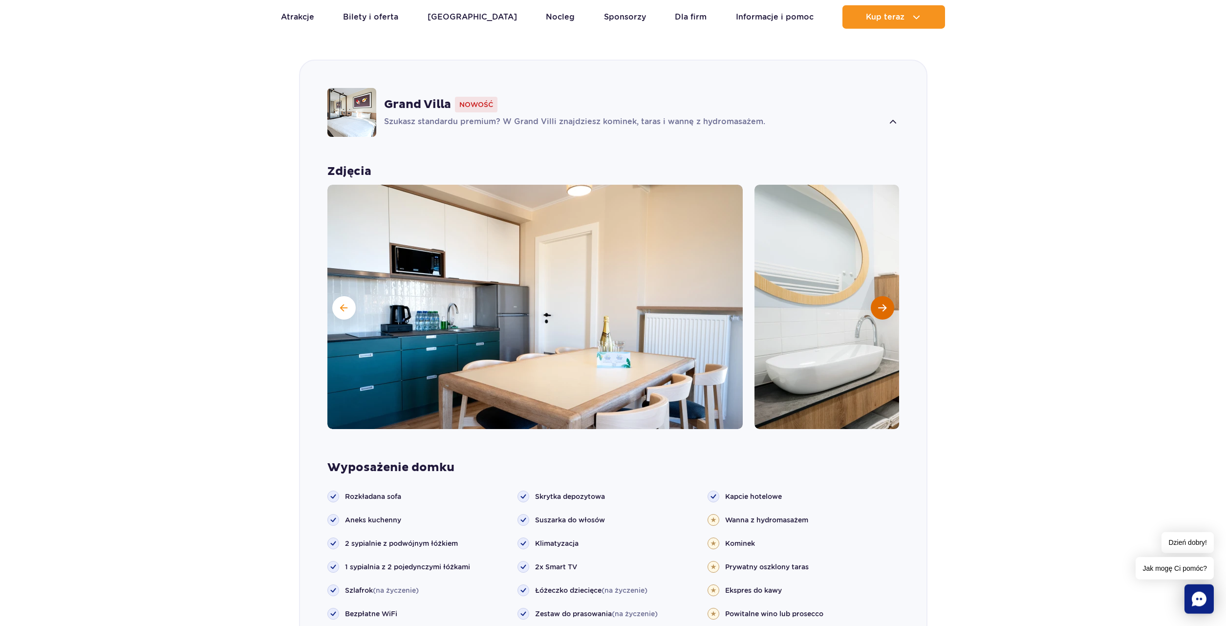
click at [876, 296] on button "Następny slajd" at bounding box center [882, 307] width 23 height 23
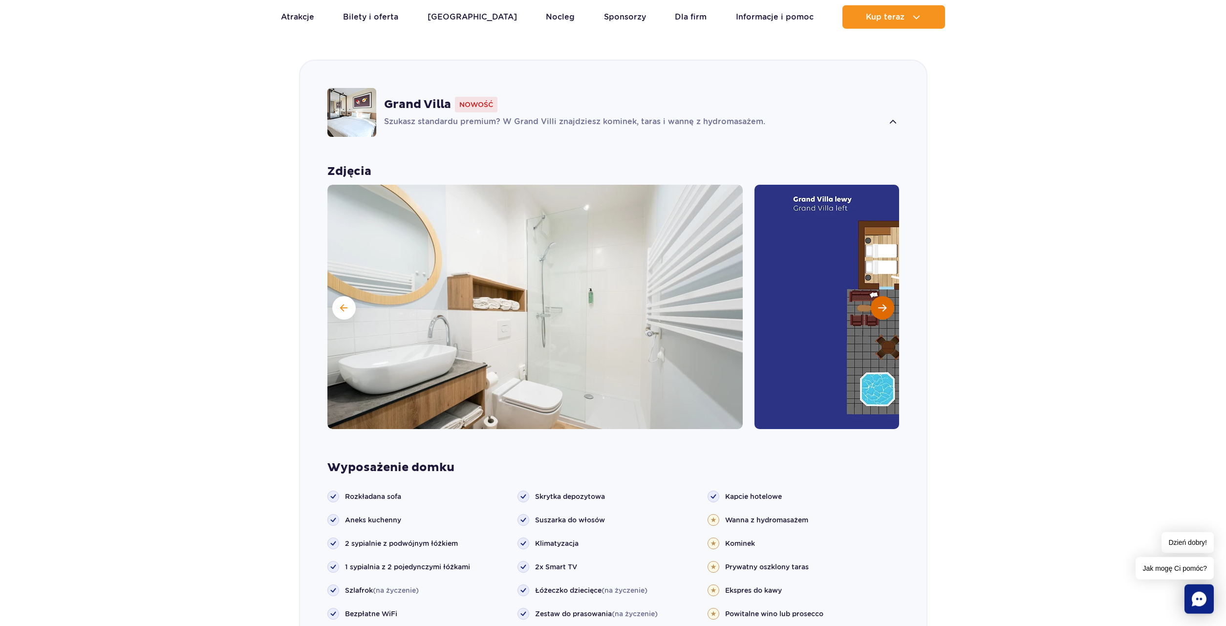
click at [876, 296] on button "Następny slajd" at bounding box center [882, 307] width 23 height 23
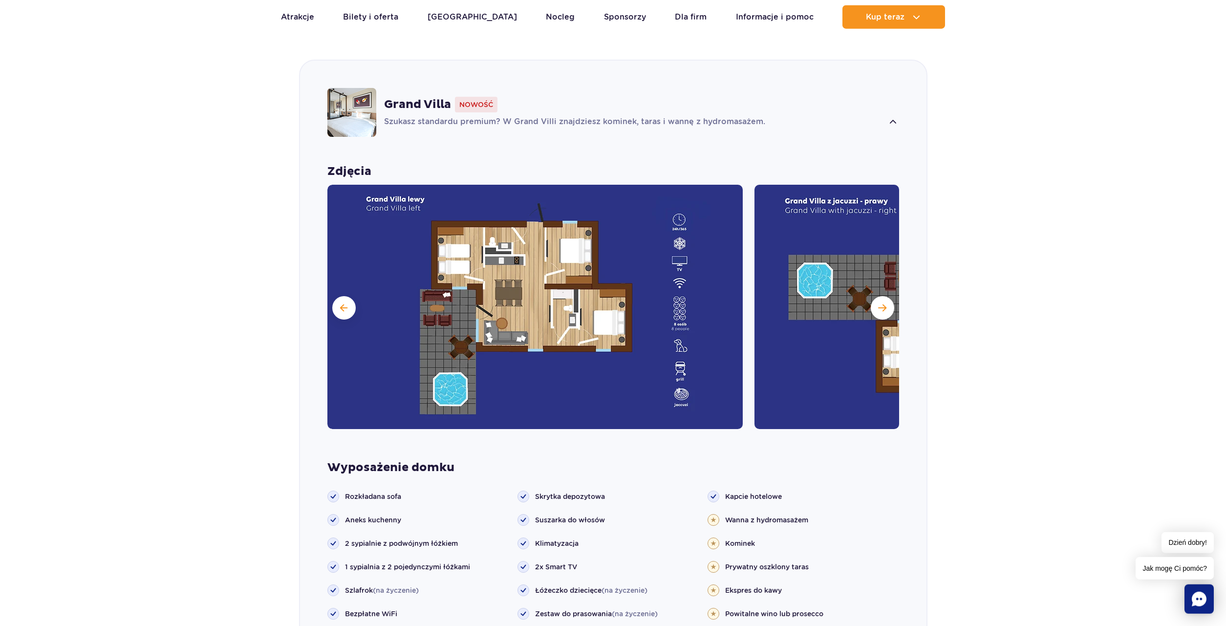
click at [873, 283] on img at bounding box center [961, 307] width 415 height 244
click at [878, 303] on span "Następny slajd" at bounding box center [882, 307] width 8 height 9
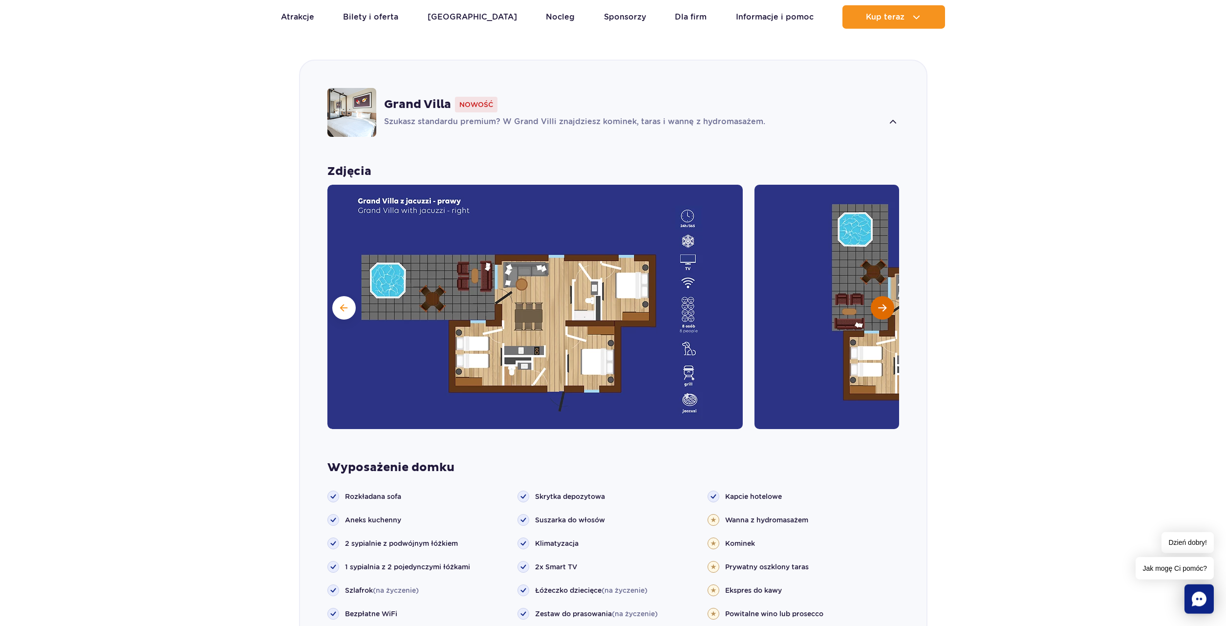
click at [874, 296] on button "Następny slajd" at bounding box center [882, 307] width 23 height 23
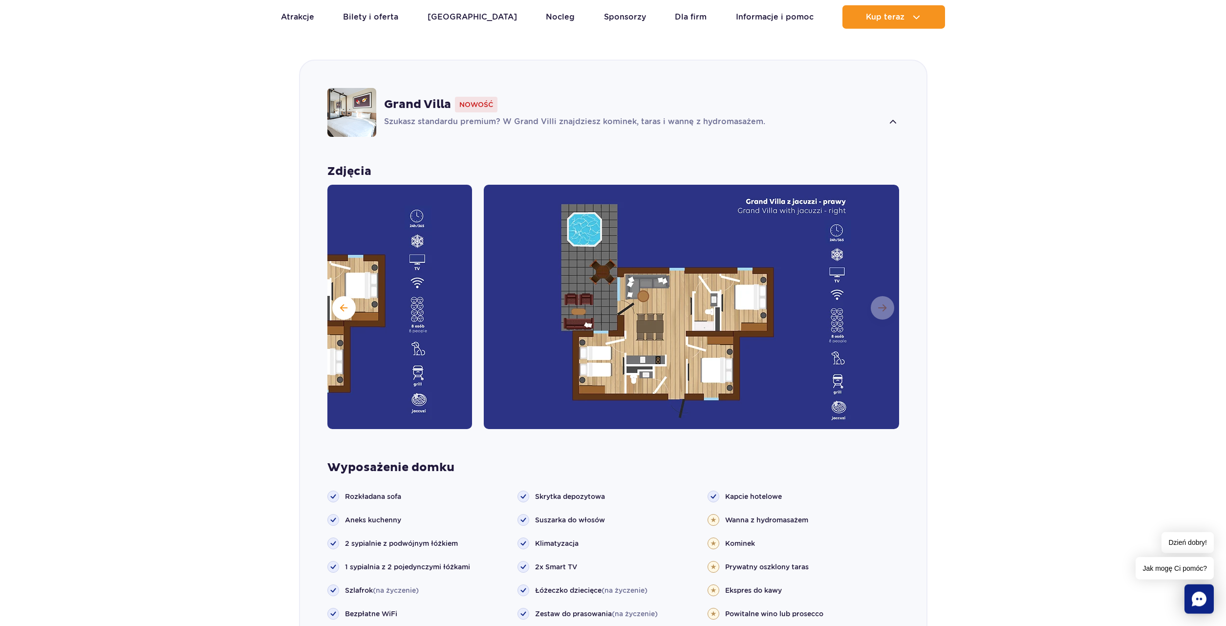
click at [874, 296] on img at bounding box center [691, 307] width 415 height 244
click at [340, 309] on img at bounding box center [264, 307] width 415 height 244
click at [346, 304] on img at bounding box center [264, 307] width 415 height 244
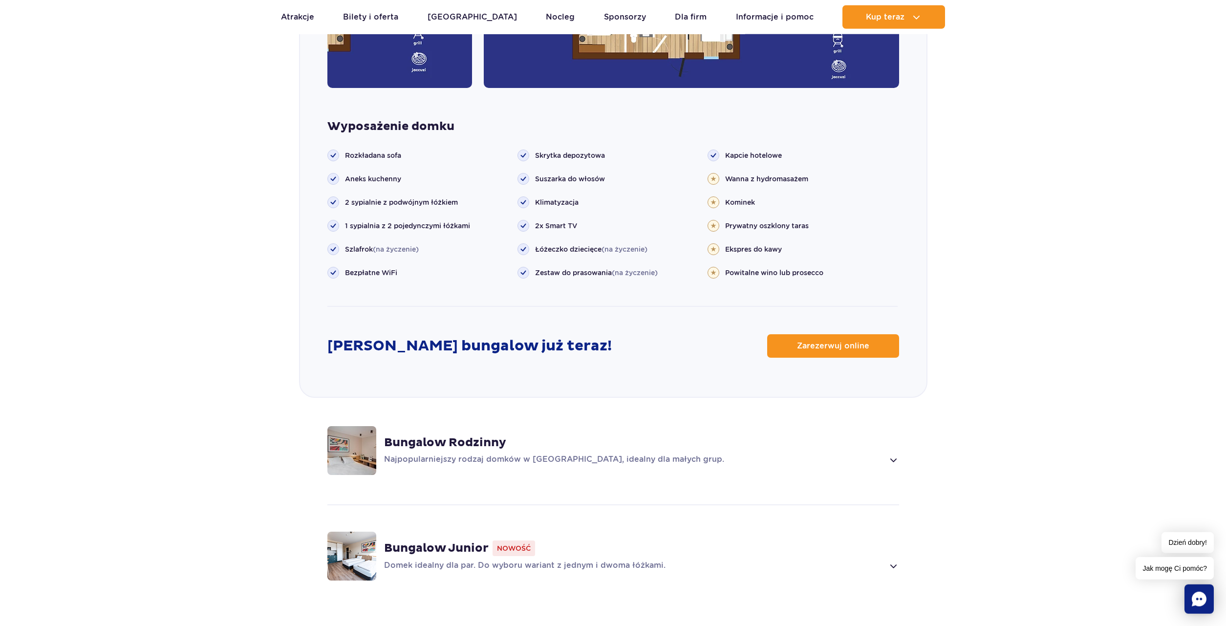
scroll to position [1078, 0]
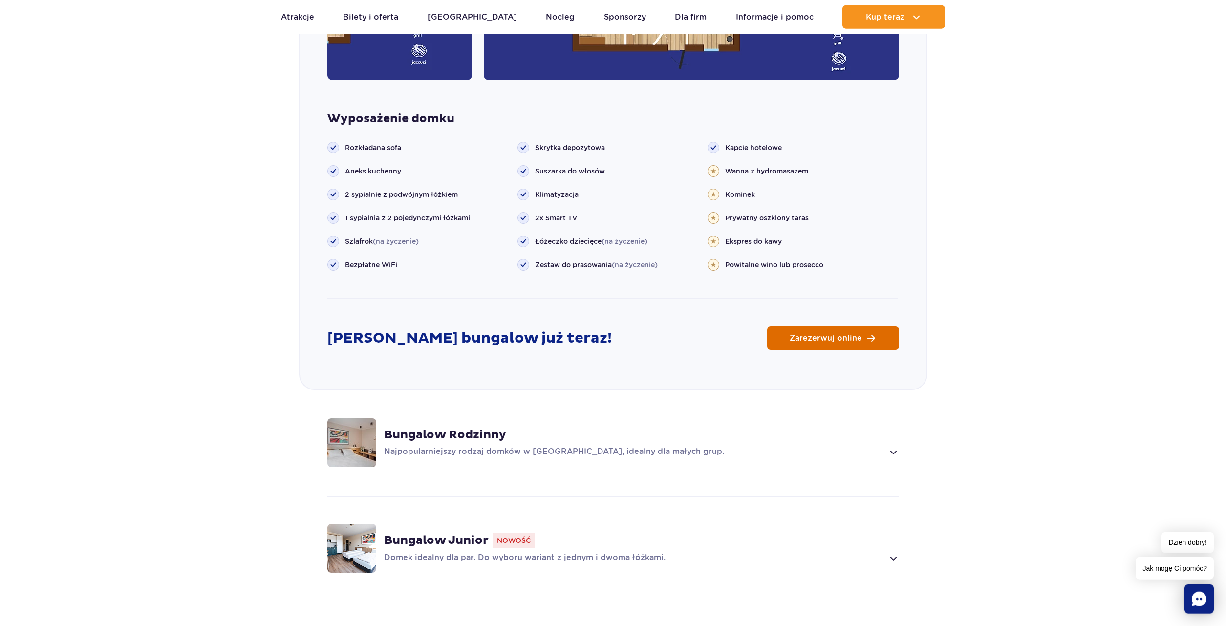
click at [804, 326] on link "Zarezerwuj online" at bounding box center [833, 337] width 132 height 23
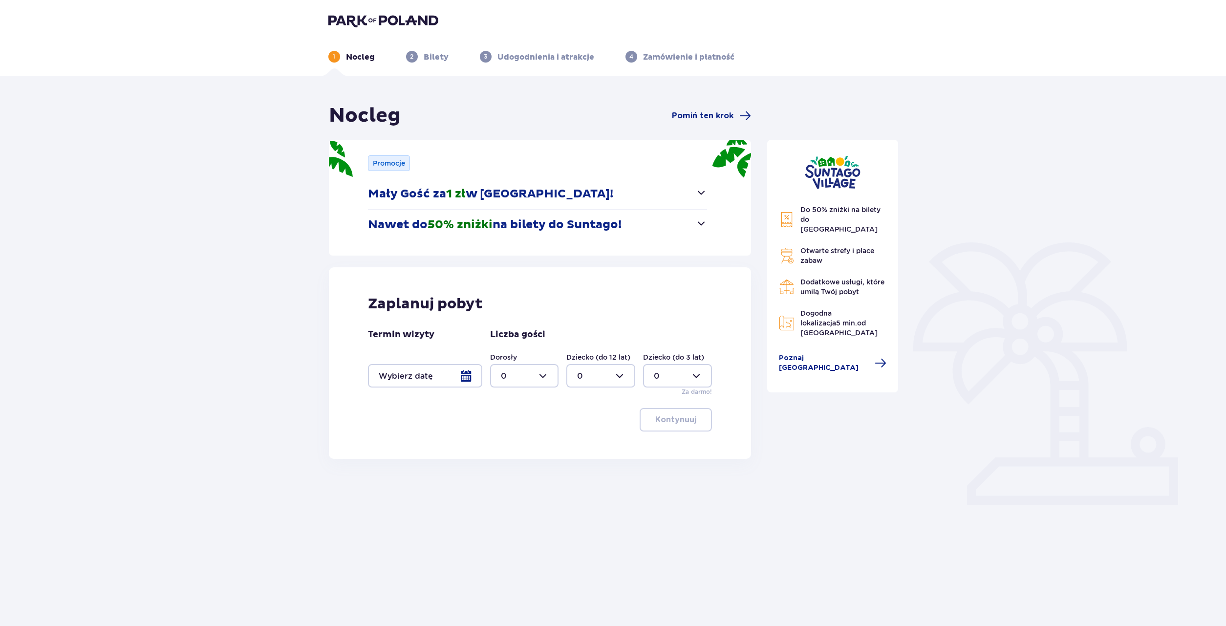
click at [698, 370] on div at bounding box center [677, 375] width 69 height 23
click at [618, 375] on div at bounding box center [600, 375] width 69 height 23
click at [602, 466] on div "3" at bounding box center [600, 467] width 47 height 11
type input "3"
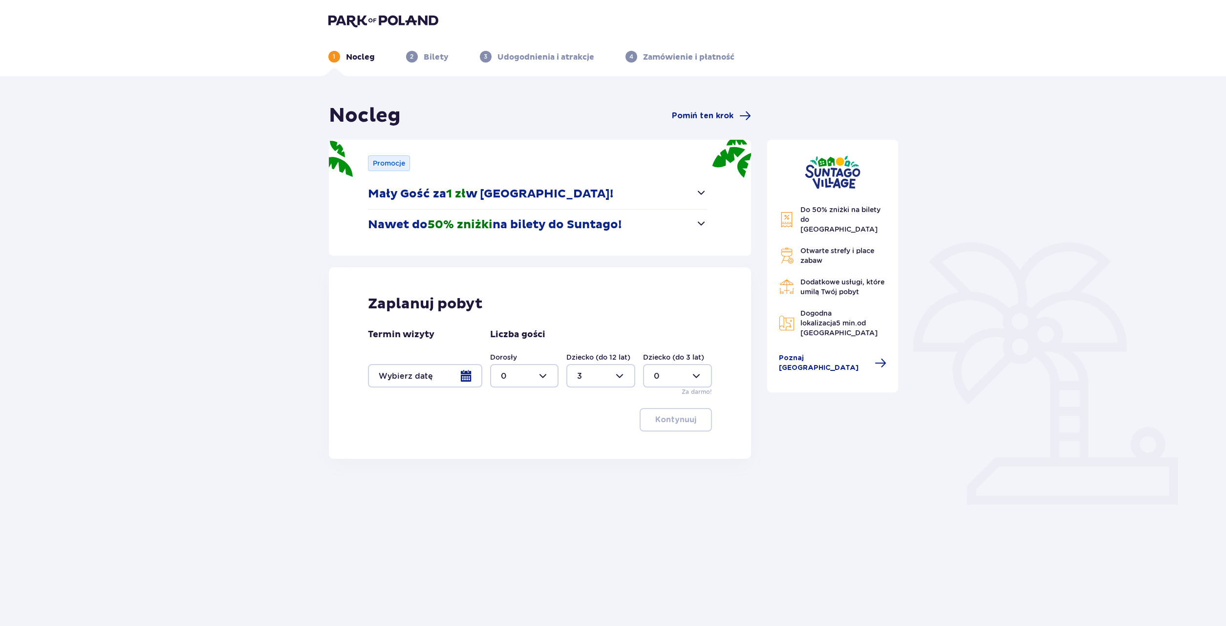
click at [551, 377] on div at bounding box center [524, 375] width 69 height 23
click at [520, 451] on div "5" at bounding box center [524, 452] width 47 height 11
type input "5"
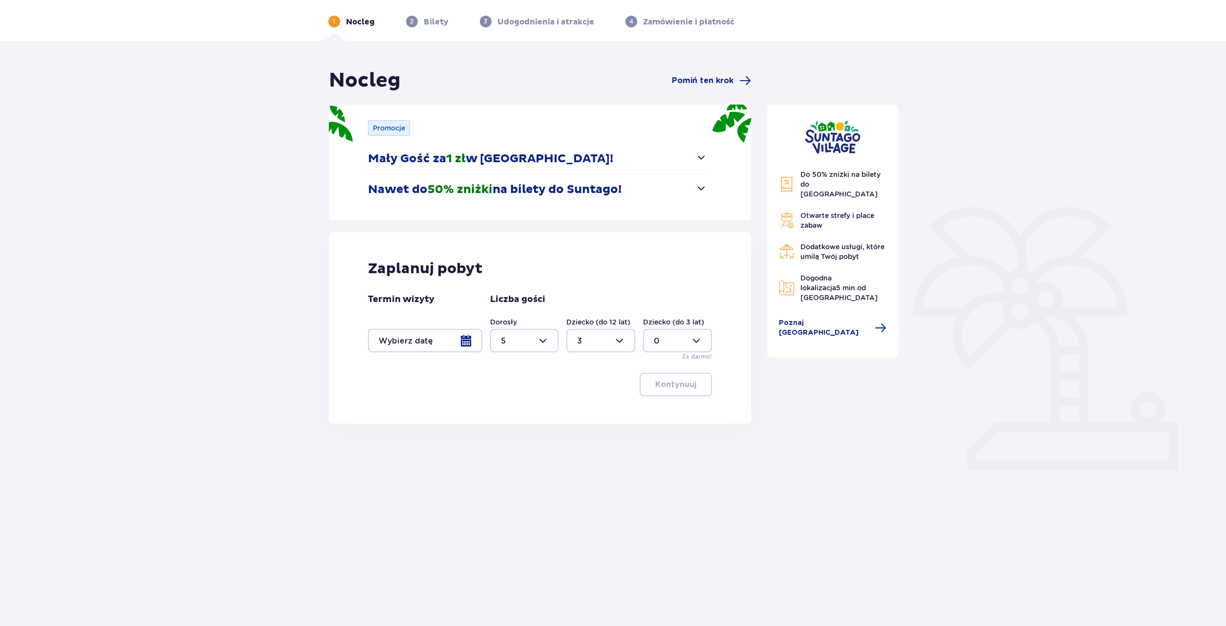
click at [456, 339] on div at bounding box center [425, 340] width 114 height 23
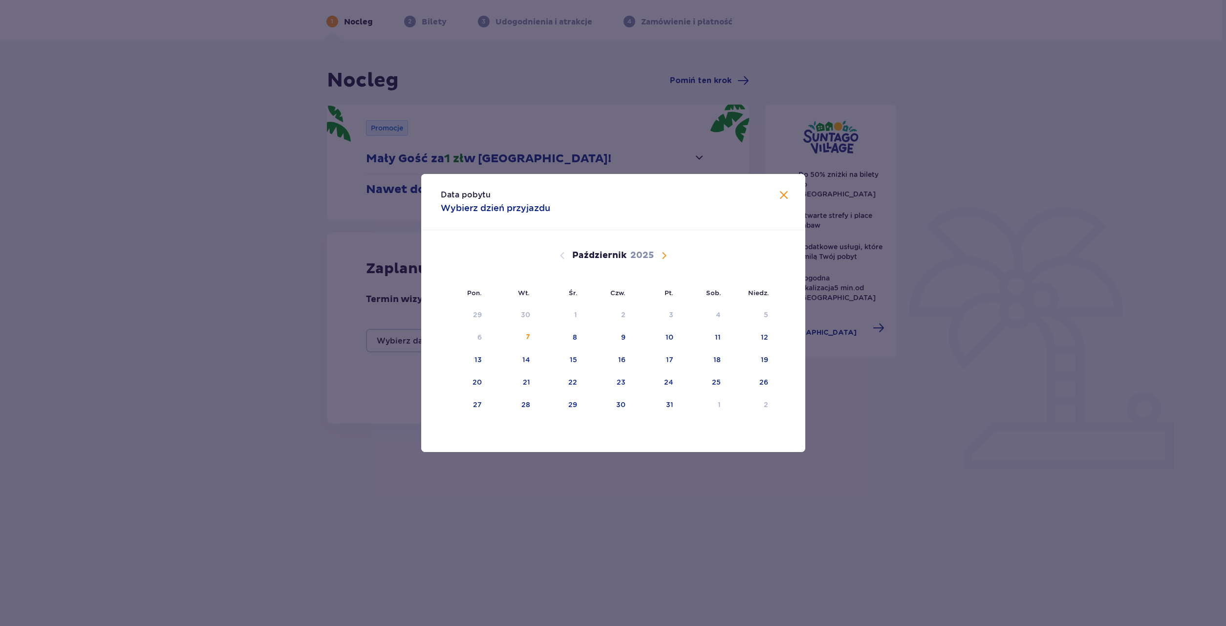
click at [660, 255] on span "Następny miesiąc" at bounding box center [664, 256] width 12 height 12
click at [484, 358] on div "10" at bounding box center [465, 359] width 48 height 21
click at [706, 361] on div "15" at bounding box center [702, 359] width 47 height 21
type input "10.11.25 - 15.11.25"
type input "0"
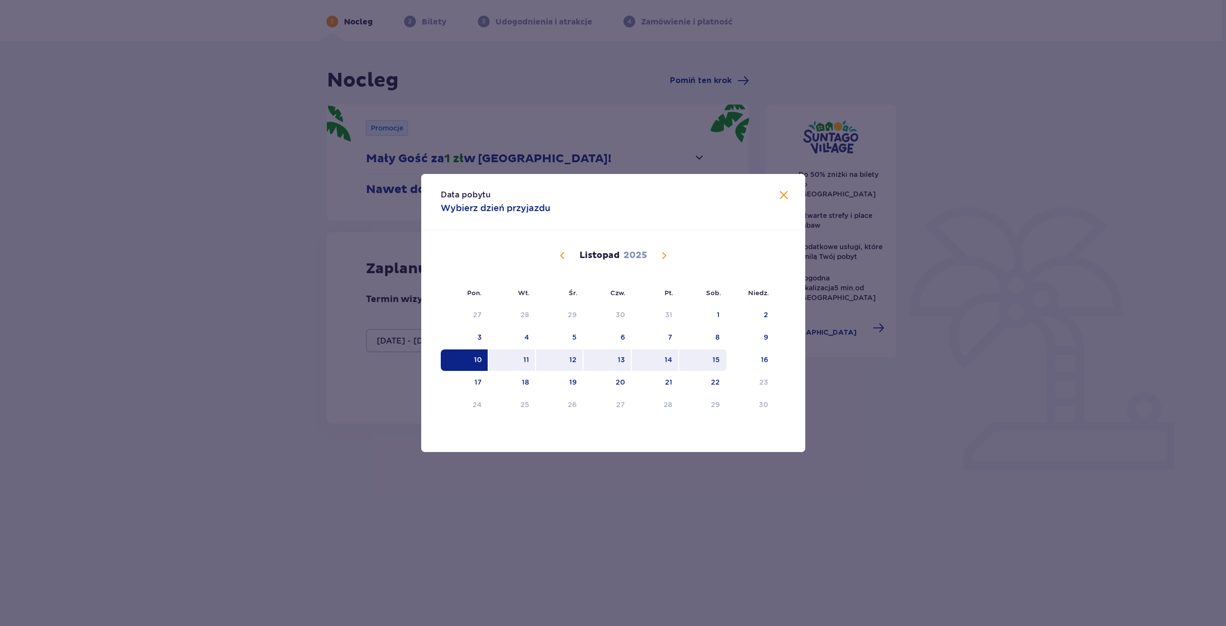
type input "0"
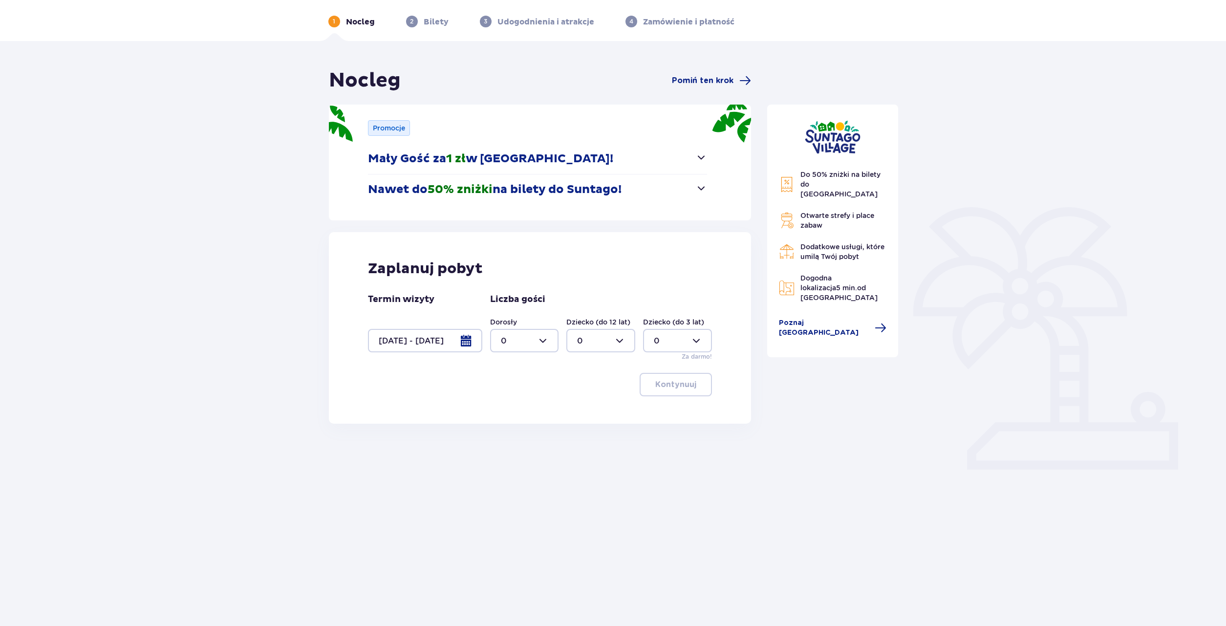
click at [544, 336] on div at bounding box center [524, 340] width 69 height 23
click at [519, 410] on div "2" at bounding box center [524, 411] width 47 height 11
type input "2"
click at [624, 339] on div at bounding box center [600, 340] width 69 height 23
click at [591, 435] on div "3" at bounding box center [600, 431] width 47 height 11
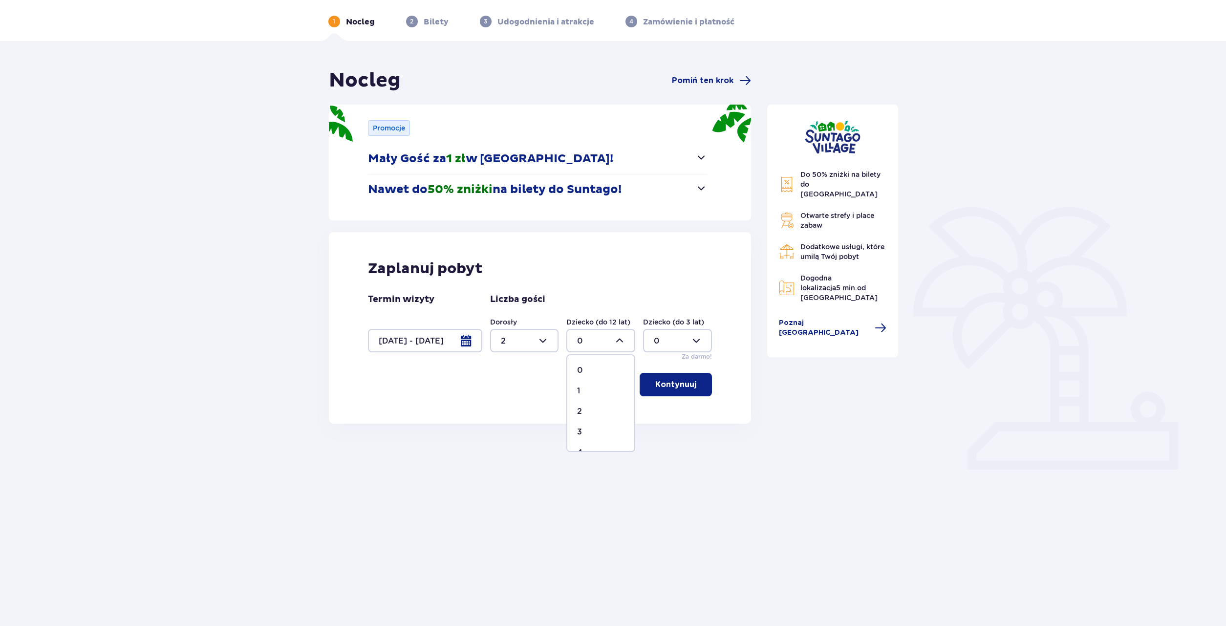
type input "3"
click at [681, 379] on button "Kontynuuj" at bounding box center [675, 384] width 72 height 23
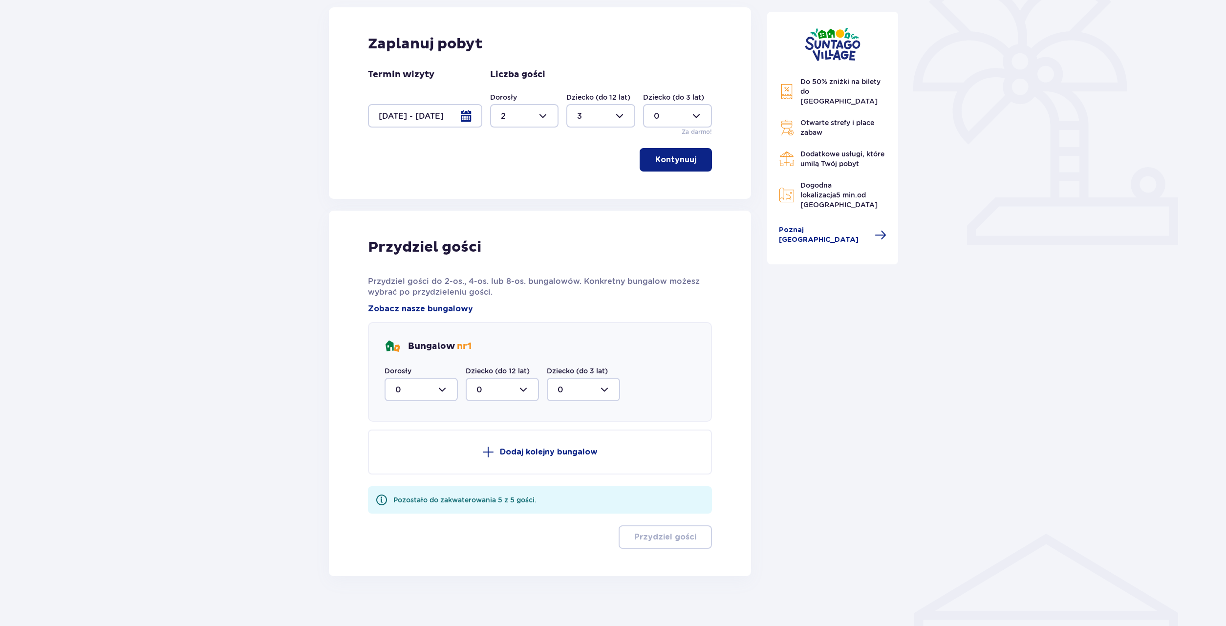
scroll to position [269, 0]
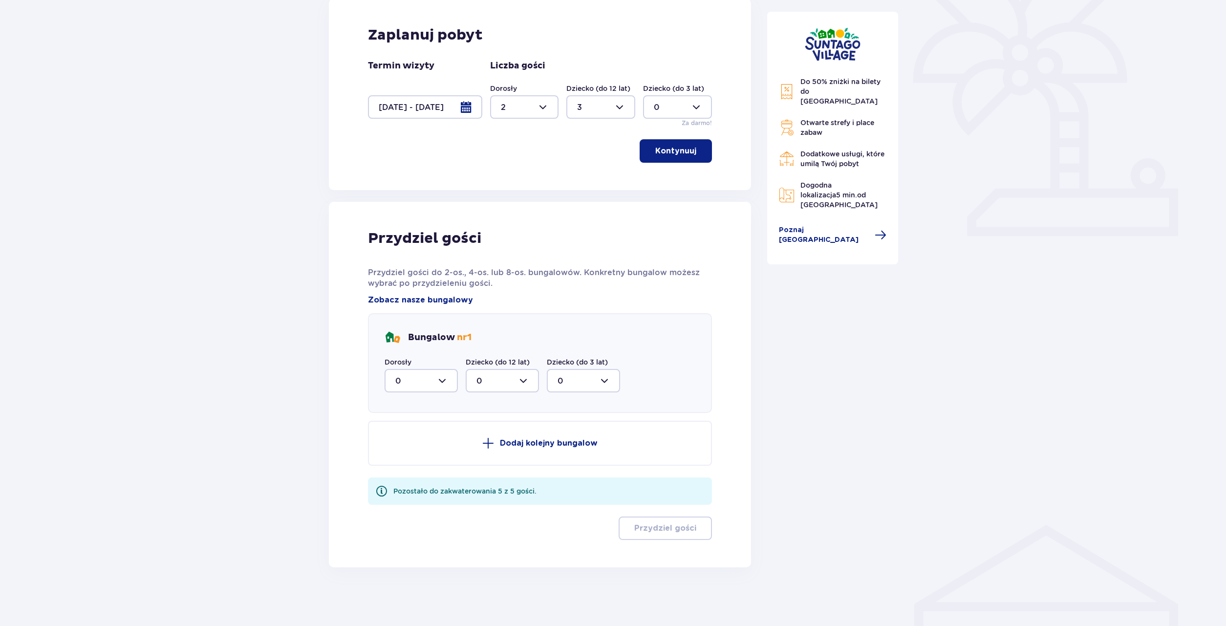
click at [449, 382] on div at bounding box center [420, 380] width 73 height 23
drag, startPoint x: 417, startPoint y: 456, endPoint x: 453, endPoint y: 409, distance: 58.9
click at [417, 457] on div "2" at bounding box center [421, 451] width 52 height 11
type input "2"
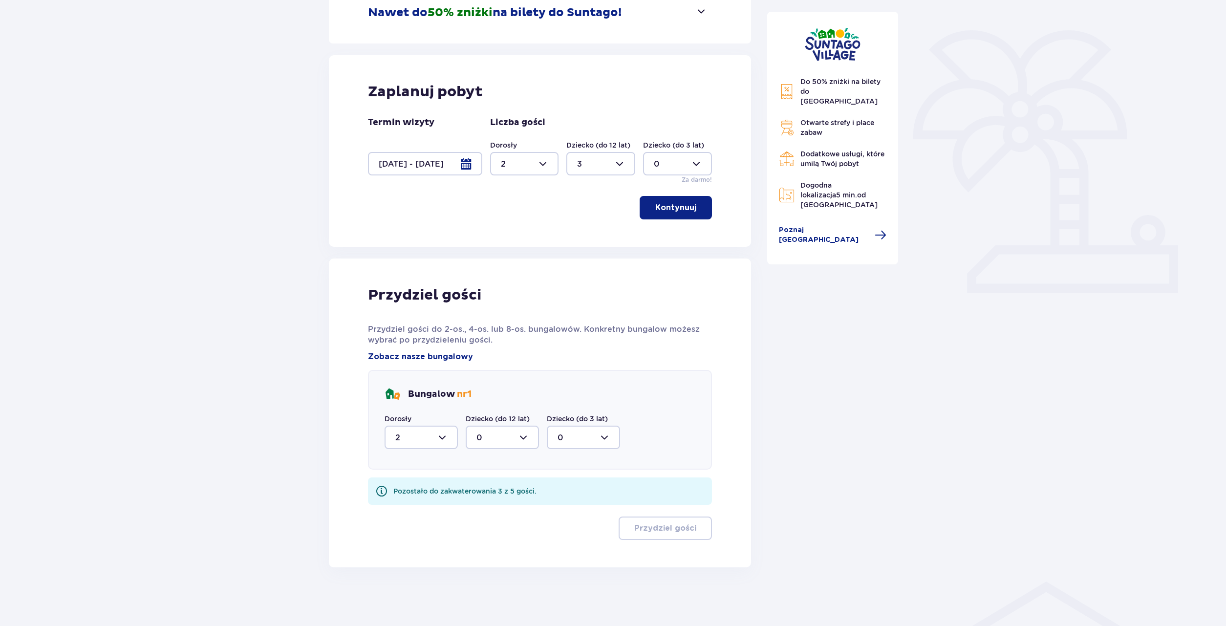
scroll to position [212, 0]
click at [528, 441] on div at bounding box center [502, 436] width 73 height 23
click at [495, 530] on div "3" at bounding box center [502, 528] width 52 height 11
type input "3"
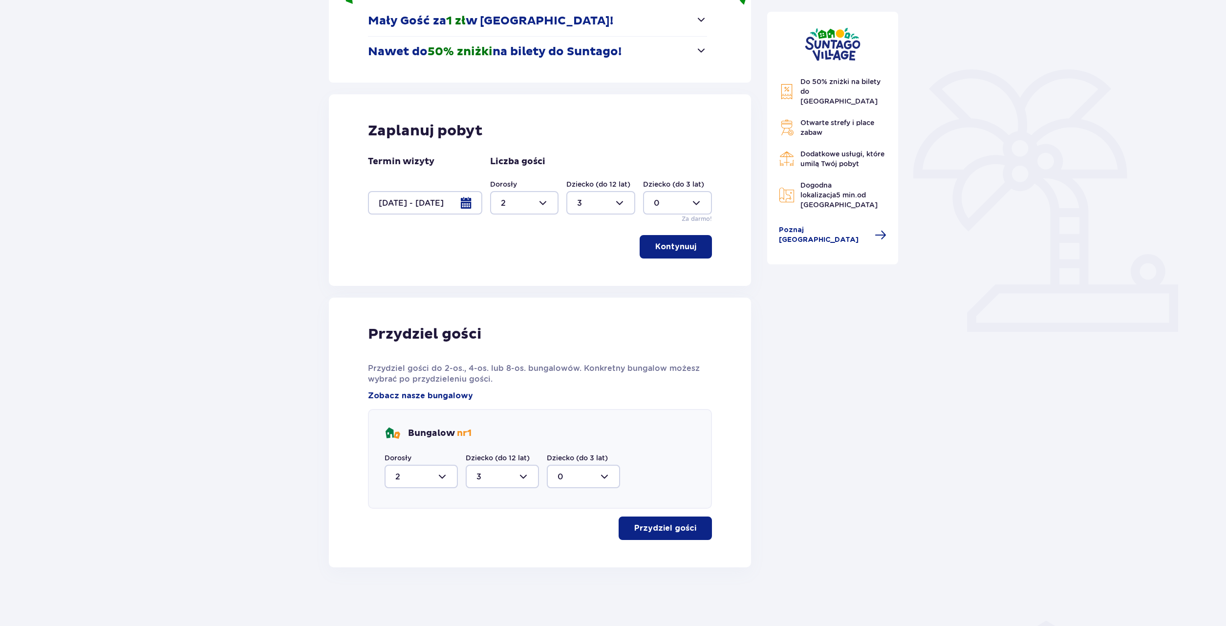
click at [666, 529] on p "Przydziel gości" at bounding box center [665, 528] width 62 height 11
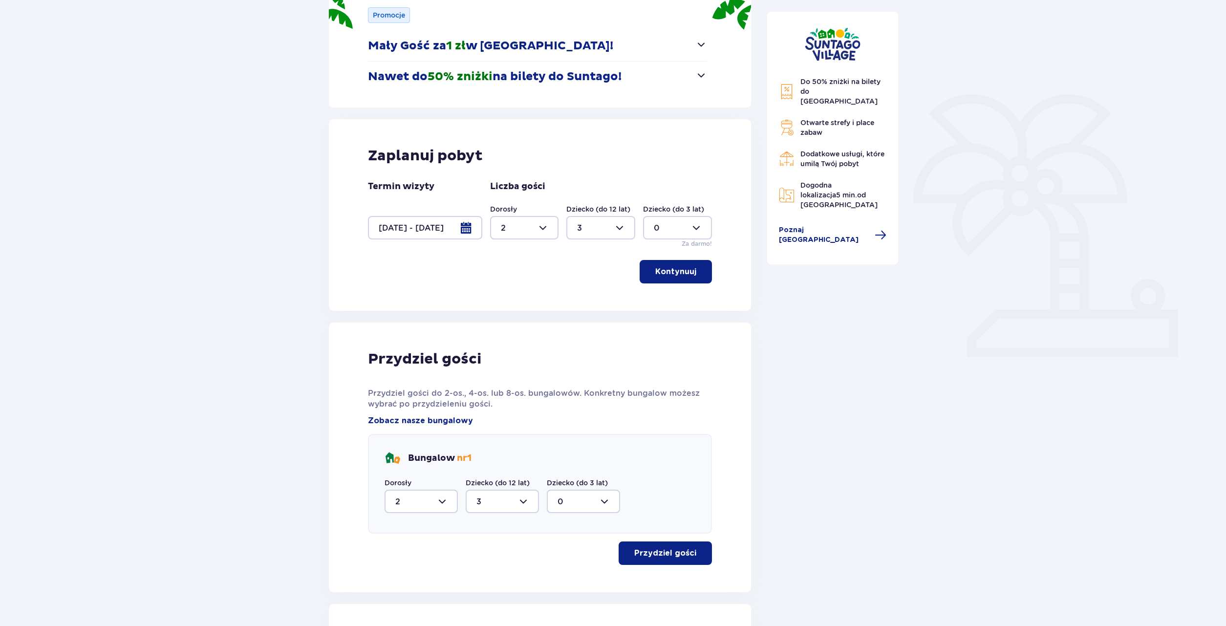
scroll to position [48, 0]
